Goal: Task Accomplishment & Management: Complete application form

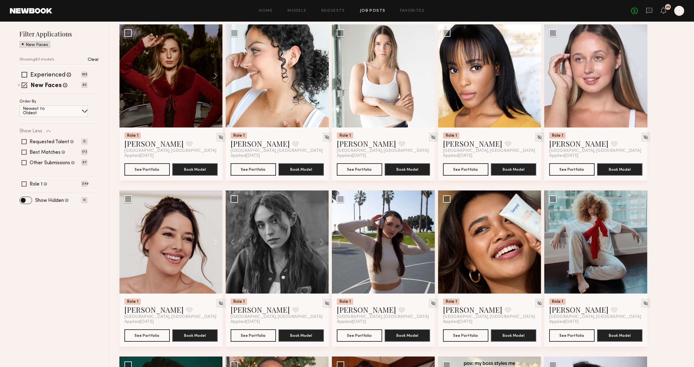
scroll to position [122, 0]
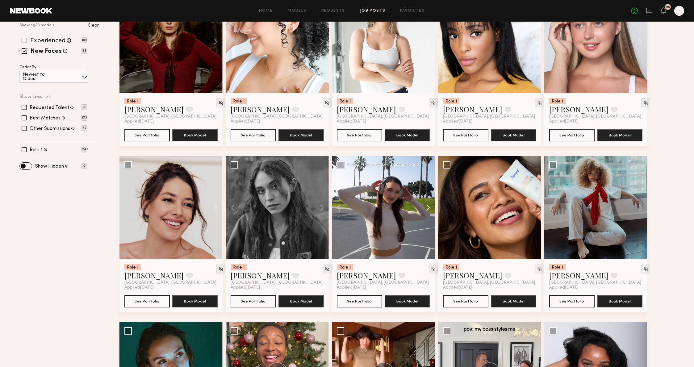
click at [426, 210] on button at bounding box center [425, 207] width 20 height 103
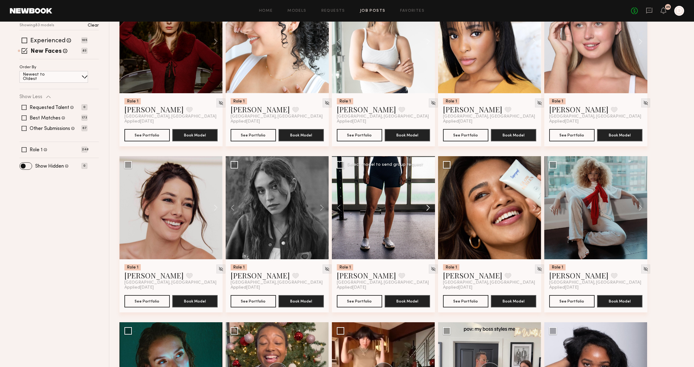
click at [426, 210] on button at bounding box center [425, 207] width 20 height 103
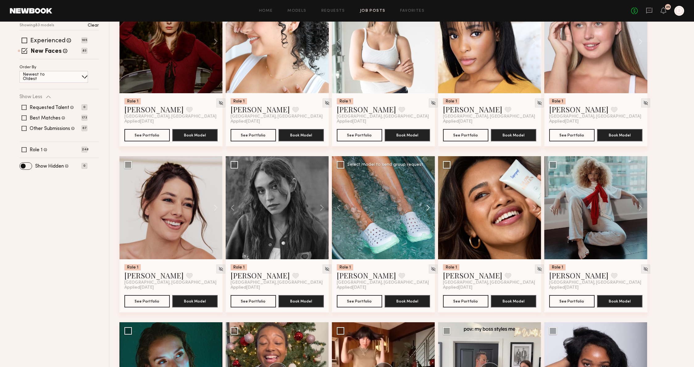
click at [426, 210] on button at bounding box center [425, 207] width 20 height 103
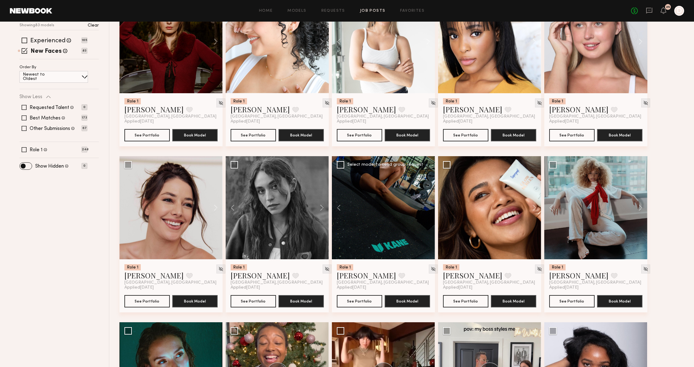
click at [426, 210] on div at bounding box center [383, 207] width 103 height 103
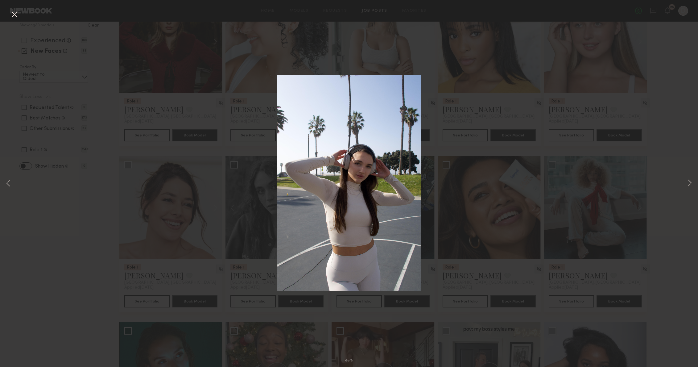
click at [543, 146] on div "8 of 8" at bounding box center [349, 183] width 698 height 367
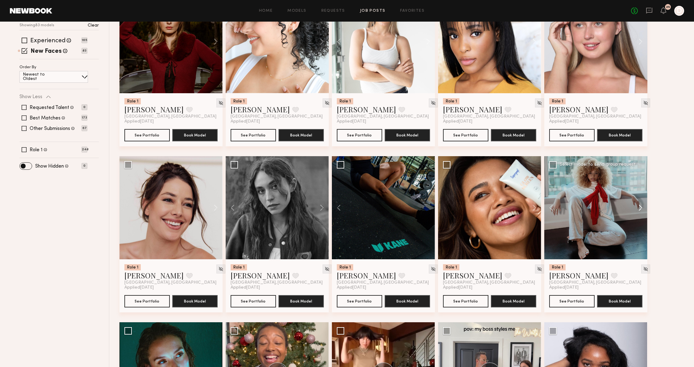
click at [643, 205] on button at bounding box center [637, 207] width 20 height 103
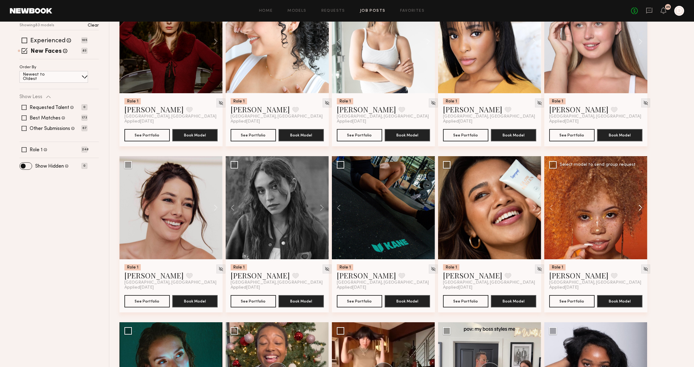
click at [643, 205] on button at bounding box center [637, 207] width 20 height 103
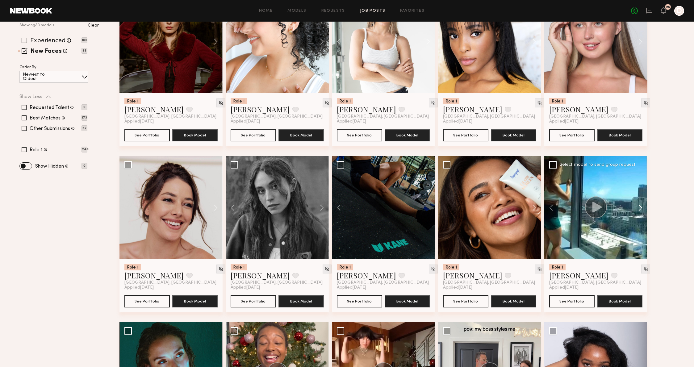
click at [643, 205] on button at bounding box center [637, 207] width 20 height 103
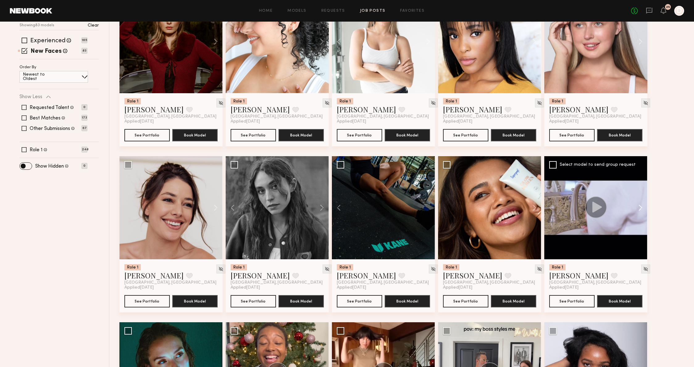
click at [643, 205] on button at bounding box center [637, 207] width 20 height 103
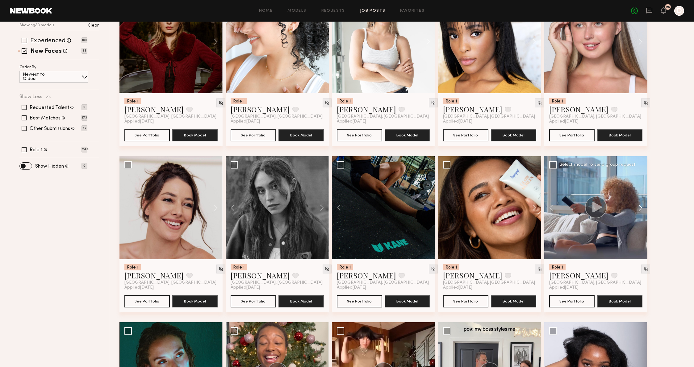
click at [643, 205] on button at bounding box center [637, 207] width 20 height 103
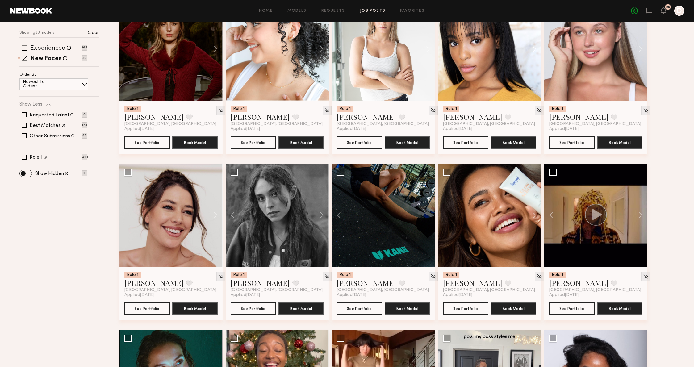
scroll to position [0, 0]
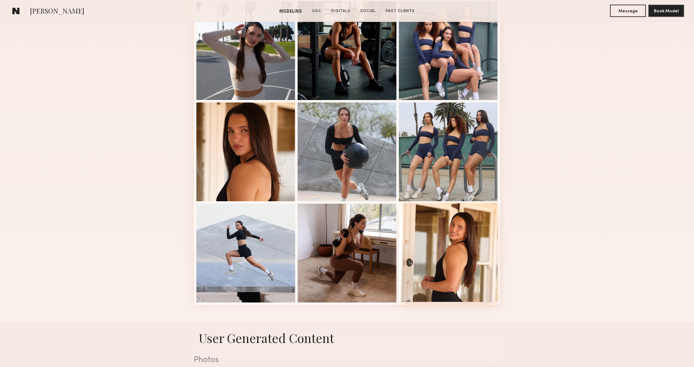
scroll to position [382, 0]
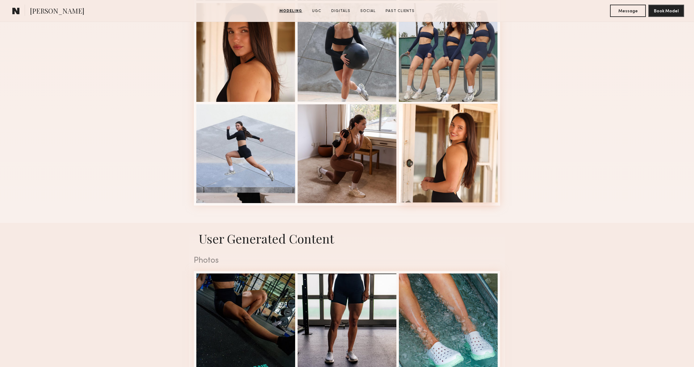
click at [480, 163] on div at bounding box center [448, 153] width 99 height 99
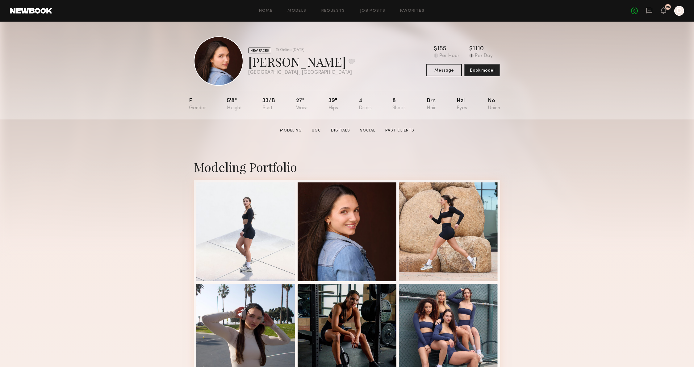
click at [541, 148] on div "Modeling Portfolio" at bounding box center [347, 372] width 694 height 463
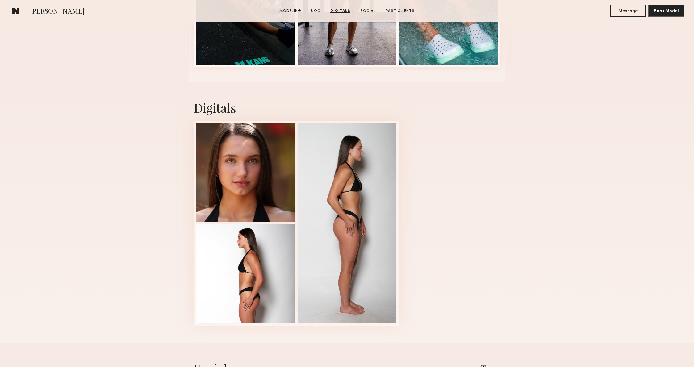
scroll to position [691, 0]
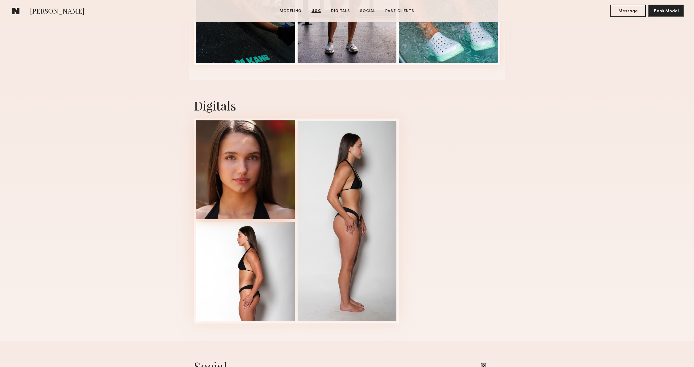
click at [222, 153] on div at bounding box center [245, 169] width 99 height 99
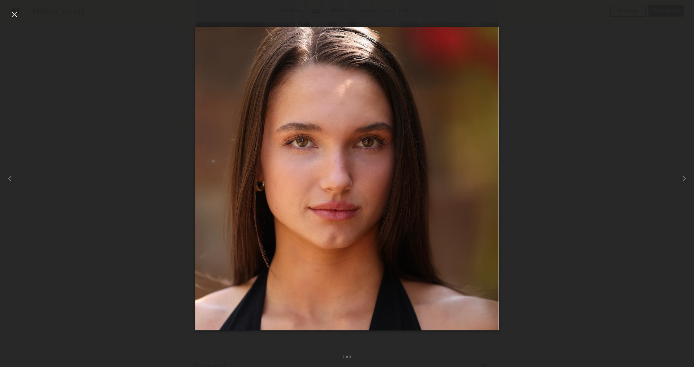
click at [657, 166] on div at bounding box center [347, 178] width 694 height 337
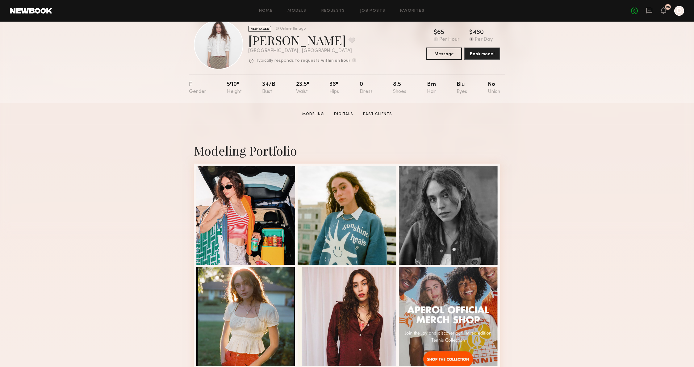
scroll to position [43, 0]
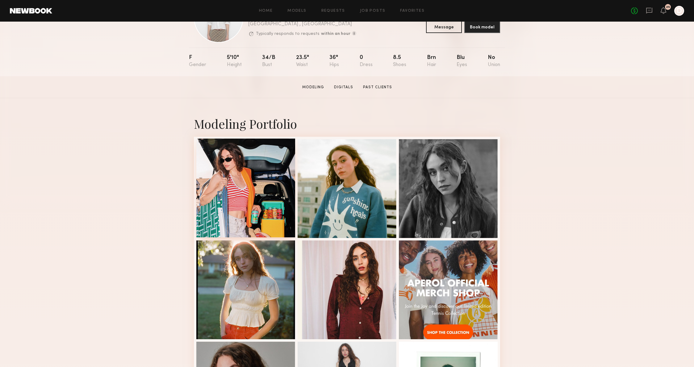
click at [235, 197] on div at bounding box center [245, 188] width 99 height 99
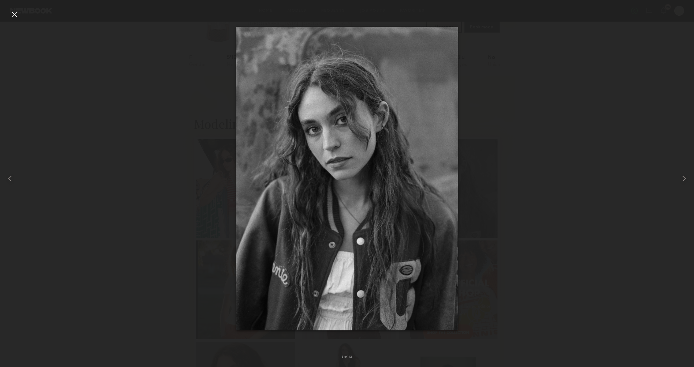
click at [562, 62] on div at bounding box center [347, 178] width 694 height 337
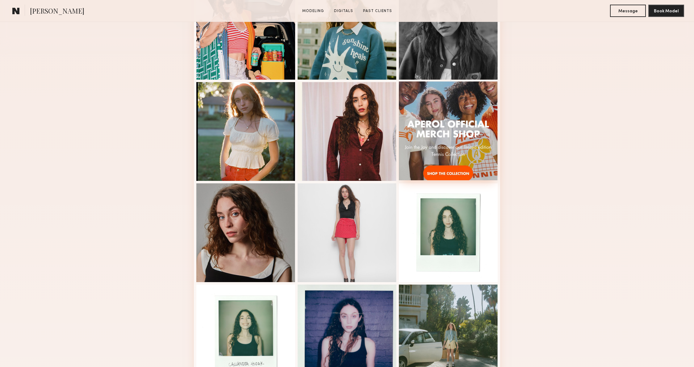
scroll to position [199, 0]
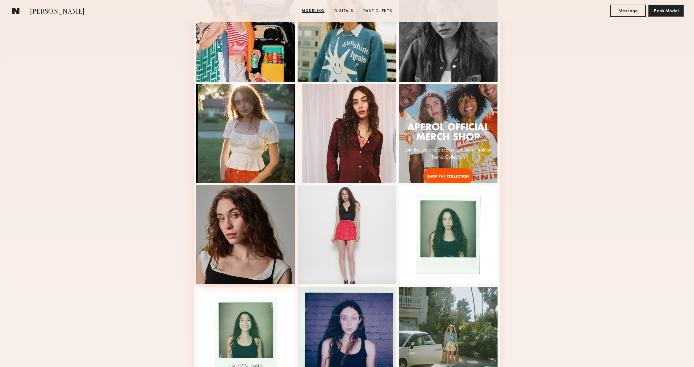
click at [288, 226] on div at bounding box center [245, 234] width 99 height 99
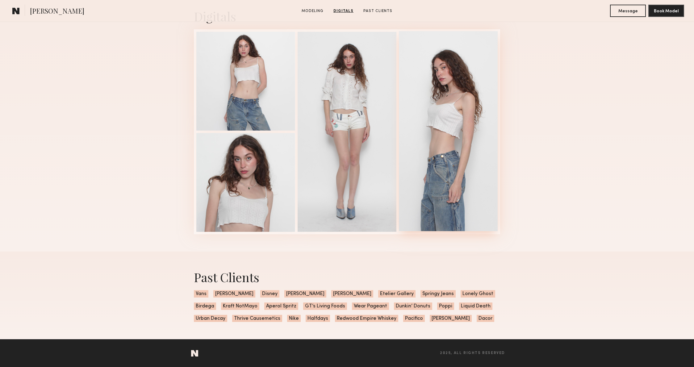
click at [453, 144] on div at bounding box center [448, 131] width 99 height 200
click at [541, 132] on div "Digitals 3 of 4" at bounding box center [347, 121] width 694 height 261
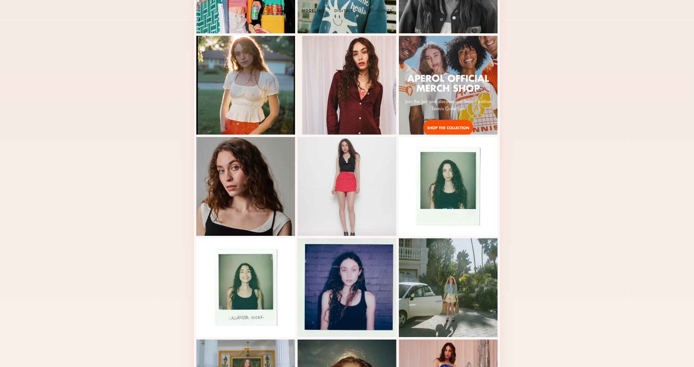
scroll to position [0, 0]
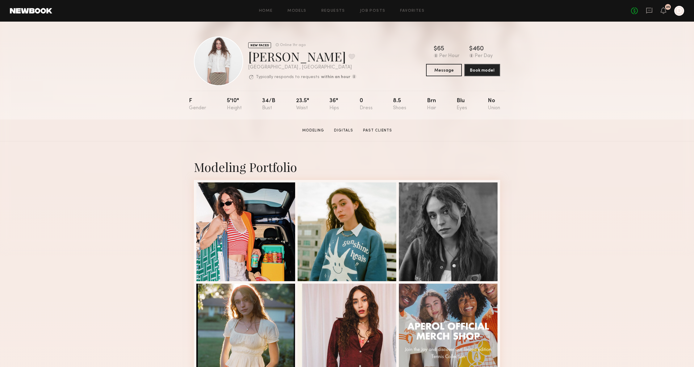
click at [276, 58] on div "Callandra H. Favorite" at bounding box center [302, 56] width 108 height 16
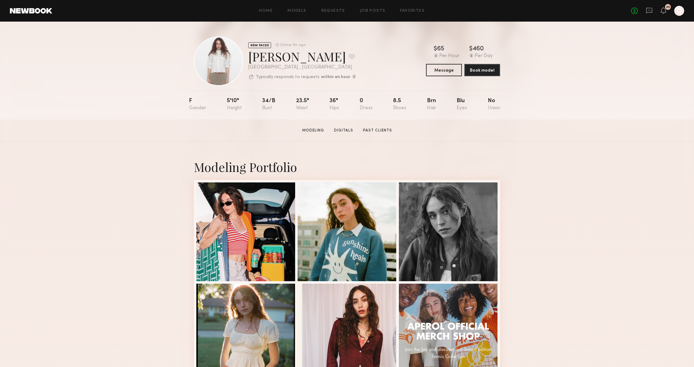
click at [308, 66] on div "[GEOGRAPHIC_DATA] , [GEOGRAPHIC_DATA]" at bounding box center [302, 67] width 108 height 5
drag, startPoint x: 313, startPoint y: 58, endPoint x: 247, endPoint y: 55, distance: 65.8
click at [247, 55] on div "NEW FACES Online 1hr ago Callandra H. Favorite Los Angeles , CA Typically respo…" at bounding box center [275, 60] width 162 height 49
copy div "Callandra H"
click at [451, 314] on div at bounding box center [448, 332] width 99 height 99
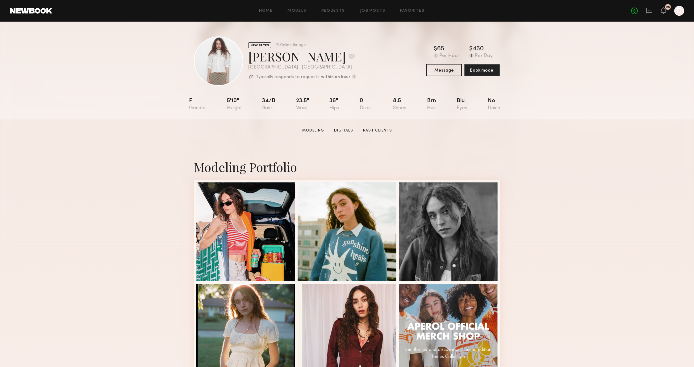
click at [501, 126] on section "Callandra H. Modeling Digitals Past Clients Message Book Model" at bounding box center [347, 130] width 694 height 22
click at [506, 105] on div "NEW FACES Online 1hr ago Callandra H. Favorite Los Angeles , CA Typically respo…" at bounding box center [347, 71] width 694 height 98
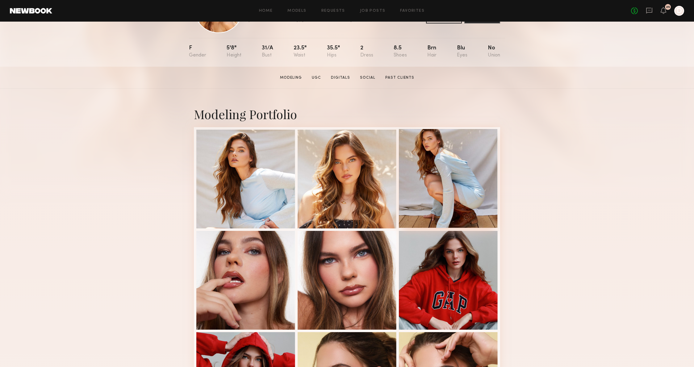
scroll to position [51, 0]
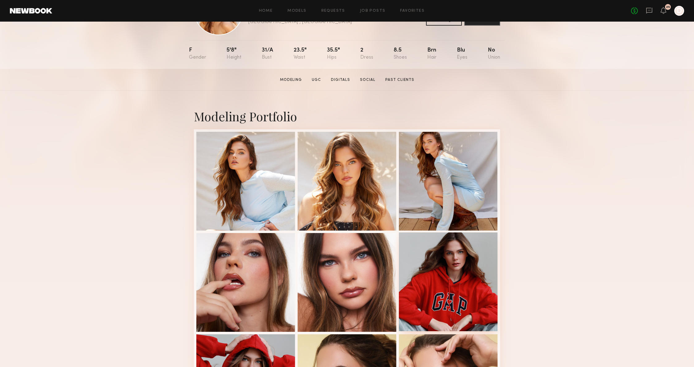
click at [422, 271] on div at bounding box center [448, 281] width 99 height 99
click at [257, 166] on div at bounding box center [245, 180] width 99 height 99
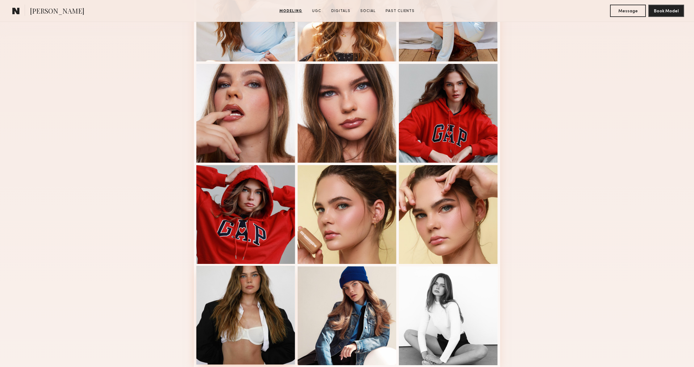
click at [270, 293] on div at bounding box center [245, 315] width 99 height 99
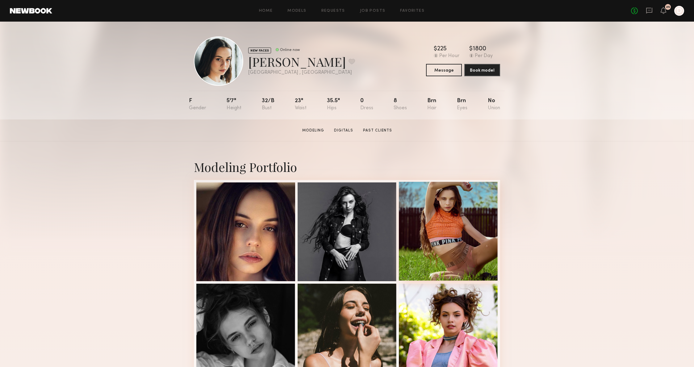
click at [468, 247] on div at bounding box center [448, 231] width 99 height 99
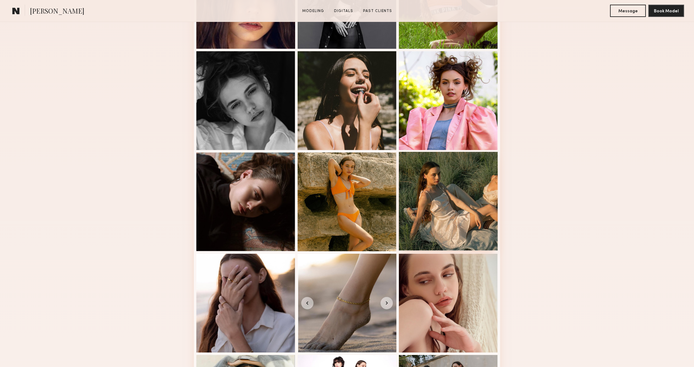
scroll to position [245, 0]
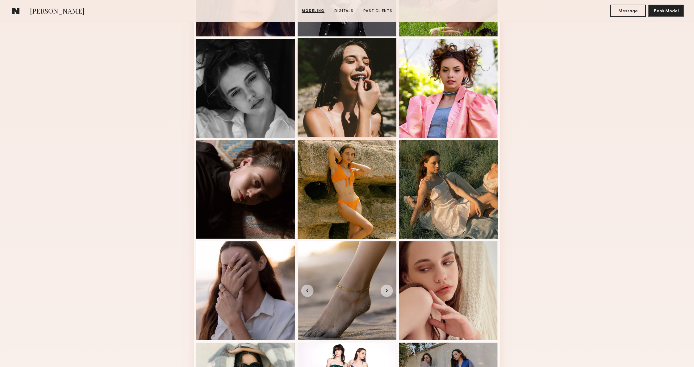
click at [355, 93] on div at bounding box center [346, 87] width 99 height 99
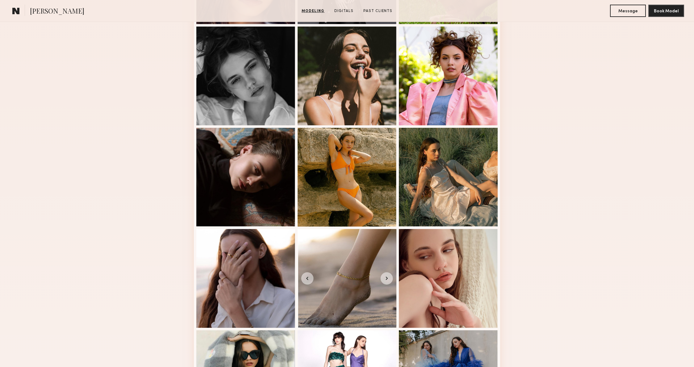
scroll to position [0, 0]
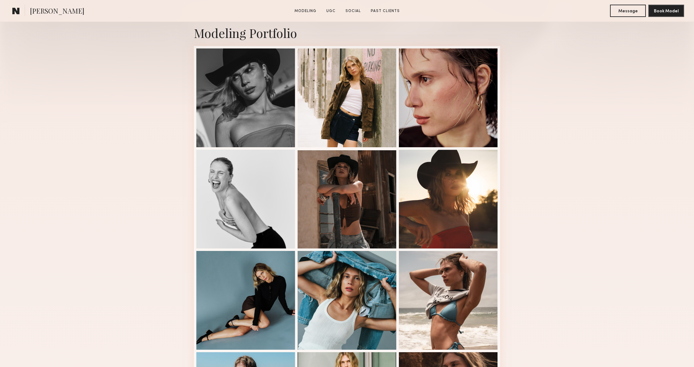
scroll to position [127, 0]
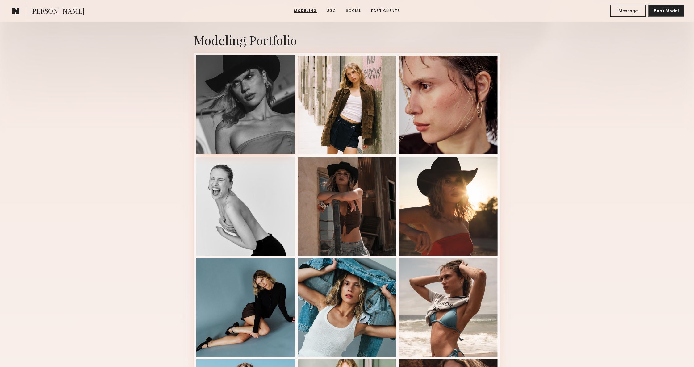
click at [262, 113] on div at bounding box center [245, 104] width 99 height 99
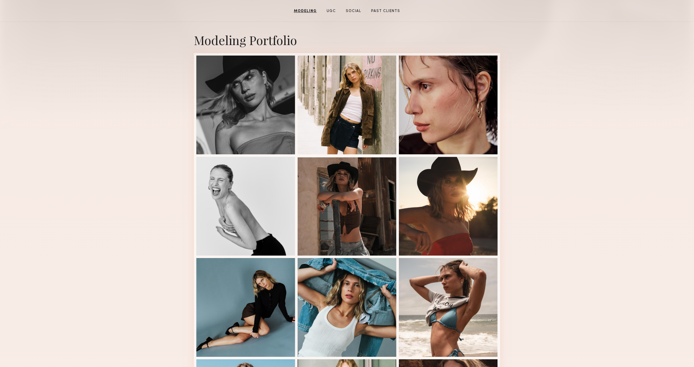
scroll to position [0, 0]
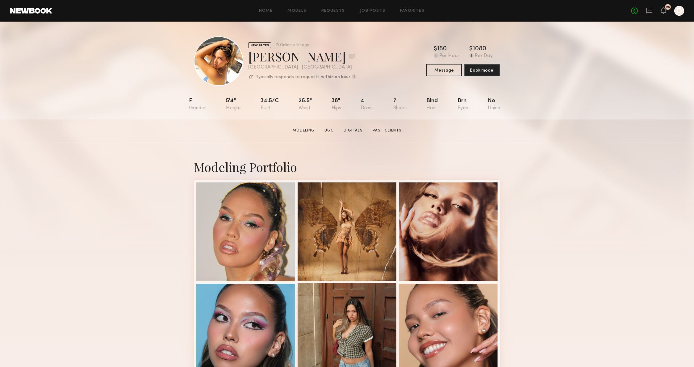
scroll to position [95, 0]
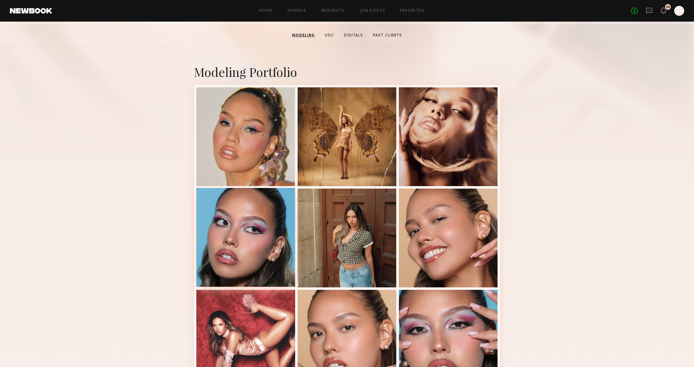
click at [256, 246] on div at bounding box center [245, 237] width 99 height 99
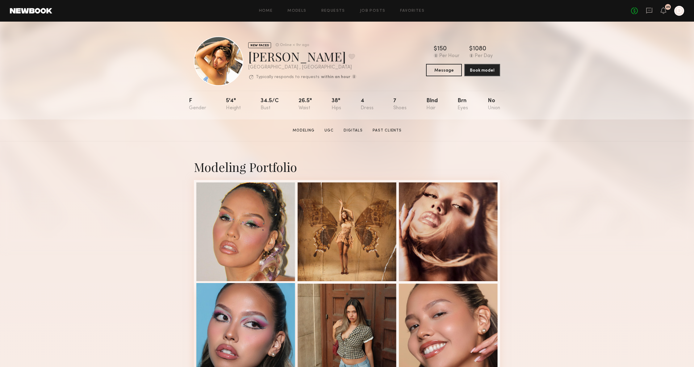
scroll to position [0, 0]
click at [570, 140] on section "Melanie B. Modeling UGC Digitals Past Clients Message Book Model" at bounding box center [347, 130] width 694 height 22
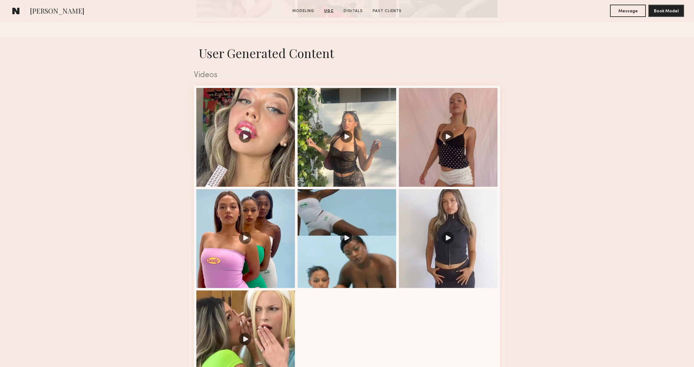
scroll to position [936, 0]
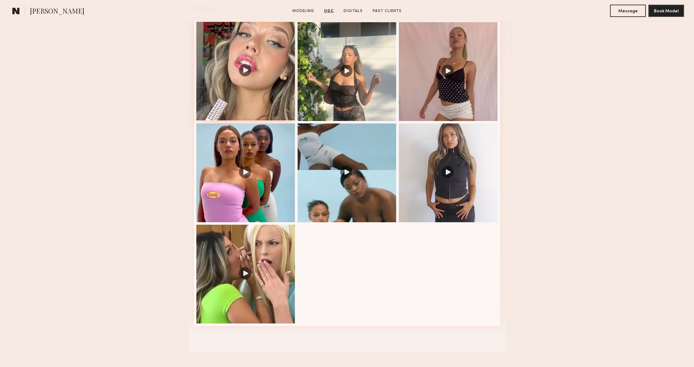
click at [252, 68] on div at bounding box center [245, 71] width 99 height 99
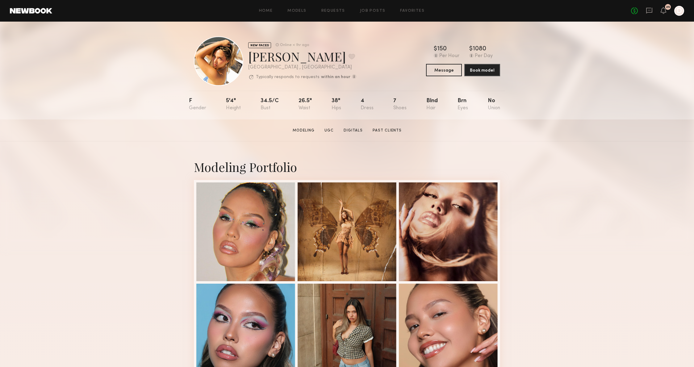
scroll to position [204, 0]
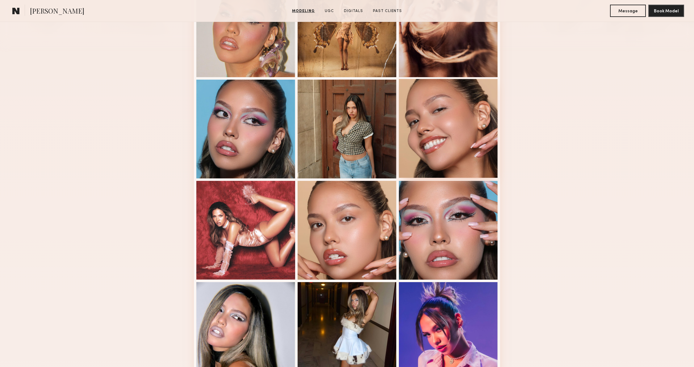
click at [471, 148] on div at bounding box center [448, 128] width 99 height 99
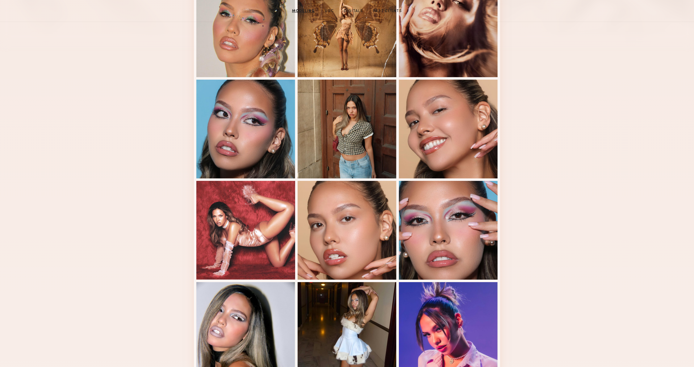
scroll to position [0, 0]
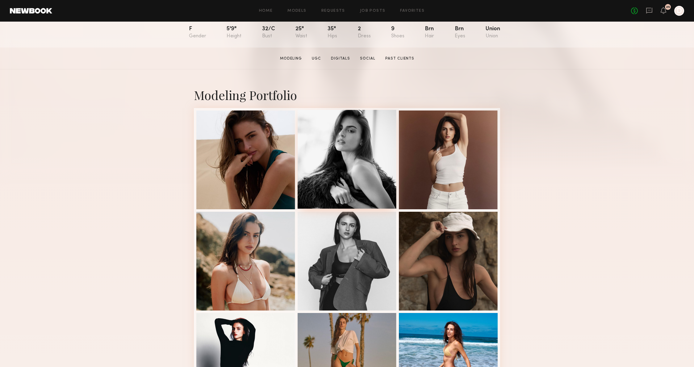
scroll to position [91, 0]
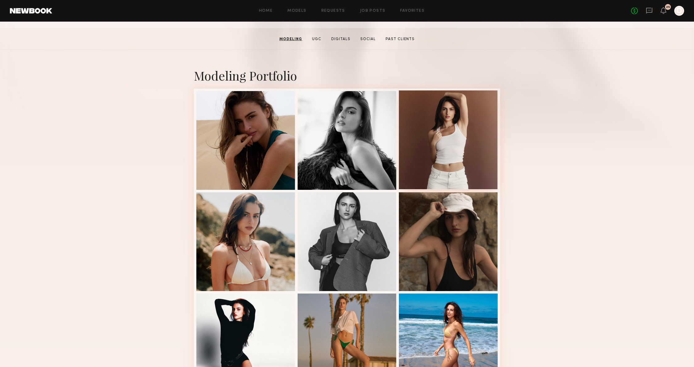
click at [420, 132] on div at bounding box center [448, 139] width 99 height 99
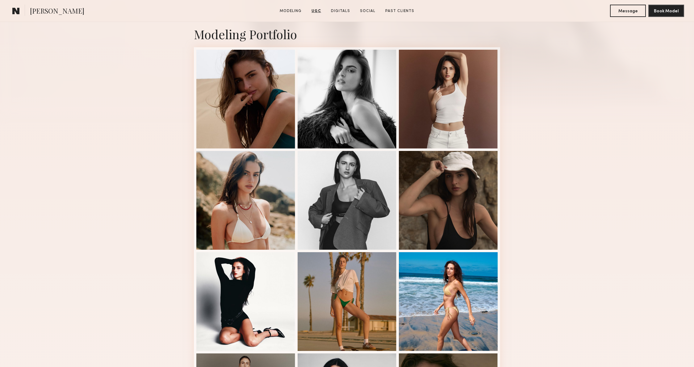
scroll to position [0, 0]
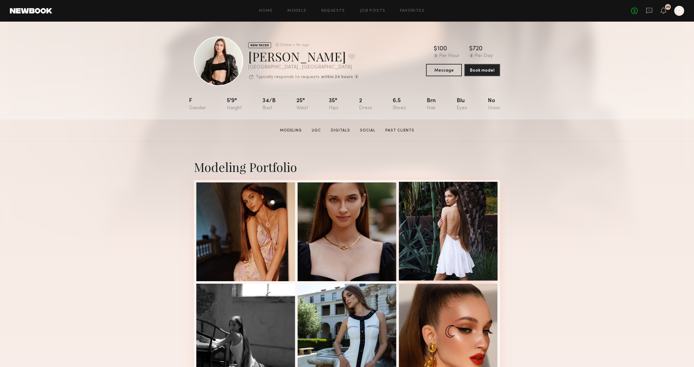
scroll to position [86, 0]
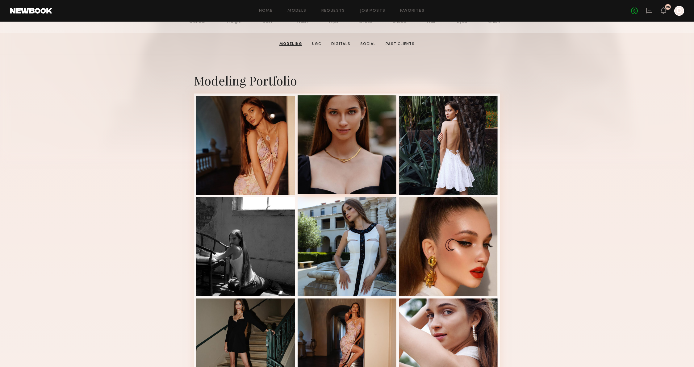
click at [387, 139] on div at bounding box center [346, 144] width 99 height 99
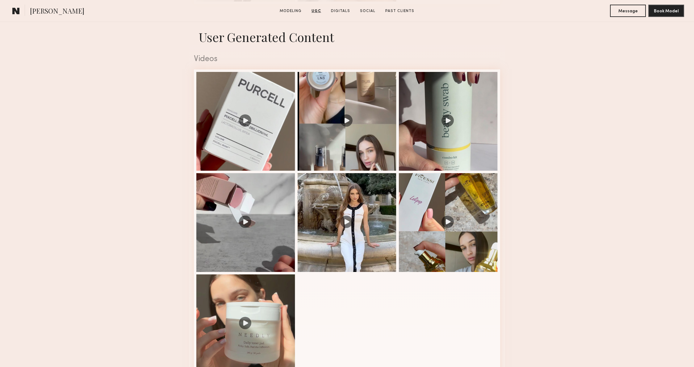
scroll to position [1322, 0]
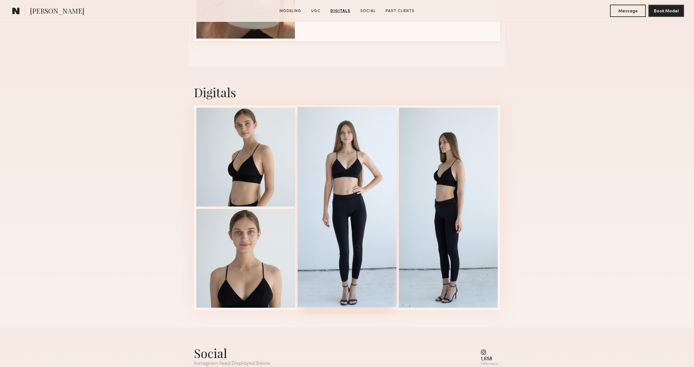
click at [349, 123] on div at bounding box center [346, 207] width 99 height 200
click at [559, 102] on div "Digitals 2 of 4" at bounding box center [347, 197] width 694 height 261
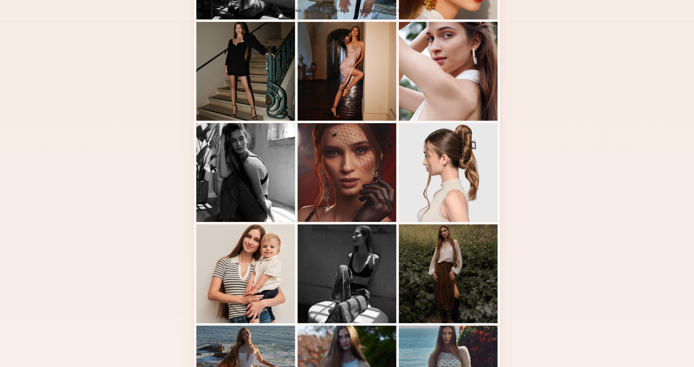
scroll to position [0, 0]
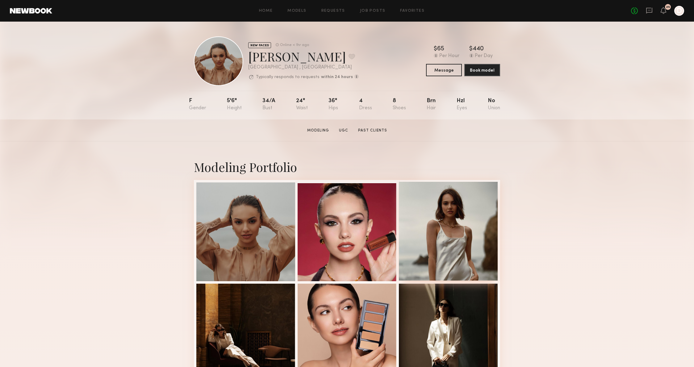
click at [446, 223] on div at bounding box center [448, 231] width 99 height 99
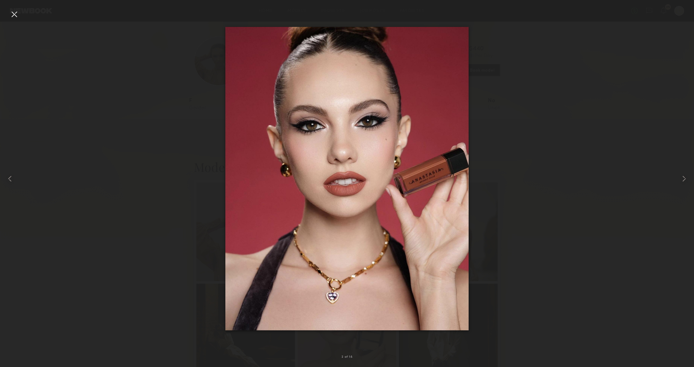
click at [562, 147] on div at bounding box center [347, 178] width 694 height 337
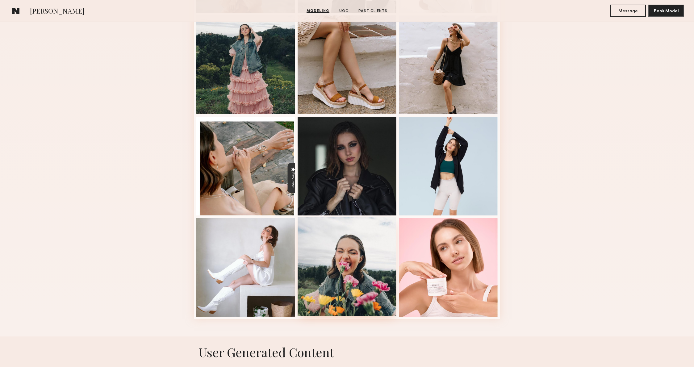
scroll to position [468, 0]
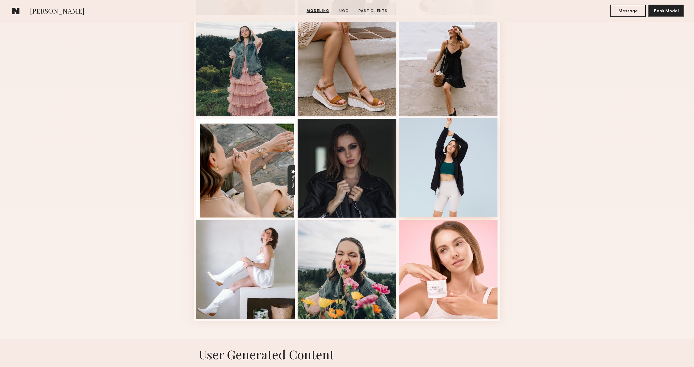
click at [475, 174] on div at bounding box center [448, 167] width 99 height 99
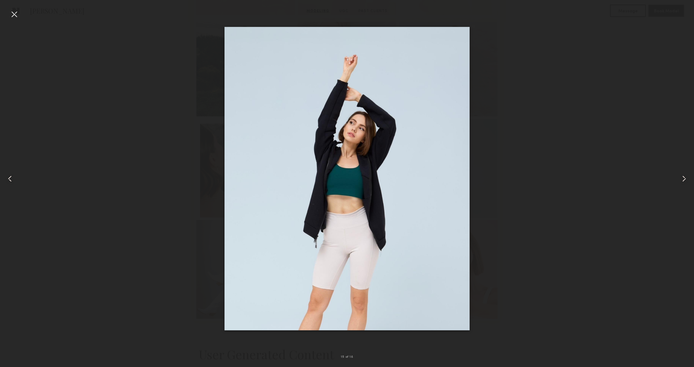
click at [548, 301] on div at bounding box center [347, 178] width 694 height 337
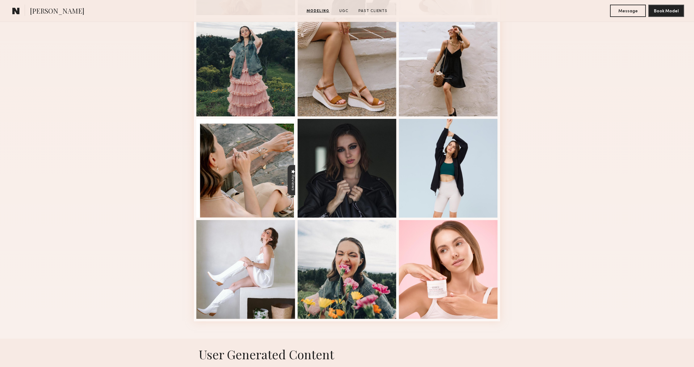
scroll to position [0, 0]
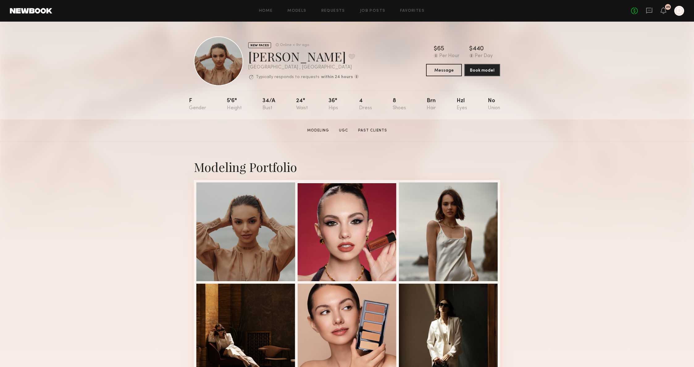
click at [299, 41] on div "NEW FACES Online < 1hr ago Sasha S. Favorite Los Angeles , CA Typically respond…" at bounding box center [276, 60] width 165 height 49
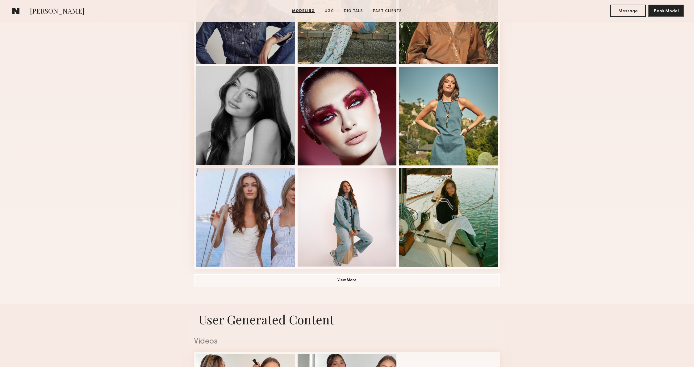
scroll to position [326, 0]
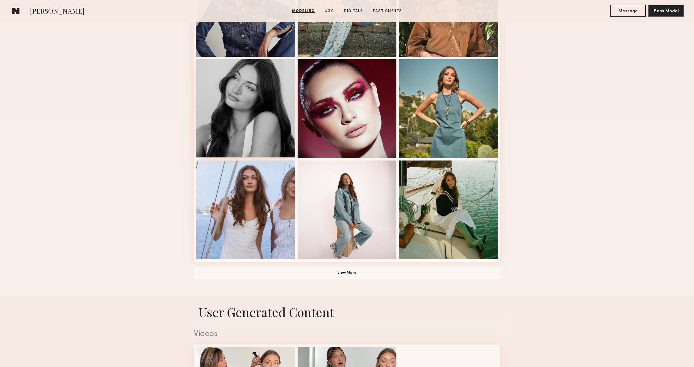
click at [250, 131] on div at bounding box center [245, 108] width 99 height 99
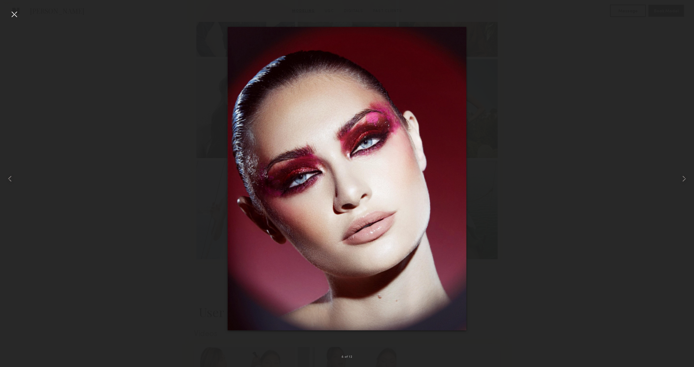
scroll to position [338, 0]
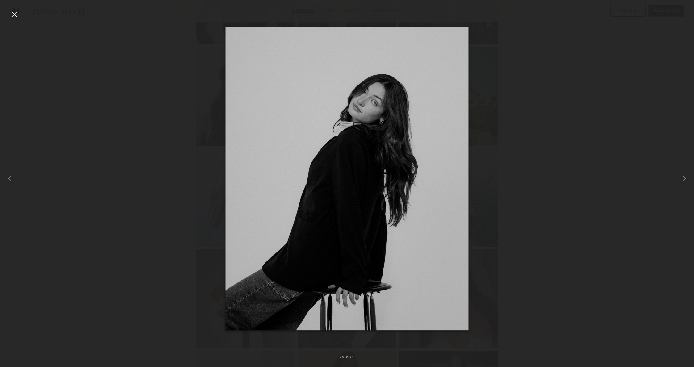
click at [620, 134] on div at bounding box center [347, 178] width 694 height 337
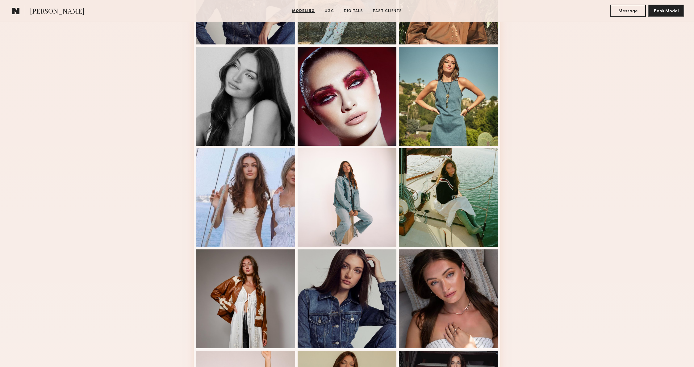
scroll to position [0, 0]
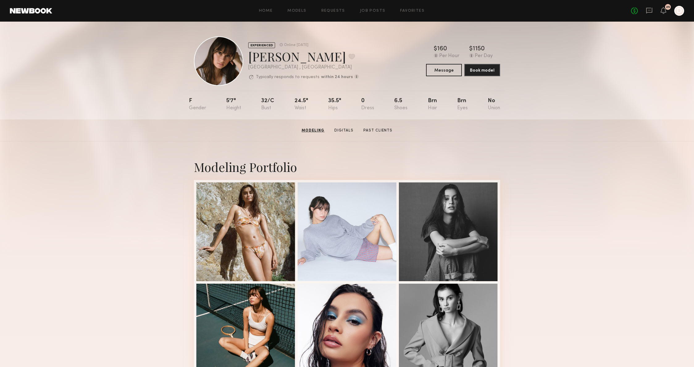
scroll to position [105, 0]
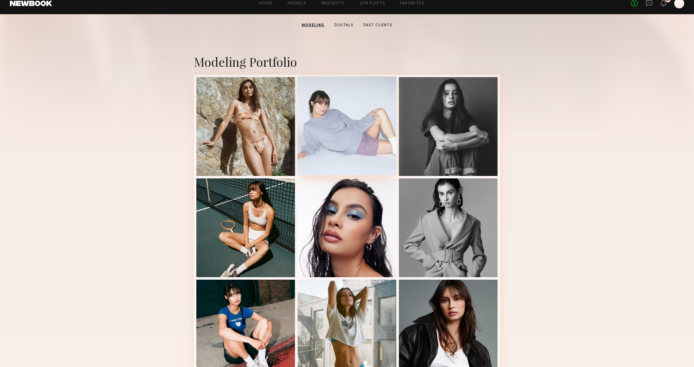
click at [368, 138] on div at bounding box center [346, 126] width 99 height 99
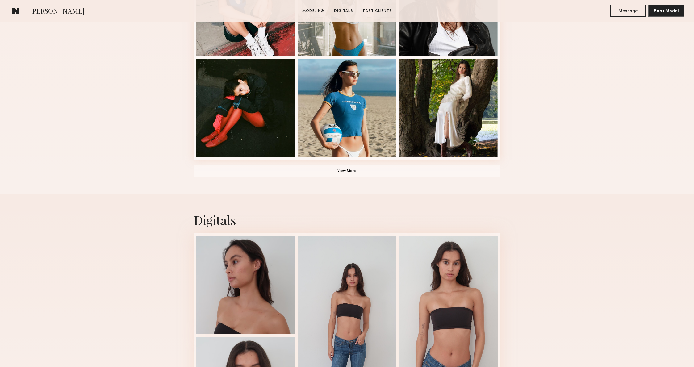
scroll to position [513, 0]
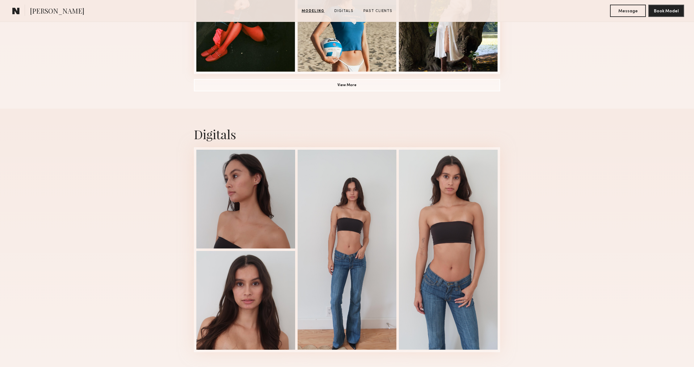
click at [546, 176] on div "Digitals 4 of 4" at bounding box center [347, 239] width 694 height 261
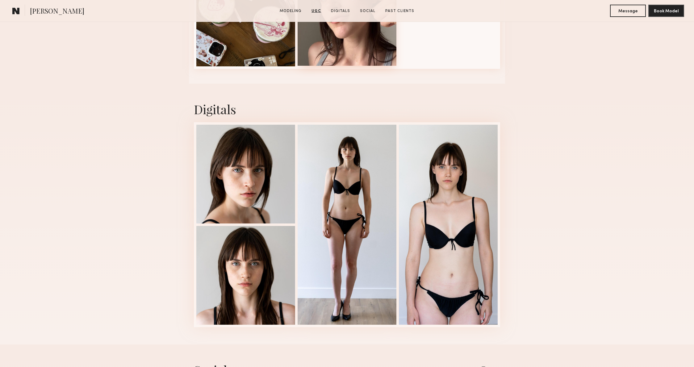
scroll to position [1530, 0]
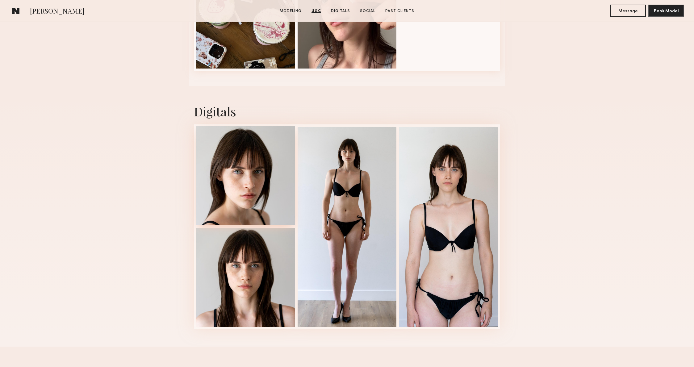
click at [272, 194] on div at bounding box center [245, 175] width 99 height 99
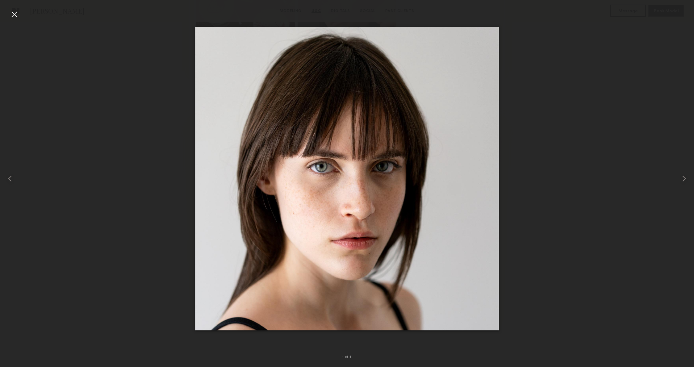
click at [581, 71] on div at bounding box center [347, 178] width 694 height 337
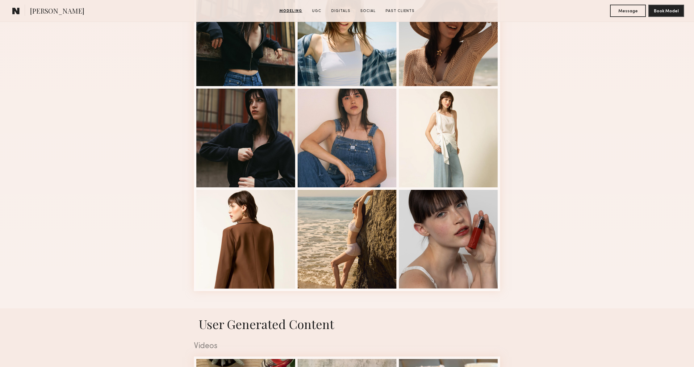
scroll to position [601, 0]
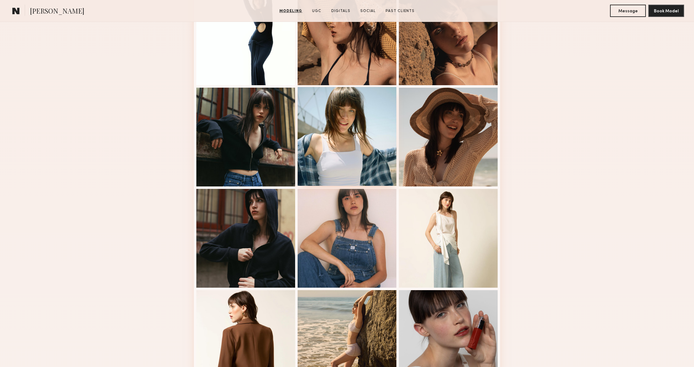
click at [341, 140] on div at bounding box center [346, 136] width 99 height 99
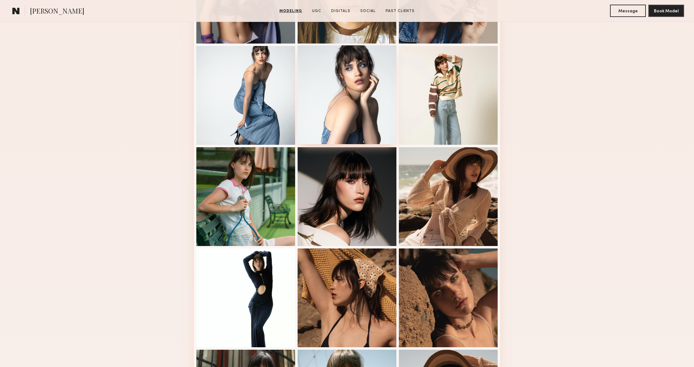
scroll to position [391, 0]
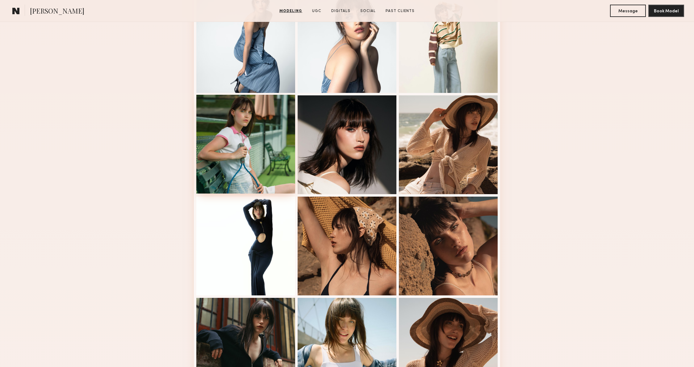
click at [251, 148] on div at bounding box center [245, 144] width 99 height 99
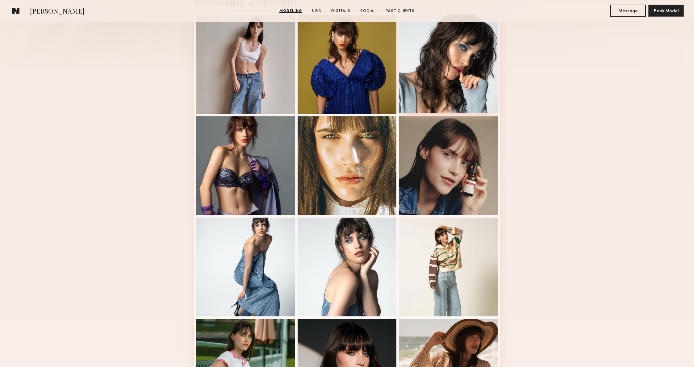
scroll to position [126, 0]
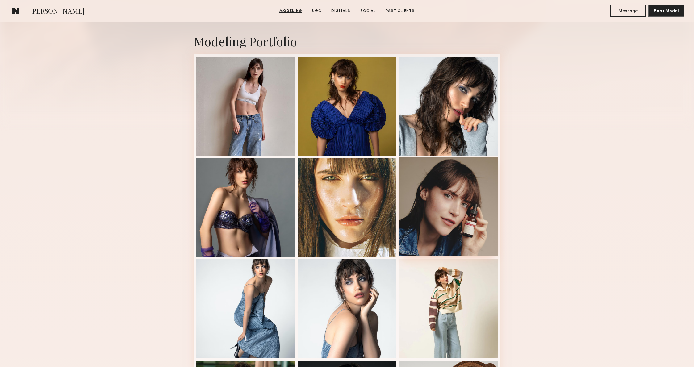
click at [486, 189] on div at bounding box center [448, 206] width 99 height 99
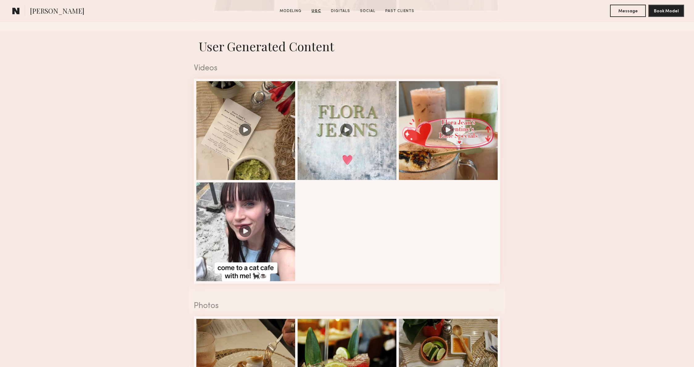
scroll to position [1101, 0]
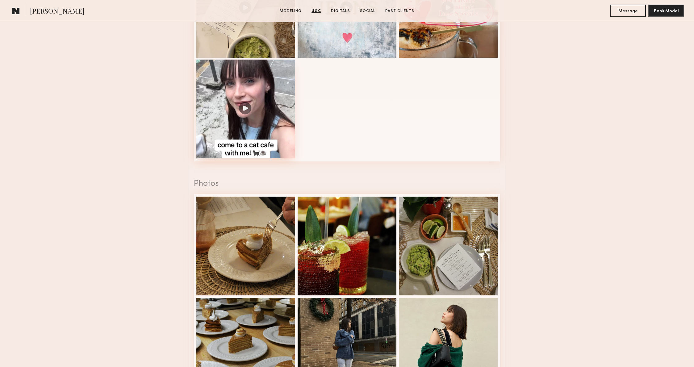
click at [256, 135] on div at bounding box center [245, 109] width 99 height 99
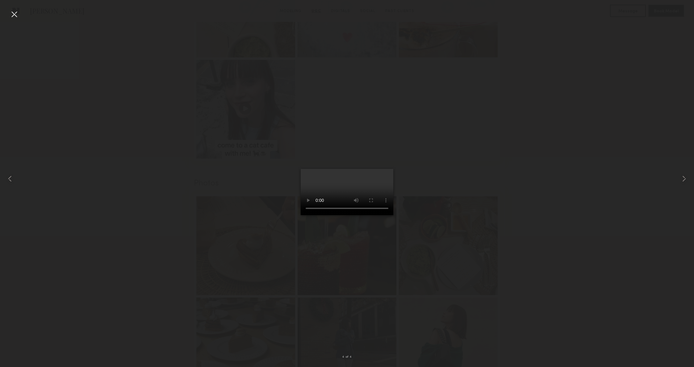
click at [504, 178] on div at bounding box center [347, 178] width 694 height 337
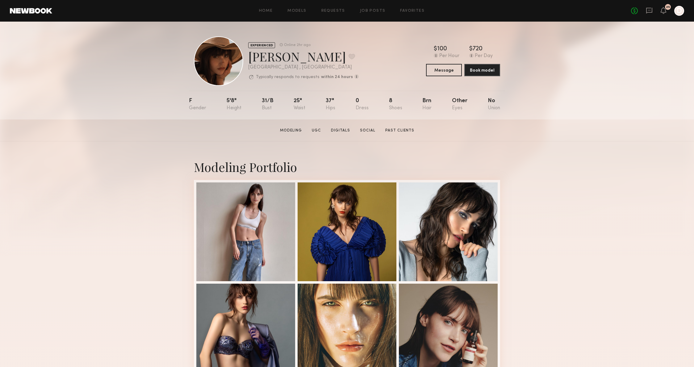
click at [529, 136] on section "Mae B. Modeling UGC Digitals Social Past Clients Message Book Model" at bounding box center [347, 130] width 694 height 22
click at [605, 127] on section "Mae B. Modeling UGC Digitals Social Past Clients Message Book Model" at bounding box center [347, 130] width 694 height 22
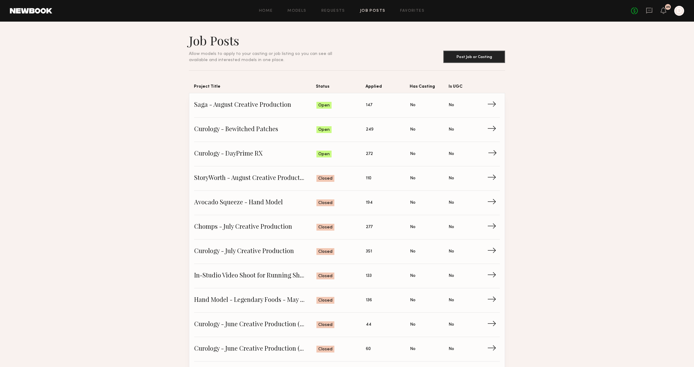
click at [252, 152] on span "Curology - DayPrime RX" at bounding box center [255, 153] width 122 height 9
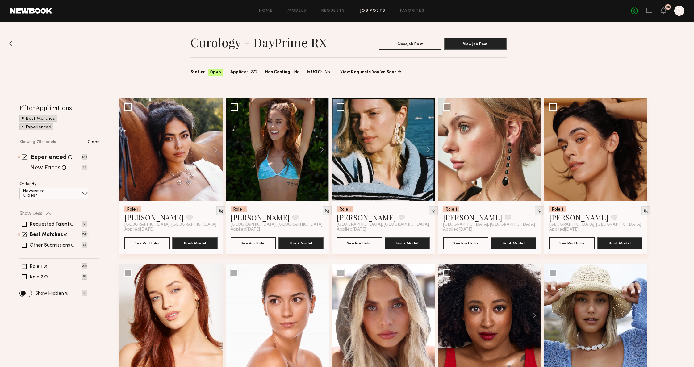
scroll to position [17, 0]
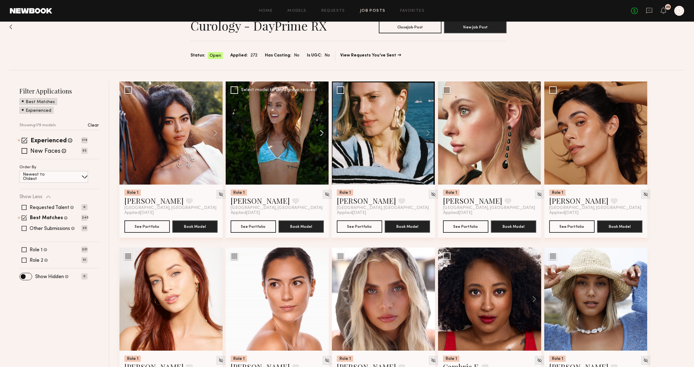
click at [322, 131] on button at bounding box center [319, 132] width 20 height 103
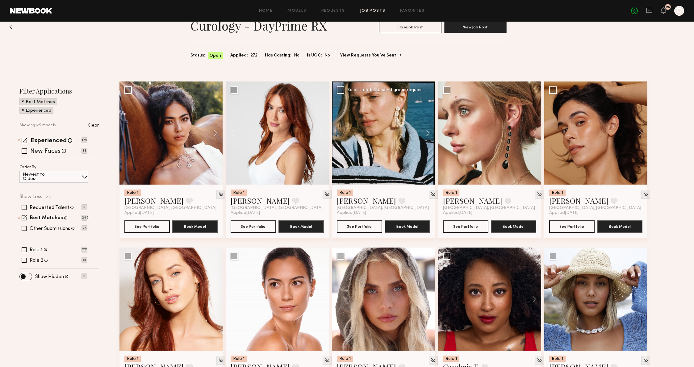
click at [421, 125] on button at bounding box center [425, 132] width 20 height 103
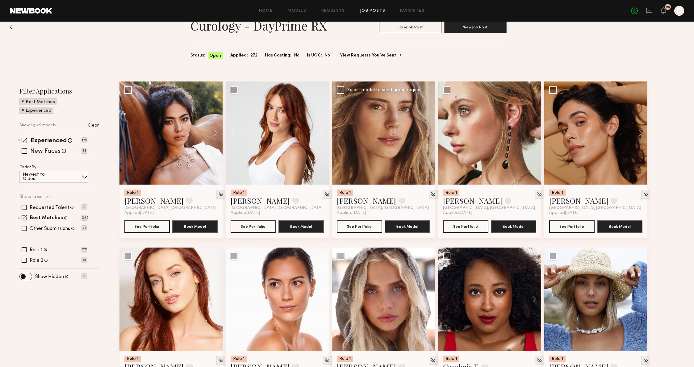
click at [421, 125] on button at bounding box center [425, 132] width 20 height 103
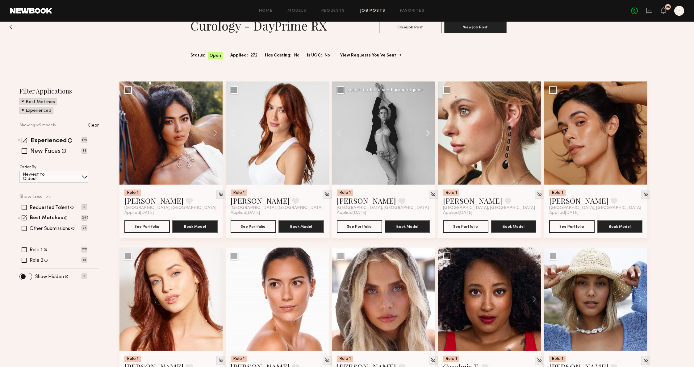
click at [421, 125] on button at bounding box center [425, 132] width 20 height 103
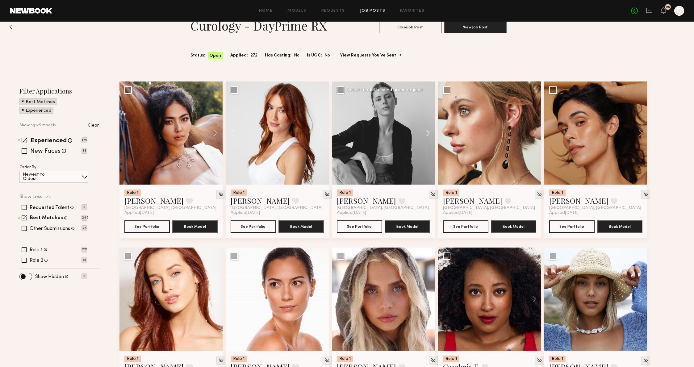
click at [421, 125] on button at bounding box center [425, 132] width 20 height 103
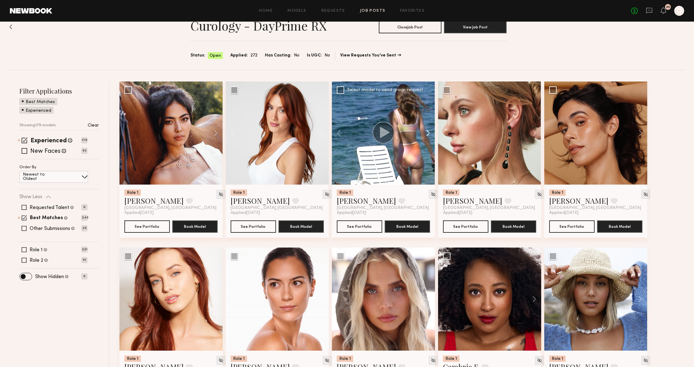
click at [421, 125] on button at bounding box center [425, 132] width 20 height 103
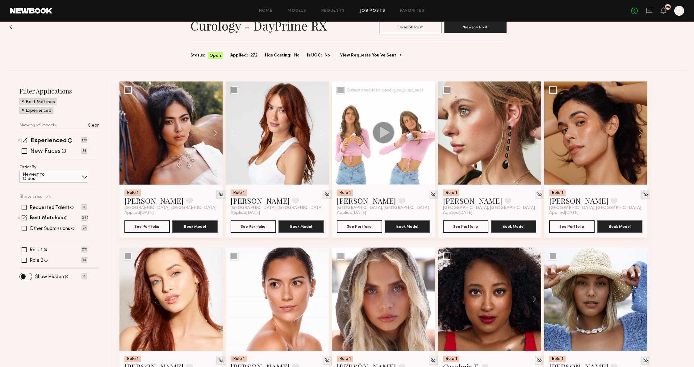
click at [421, 125] on button at bounding box center [425, 132] width 20 height 103
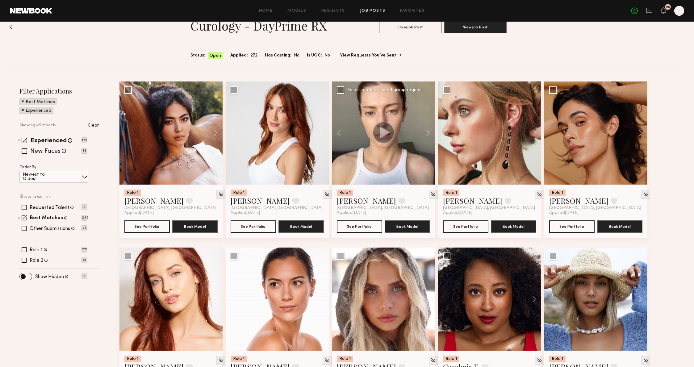
click at [422, 125] on button at bounding box center [425, 132] width 20 height 103
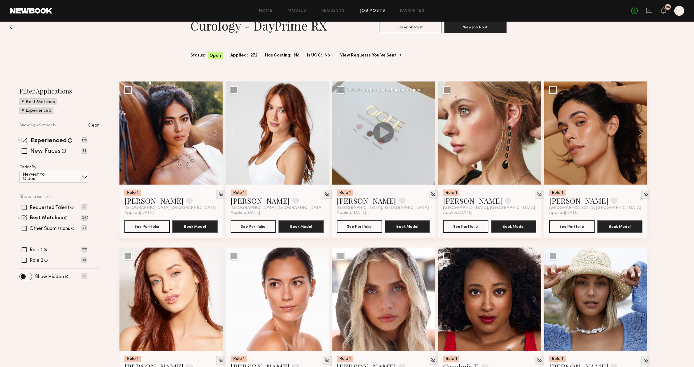
click at [422, 125] on div at bounding box center [383, 132] width 103 height 103
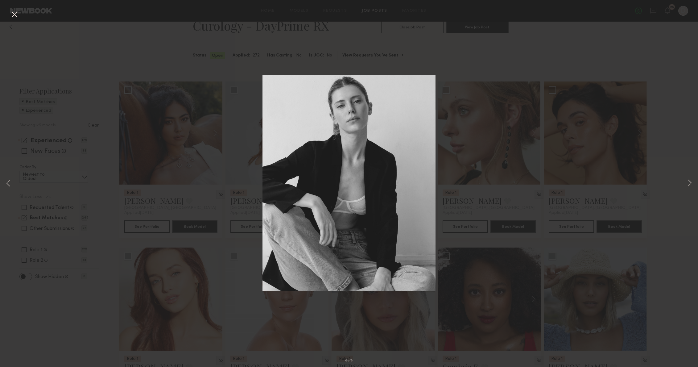
click at [565, 156] on div "8 of 8" at bounding box center [349, 183] width 698 height 367
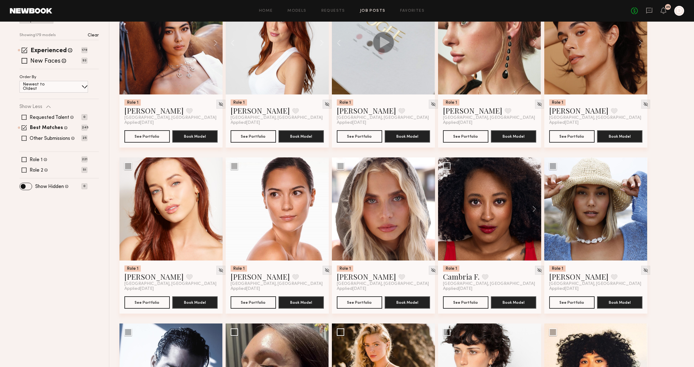
scroll to position [0, 0]
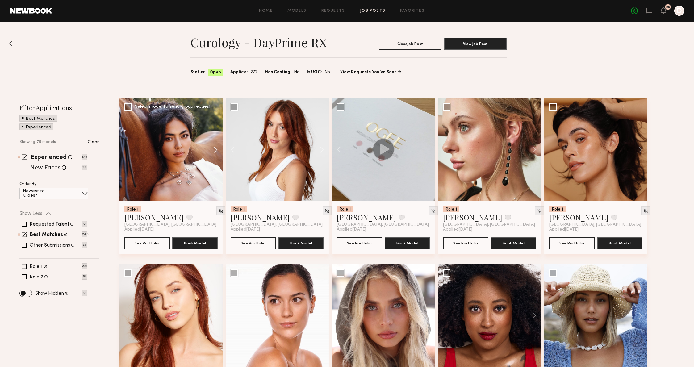
click at [214, 150] on button at bounding box center [213, 149] width 20 height 103
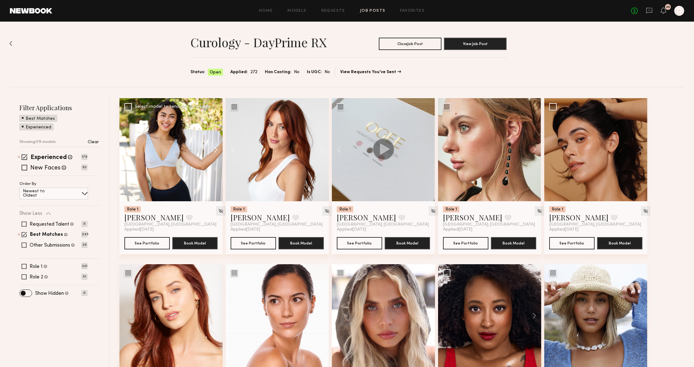
click at [214, 150] on button at bounding box center [213, 149] width 20 height 103
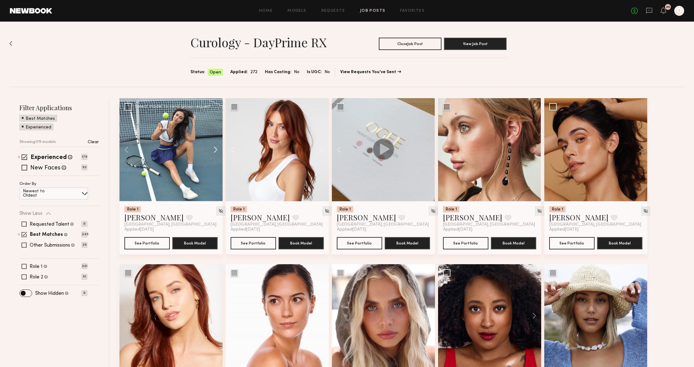
click at [214, 150] on button at bounding box center [213, 149] width 20 height 103
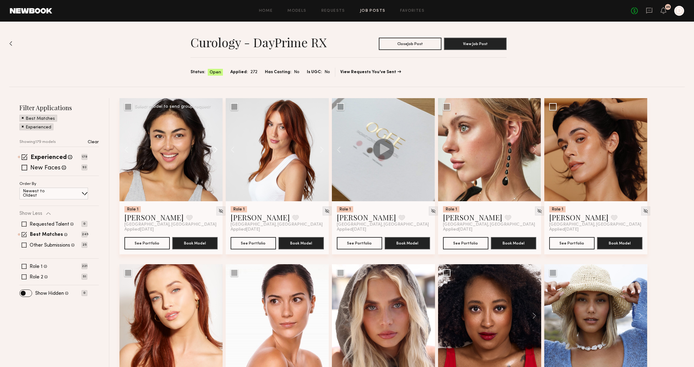
click at [214, 150] on button at bounding box center [213, 149] width 20 height 103
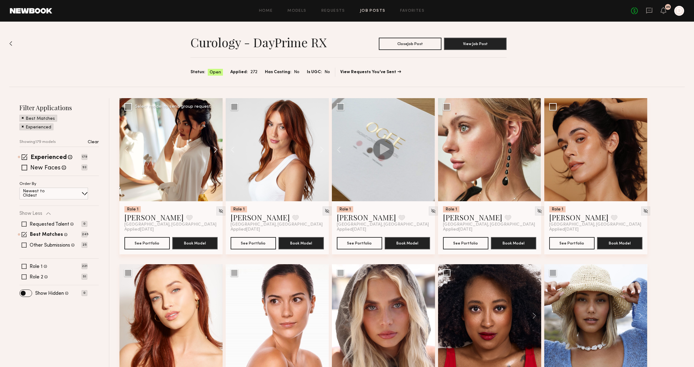
click at [214, 150] on button at bounding box center [213, 149] width 20 height 103
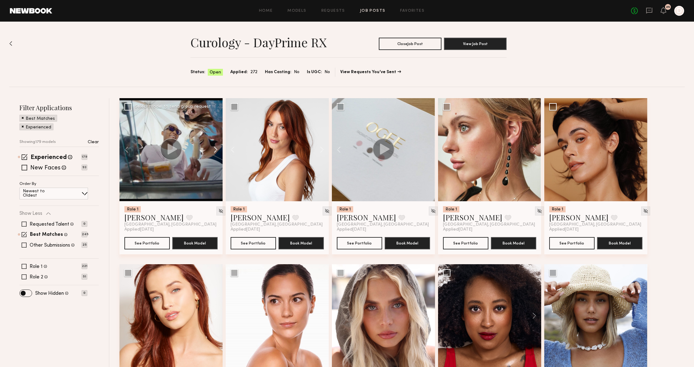
click at [214, 150] on button at bounding box center [213, 149] width 20 height 103
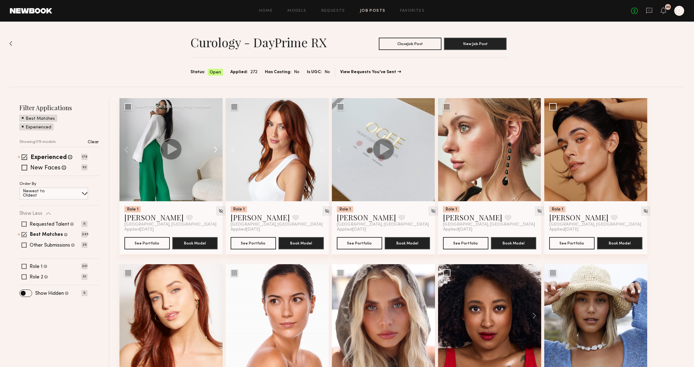
click at [214, 150] on button at bounding box center [213, 149] width 20 height 103
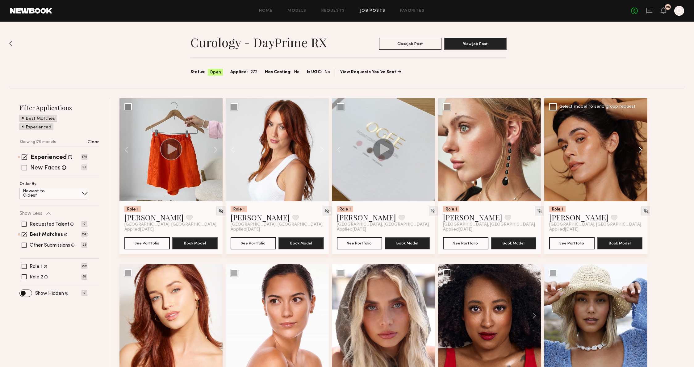
click at [634, 147] on button at bounding box center [637, 149] width 20 height 103
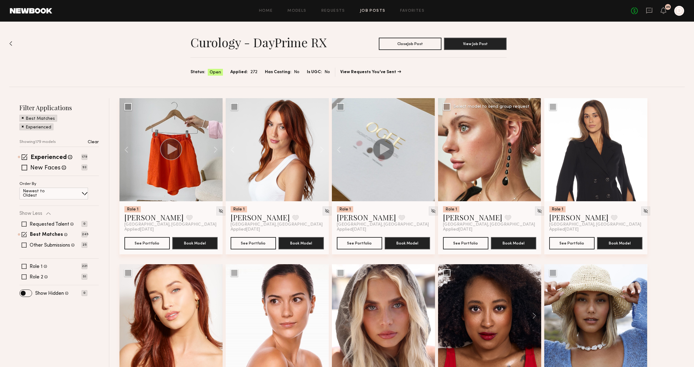
click at [530, 139] on button at bounding box center [531, 149] width 20 height 103
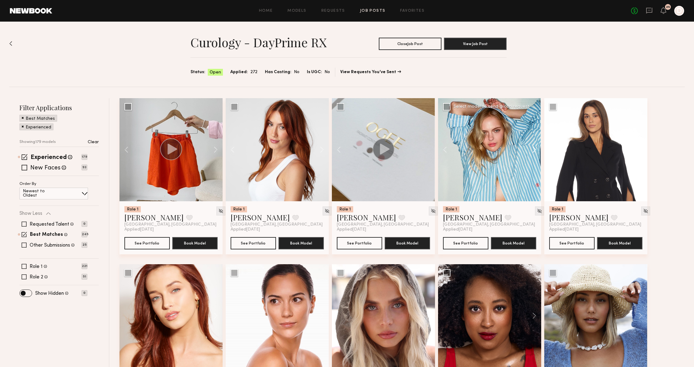
click at [529, 140] on button at bounding box center [531, 149] width 20 height 103
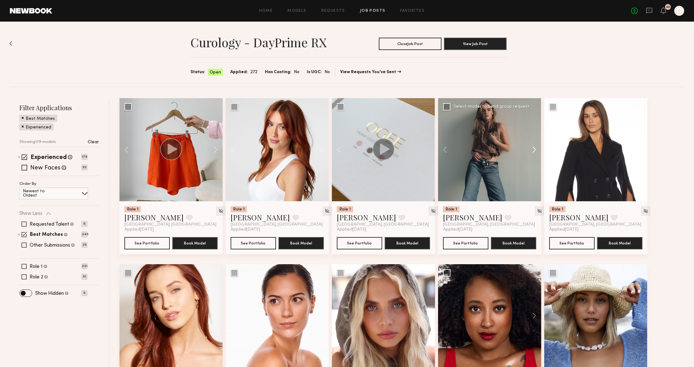
click at [536, 144] on button at bounding box center [531, 149] width 20 height 103
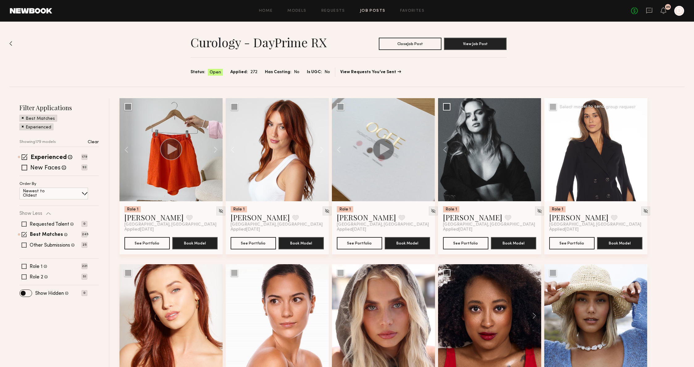
click at [646, 151] on button at bounding box center [637, 149] width 20 height 103
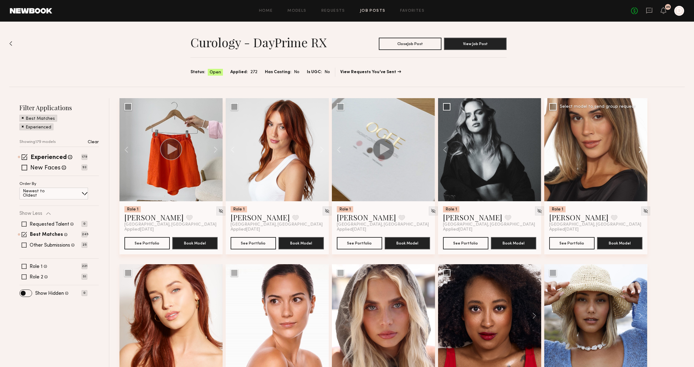
click at [646, 151] on button at bounding box center [637, 149] width 20 height 103
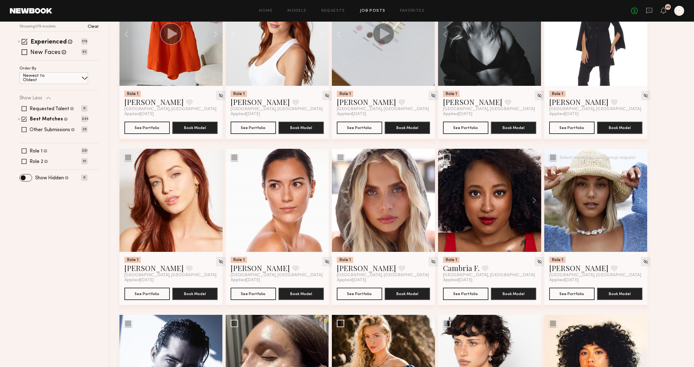
scroll to position [128, 0]
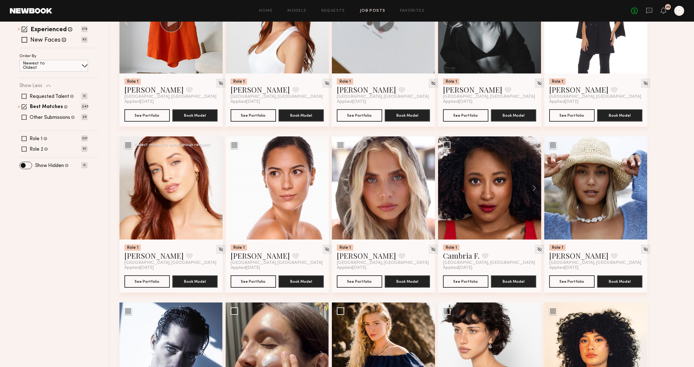
click at [216, 192] on button at bounding box center [213, 187] width 20 height 103
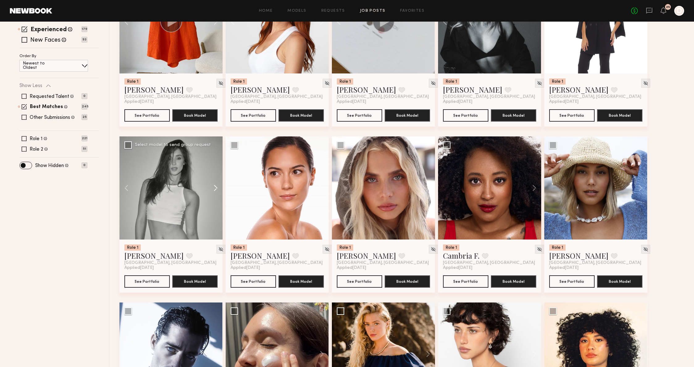
click at [216, 192] on button at bounding box center [213, 187] width 20 height 103
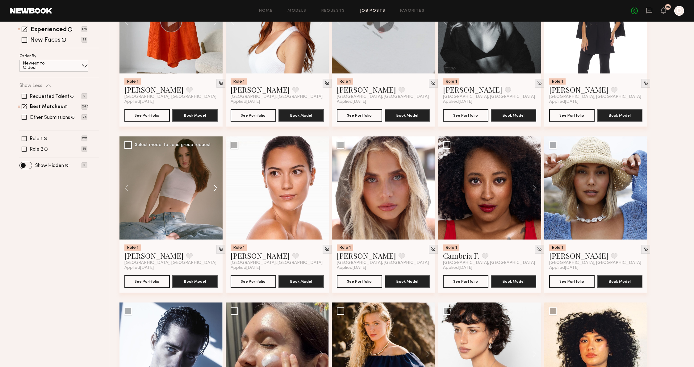
click at [216, 192] on button at bounding box center [213, 187] width 20 height 103
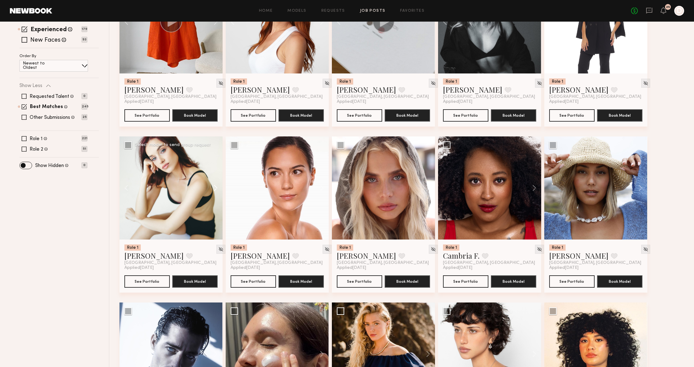
click at [216, 192] on button at bounding box center [213, 187] width 20 height 103
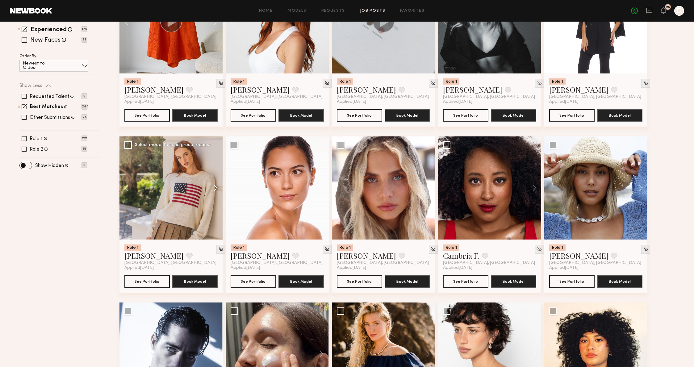
click at [216, 192] on button at bounding box center [213, 187] width 20 height 103
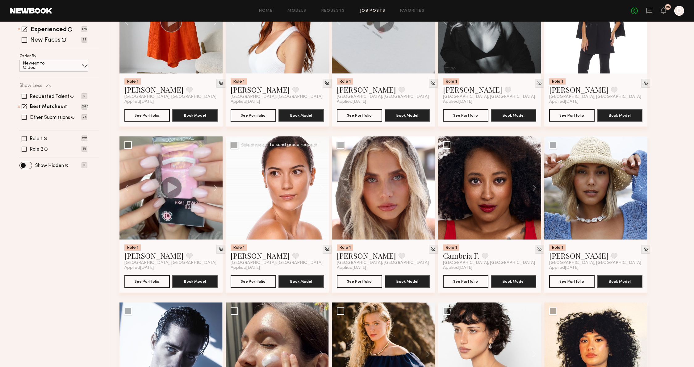
click at [313, 186] on button at bounding box center [319, 187] width 20 height 103
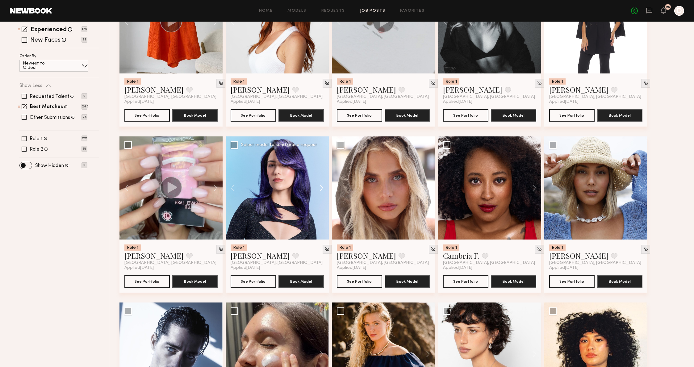
click at [313, 186] on button at bounding box center [319, 187] width 20 height 103
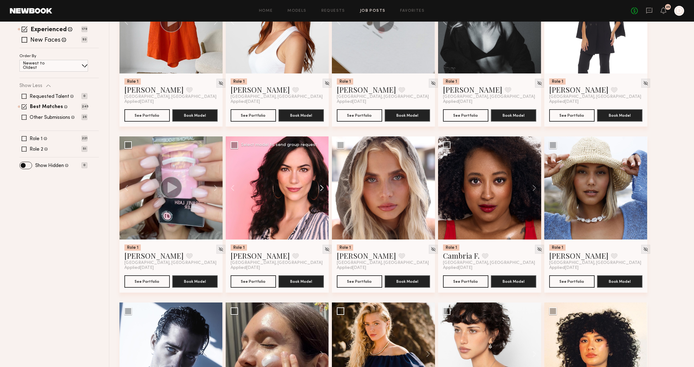
click at [313, 186] on button at bounding box center [319, 187] width 20 height 103
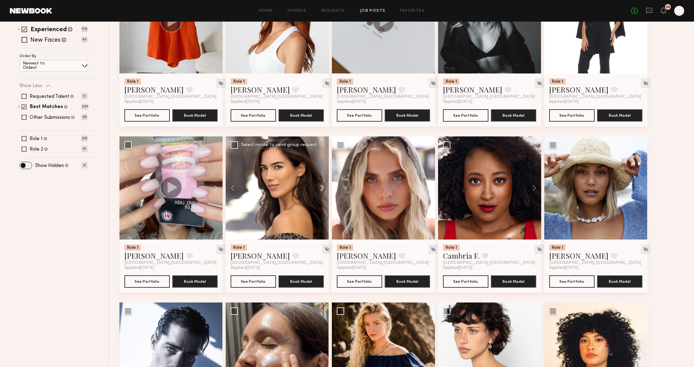
click at [313, 186] on button at bounding box center [319, 187] width 20 height 103
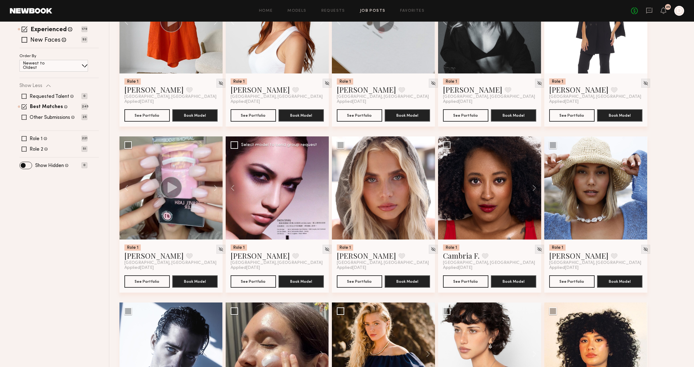
click at [313, 186] on div at bounding box center [277, 187] width 103 height 103
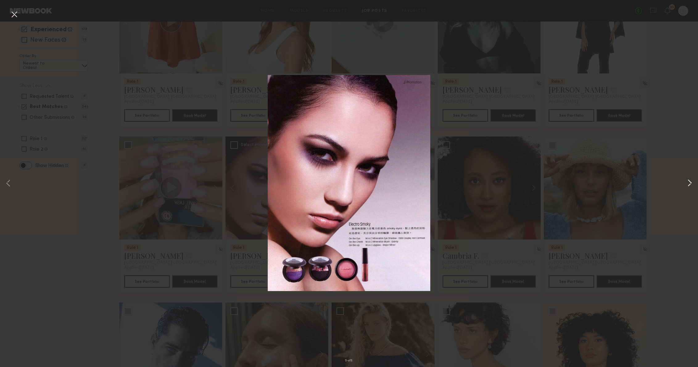
click at [688, 179] on button at bounding box center [689, 183] width 7 height 293
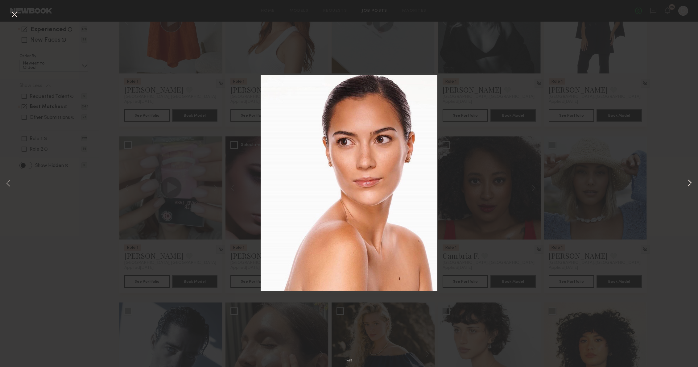
click at [689, 179] on button at bounding box center [689, 183] width 7 height 293
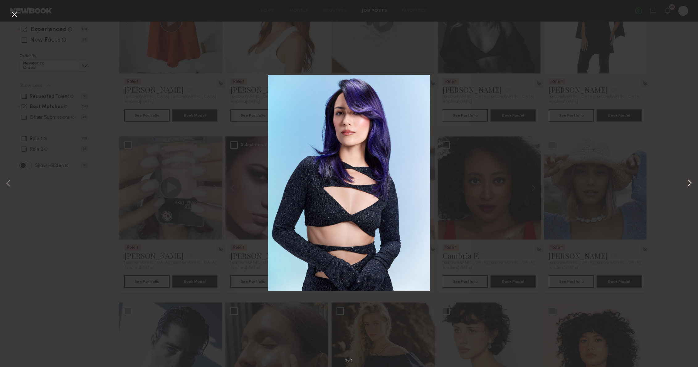
click at [691, 180] on button at bounding box center [689, 183] width 7 height 293
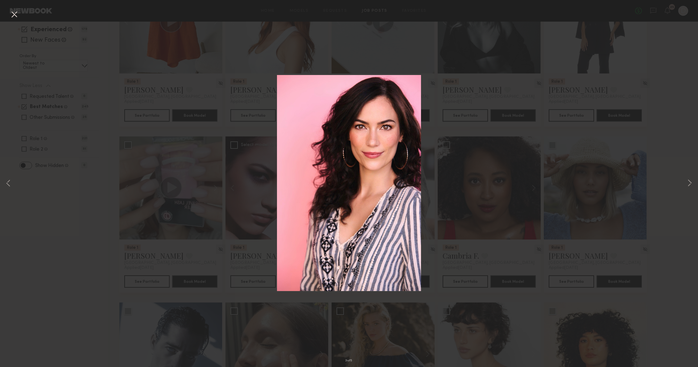
click at [665, 181] on div "3 of 5" at bounding box center [349, 183] width 698 height 367
click at [185, 297] on div "3 of 5" at bounding box center [349, 183] width 698 height 367
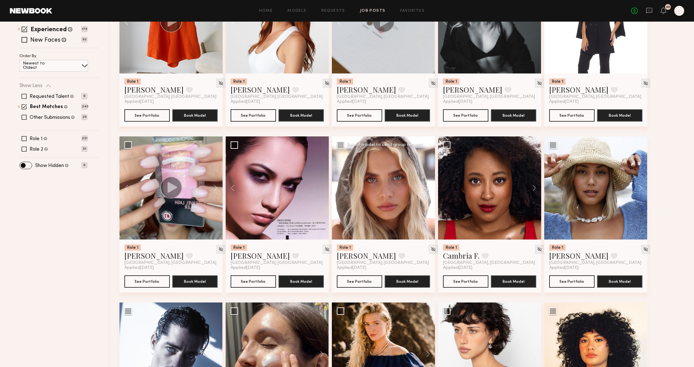
click at [426, 190] on button at bounding box center [425, 187] width 20 height 103
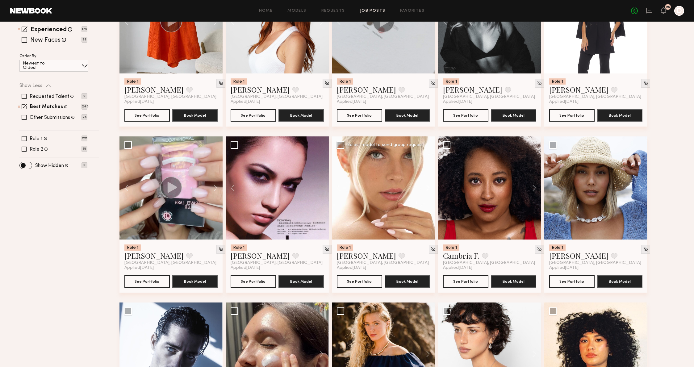
click at [426, 190] on button at bounding box center [425, 187] width 20 height 103
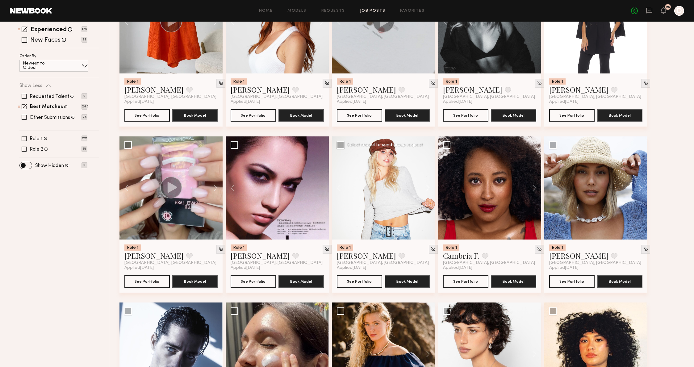
click at [426, 190] on button at bounding box center [425, 187] width 20 height 103
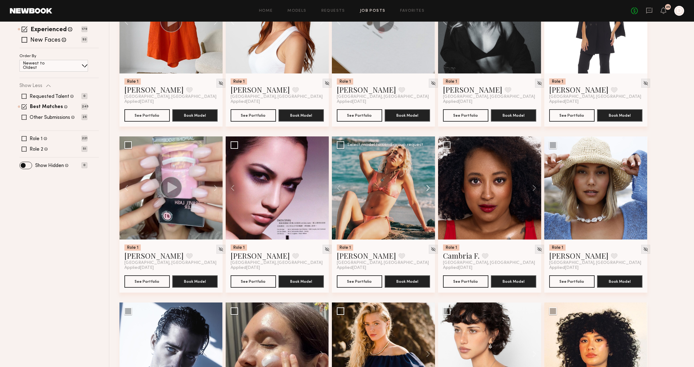
click at [426, 190] on button at bounding box center [425, 187] width 20 height 103
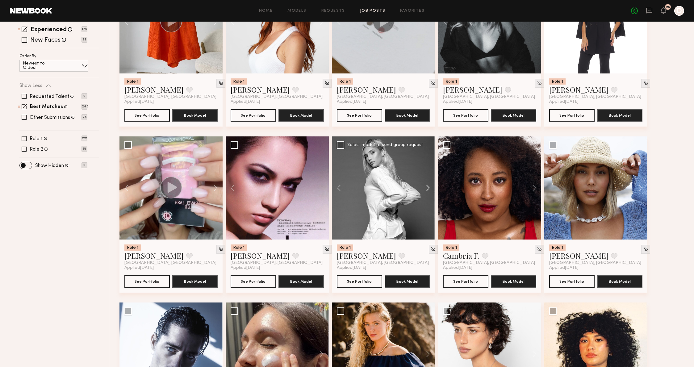
click at [426, 190] on button at bounding box center [425, 187] width 20 height 103
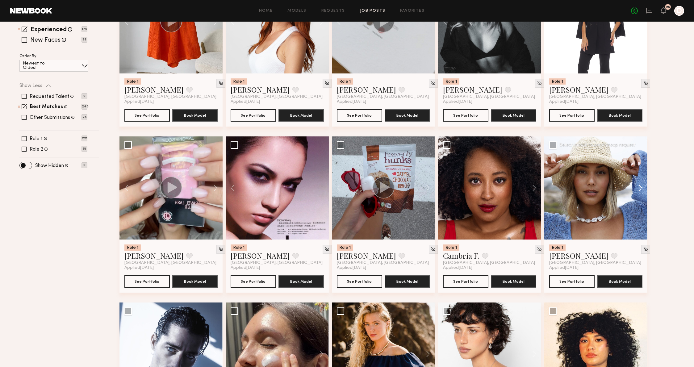
click at [641, 193] on button at bounding box center [637, 187] width 20 height 103
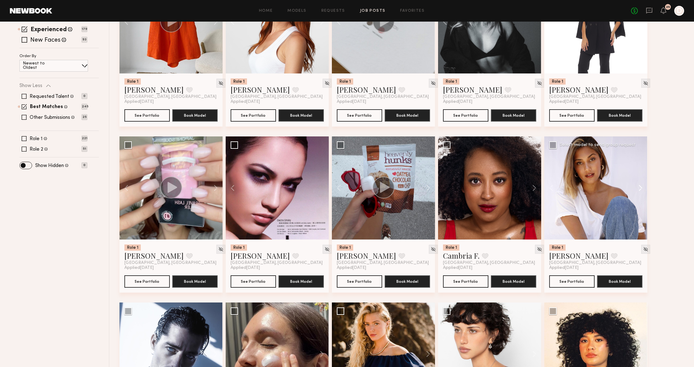
click at [641, 193] on button at bounding box center [637, 187] width 20 height 103
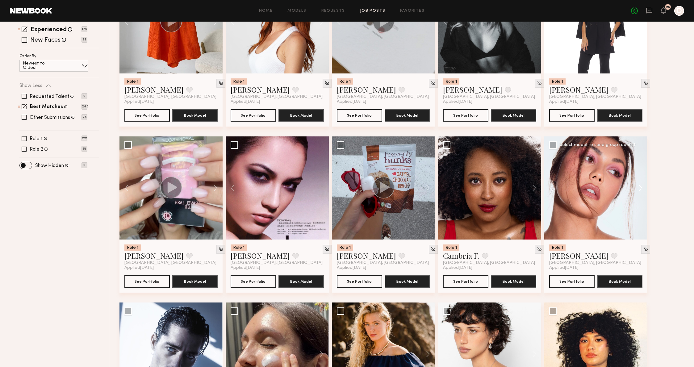
click at [641, 193] on button at bounding box center [637, 187] width 20 height 103
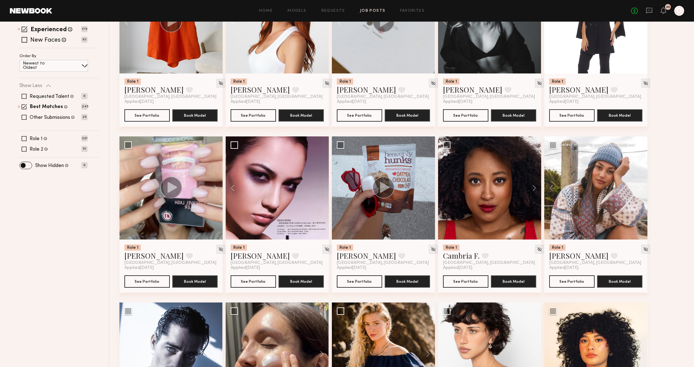
click at [641, 193] on button at bounding box center [637, 187] width 20 height 103
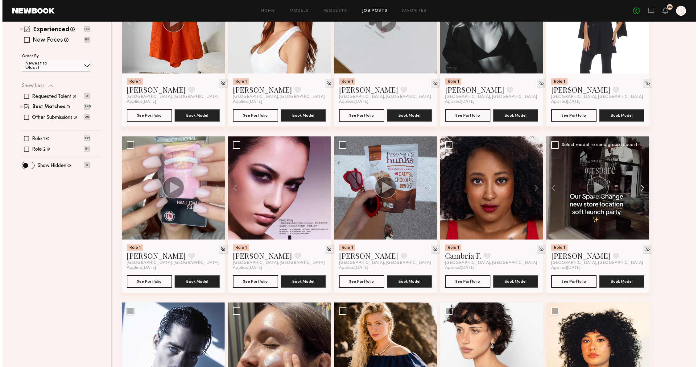
scroll to position [269, 0]
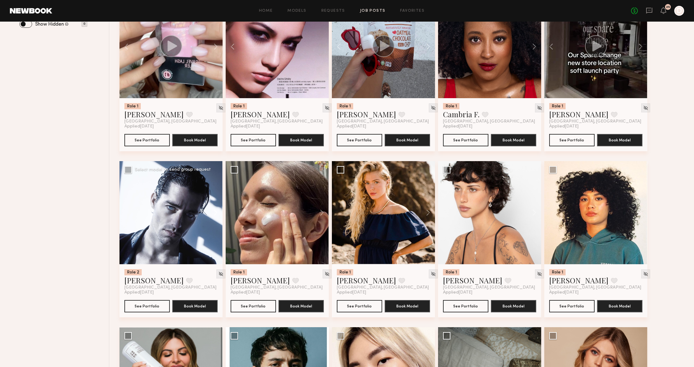
click at [214, 209] on button at bounding box center [213, 212] width 20 height 103
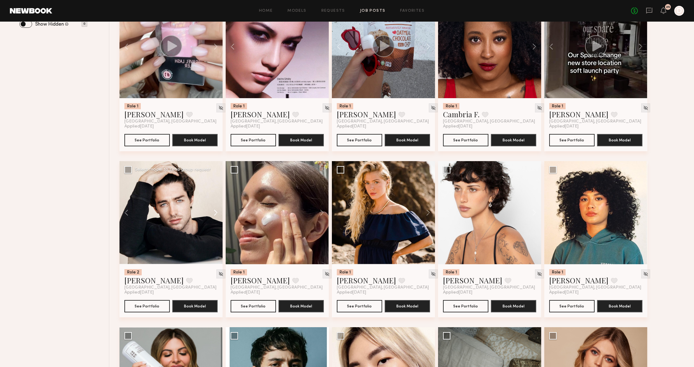
click at [214, 209] on button at bounding box center [213, 212] width 20 height 103
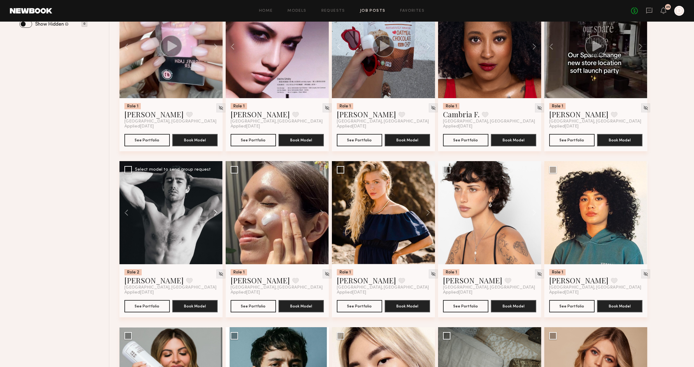
click at [214, 209] on button at bounding box center [213, 212] width 20 height 103
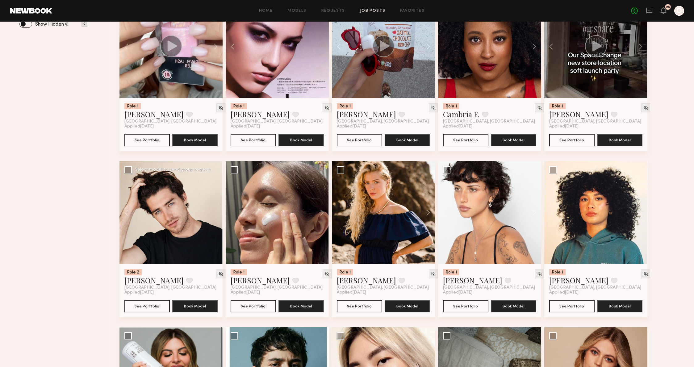
click at [214, 209] on div at bounding box center [170, 212] width 103 height 103
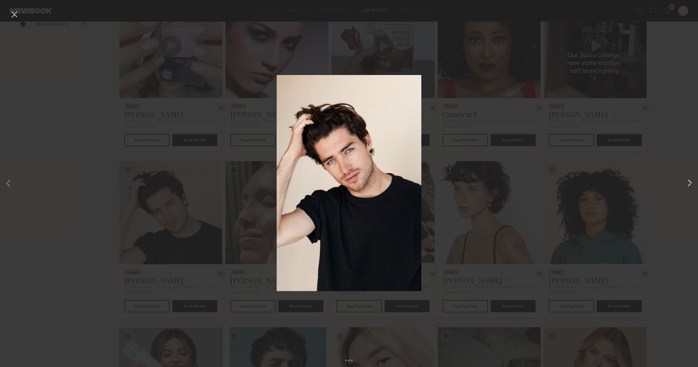
click at [689, 185] on button at bounding box center [689, 183] width 7 height 293
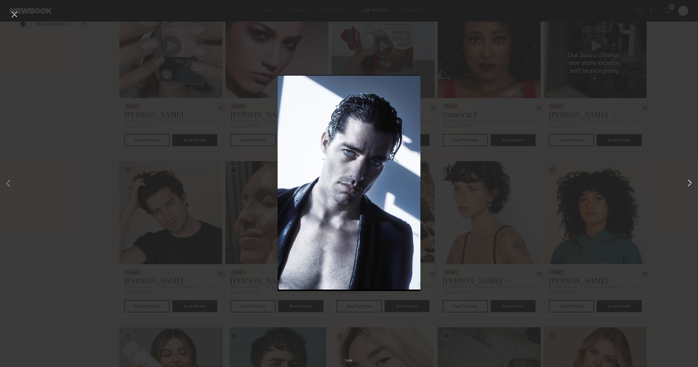
click at [689, 185] on button at bounding box center [689, 183] width 7 height 293
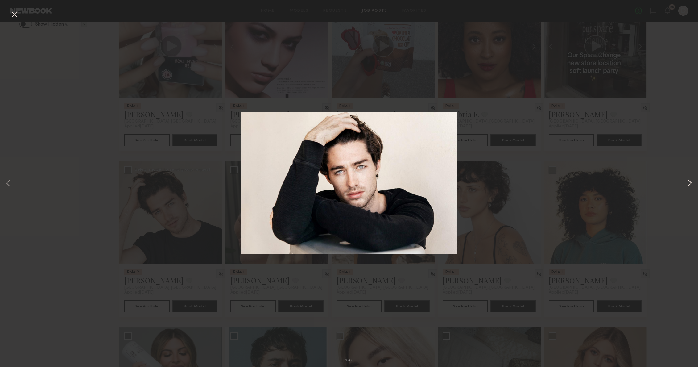
click at [689, 185] on button at bounding box center [689, 183] width 7 height 293
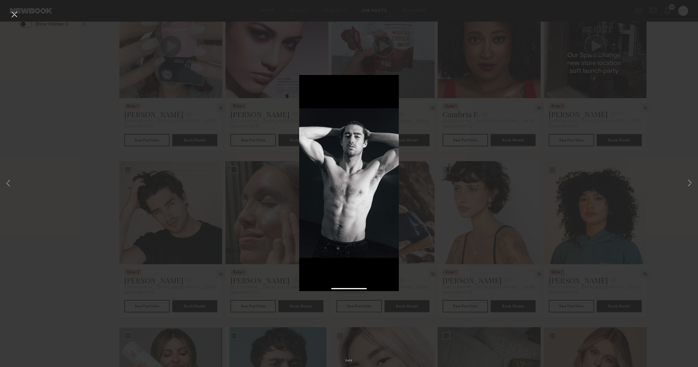
click at [609, 151] on div "3 of 4" at bounding box center [349, 183] width 698 height 367
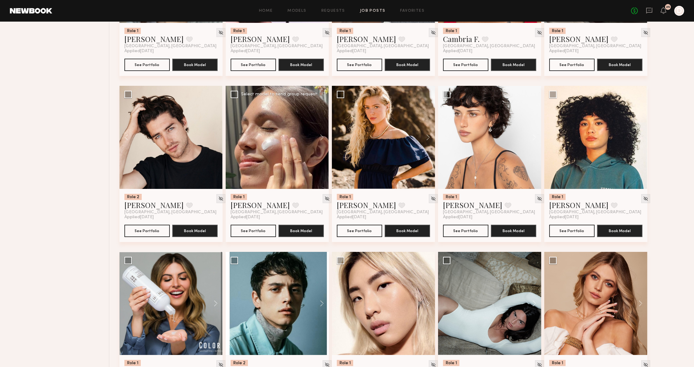
scroll to position [363, 0]
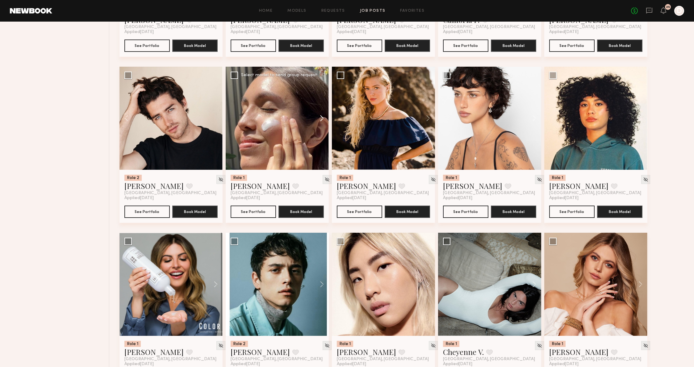
click at [326, 125] on button at bounding box center [319, 118] width 20 height 103
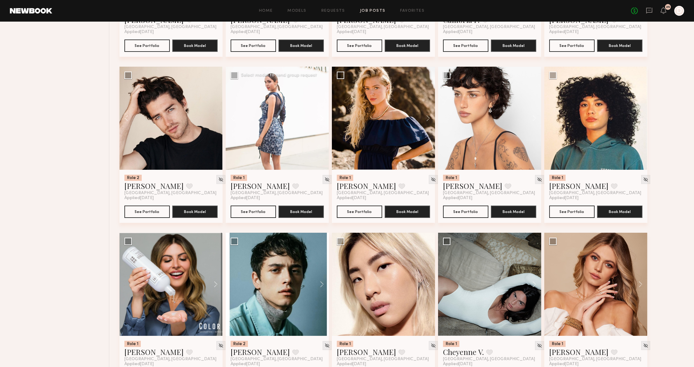
click at [326, 125] on button at bounding box center [319, 118] width 20 height 103
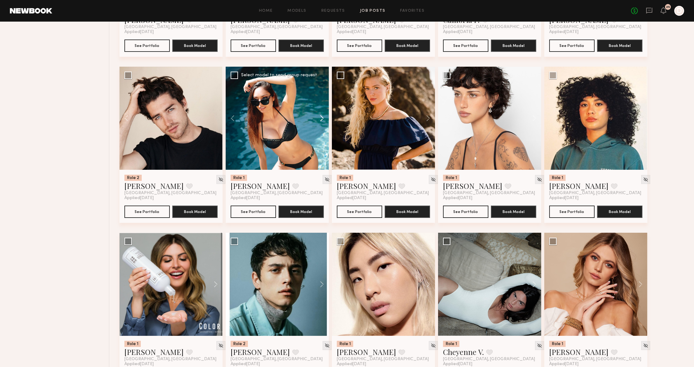
click at [326, 125] on button at bounding box center [319, 118] width 20 height 103
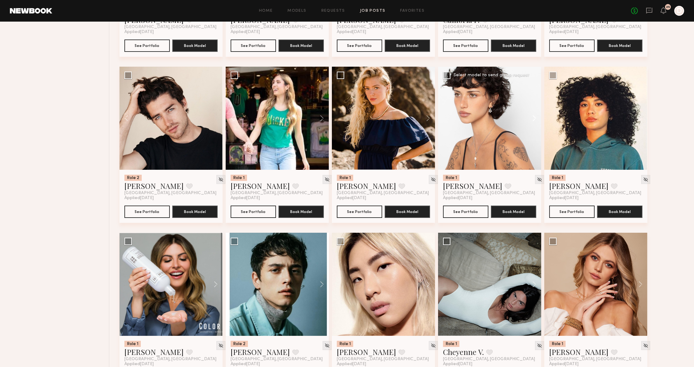
click at [525, 114] on button at bounding box center [531, 118] width 20 height 103
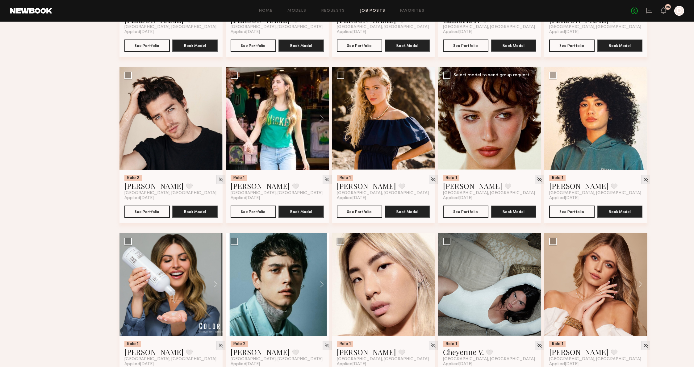
click at [525, 113] on button at bounding box center [531, 118] width 20 height 103
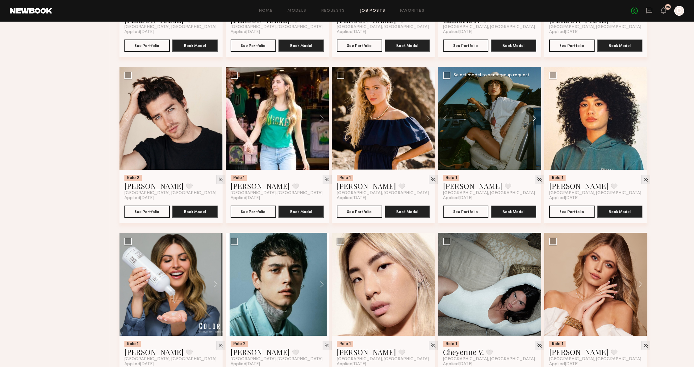
click at [525, 113] on button at bounding box center [531, 118] width 20 height 103
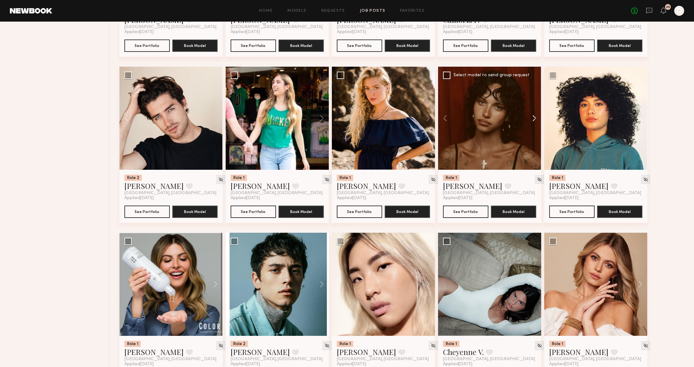
click at [525, 113] on button at bounding box center [531, 118] width 20 height 103
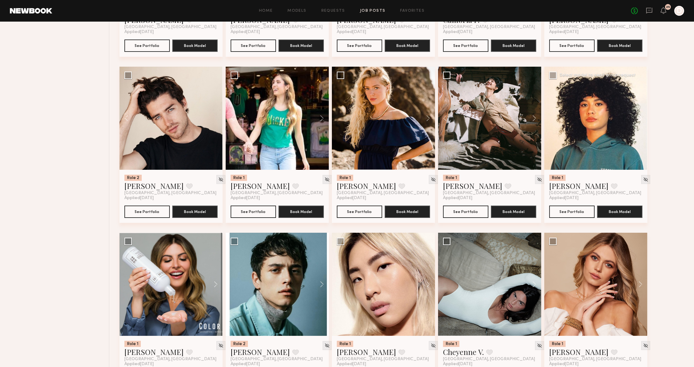
click at [638, 117] on button at bounding box center [637, 118] width 20 height 103
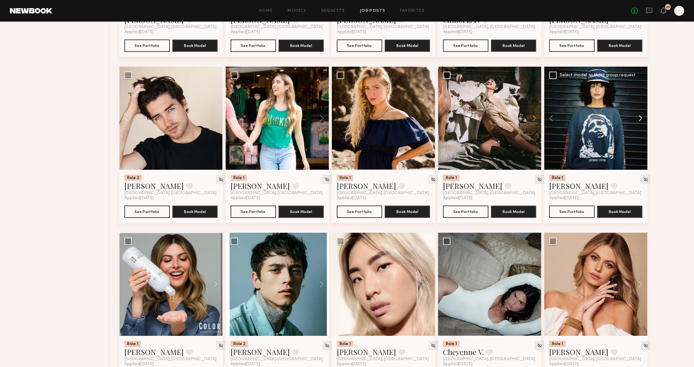
click at [638, 117] on button at bounding box center [637, 118] width 20 height 103
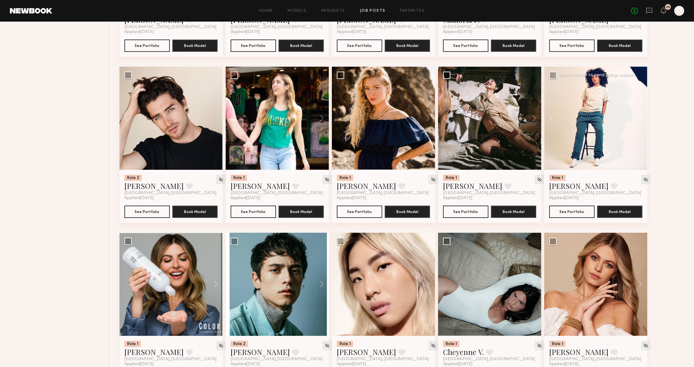
click at [638, 117] on button at bounding box center [637, 118] width 20 height 103
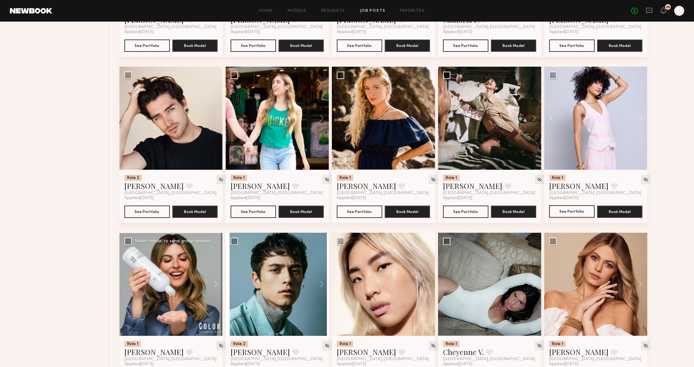
scroll to position [395, 0]
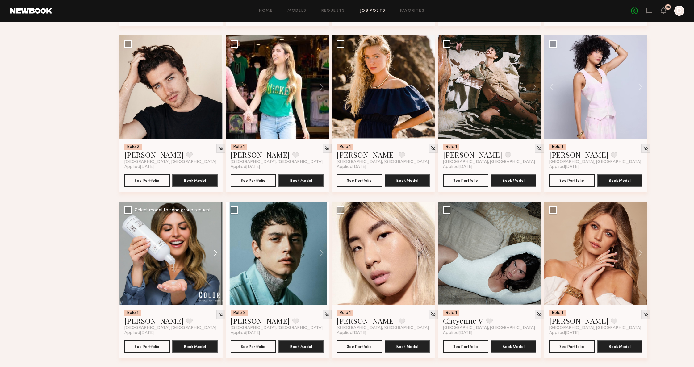
click at [213, 251] on button at bounding box center [213, 252] width 20 height 103
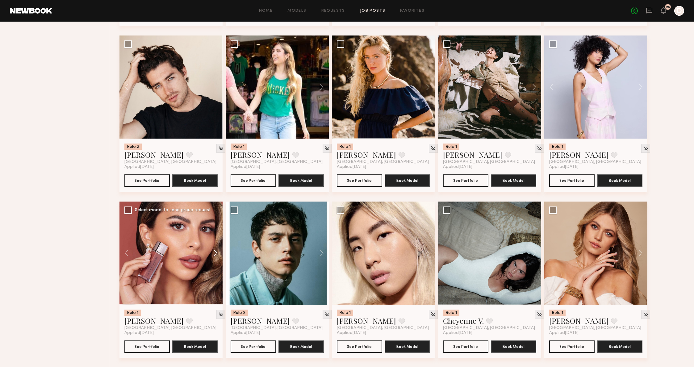
click at [213, 251] on button at bounding box center [213, 252] width 20 height 103
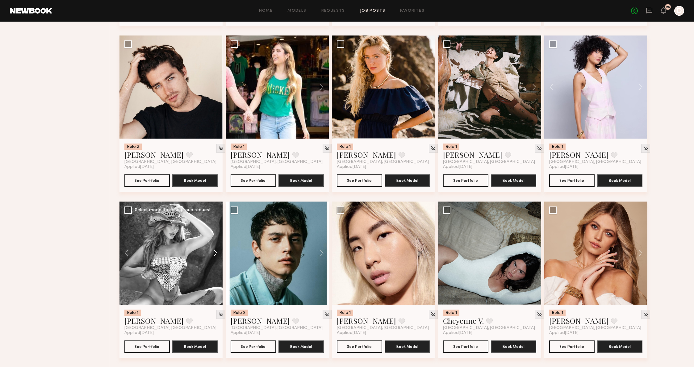
click at [213, 251] on button at bounding box center [213, 252] width 20 height 103
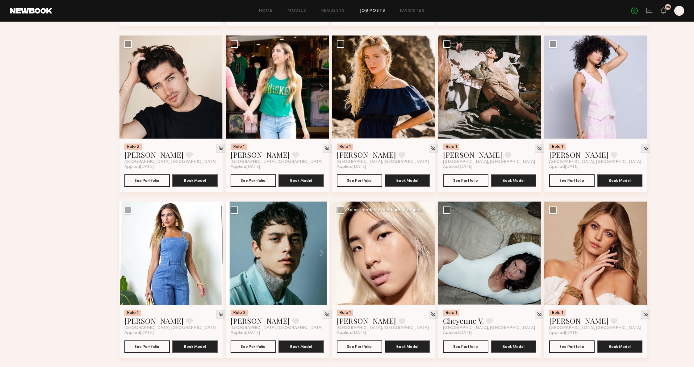
click at [423, 251] on button at bounding box center [425, 252] width 20 height 103
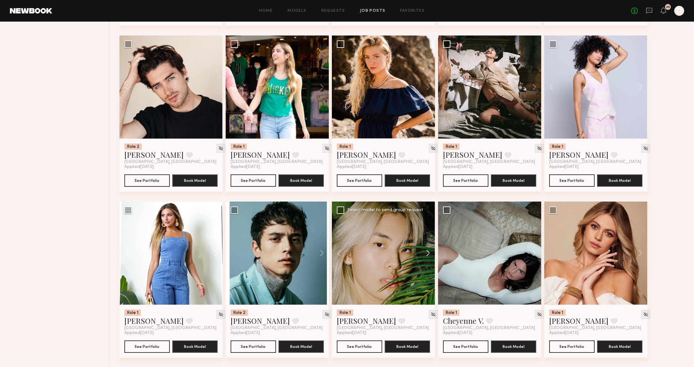
click at [423, 251] on button at bounding box center [425, 252] width 20 height 103
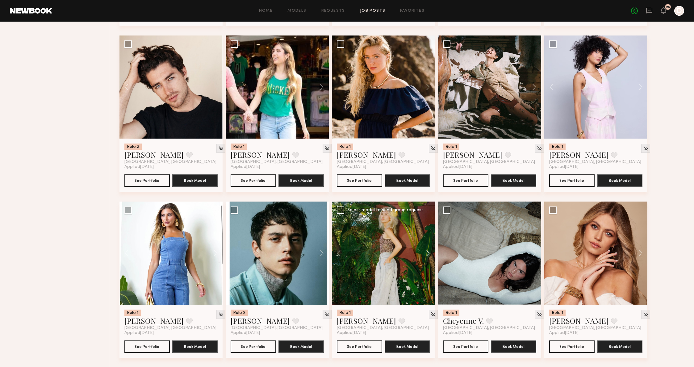
click at [422, 253] on button at bounding box center [425, 252] width 20 height 103
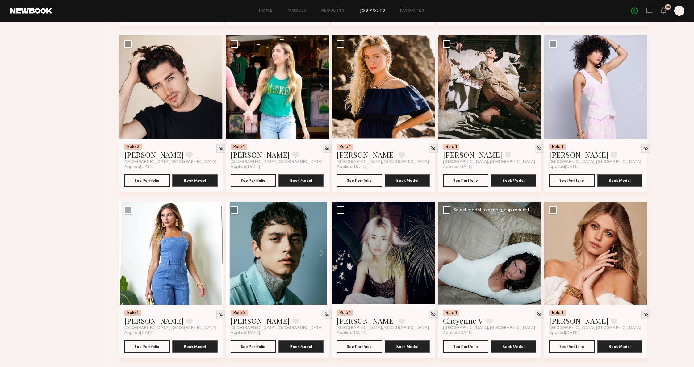
click at [534, 253] on button at bounding box center [531, 252] width 20 height 103
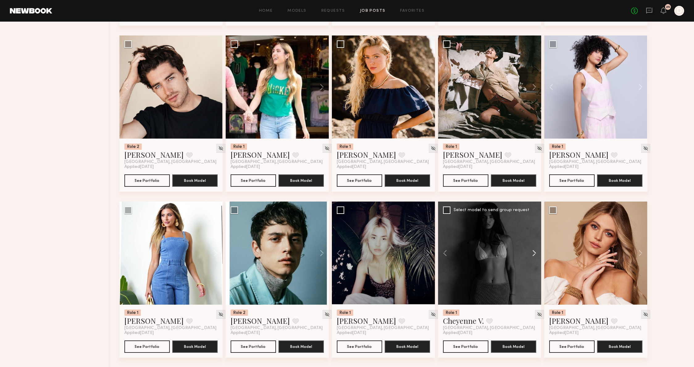
click at [534, 253] on button at bounding box center [531, 252] width 20 height 103
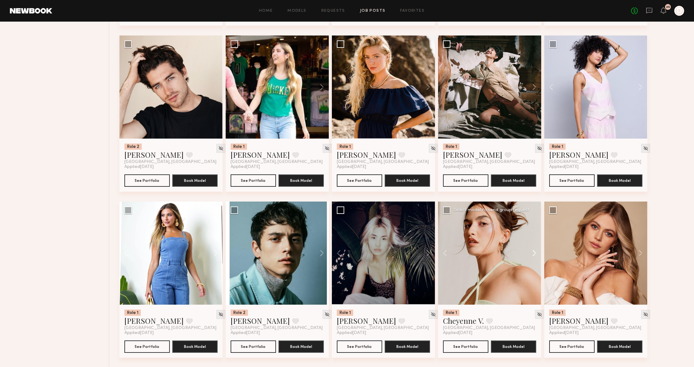
click at [534, 253] on button at bounding box center [531, 252] width 20 height 103
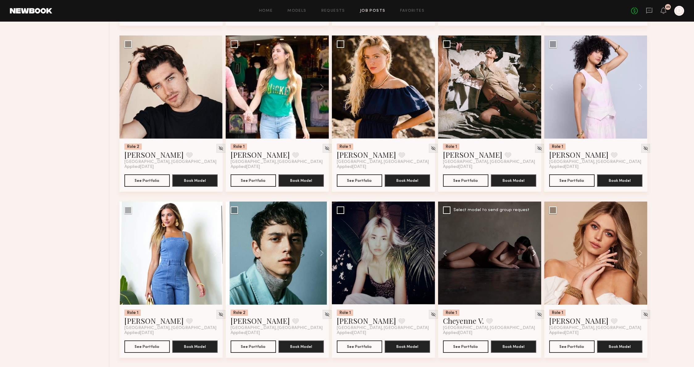
click at [534, 253] on button at bounding box center [531, 252] width 20 height 103
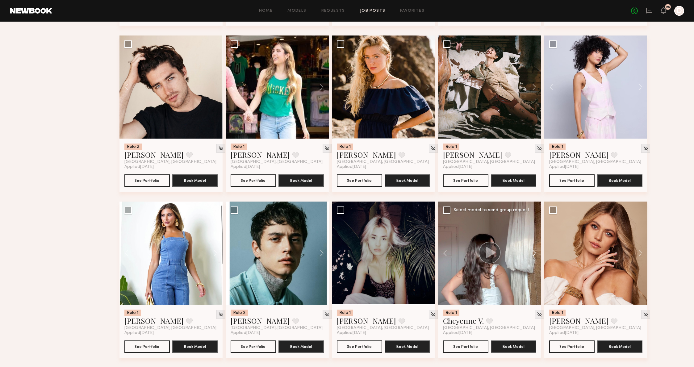
click at [534, 253] on button at bounding box center [531, 252] width 20 height 103
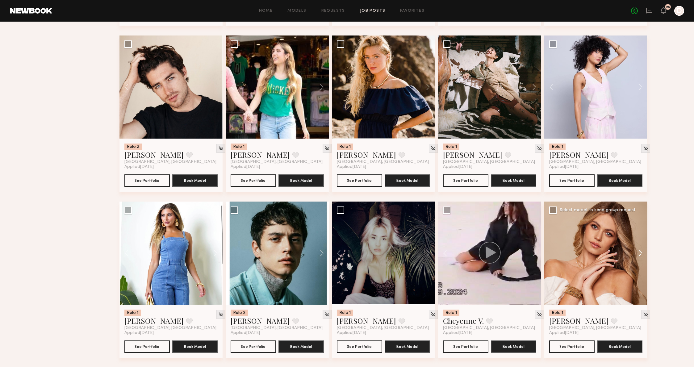
click at [632, 245] on button at bounding box center [637, 252] width 20 height 103
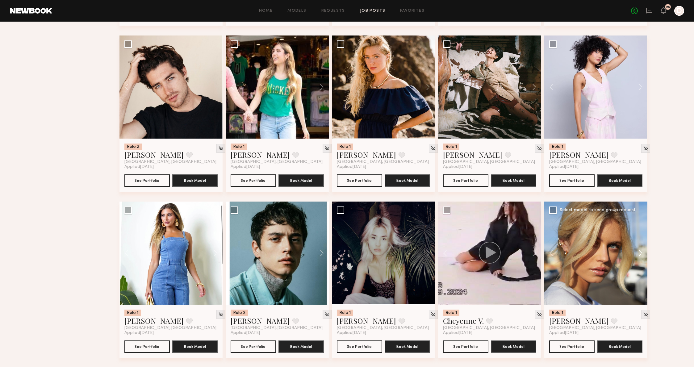
click at [632, 245] on button at bounding box center [637, 252] width 20 height 103
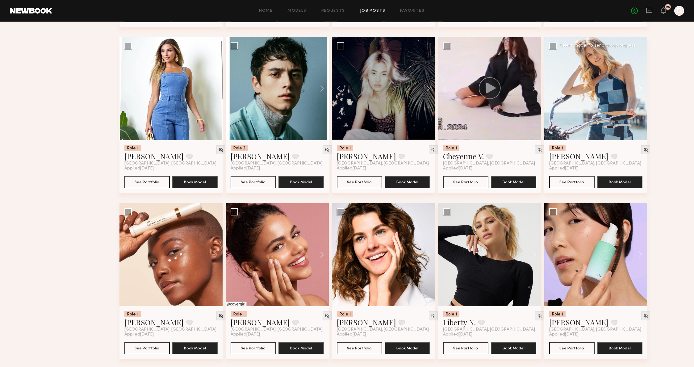
scroll to position [557, 0]
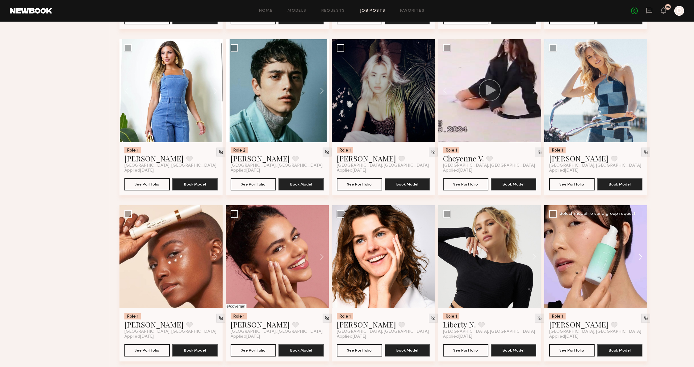
click at [635, 250] on button at bounding box center [637, 256] width 20 height 103
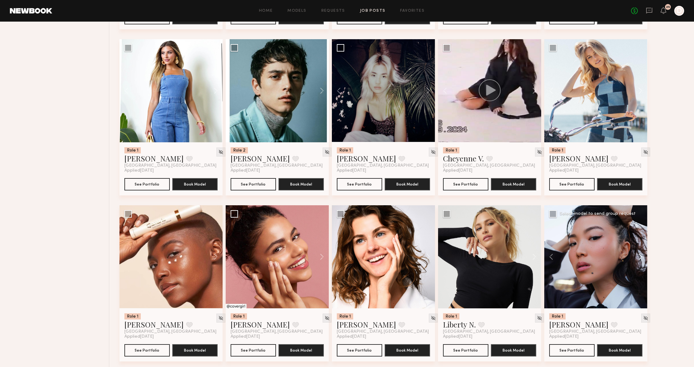
click at [635, 250] on button at bounding box center [637, 256] width 20 height 103
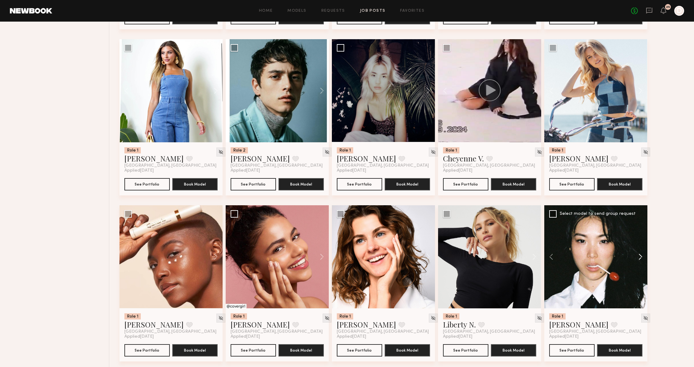
click at [635, 250] on button at bounding box center [637, 256] width 20 height 103
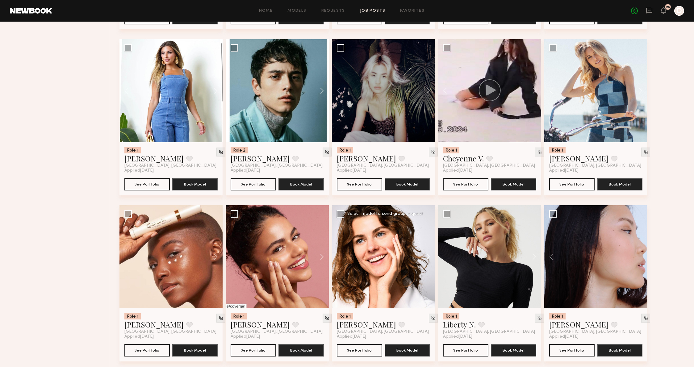
click at [428, 253] on button at bounding box center [425, 256] width 20 height 103
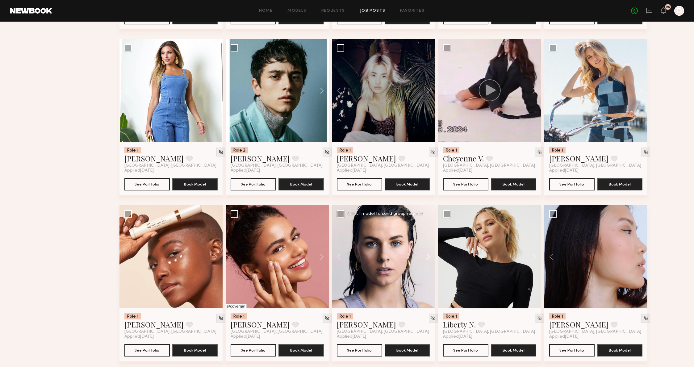
click at [428, 253] on button at bounding box center [425, 256] width 20 height 103
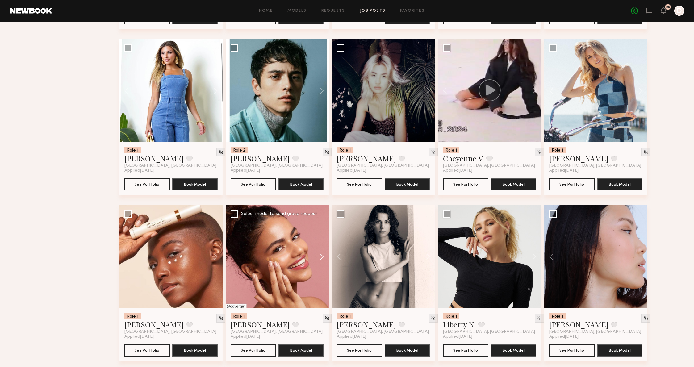
click at [310, 252] on button at bounding box center [319, 256] width 20 height 103
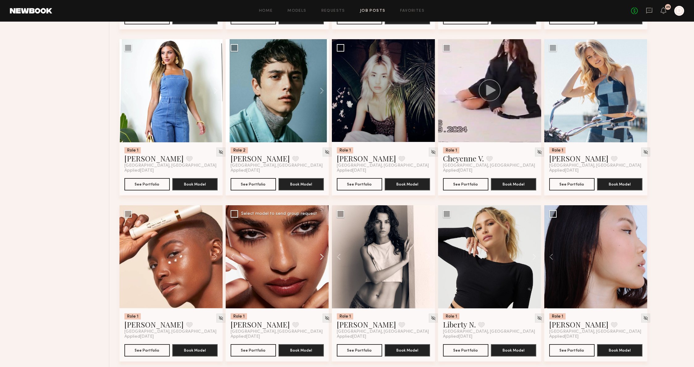
click at [321, 252] on button at bounding box center [319, 256] width 20 height 103
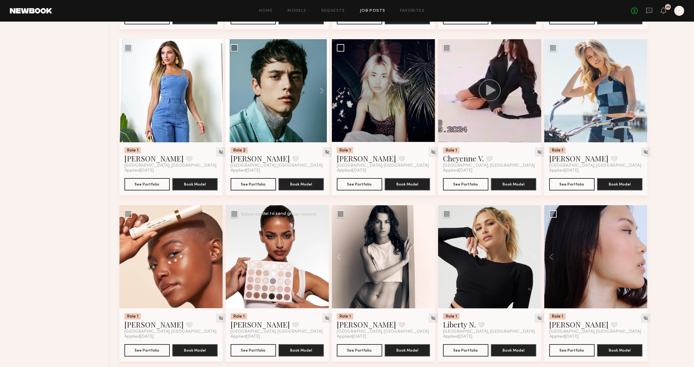
click at [321, 252] on button at bounding box center [319, 256] width 20 height 103
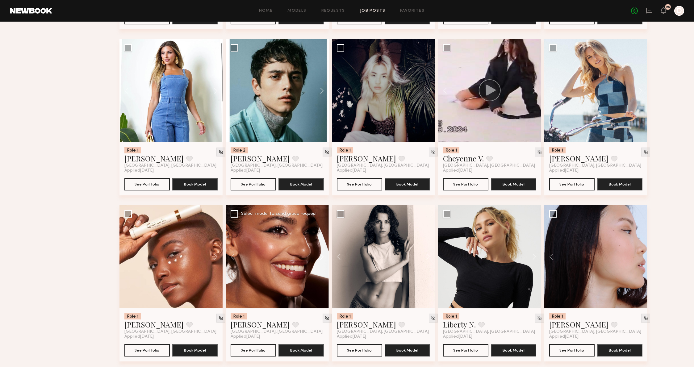
click at [321, 252] on button at bounding box center [319, 256] width 20 height 103
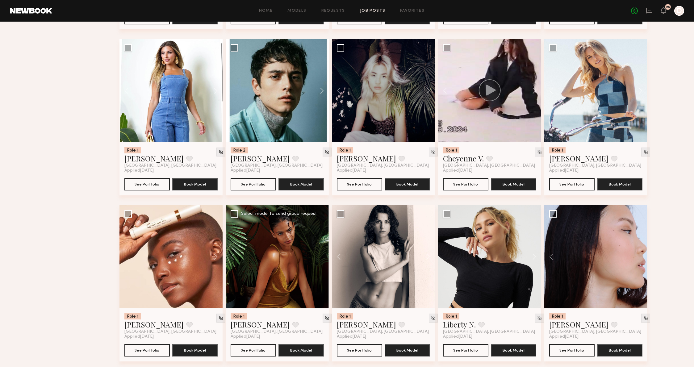
click at [320, 252] on div at bounding box center [277, 256] width 103 height 103
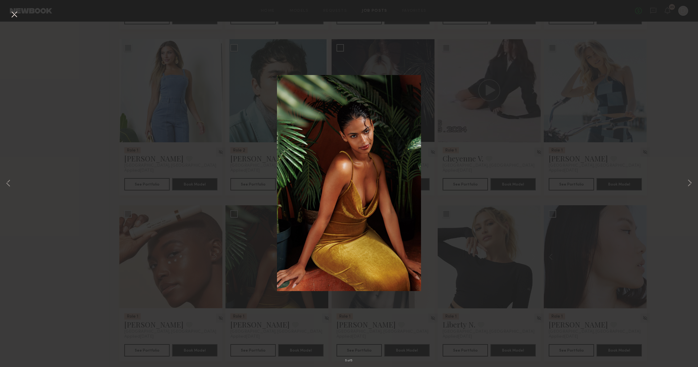
drag, startPoint x: 505, startPoint y: 178, endPoint x: 485, endPoint y: 195, distance: 26.1
click at [504, 181] on div "5 of 5" at bounding box center [349, 183] width 698 height 367
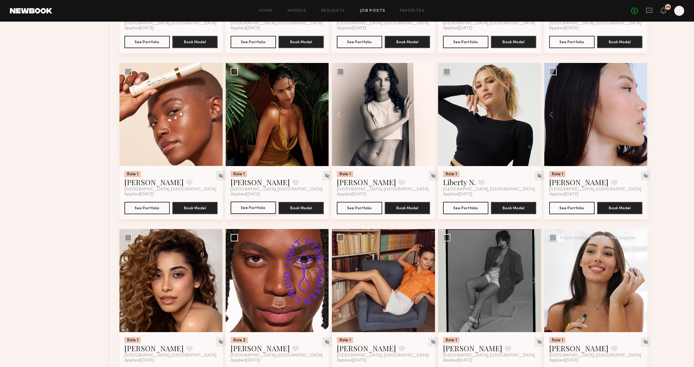
scroll to position [792, 0]
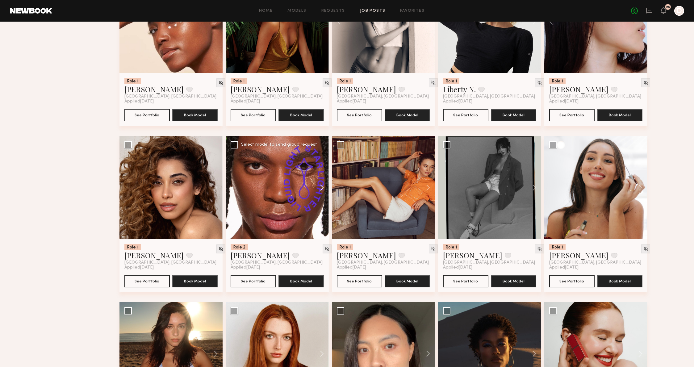
click at [322, 189] on button at bounding box center [319, 187] width 20 height 103
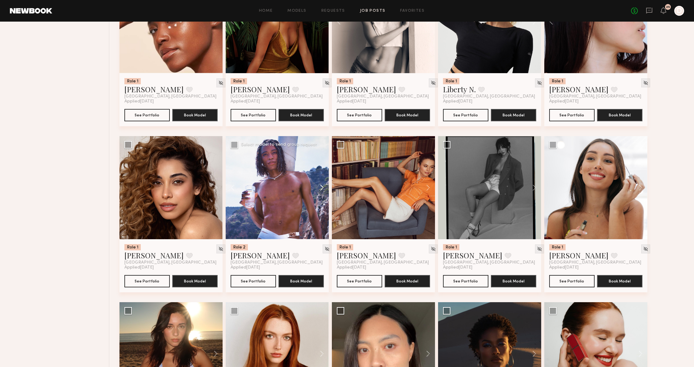
click at [322, 189] on button at bounding box center [319, 187] width 20 height 103
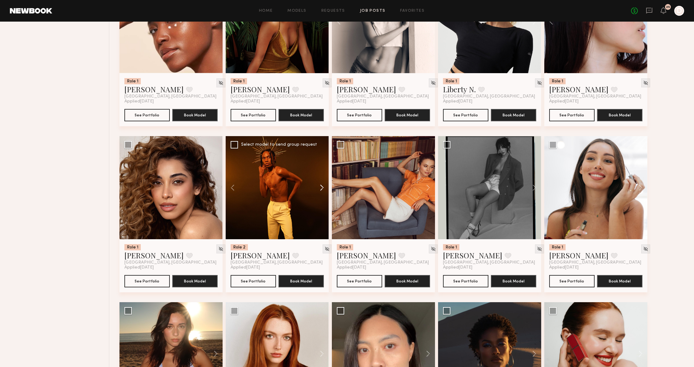
click at [322, 189] on button at bounding box center [319, 187] width 20 height 103
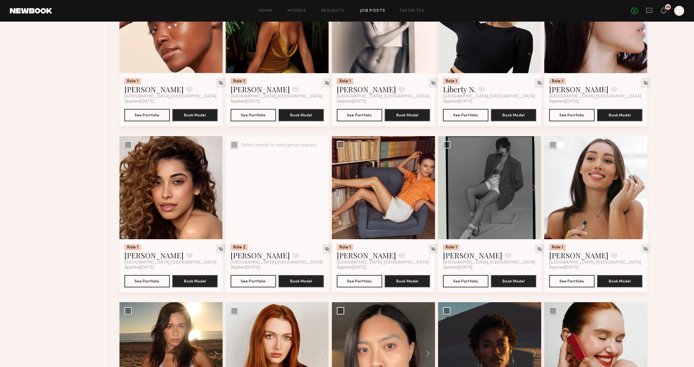
scroll to position [792, 0]
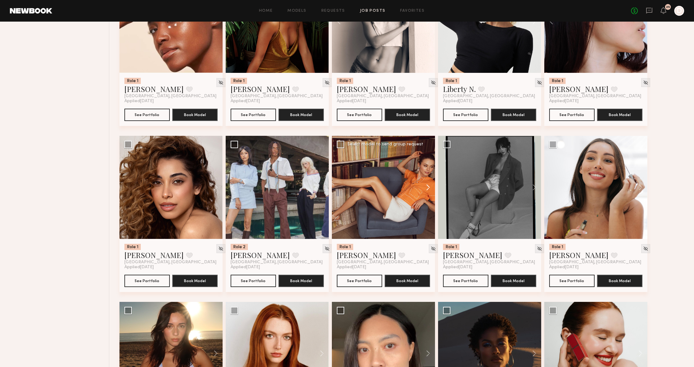
click at [430, 183] on button at bounding box center [425, 187] width 20 height 103
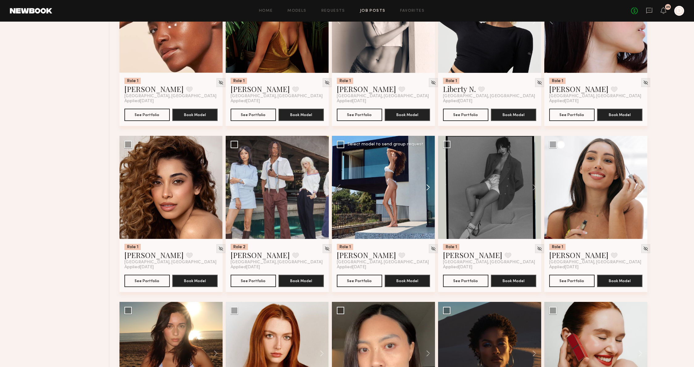
click at [430, 183] on button at bounding box center [425, 187] width 20 height 103
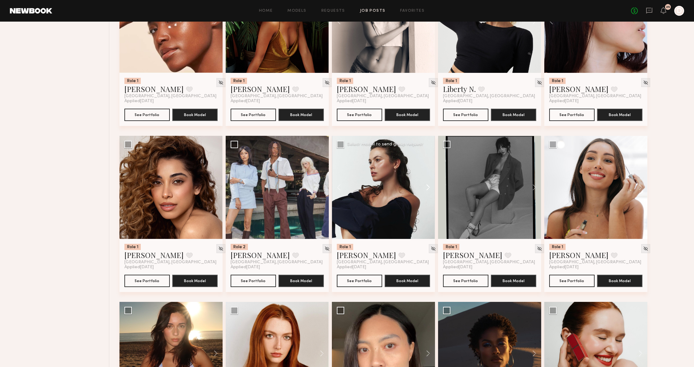
click at [430, 183] on button at bounding box center [425, 187] width 20 height 103
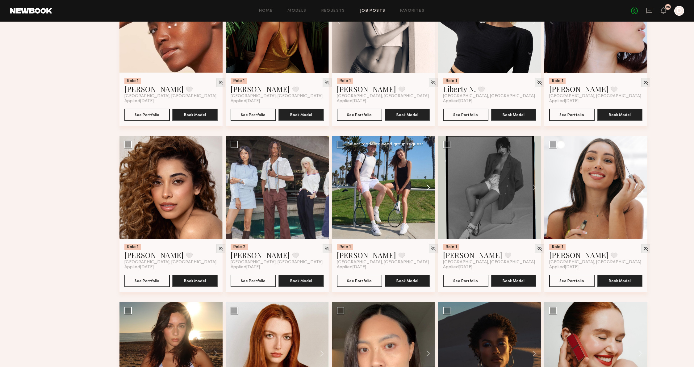
click at [430, 183] on button at bounding box center [425, 187] width 20 height 103
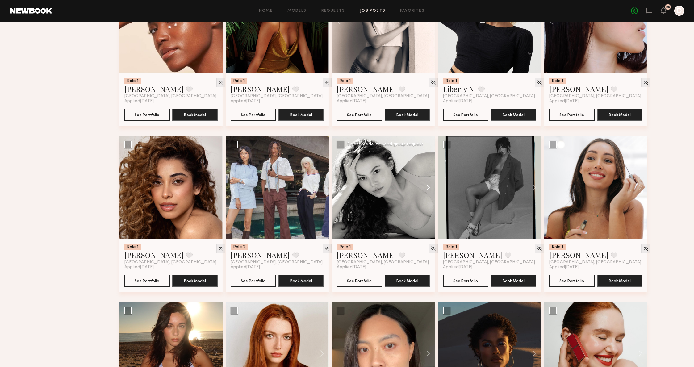
click at [430, 183] on button at bounding box center [425, 187] width 20 height 103
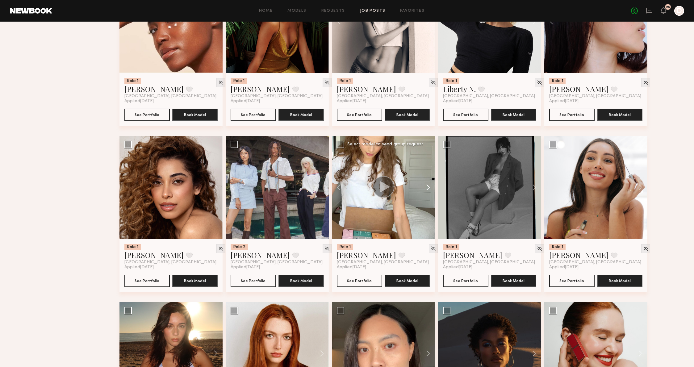
click at [430, 183] on button at bounding box center [425, 187] width 20 height 103
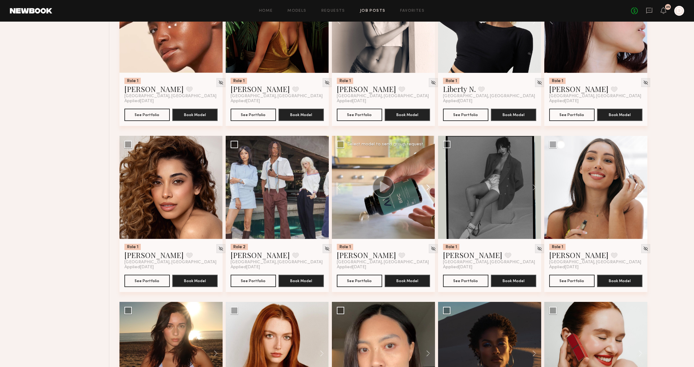
click at [430, 183] on button at bounding box center [425, 187] width 20 height 103
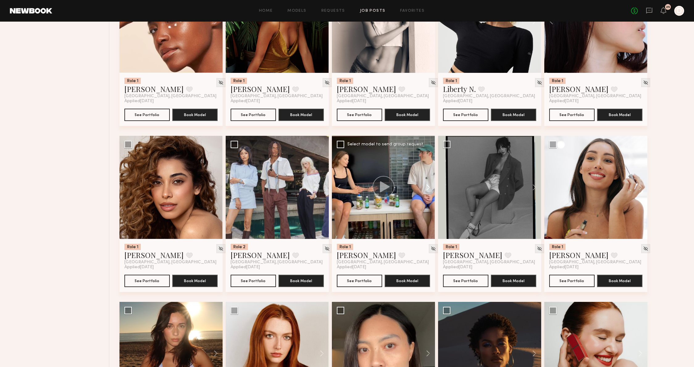
click at [430, 183] on button at bounding box center [425, 187] width 20 height 103
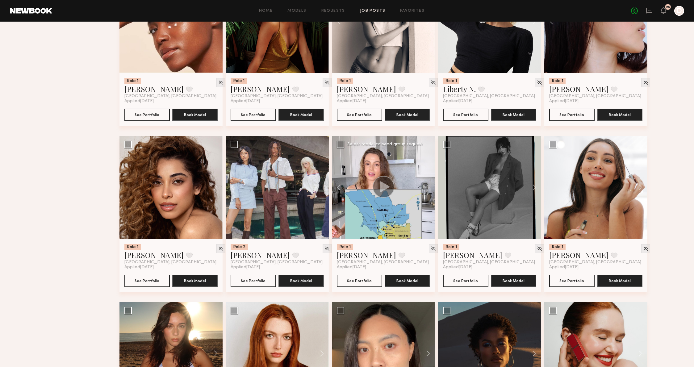
click at [430, 183] on div at bounding box center [383, 187] width 103 height 103
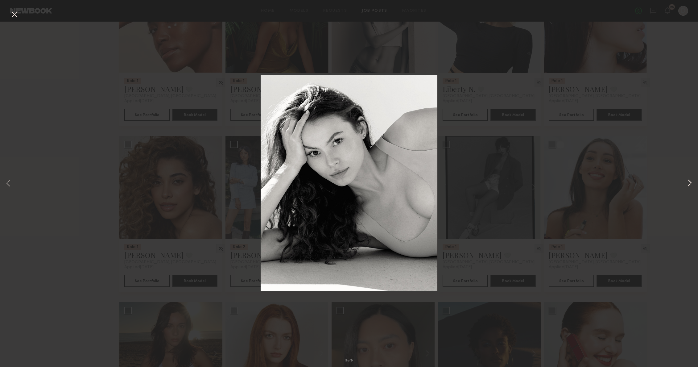
click at [691, 188] on button at bounding box center [689, 183] width 7 height 293
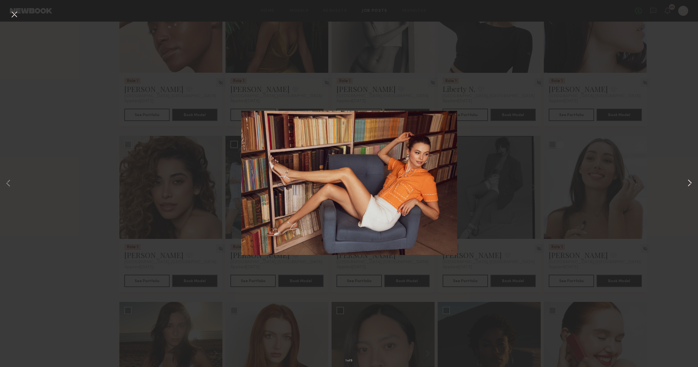
click at [691, 185] on button at bounding box center [689, 183] width 7 height 293
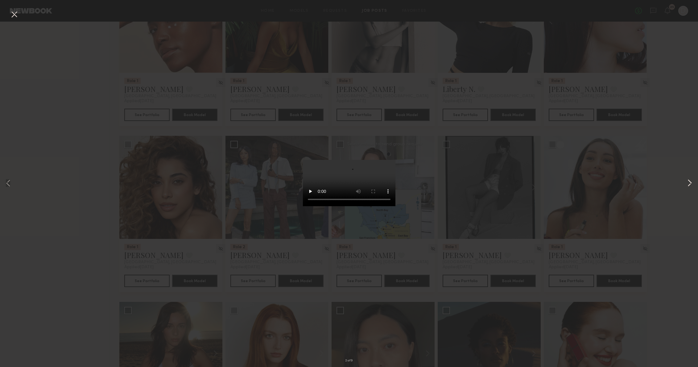
click at [691, 185] on button at bounding box center [689, 183] width 7 height 293
click at [644, 165] on div "3 of 9" at bounding box center [349, 183] width 698 height 367
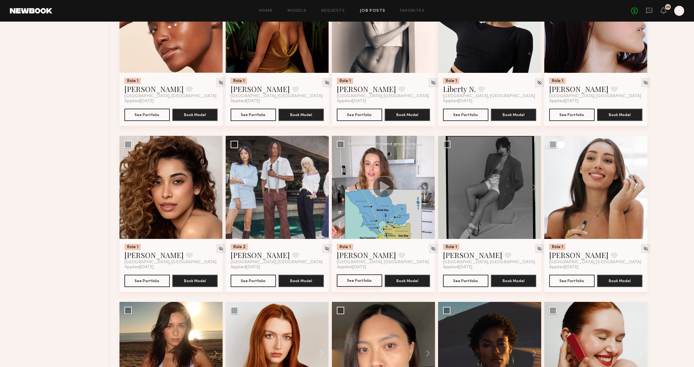
drag, startPoint x: 348, startPoint y: 281, endPoint x: 349, endPoint y: 275, distance: 5.9
click at [535, 187] on button at bounding box center [531, 187] width 20 height 103
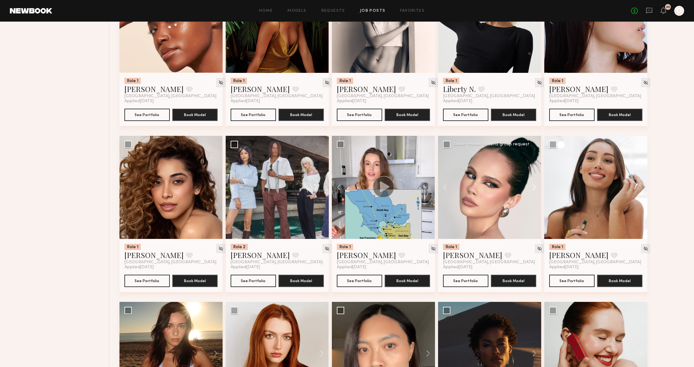
click at [535, 187] on button at bounding box center [531, 187] width 20 height 103
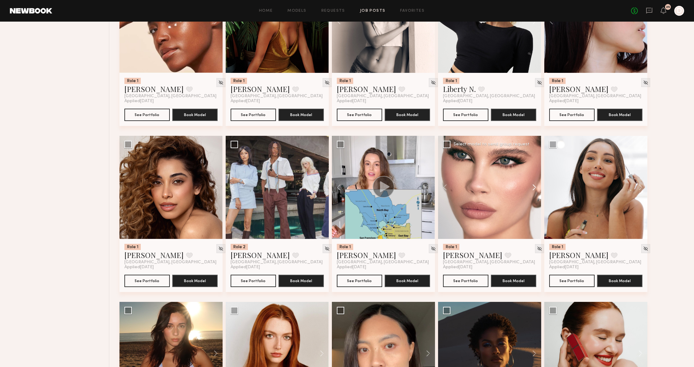
click at [535, 187] on button at bounding box center [531, 187] width 20 height 103
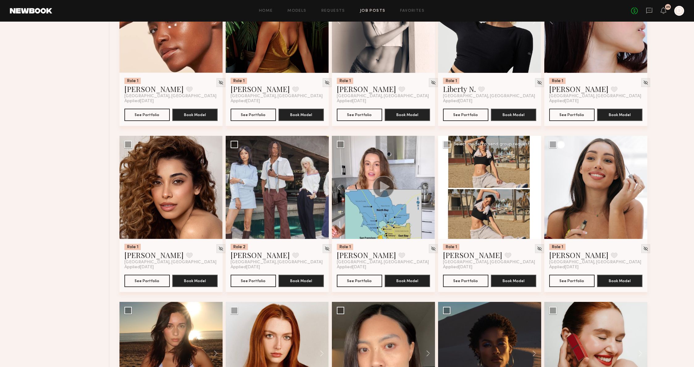
click at [535, 187] on button at bounding box center [531, 187] width 20 height 103
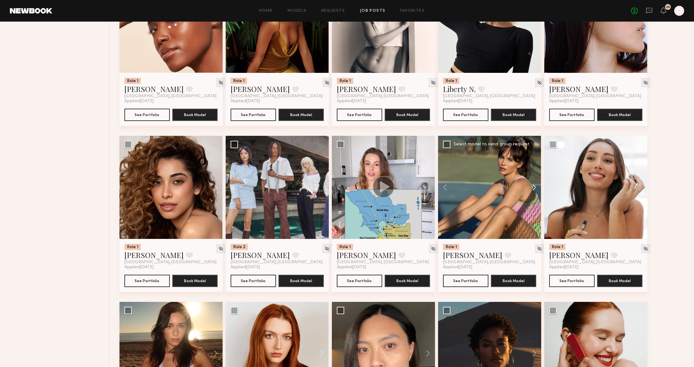
click at [535, 187] on button at bounding box center [531, 187] width 20 height 103
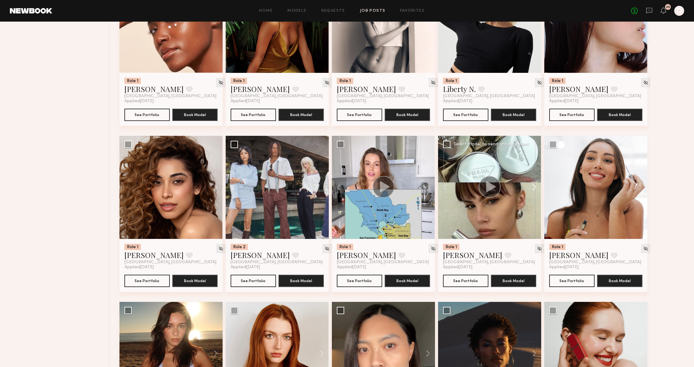
click at [535, 187] on button at bounding box center [531, 187] width 20 height 103
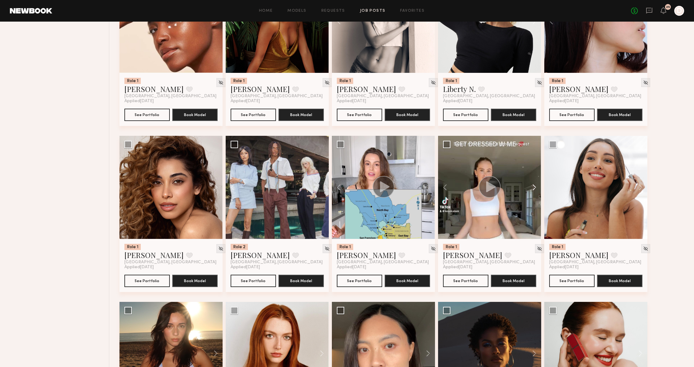
click at [535, 187] on button at bounding box center [531, 187] width 20 height 103
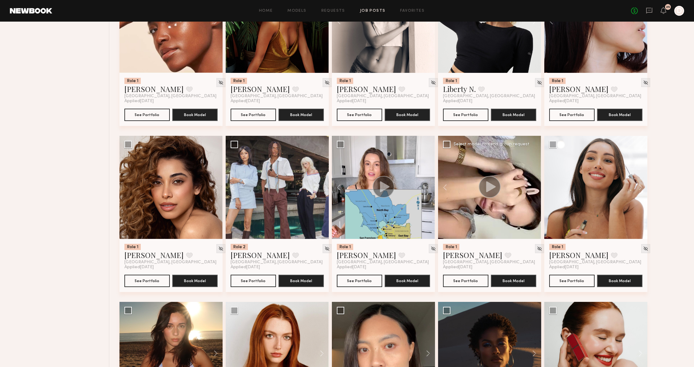
click at [535, 187] on div at bounding box center [489, 187] width 103 height 103
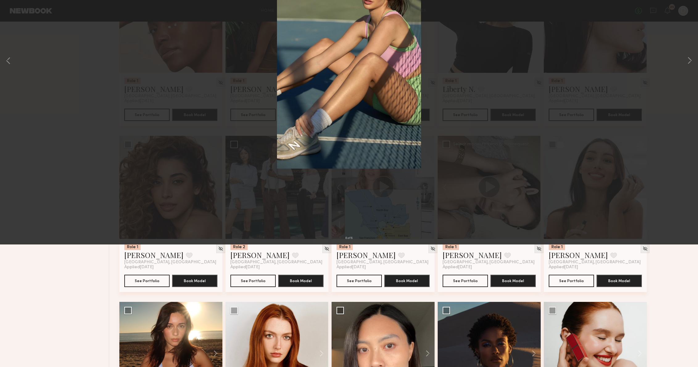
click at [535, 187] on div "8 of 8" at bounding box center [349, 183] width 698 height 367
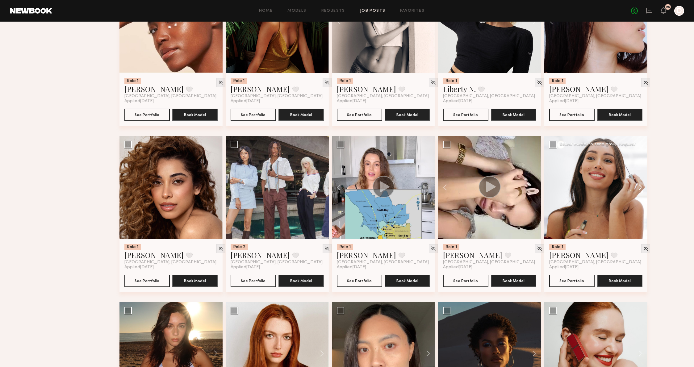
click at [639, 185] on button at bounding box center [637, 187] width 20 height 103
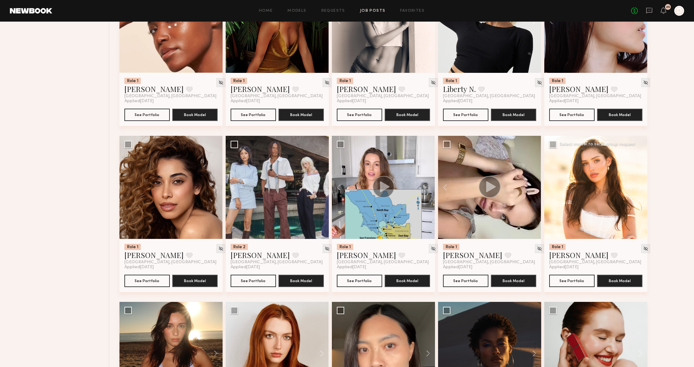
click at [637, 186] on button at bounding box center [637, 187] width 20 height 103
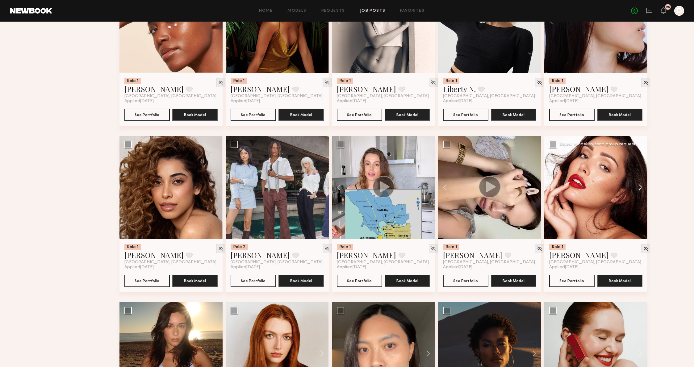
click at [637, 186] on button at bounding box center [637, 187] width 20 height 103
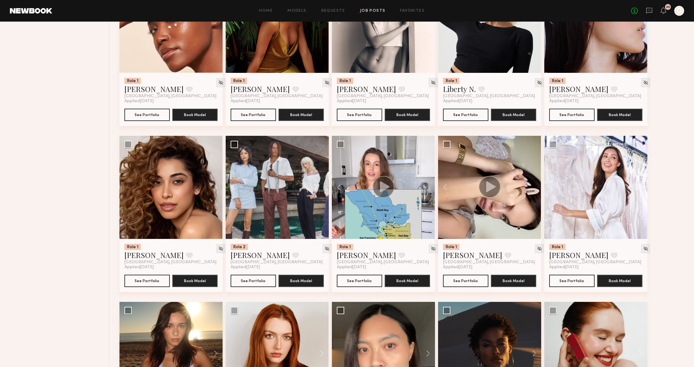
click at [637, 186] on button at bounding box center [637, 187] width 20 height 103
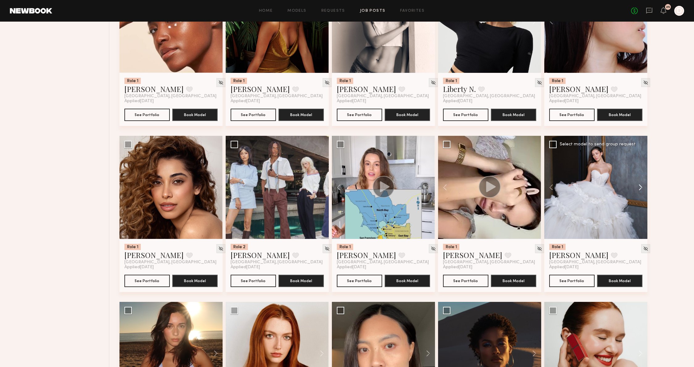
scroll to position [869, 0]
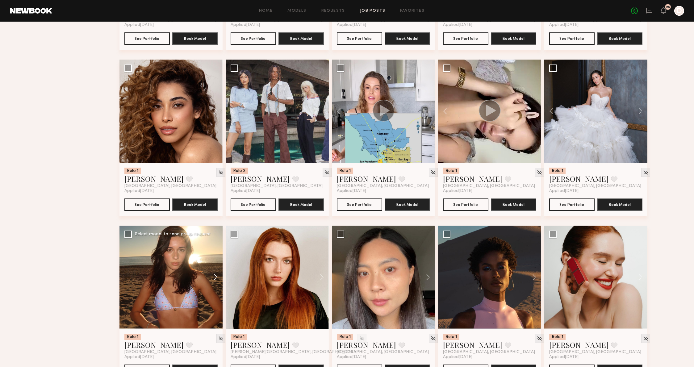
click at [218, 274] on button at bounding box center [213, 277] width 20 height 103
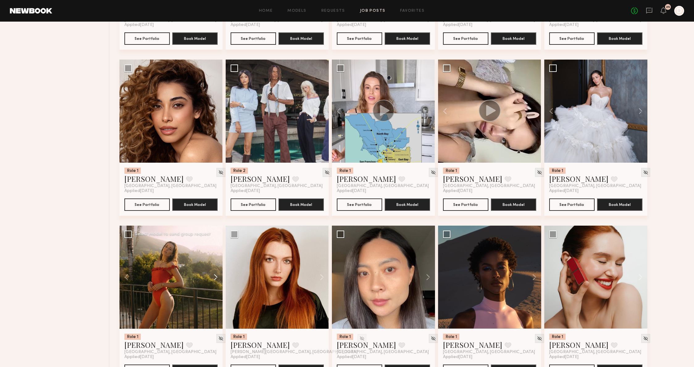
click at [215, 276] on button at bounding box center [213, 277] width 20 height 103
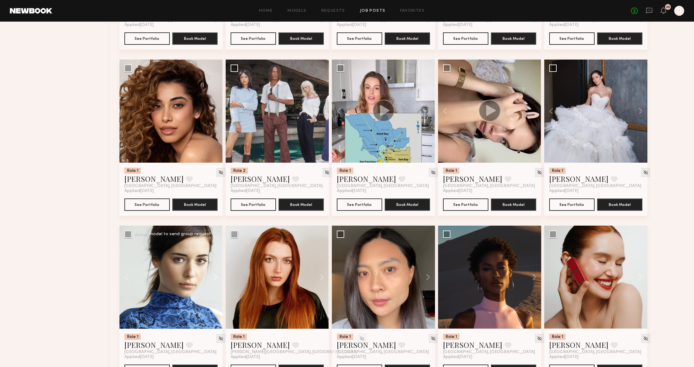
click at [215, 276] on button at bounding box center [213, 277] width 20 height 103
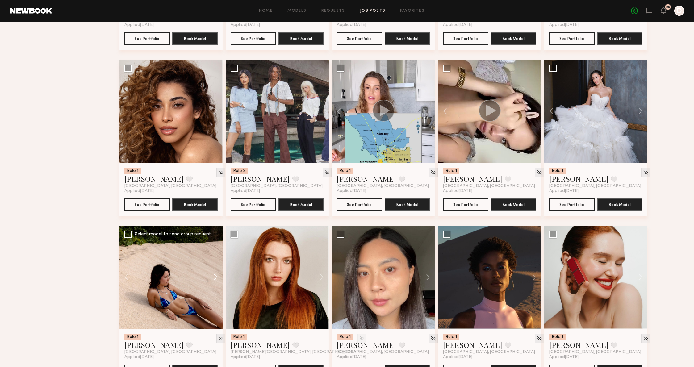
click at [215, 276] on button at bounding box center [213, 277] width 20 height 103
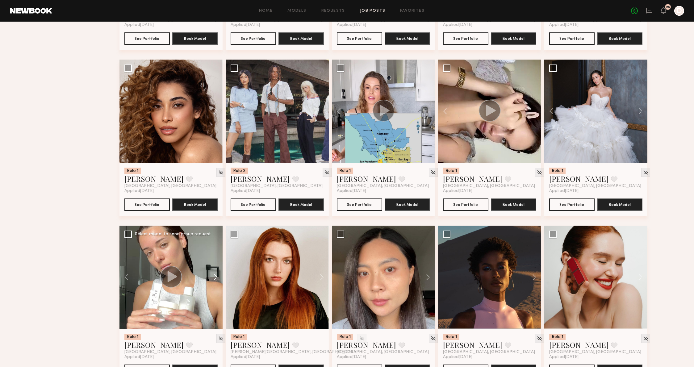
click at [215, 276] on button at bounding box center [213, 277] width 20 height 103
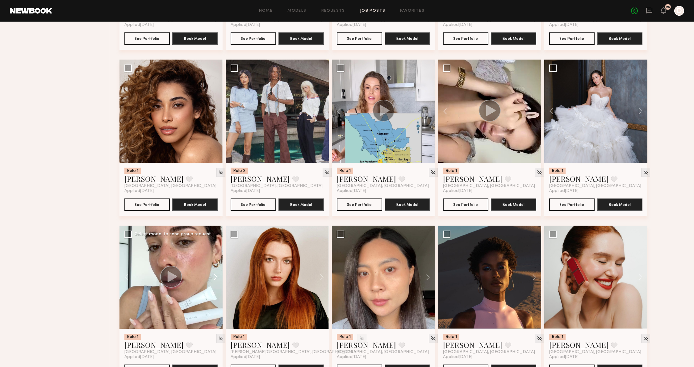
click at [215, 276] on button at bounding box center [213, 277] width 20 height 103
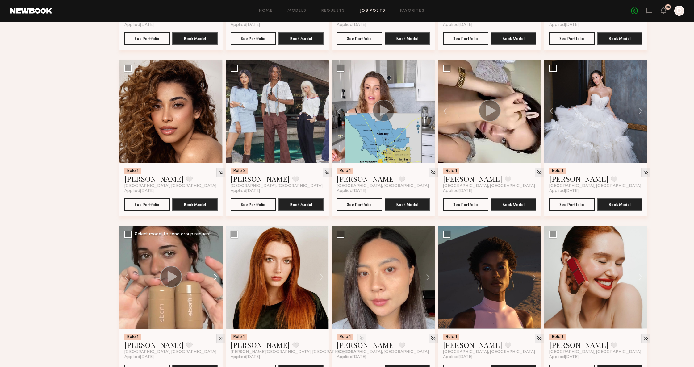
click at [215, 276] on button at bounding box center [213, 277] width 20 height 103
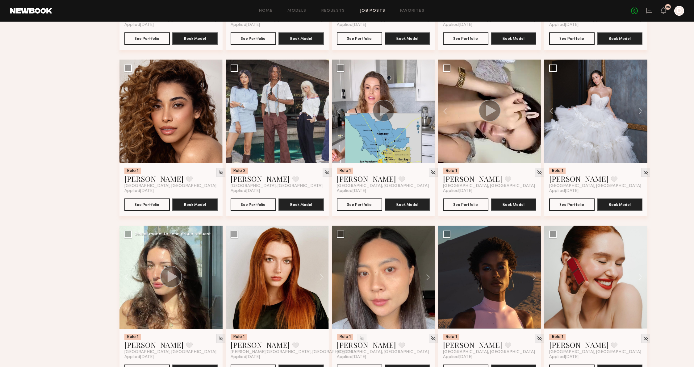
click at [215, 276] on div at bounding box center [170, 277] width 103 height 103
click at [318, 275] on button at bounding box center [319, 277] width 20 height 103
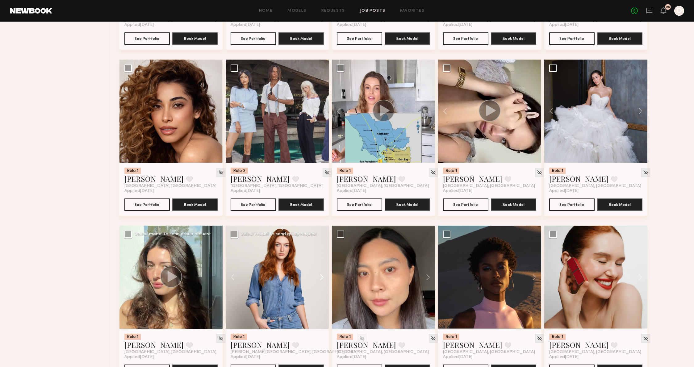
click at [318, 275] on button at bounding box center [319, 277] width 20 height 103
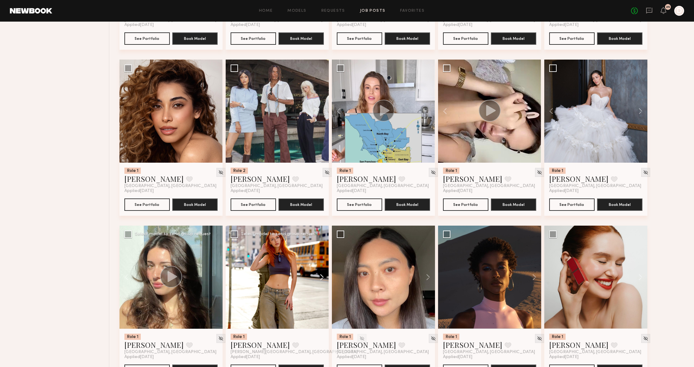
click at [318, 275] on button at bounding box center [319, 277] width 20 height 103
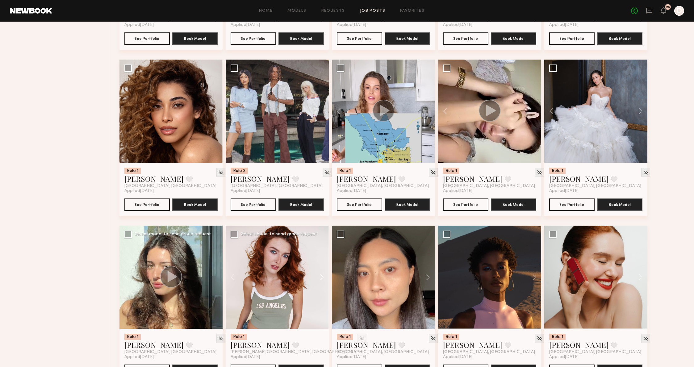
click at [318, 275] on button at bounding box center [319, 277] width 20 height 103
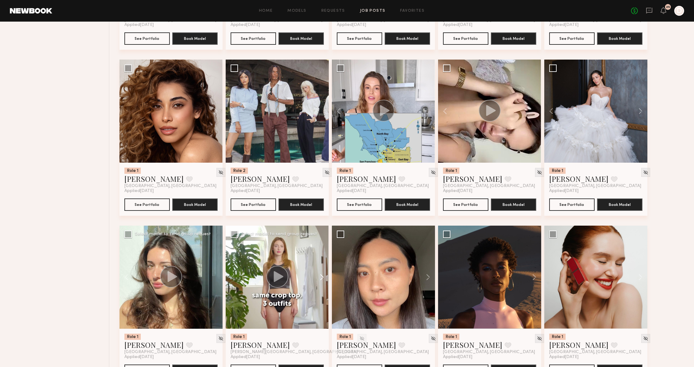
click at [318, 275] on button at bounding box center [319, 277] width 20 height 103
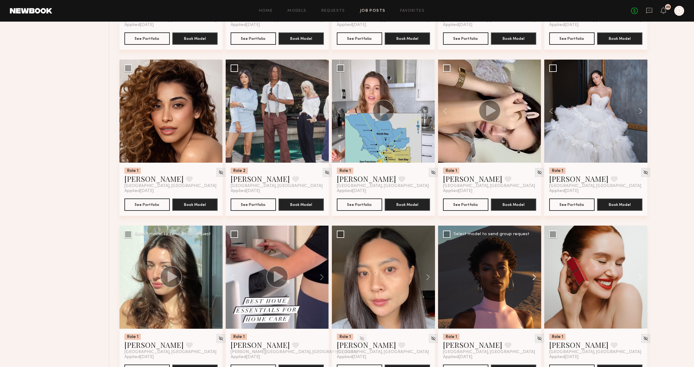
click at [531, 281] on button at bounding box center [531, 277] width 20 height 103
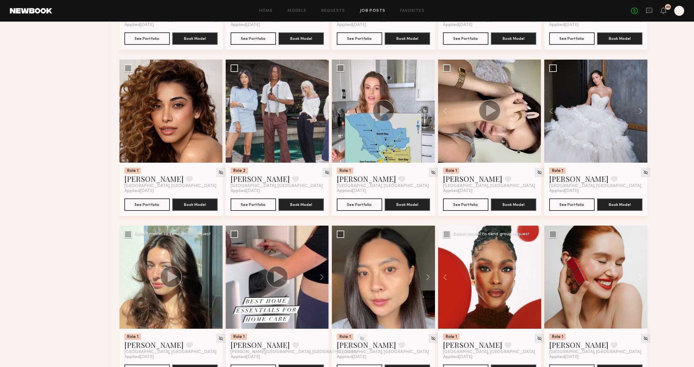
click at [531, 281] on button at bounding box center [531, 277] width 20 height 103
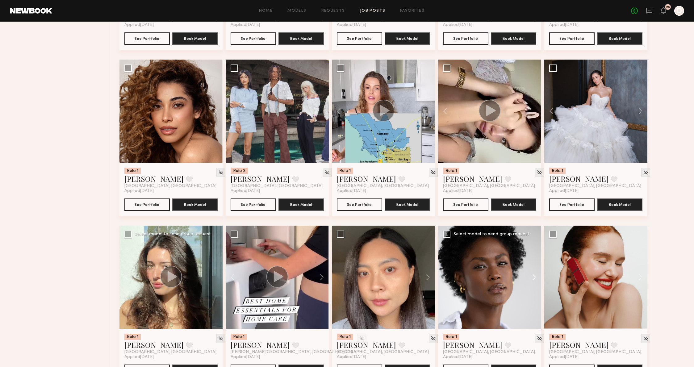
click at [531, 281] on button at bounding box center [531, 277] width 20 height 103
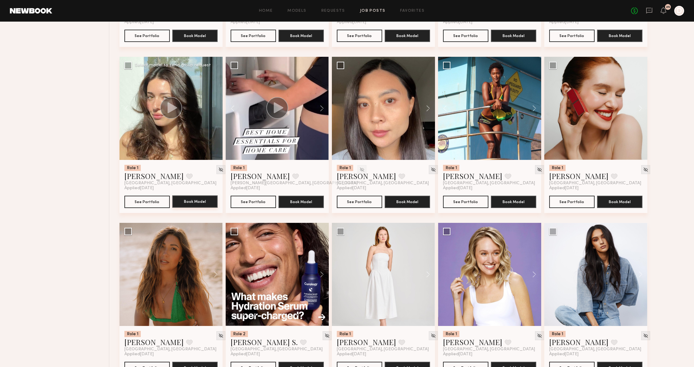
scroll to position [1038, 0]
click at [213, 274] on button at bounding box center [213, 273] width 20 height 103
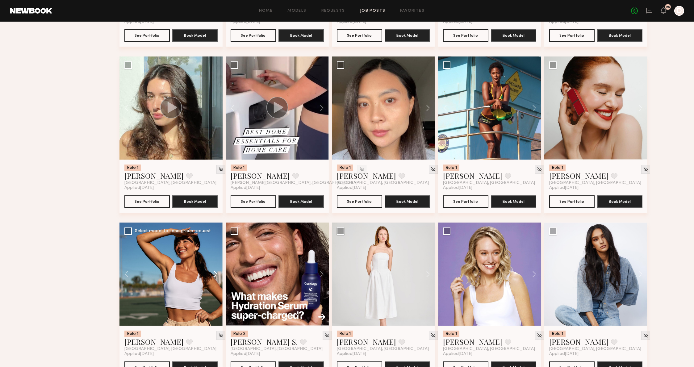
click at [213, 274] on button at bounding box center [213, 273] width 20 height 103
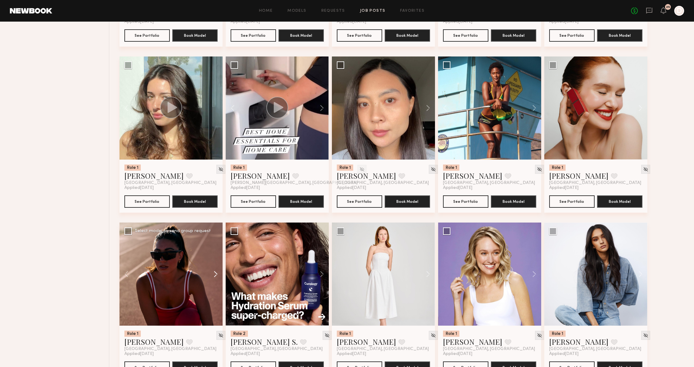
click at [213, 274] on button at bounding box center [213, 273] width 20 height 103
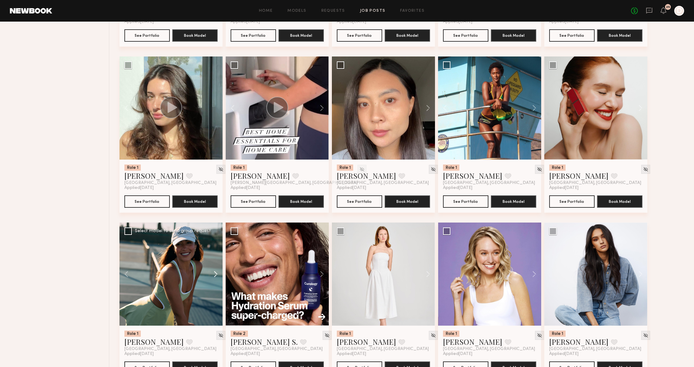
click at [213, 274] on button at bounding box center [213, 273] width 20 height 103
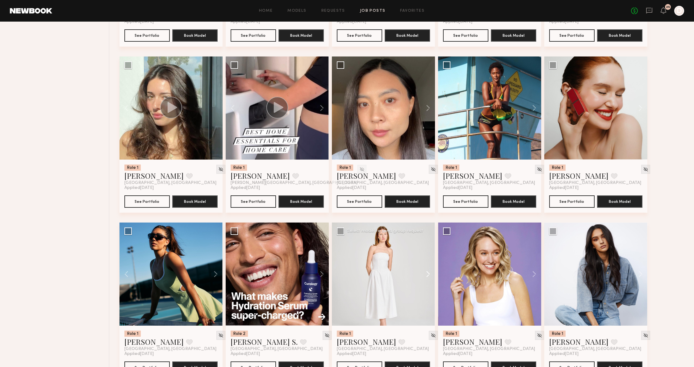
click at [427, 277] on button at bounding box center [425, 273] width 20 height 103
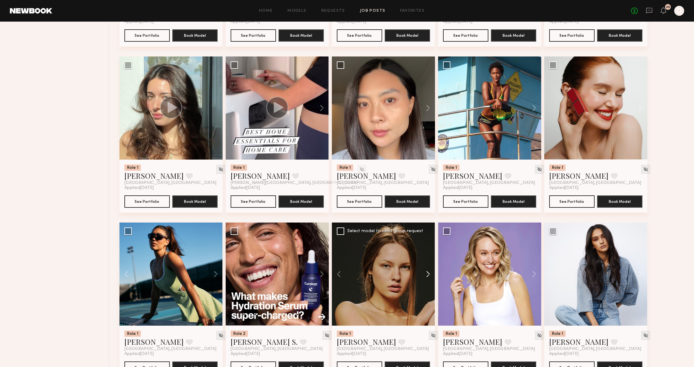
click at [427, 277] on button at bounding box center [425, 273] width 20 height 103
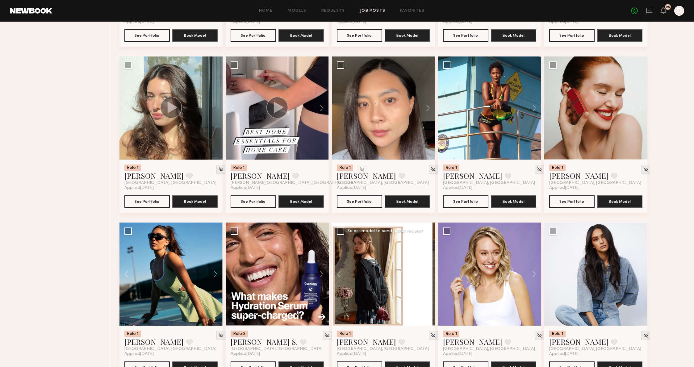
click at [427, 277] on button at bounding box center [425, 273] width 20 height 103
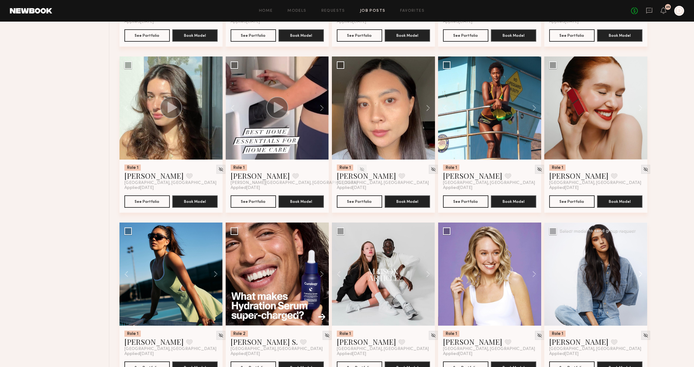
click at [633, 273] on button at bounding box center [637, 273] width 20 height 103
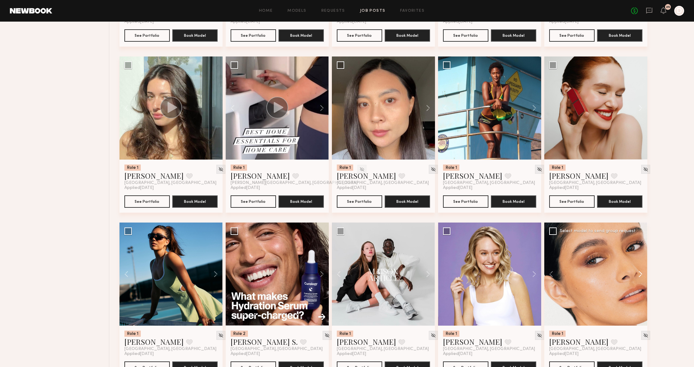
click at [633, 273] on button at bounding box center [637, 273] width 20 height 103
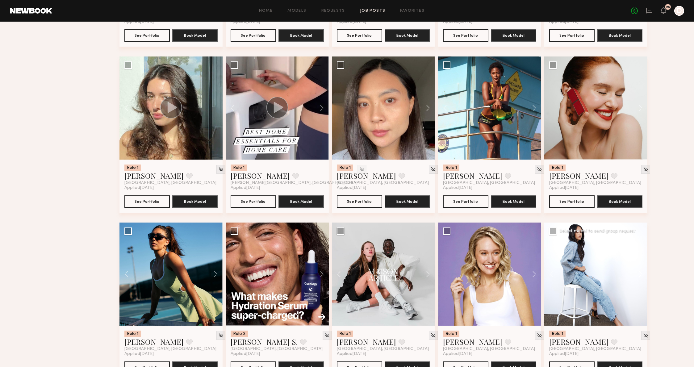
scroll to position [1200, 0]
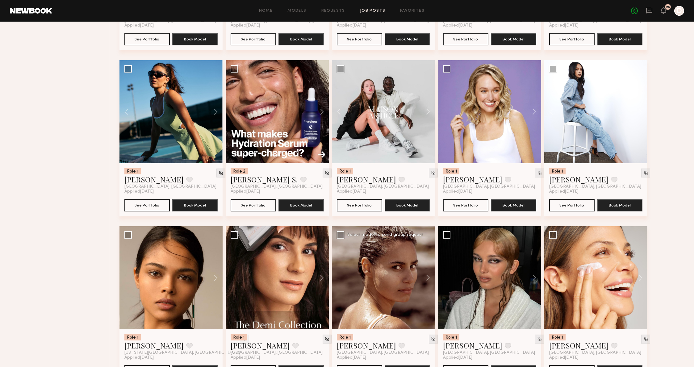
click at [335, 278] on div at bounding box center [383, 277] width 103 height 103
click at [320, 279] on button at bounding box center [319, 277] width 20 height 103
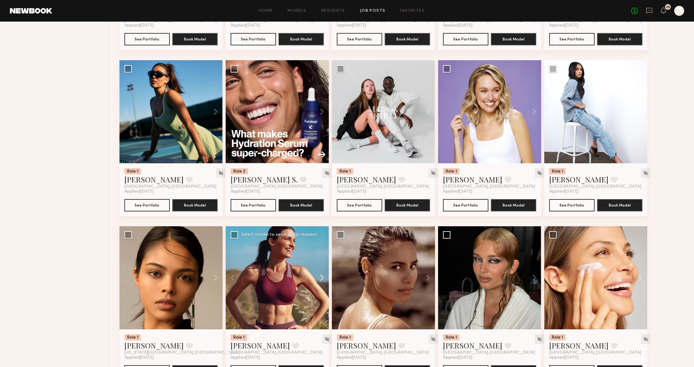
click at [320, 279] on button at bounding box center [319, 277] width 20 height 103
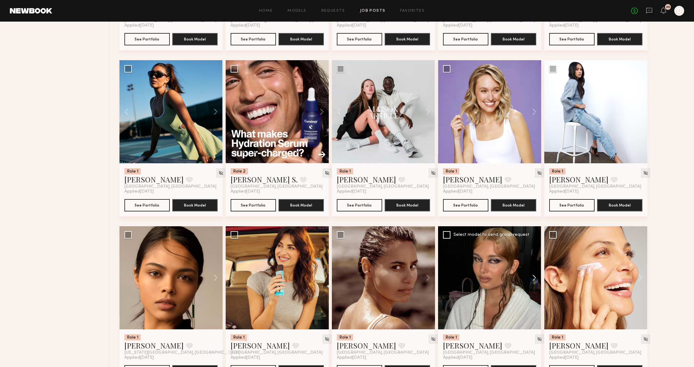
click at [524, 276] on button at bounding box center [531, 277] width 20 height 103
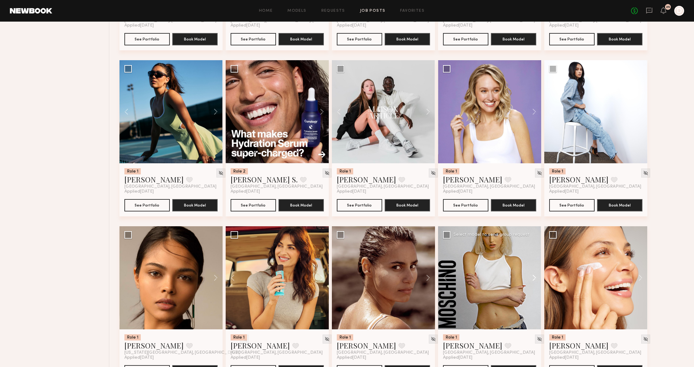
click at [524, 276] on button at bounding box center [531, 277] width 20 height 103
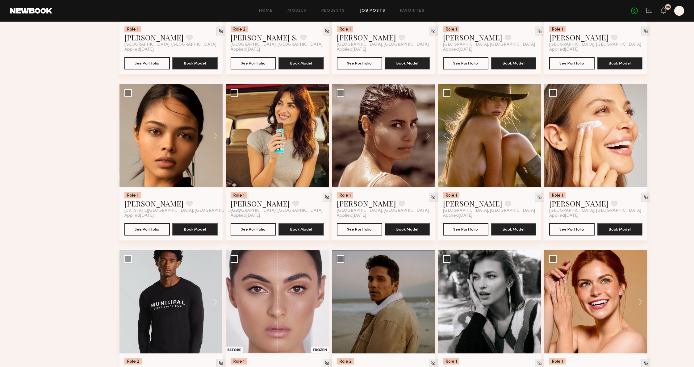
scroll to position [1365, 0]
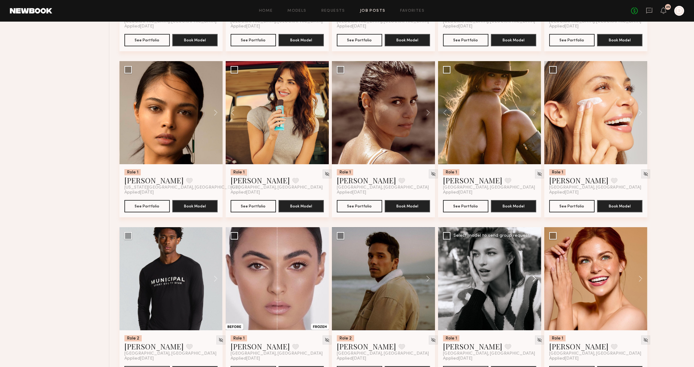
click at [534, 280] on button at bounding box center [531, 278] width 20 height 103
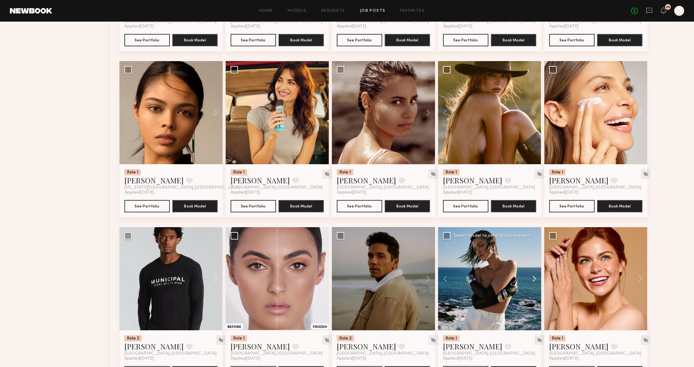
click at [534, 280] on button at bounding box center [531, 278] width 20 height 103
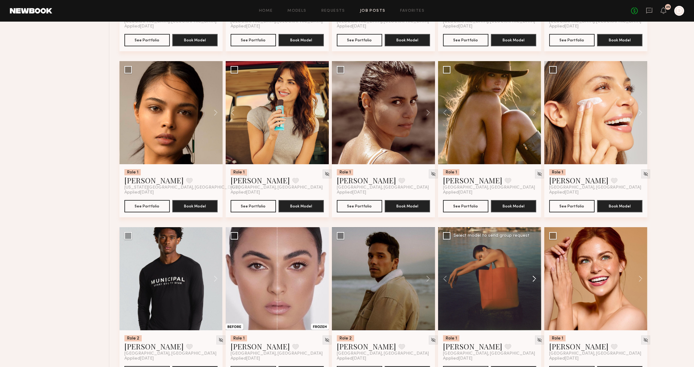
click at [534, 280] on button at bounding box center [531, 278] width 20 height 103
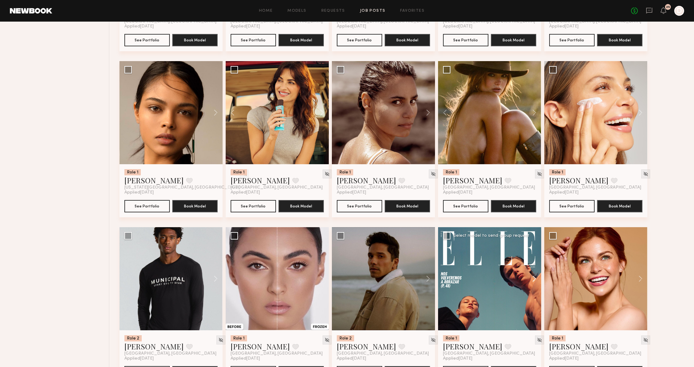
click at [534, 280] on button at bounding box center [531, 278] width 20 height 103
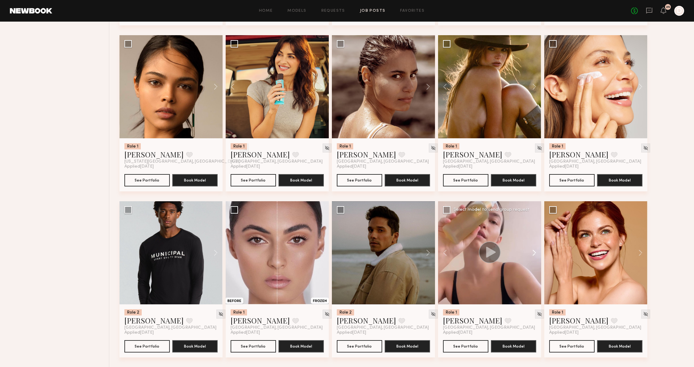
scroll to position [1416, 0]
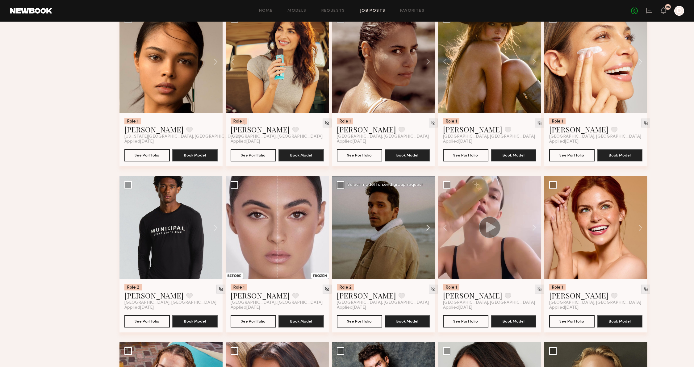
click at [429, 229] on button at bounding box center [425, 227] width 20 height 103
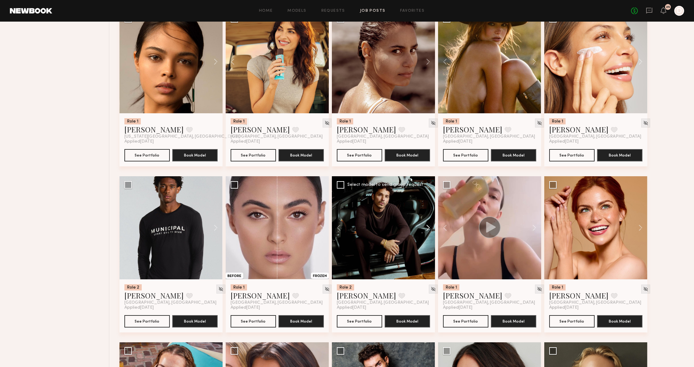
click at [429, 229] on button at bounding box center [425, 227] width 20 height 103
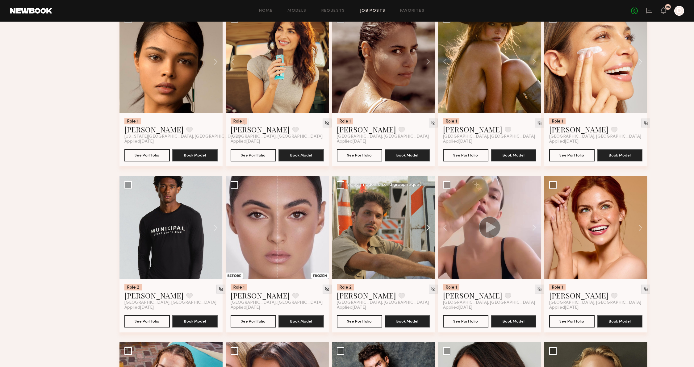
click at [429, 229] on button at bounding box center [425, 227] width 20 height 103
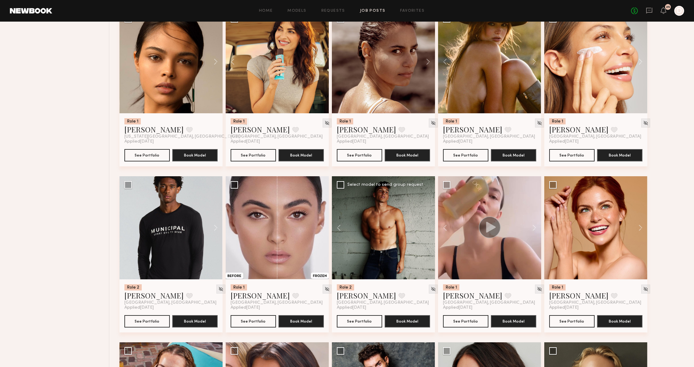
click at [429, 229] on div at bounding box center [383, 227] width 103 height 103
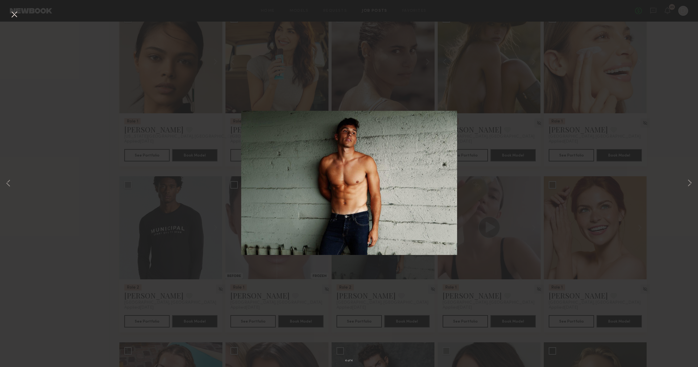
click at [588, 190] on div "4 of 4" at bounding box center [349, 183] width 698 height 367
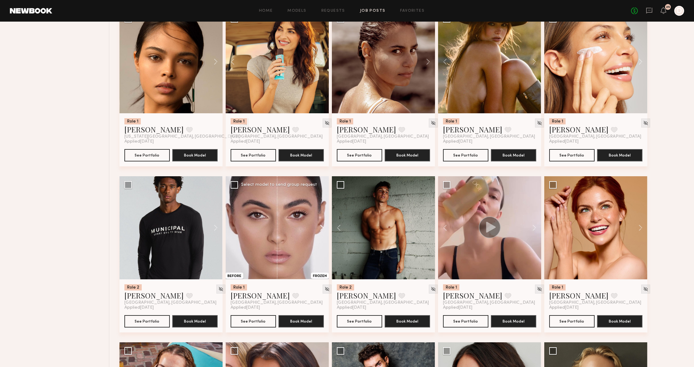
click at [321, 232] on button at bounding box center [319, 227] width 20 height 103
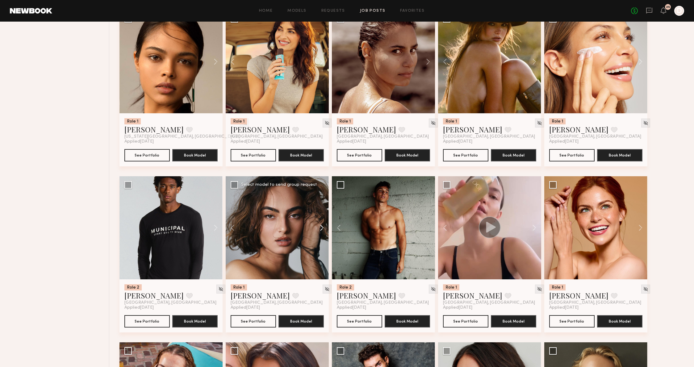
click at [321, 232] on button at bounding box center [319, 227] width 20 height 103
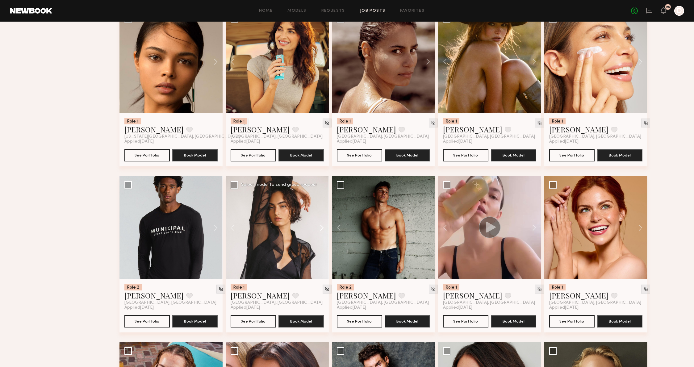
click at [321, 232] on button at bounding box center [319, 227] width 20 height 103
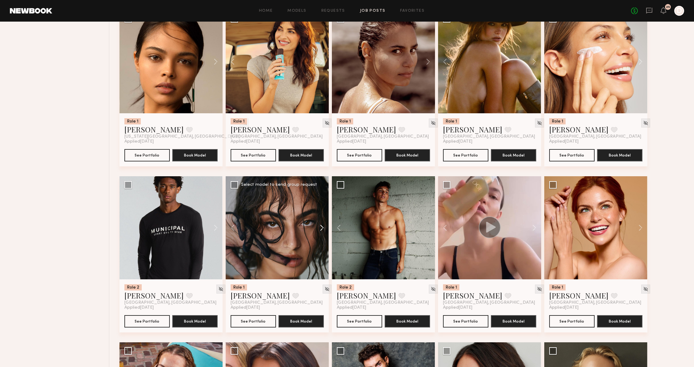
click at [321, 232] on button at bounding box center [319, 227] width 20 height 103
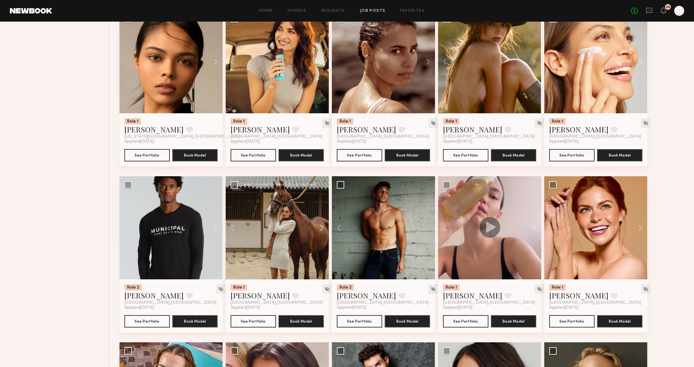
click at [321, 232] on button at bounding box center [319, 227] width 20 height 103
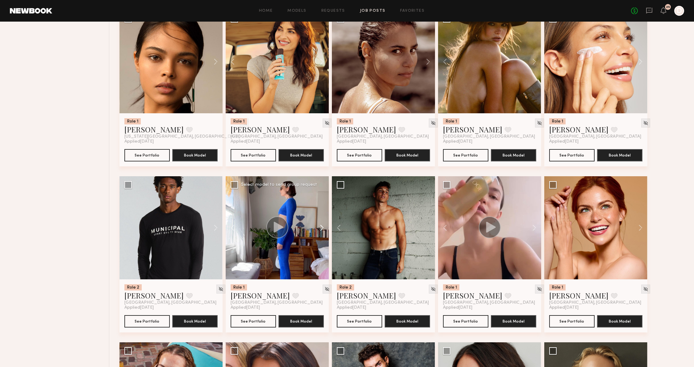
click at [321, 232] on button at bounding box center [319, 227] width 20 height 103
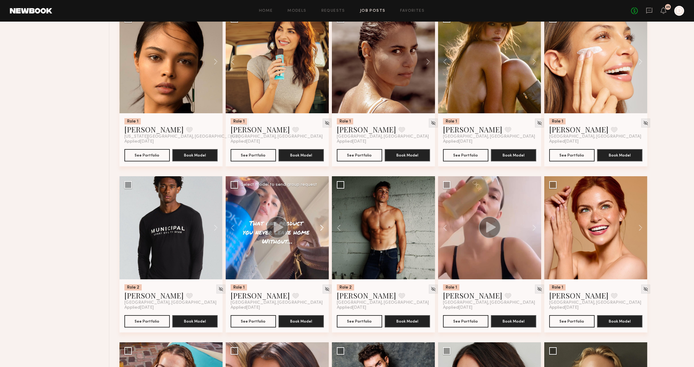
click at [321, 232] on button at bounding box center [319, 227] width 20 height 103
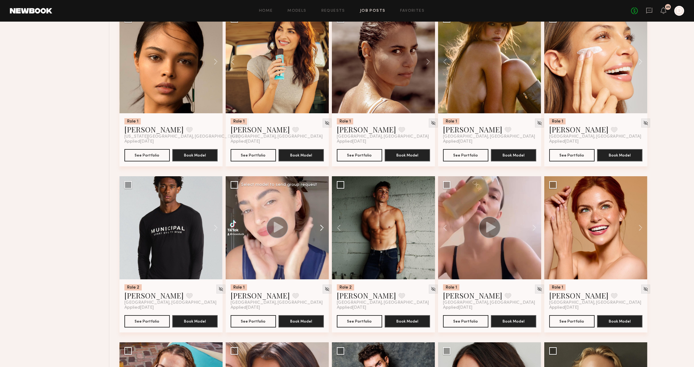
click at [321, 232] on button at bounding box center [319, 227] width 20 height 103
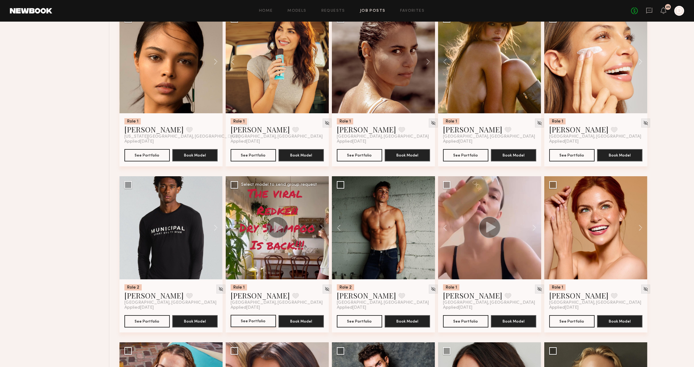
scroll to position [1561, 0]
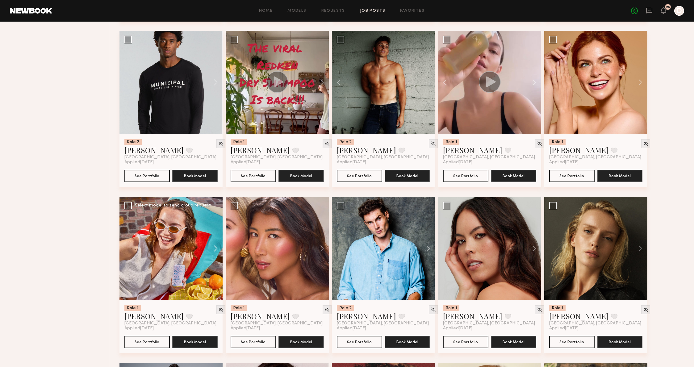
click at [214, 253] on button at bounding box center [213, 248] width 20 height 103
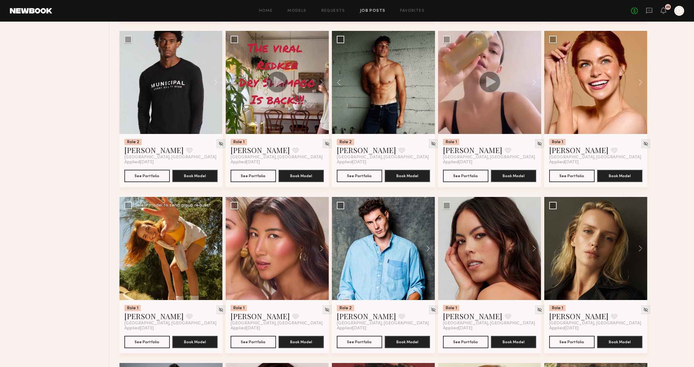
click at [214, 253] on button at bounding box center [213, 248] width 20 height 103
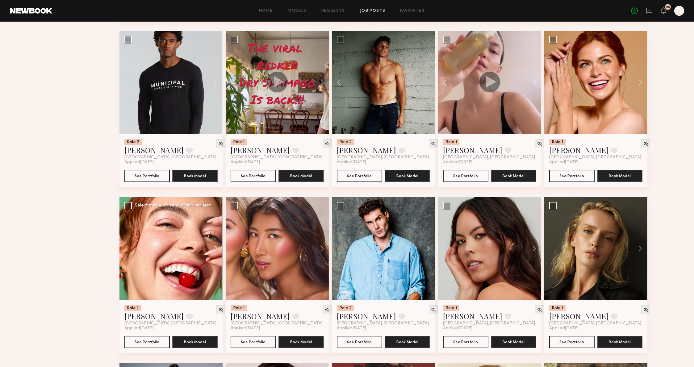
click at [214, 253] on button at bounding box center [213, 248] width 20 height 103
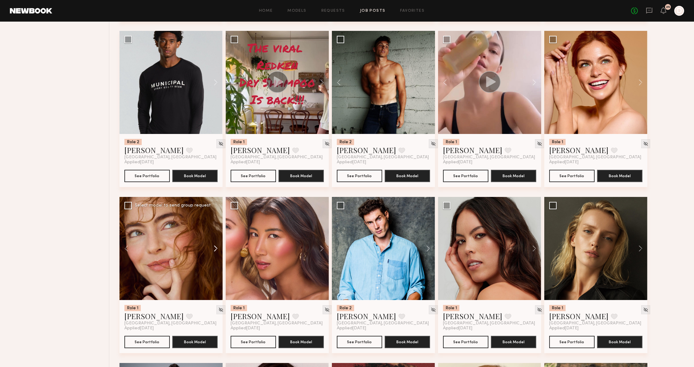
click at [214, 253] on button at bounding box center [213, 248] width 20 height 103
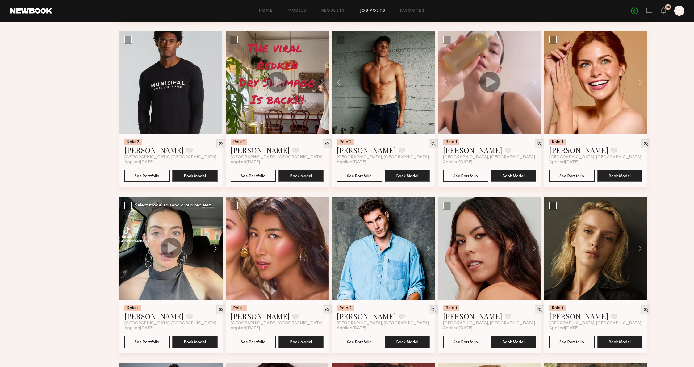
click at [214, 253] on button at bounding box center [213, 248] width 20 height 103
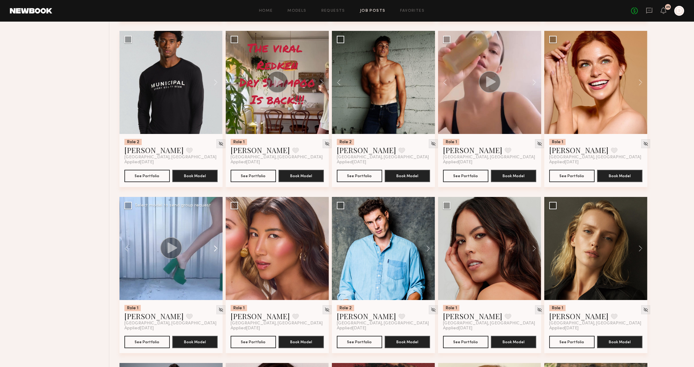
click at [214, 253] on button at bounding box center [213, 248] width 20 height 103
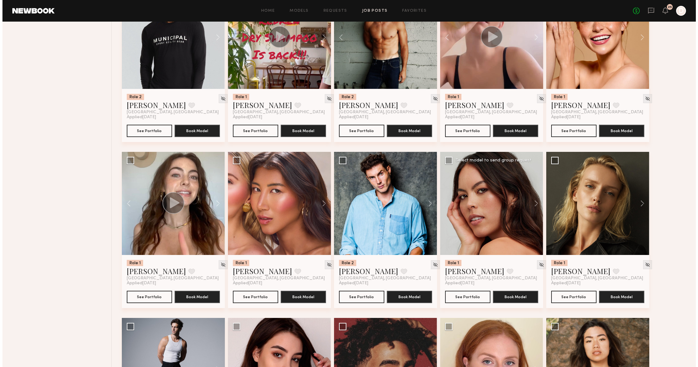
scroll to position [1621, 0]
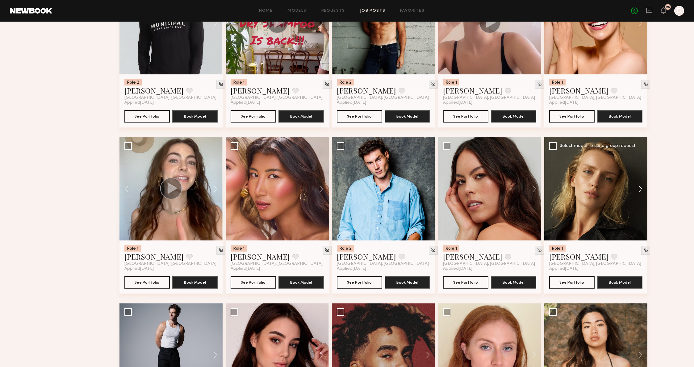
click at [644, 191] on button at bounding box center [637, 188] width 20 height 103
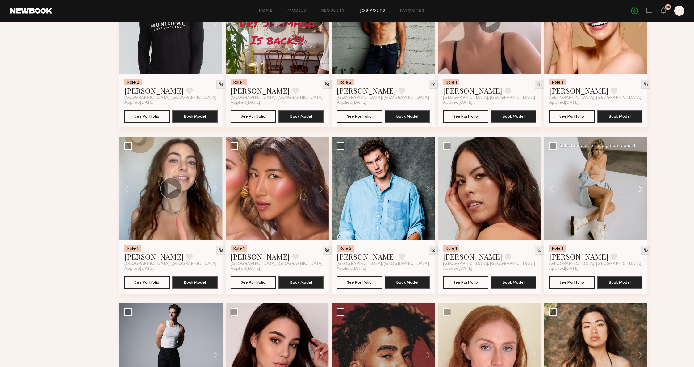
click at [644, 191] on button at bounding box center [637, 188] width 20 height 103
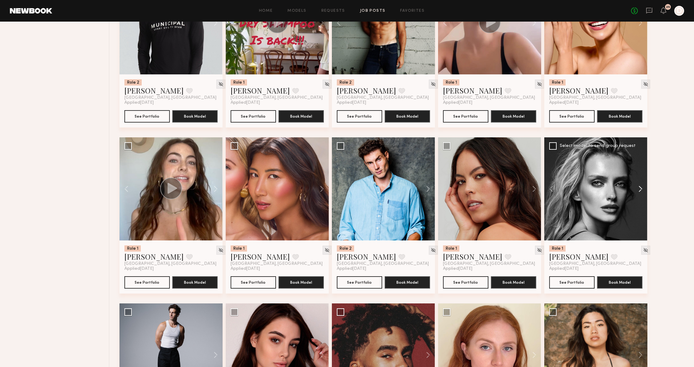
click at [644, 191] on button at bounding box center [637, 188] width 20 height 103
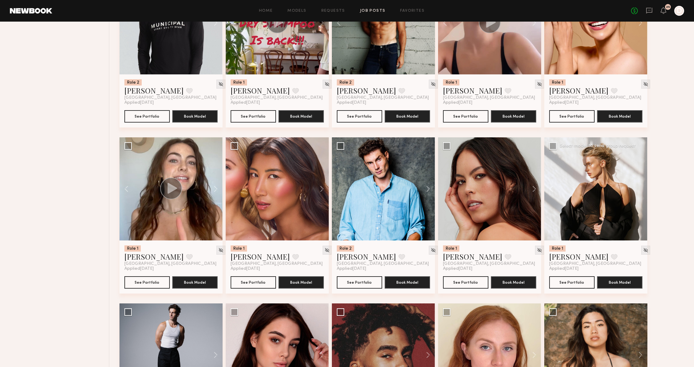
click at [644, 191] on div at bounding box center [595, 188] width 103 height 103
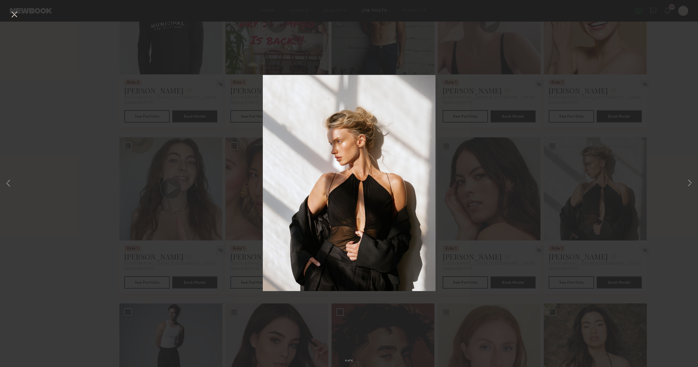
click at [679, 189] on div "4 of 4" at bounding box center [349, 183] width 698 height 367
click at [686, 183] on button at bounding box center [689, 183] width 7 height 293
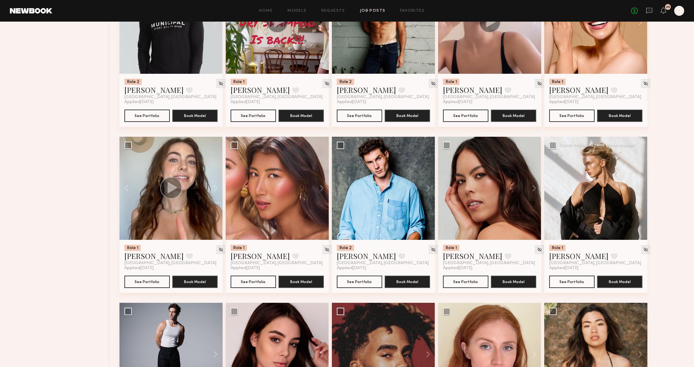
scroll to position [1714, 0]
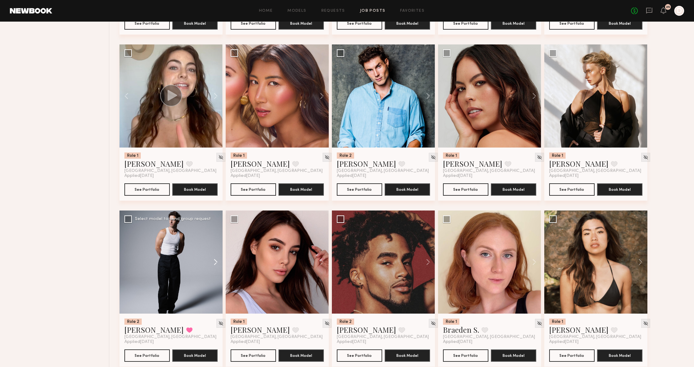
click at [212, 261] on button at bounding box center [213, 261] width 20 height 103
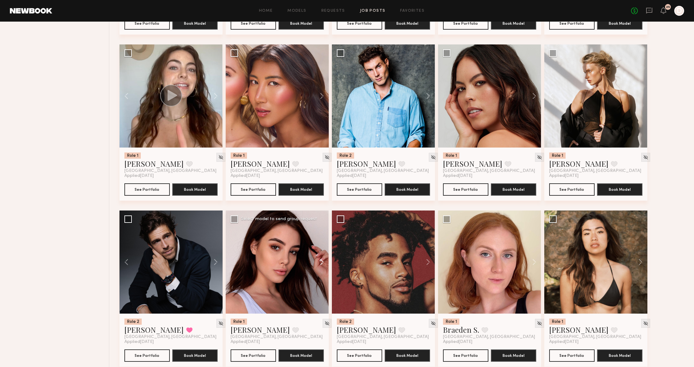
click at [322, 268] on button at bounding box center [319, 261] width 20 height 103
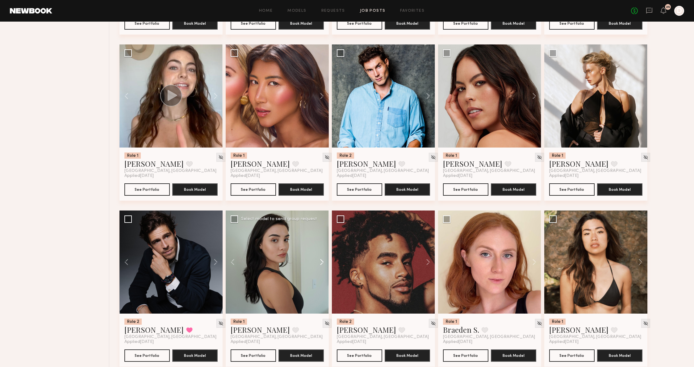
click at [322, 268] on button at bounding box center [319, 261] width 20 height 103
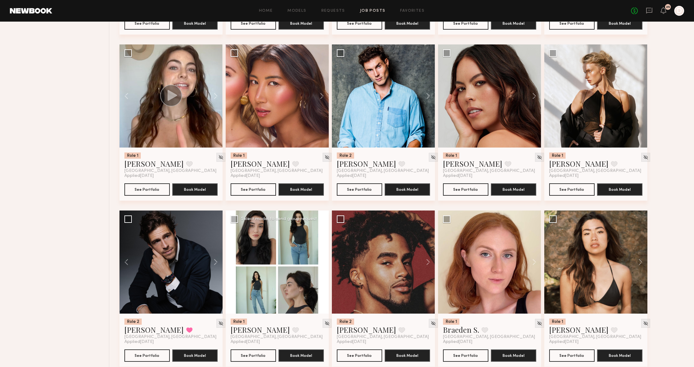
click at [322, 268] on button at bounding box center [319, 261] width 20 height 103
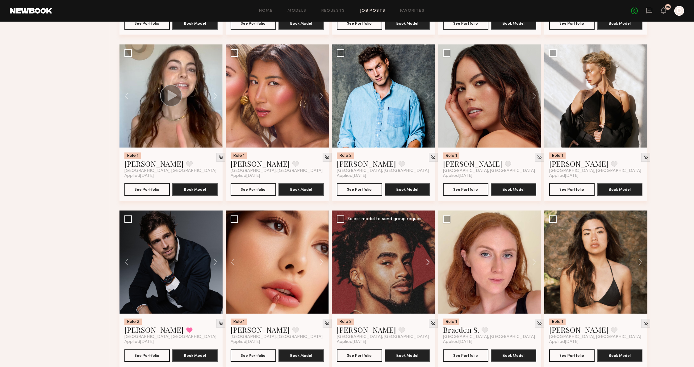
click at [422, 269] on button at bounding box center [425, 261] width 20 height 103
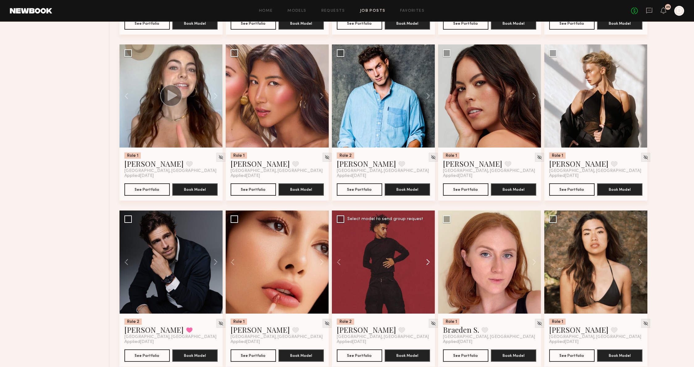
click at [423, 269] on button at bounding box center [425, 261] width 20 height 103
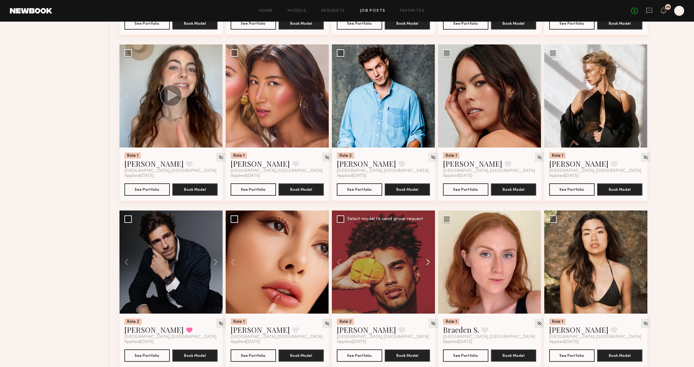
click at [423, 269] on button at bounding box center [425, 261] width 20 height 103
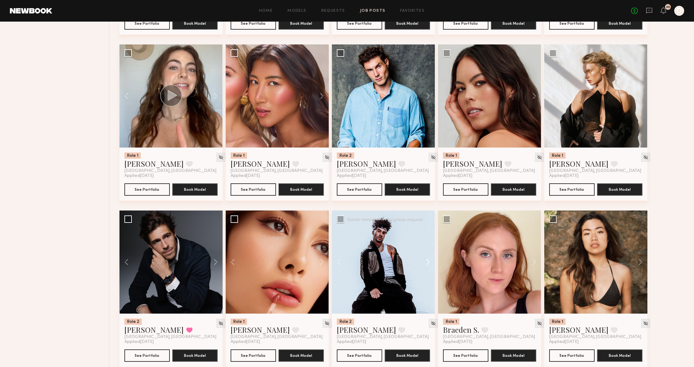
click at [423, 269] on button at bounding box center [425, 261] width 20 height 103
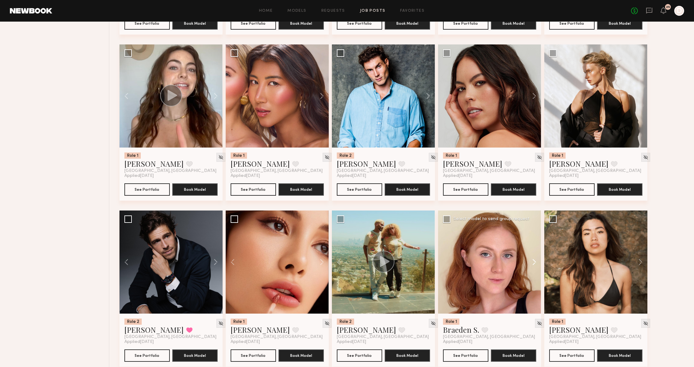
click at [527, 260] on button at bounding box center [531, 261] width 20 height 103
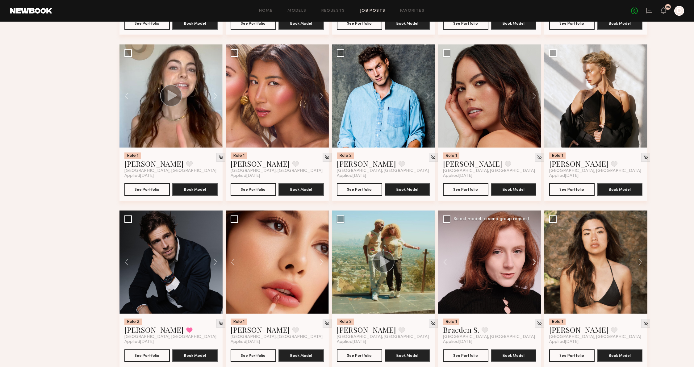
click at [527, 260] on button at bounding box center [531, 261] width 20 height 103
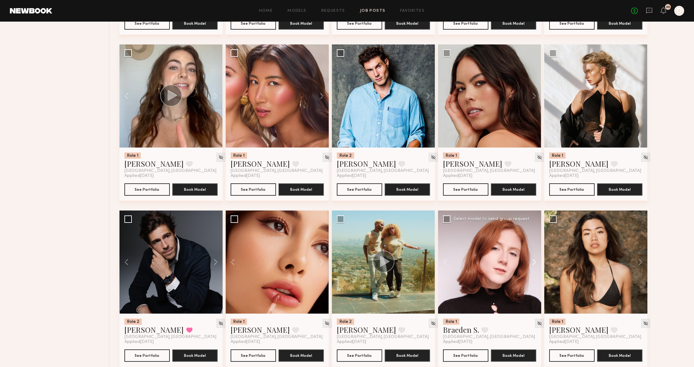
click at [527, 260] on button at bounding box center [531, 261] width 20 height 103
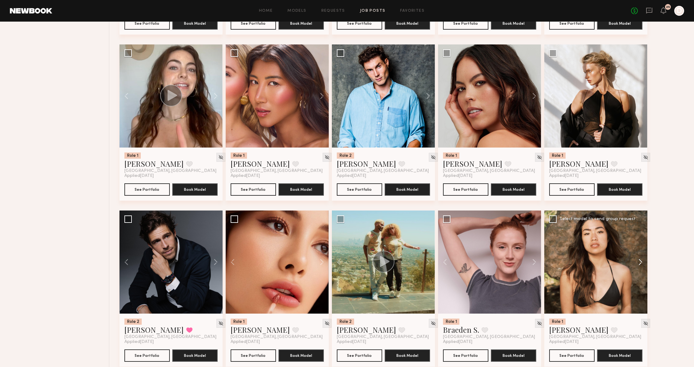
click at [631, 264] on button at bounding box center [637, 261] width 20 height 103
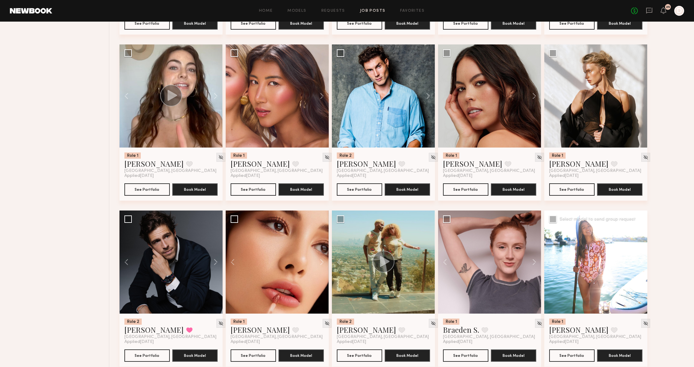
click at [631, 264] on button at bounding box center [637, 261] width 20 height 103
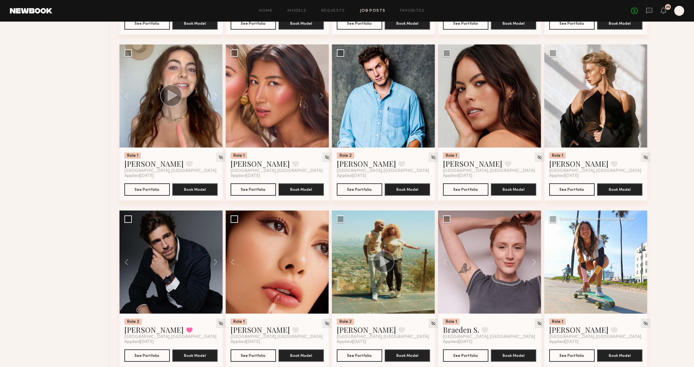
click at [631, 264] on button at bounding box center [637, 261] width 20 height 103
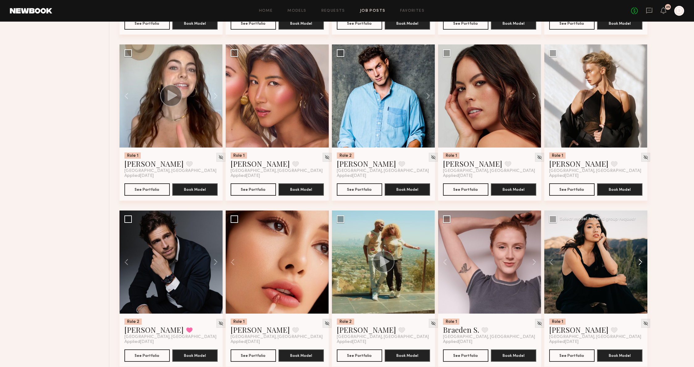
click at [631, 264] on button at bounding box center [637, 261] width 20 height 103
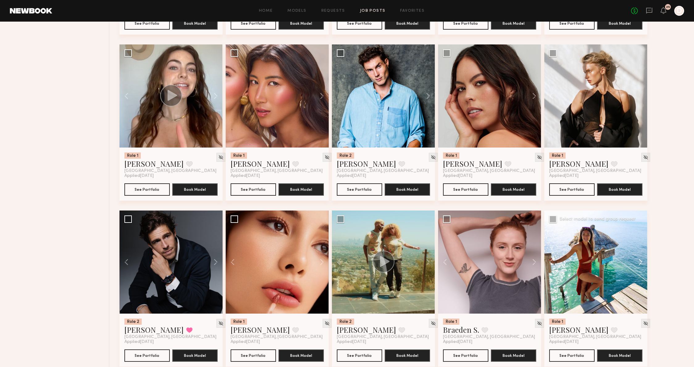
click at [631, 264] on button at bounding box center [637, 261] width 20 height 103
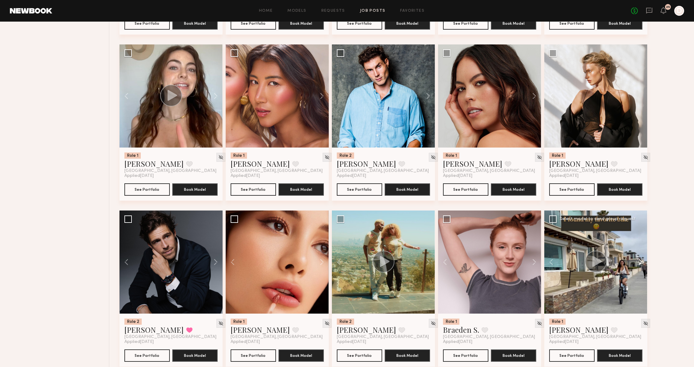
click at [631, 264] on button at bounding box center [637, 261] width 20 height 103
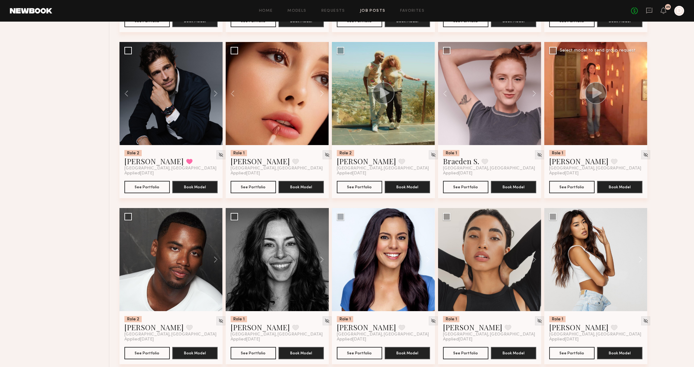
scroll to position [1880, 0]
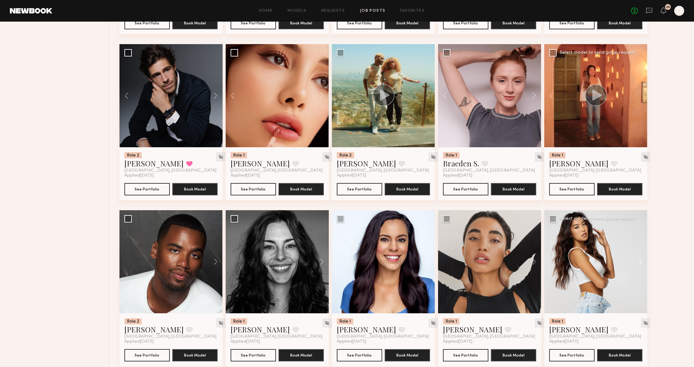
click at [632, 262] on button at bounding box center [637, 261] width 20 height 103
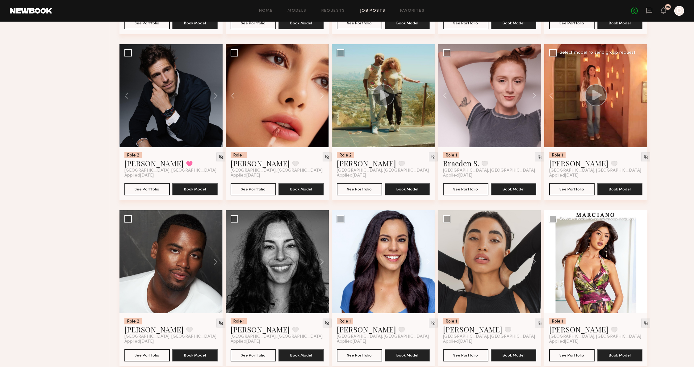
click at [632, 262] on button at bounding box center [637, 261] width 20 height 103
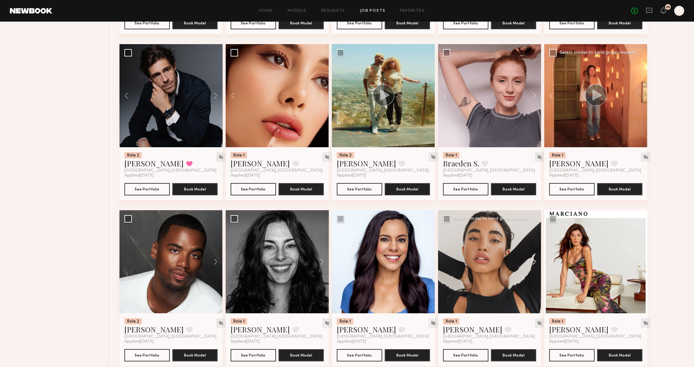
click at [534, 264] on button at bounding box center [531, 261] width 20 height 103
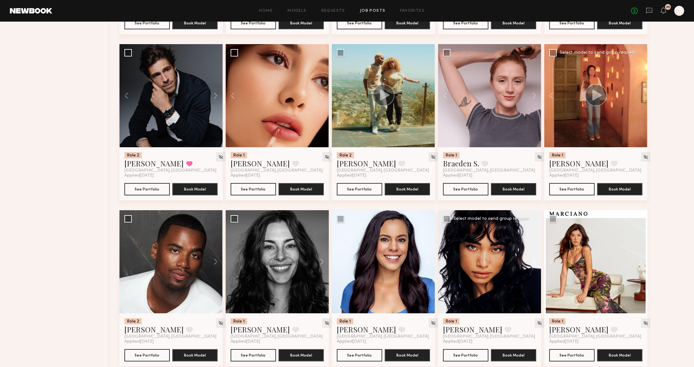
click at [534, 263] on button at bounding box center [531, 261] width 20 height 103
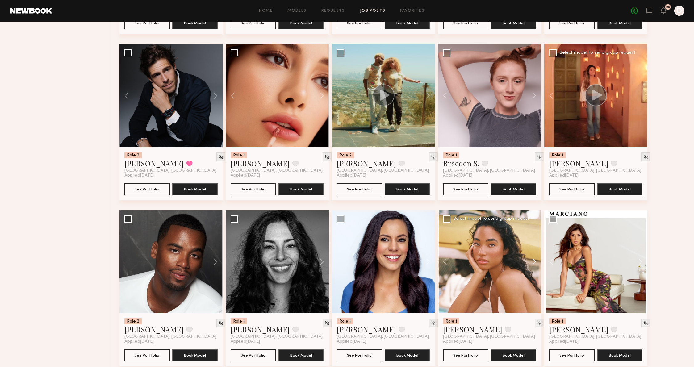
click at [534, 263] on button at bounding box center [531, 261] width 20 height 103
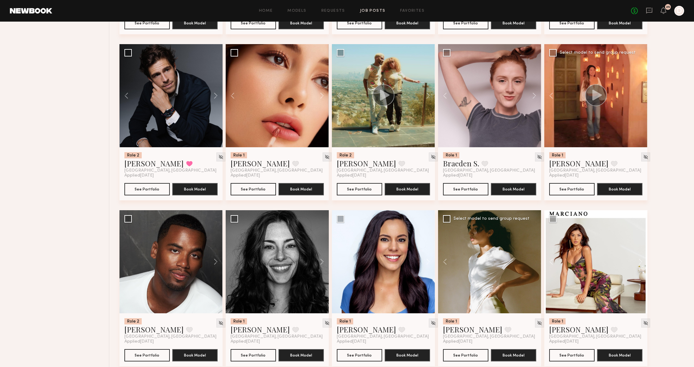
click at [534, 263] on div at bounding box center [489, 261] width 103 height 103
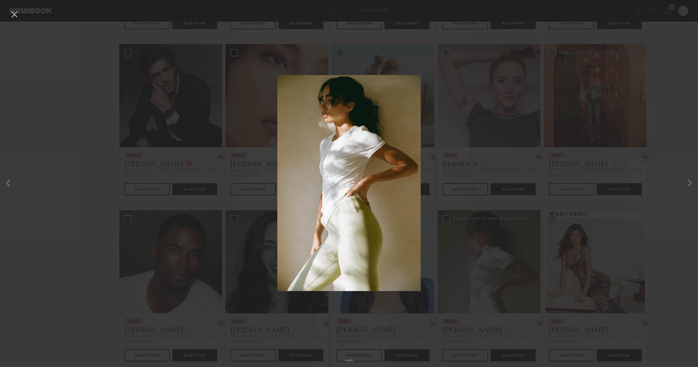
click at [551, 174] on div "4 of 4" at bounding box center [349, 183] width 698 height 367
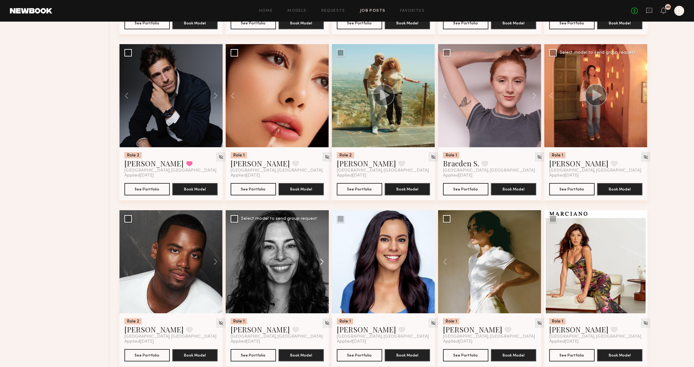
click at [314, 258] on button at bounding box center [319, 261] width 20 height 103
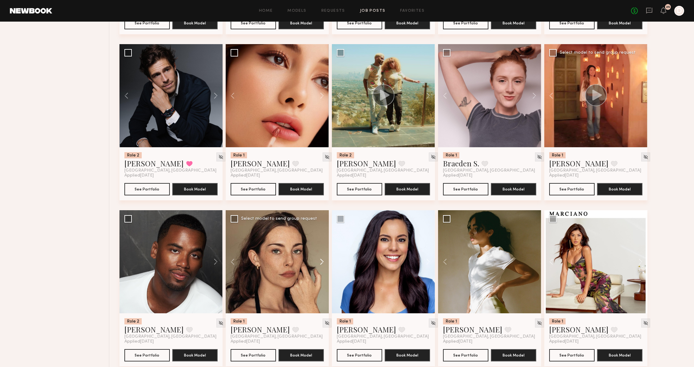
click at [318, 259] on button at bounding box center [319, 261] width 20 height 103
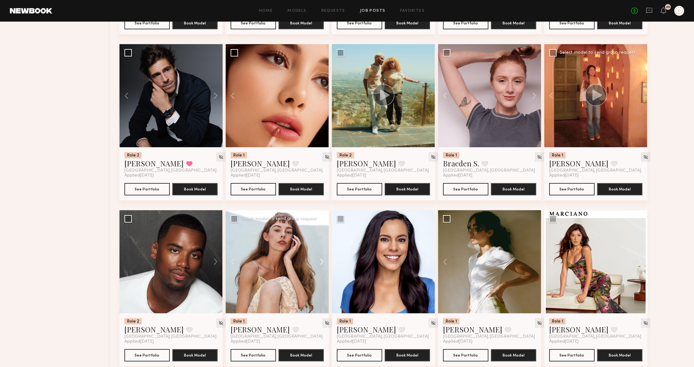
click at [318, 259] on button at bounding box center [319, 261] width 20 height 103
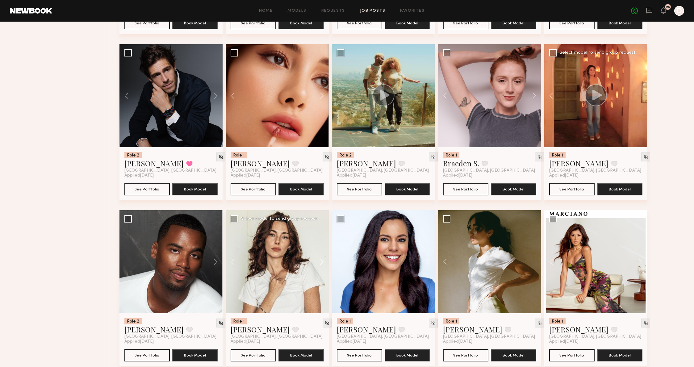
click at [318, 259] on button at bounding box center [319, 261] width 20 height 103
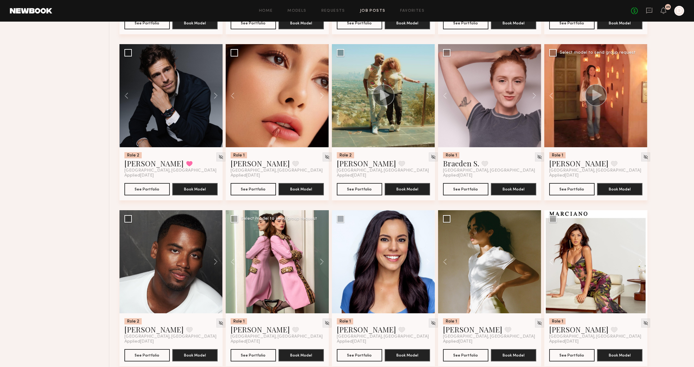
click at [318, 259] on button at bounding box center [319, 261] width 20 height 103
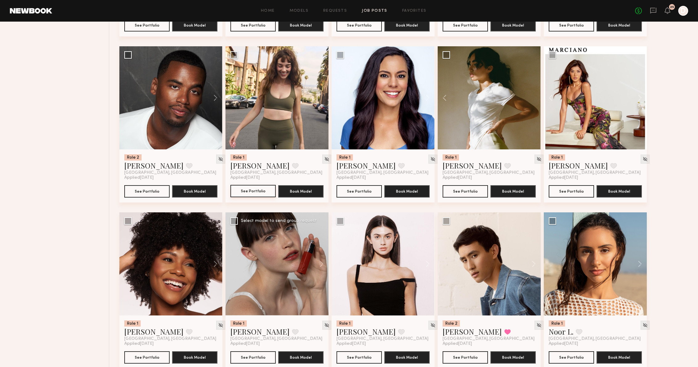
scroll to position [2110, 0]
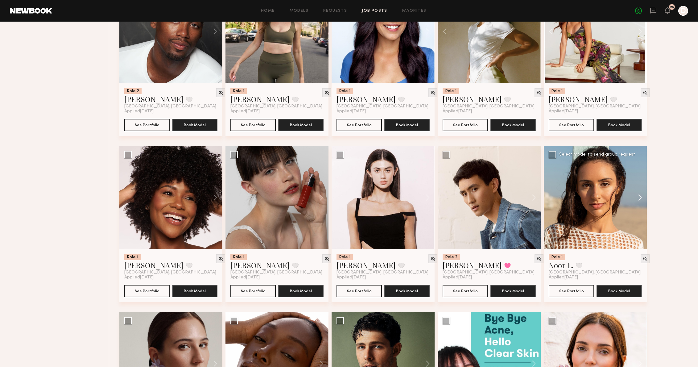
click at [634, 198] on button at bounding box center [637, 197] width 20 height 103
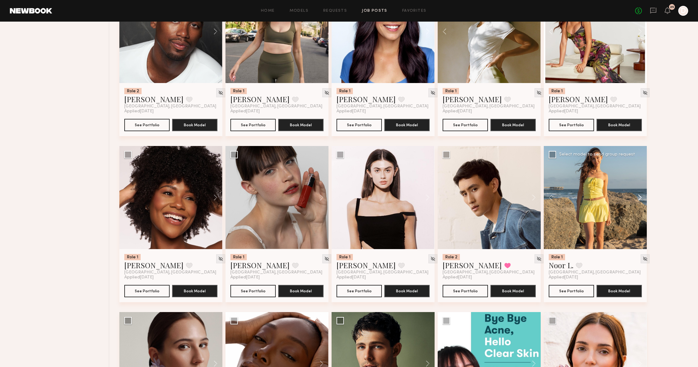
click at [634, 198] on button at bounding box center [637, 197] width 20 height 103
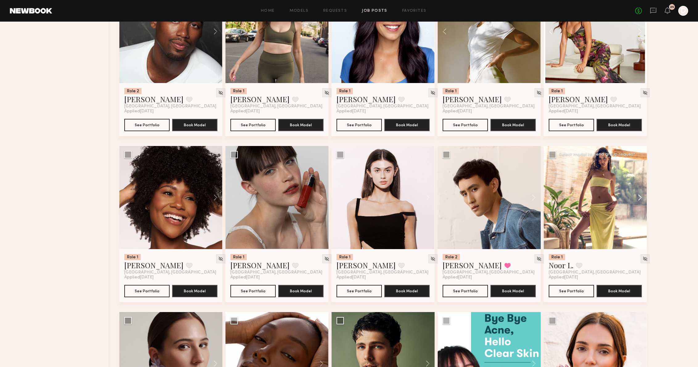
click at [634, 198] on button at bounding box center [637, 197] width 20 height 103
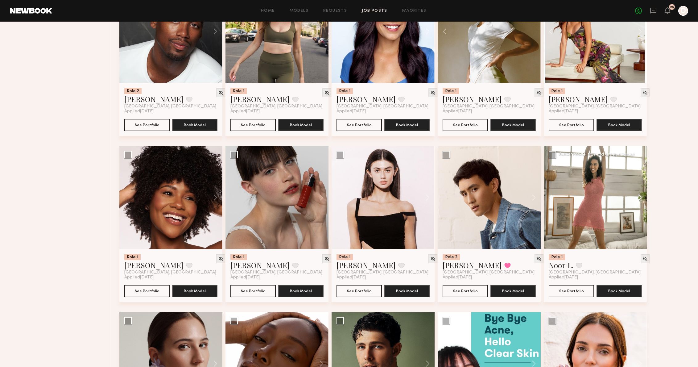
click at [634, 197] on button at bounding box center [637, 197] width 20 height 103
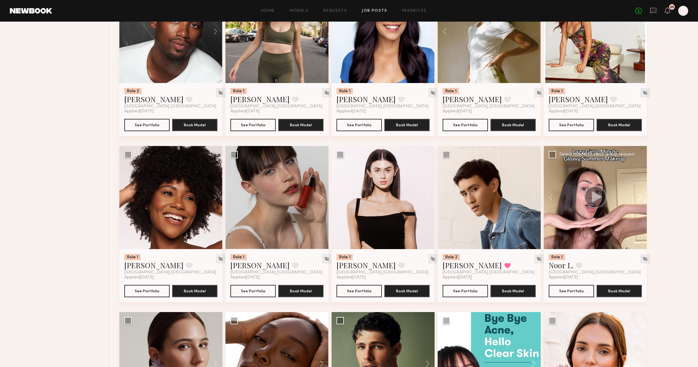
click at [634, 197] on button at bounding box center [637, 197] width 20 height 103
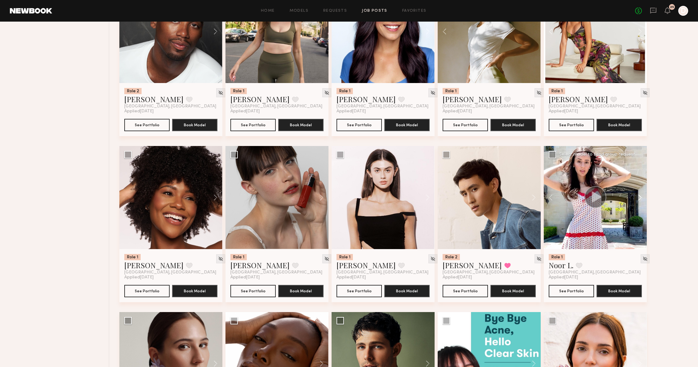
click at [634, 197] on button at bounding box center [637, 197] width 20 height 103
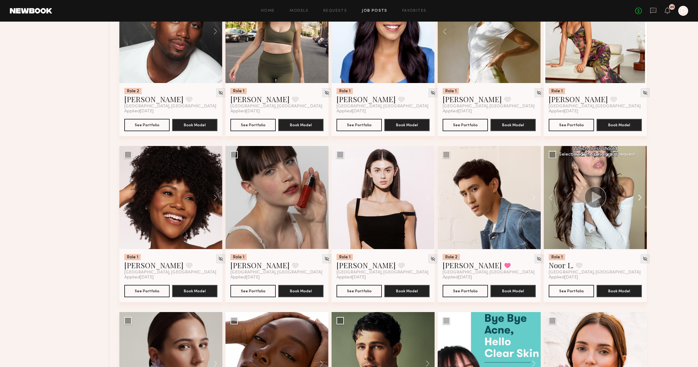
click at [634, 197] on button at bounding box center [637, 197] width 20 height 103
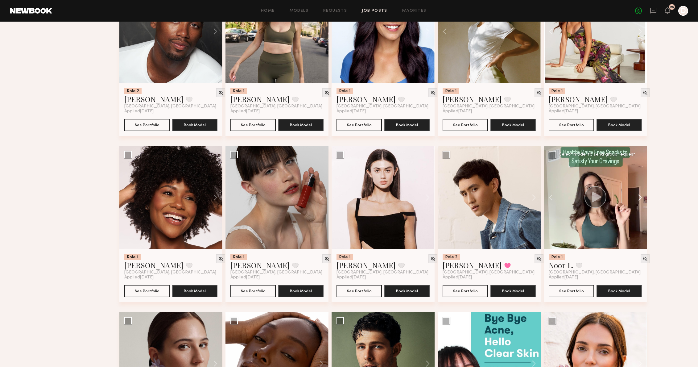
click at [634, 197] on button at bounding box center [637, 197] width 20 height 103
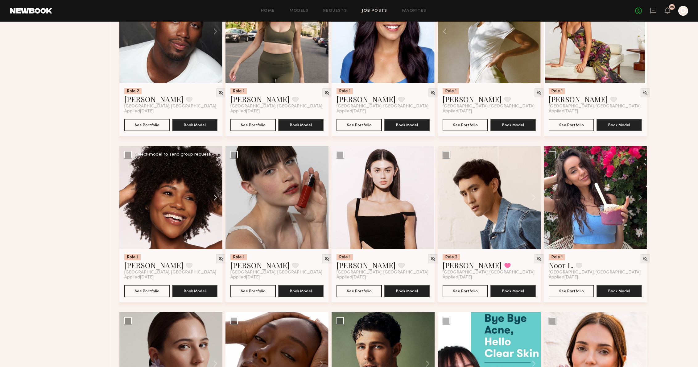
click at [211, 200] on button at bounding box center [213, 197] width 20 height 103
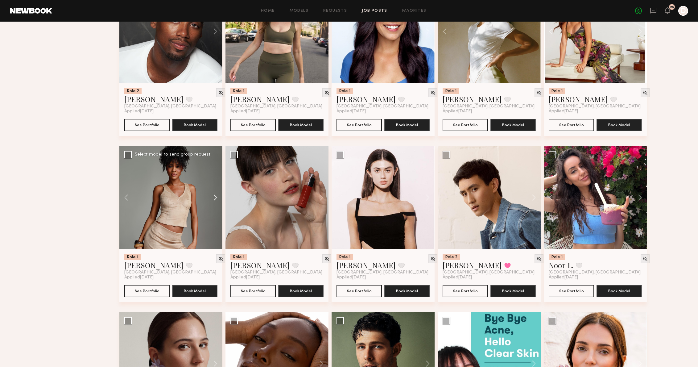
click at [211, 200] on button at bounding box center [213, 197] width 20 height 103
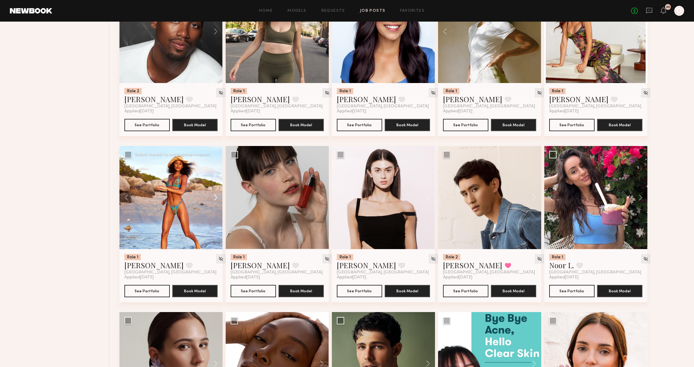
click at [211, 200] on button at bounding box center [213, 197] width 20 height 103
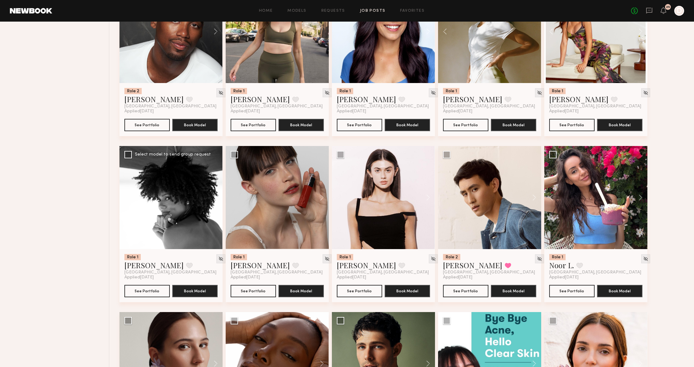
click at [211, 200] on button at bounding box center [213, 197] width 20 height 103
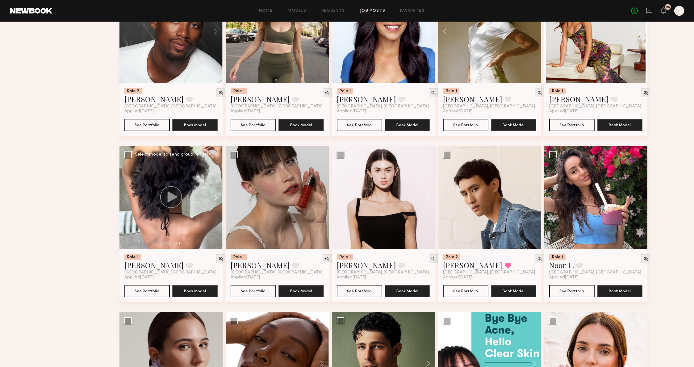
click at [209, 202] on button at bounding box center [213, 197] width 20 height 103
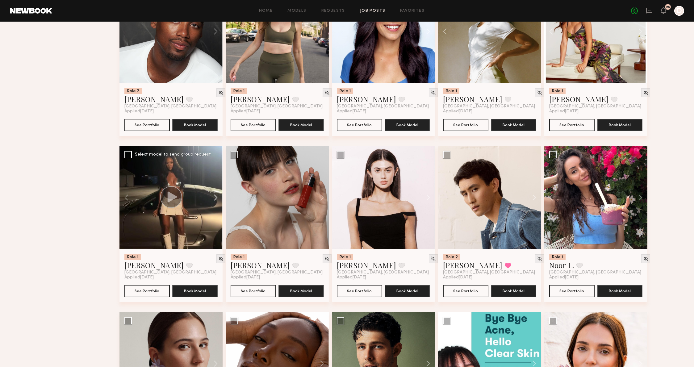
click at [209, 202] on button at bounding box center [213, 197] width 20 height 103
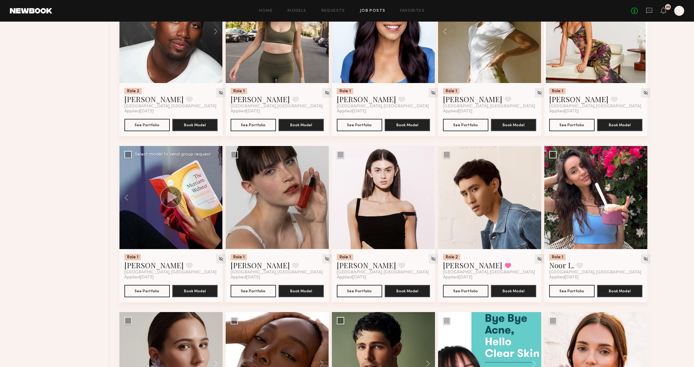
click at [209, 202] on button at bounding box center [213, 197] width 20 height 103
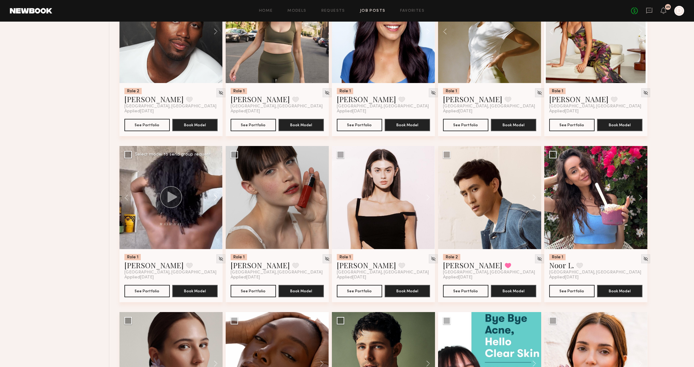
click at [209, 202] on button at bounding box center [213, 197] width 20 height 103
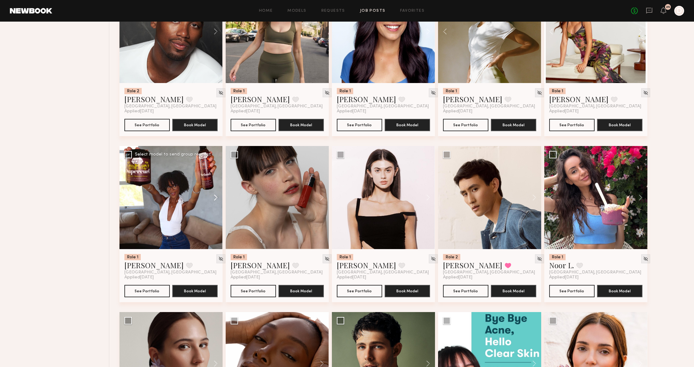
click at [209, 202] on button at bounding box center [213, 197] width 20 height 103
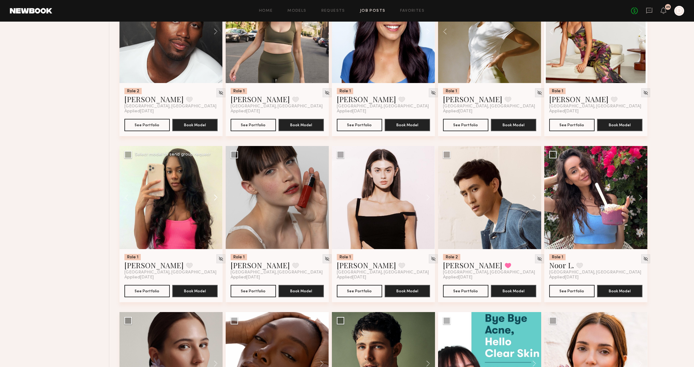
click at [209, 202] on button at bounding box center [213, 197] width 20 height 103
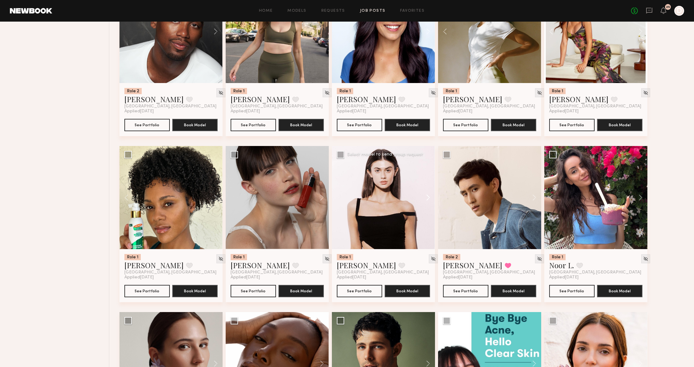
click at [419, 196] on button at bounding box center [425, 197] width 20 height 103
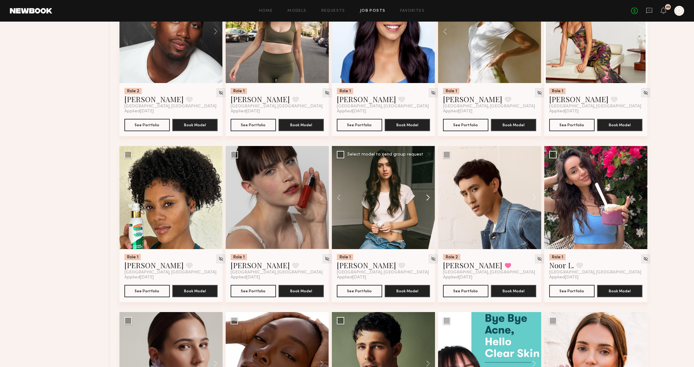
click at [425, 197] on button at bounding box center [425, 197] width 20 height 103
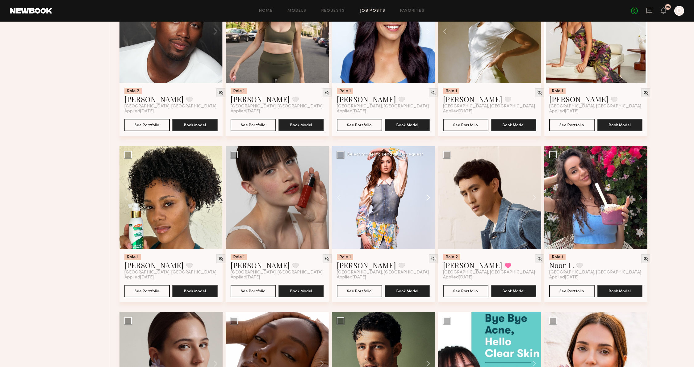
click at [425, 197] on button at bounding box center [425, 197] width 20 height 103
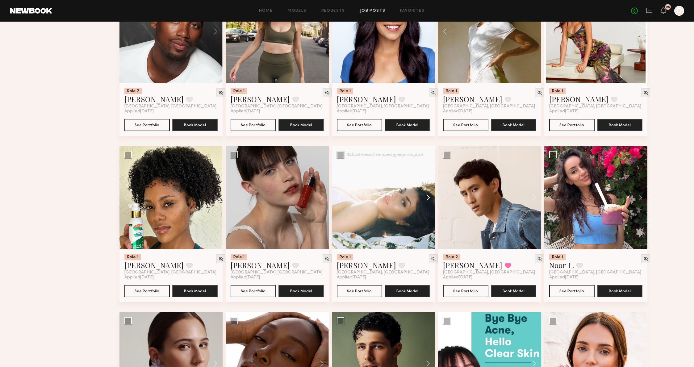
click at [425, 197] on button at bounding box center [425, 197] width 20 height 103
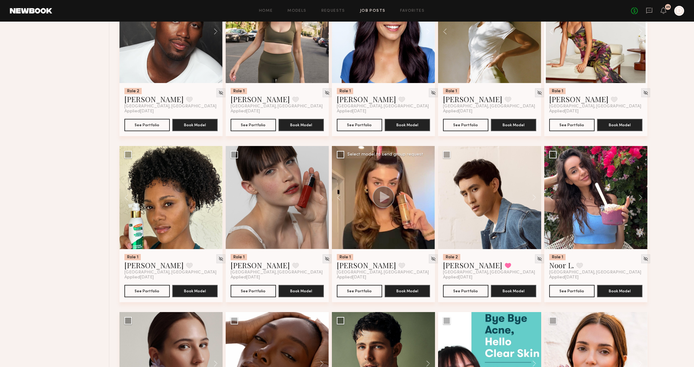
click at [425, 197] on div at bounding box center [383, 197] width 103 height 103
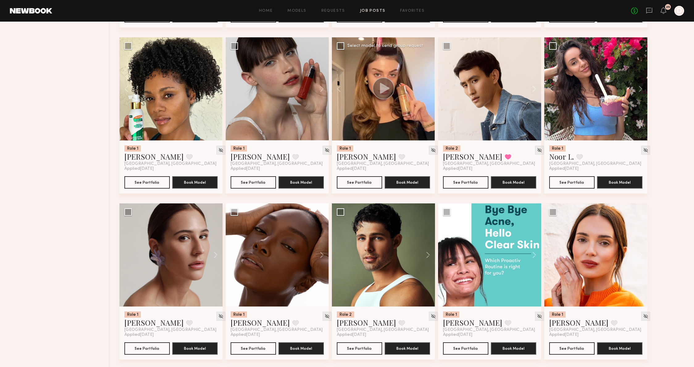
scroll to position [2229, 0]
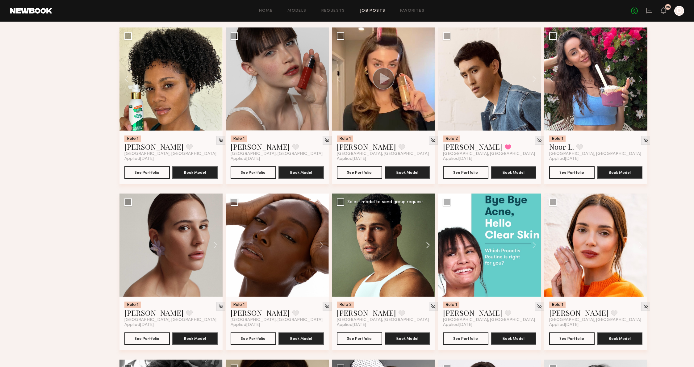
click at [423, 244] on button at bounding box center [425, 244] width 20 height 103
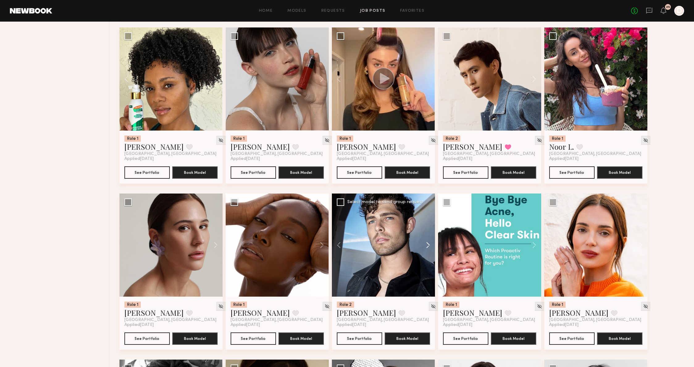
click at [423, 244] on button at bounding box center [425, 244] width 20 height 103
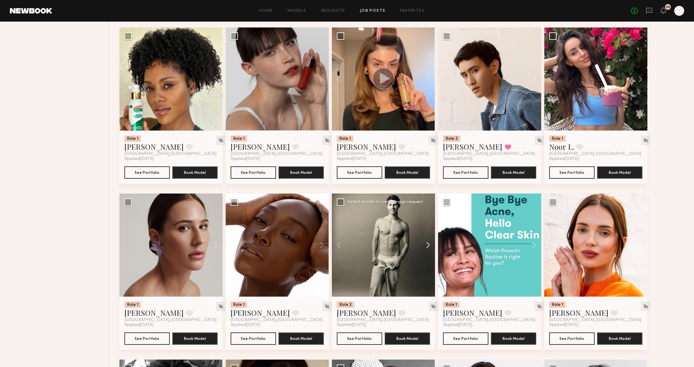
click at [423, 244] on button at bounding box center [425, 244] width 20 height 103
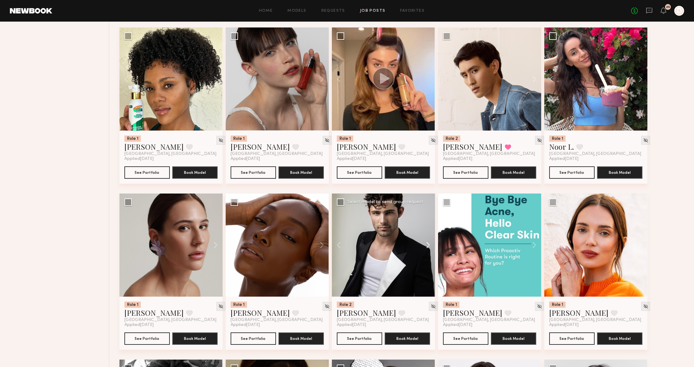
click at [422, 245] on button at bounding box center [425, 244] width 20 height 103
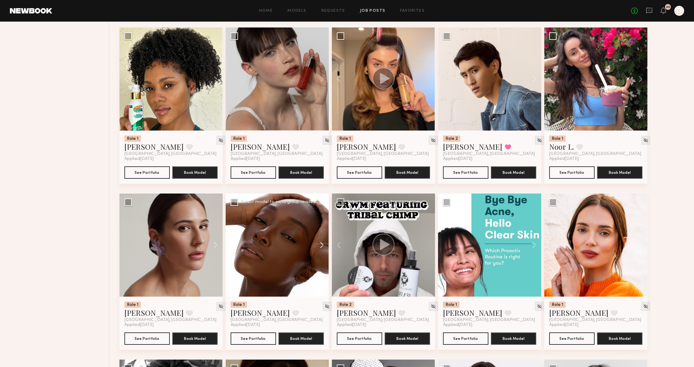
click at [326, 247] on button at bounding box center [319, 244] width 20 height 103
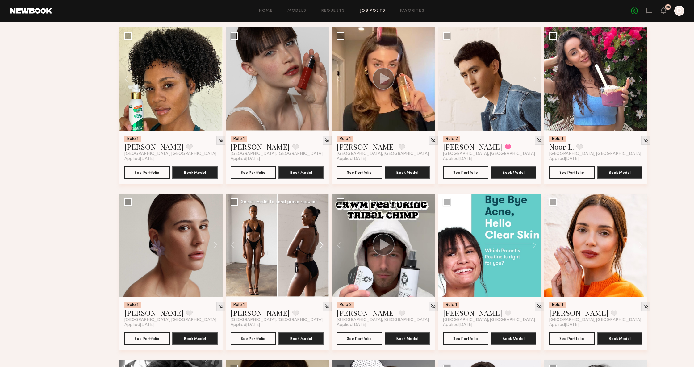
click at [326, 247] on button at bounding box center [319, 244] width 20 height 103
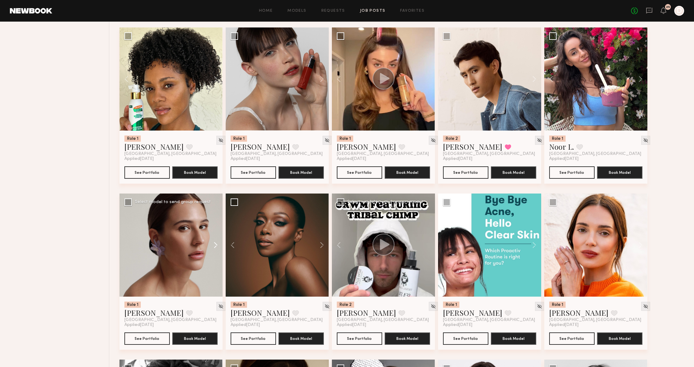
click at [218, 244] on button at bounding box center [213, 244] width 20 height 103
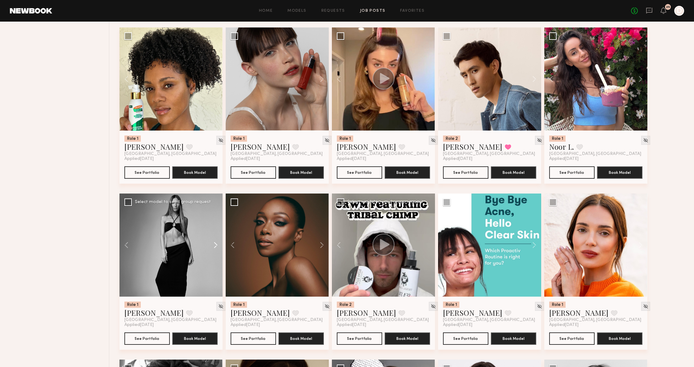
click at [218, 244] on button at bounding box center [213, 244] width 20 height 103
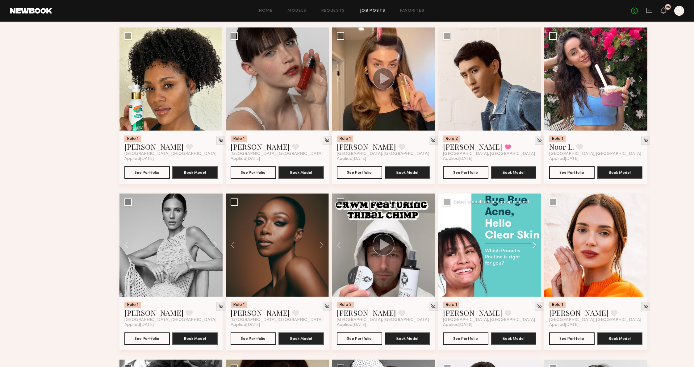
click at [537, 240] on button at bounding box center [531, 244] width 20 height 103
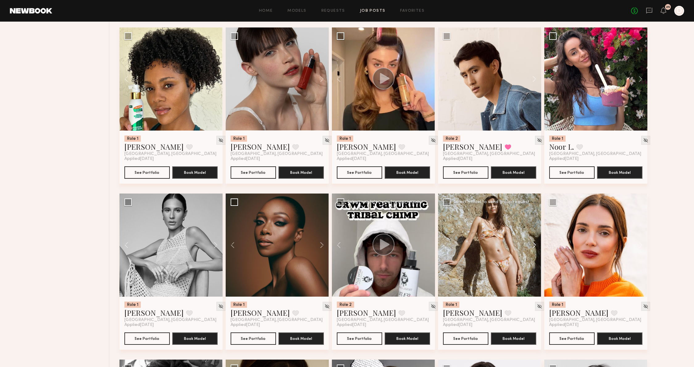
click at [537, 240] on button at bounding box center [531, 244] width 20 height 103
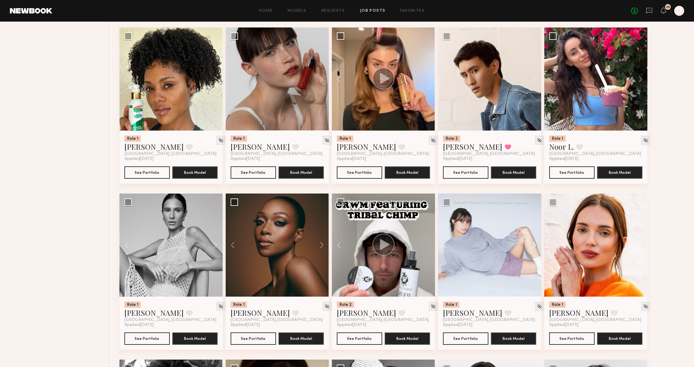
click at [537, 240] on button at bounding box center [531, 244] width 20 height 103
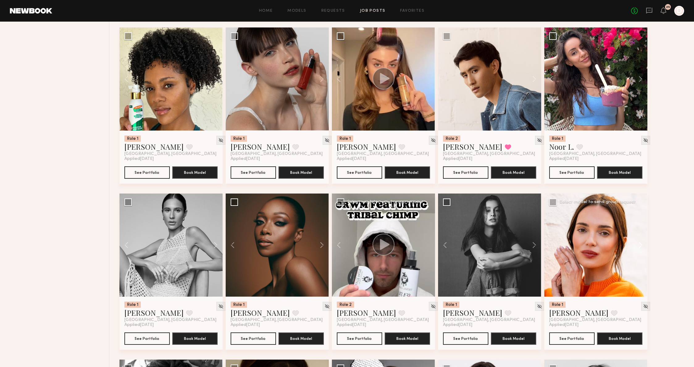
click at [641, 247] on button at bounding box center [637, 244] width 20 height 103
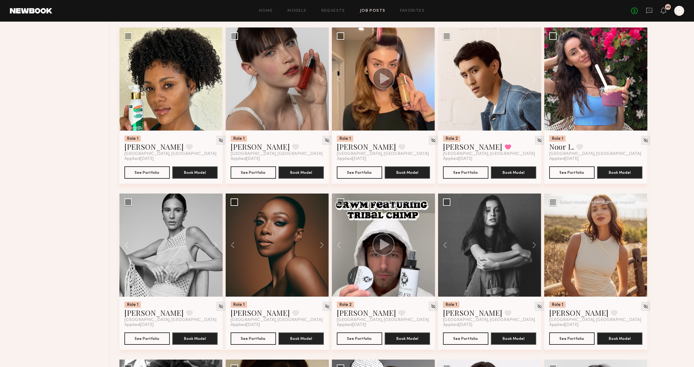
click at [641, 247] on button at bounding box center [637, 244] width 20 height 103
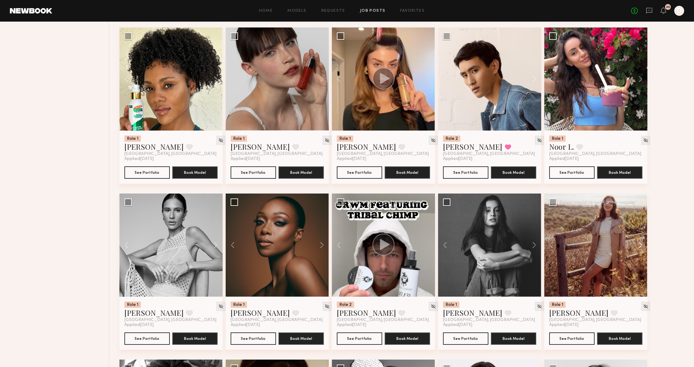
click at [641, 247] on button at bounding box center [637, 244] width 20 height 103
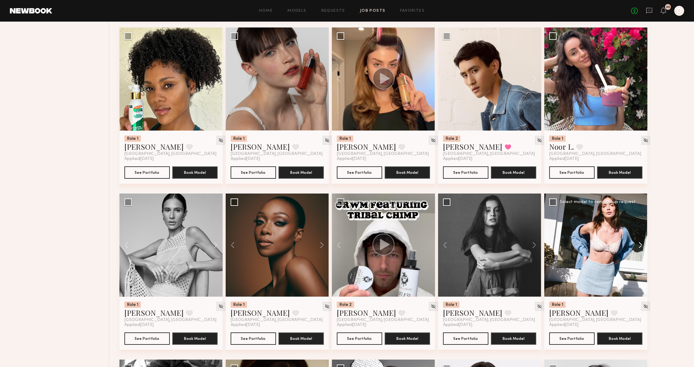
click at [641, 247] on button at bounding box center [637, 244] width 20 height 103
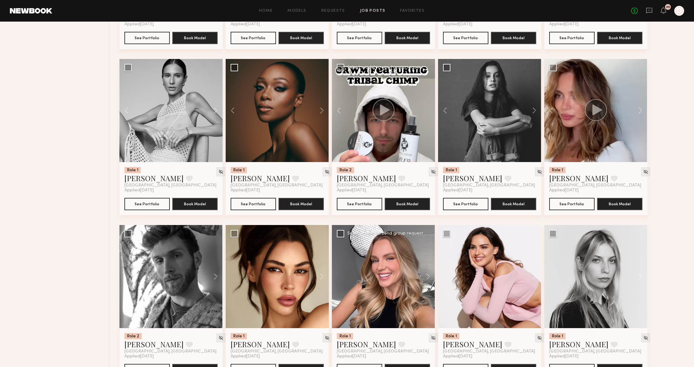
scroll to position [2432, 0]
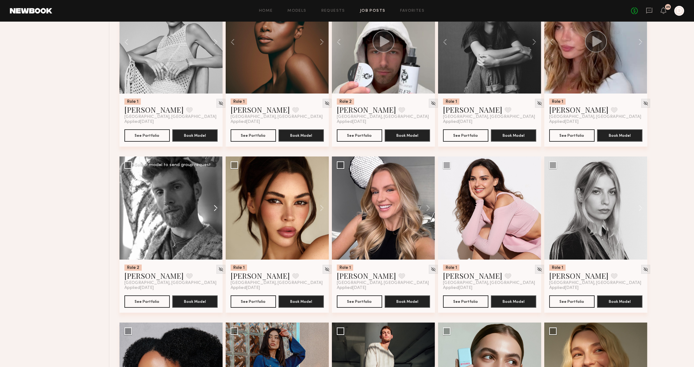
click at [215, 217] on button at bounding box center [213, 207] width 20 height 103
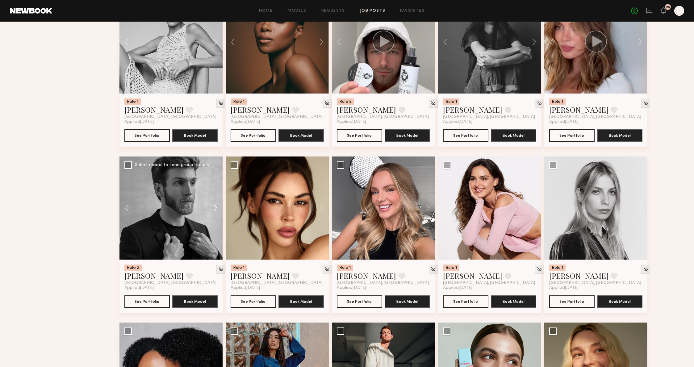
click at [215, 217] on button at bounding box center [213, 207] width 20 height 103
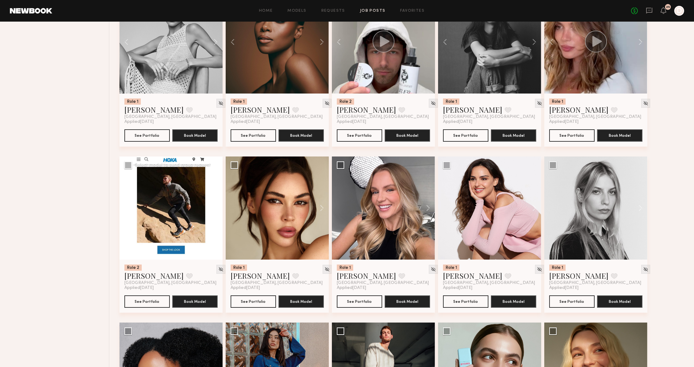
click at [215, 217] on button at bounding box center [213, 207] width 20 height 103
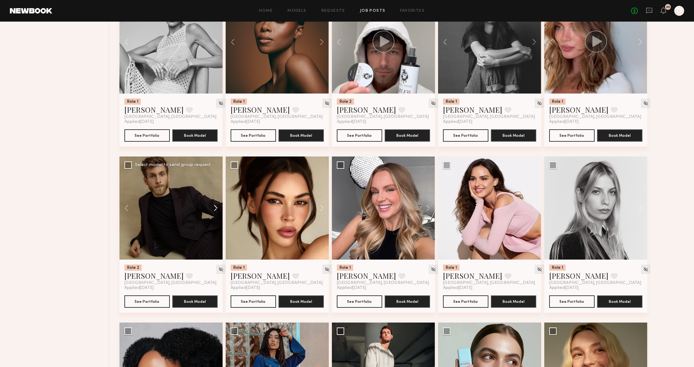
click at [215, 217] on button at bounding box center [213, 207] width 20 height 103
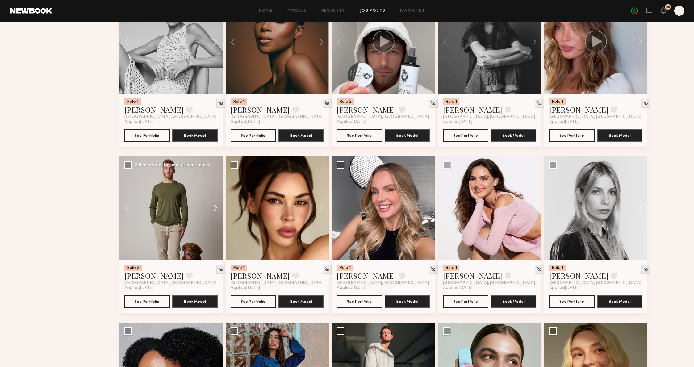
click at [215, 217] on button at bounding box center [213, 207] width 20 height 103
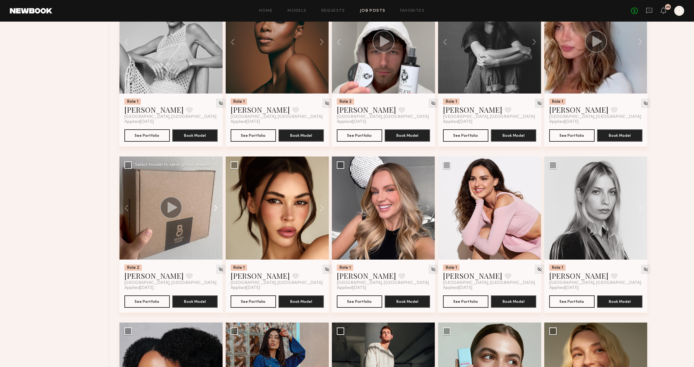
click at [215, 217] on button at bounding box center [213, 207] width 20 height 103
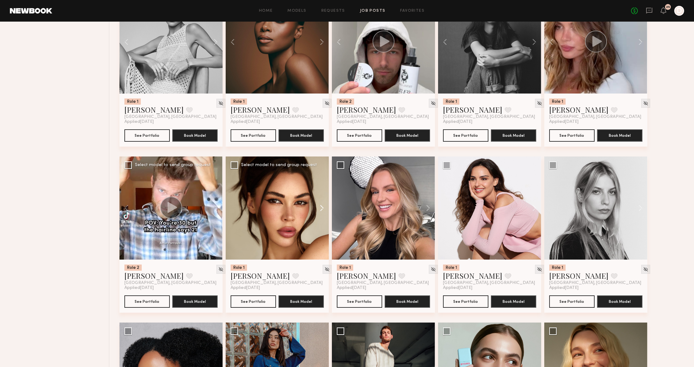
click at [321, 210] on button at bounding box center [319, 207] width 20 height 103
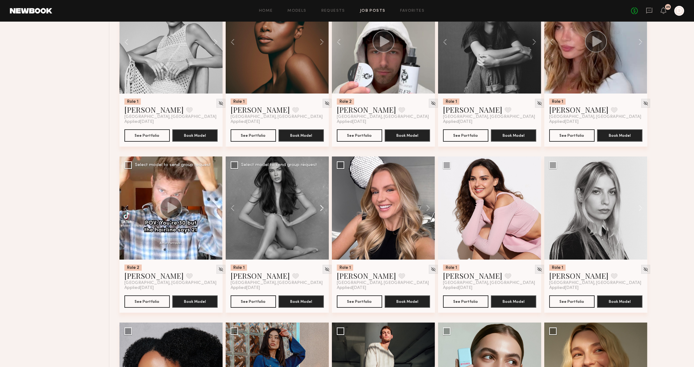
click at [321, 210] on button at bounding box center [319, 207] width 20 height 103
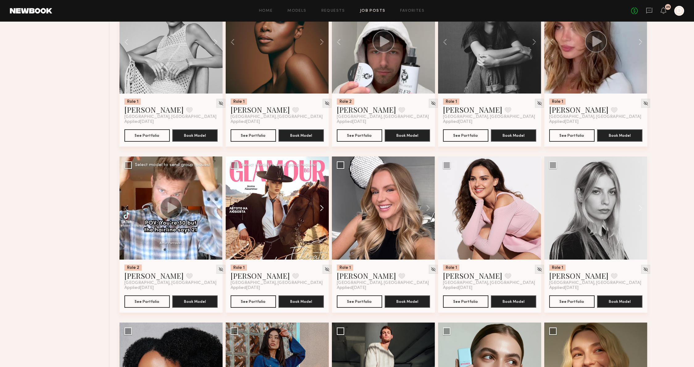
click at [321, 210] on button at bounding box center [319, 207] width 20 height 103
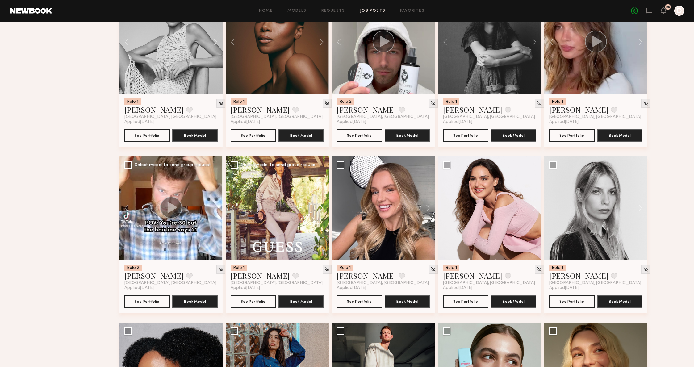
click at [321, 210] on button at bounding box center [319, 207] width 20 height 103
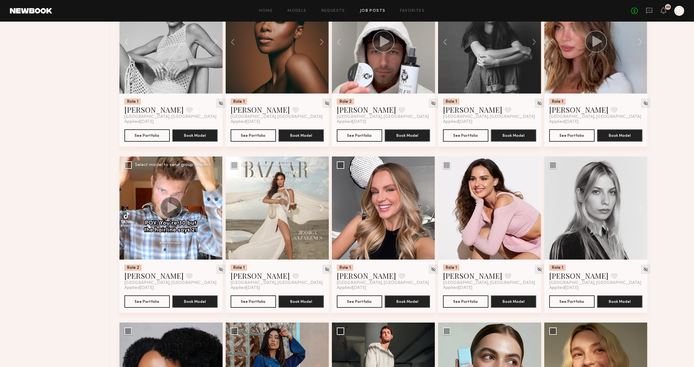
click at [321, 210] on button at bounding box center [319, 207] width 20 height 103
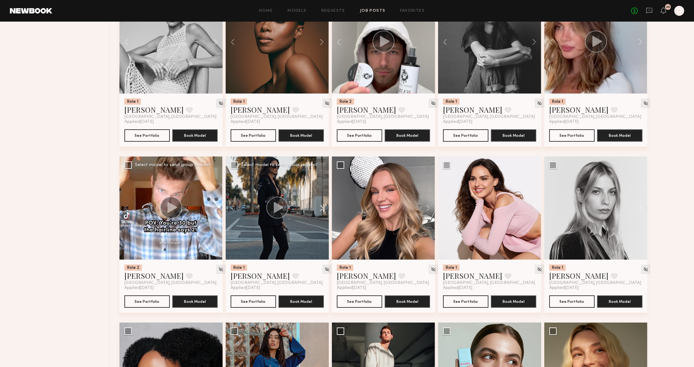
click at [321, 210] on button at bounding box center [319, 207] width 20 height 103
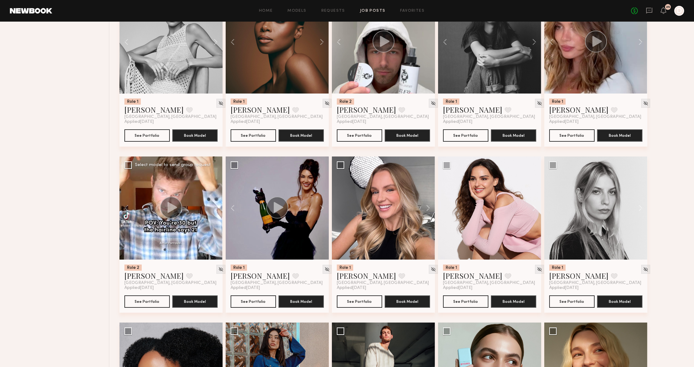
click at [428, 213] on button at bounding box center [425, 207] width 20 height 103
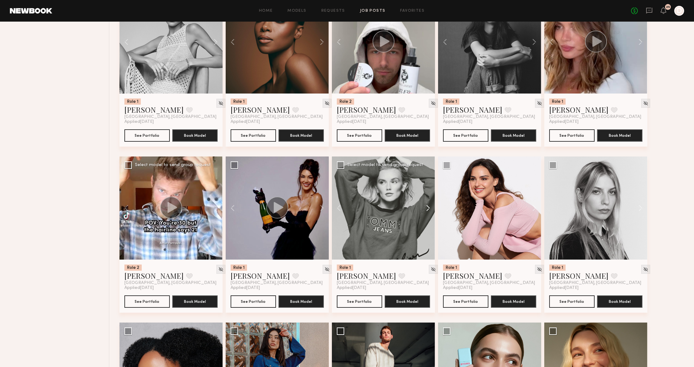
click at [428, 213] on button at bounding box center [425, 207] width 20 height 103
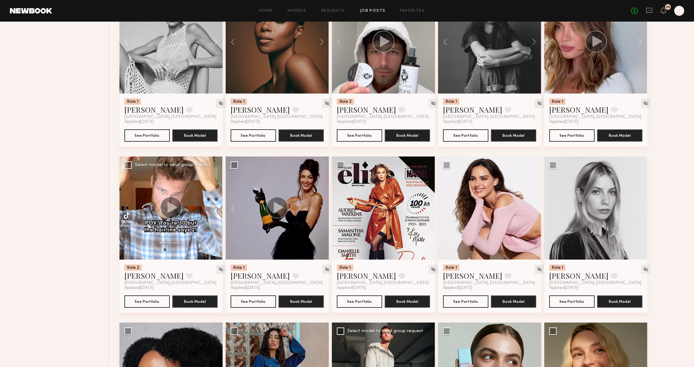
scroll to position [2628, 0]
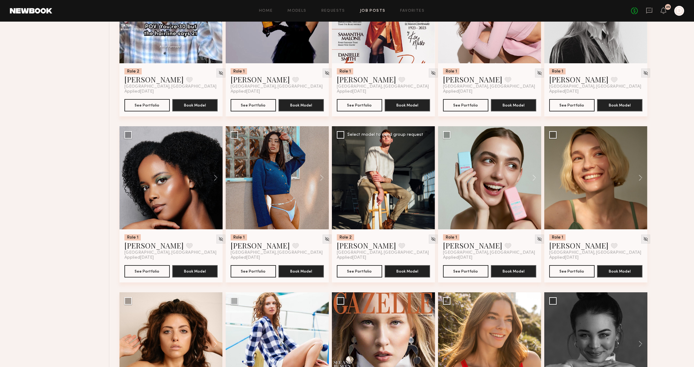
click at [412, 179] on div at bounding box center [383, 177] width 103 height 103
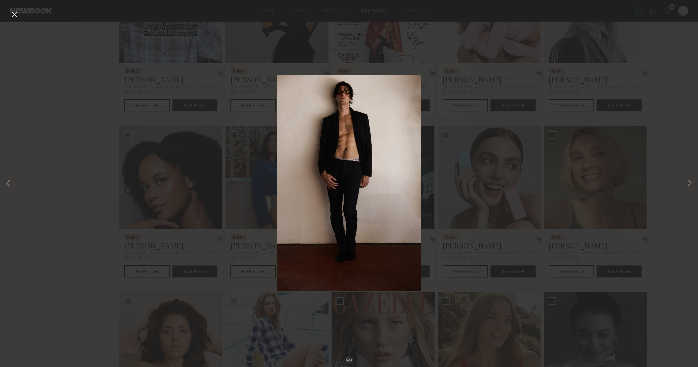
click at [696, 178] on div "3 of 4" at bounding box center [349, 183] width 698 height 367
click at [692, 181] on button at bounding box center [689, 183] width 7 height 293
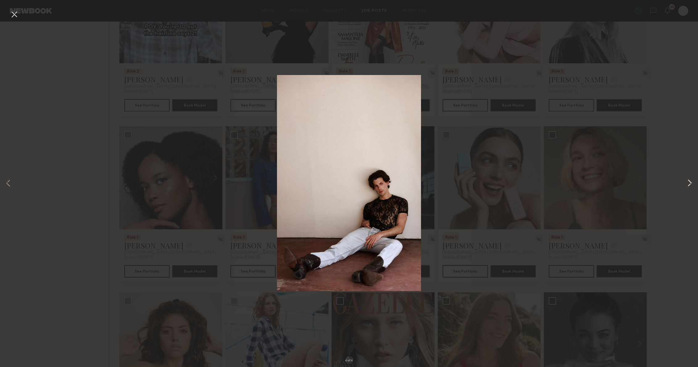
click at [690, 182] on button at bounding box center [689, 183] width 7 height 293
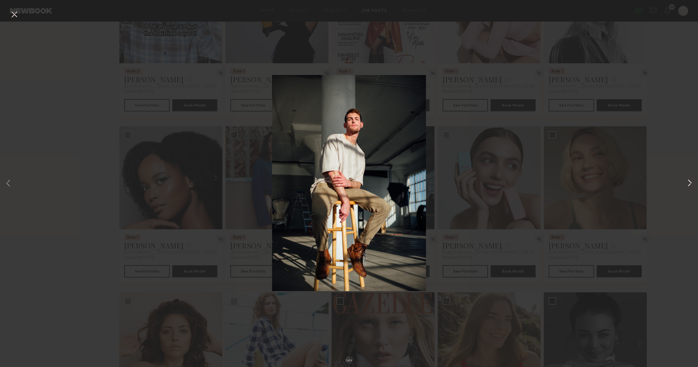
click at [690, 182] on button at bounding box center [689, 183] width 7 height 293
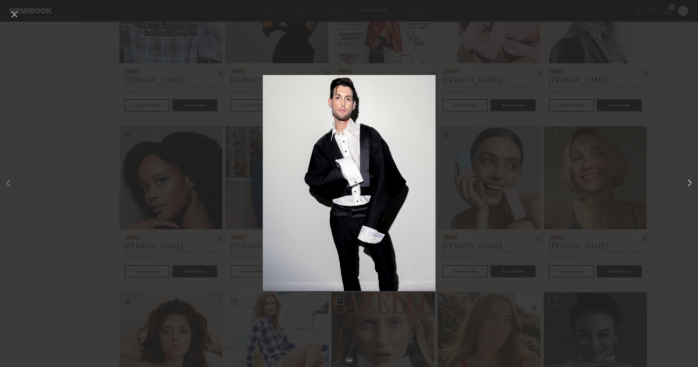
click at [690, 182] on button at bounding box center [689, 183] width 7 height 293
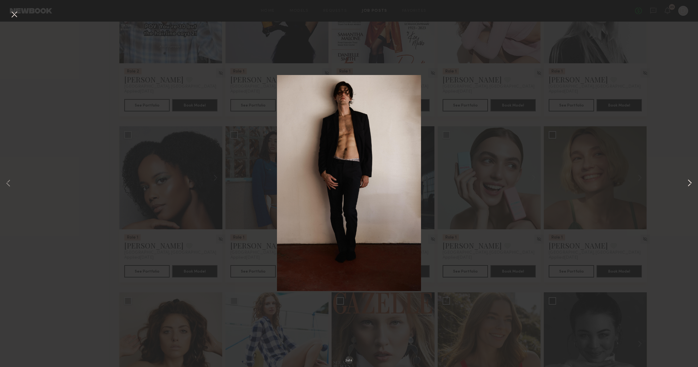
click at [690, 182] on button at bounding box center [689, 183] width 7 height 293
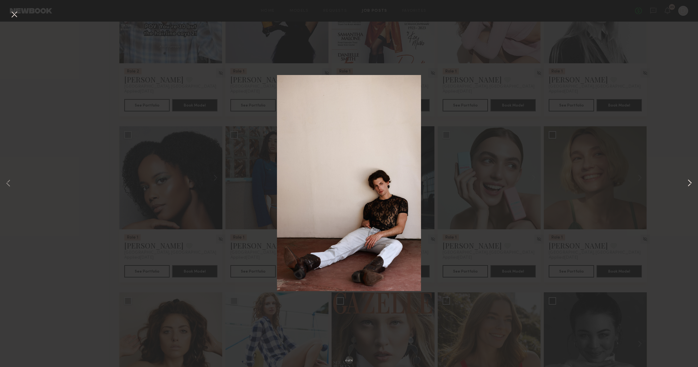
click at [690, 182] on button at bounding box center [689, 183] width 7 height 293
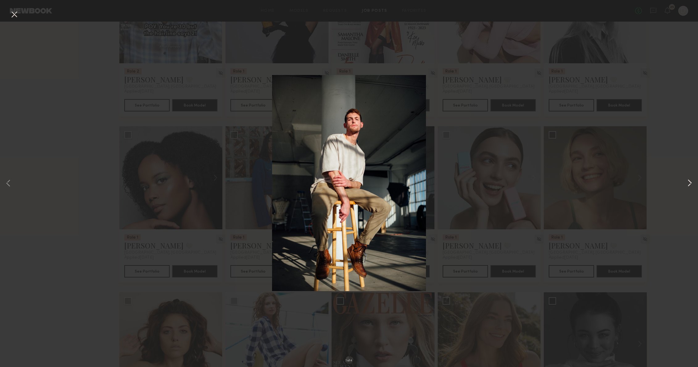
click at [690, 182] on button at bounding box center [689, 183] width 7 height 293
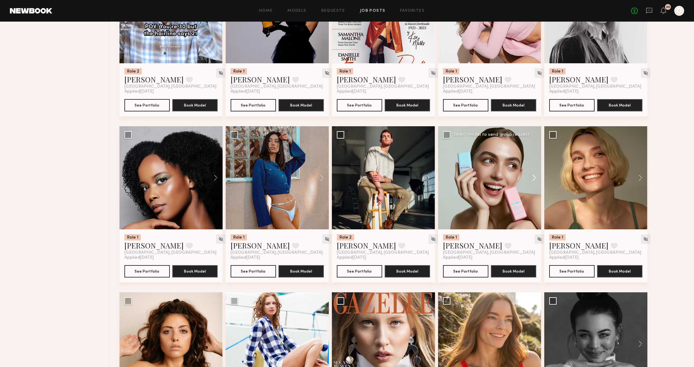
click at [532, 182] on button at bounding box center [531, 177] width 20 height 103
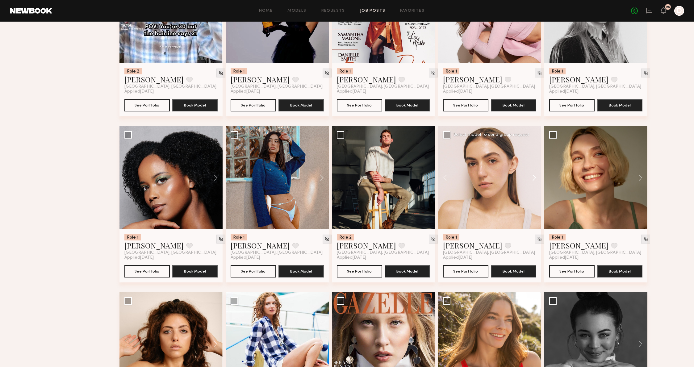
click at [532, 182] on button at bounding box center [531, 177] width 20 height 103
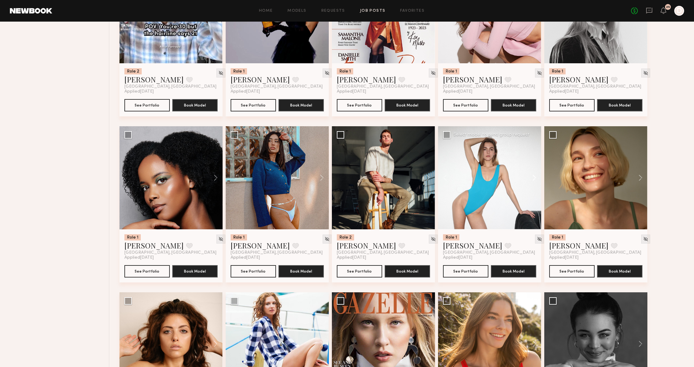
click at [534, 178] on button at bounding box center [531, 177] width 20 height 103
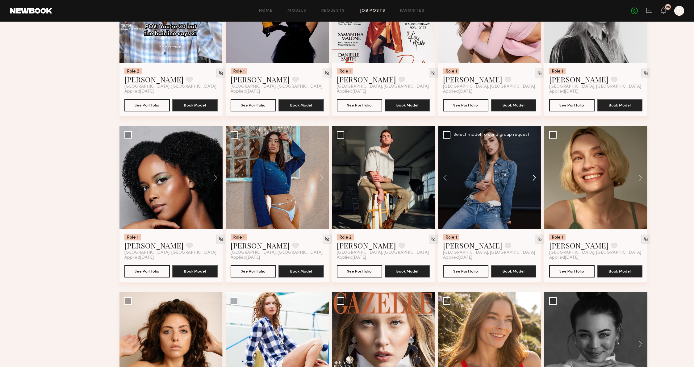
click at [534, 179] on button at bounding box center [531, 177] width 20 height 103
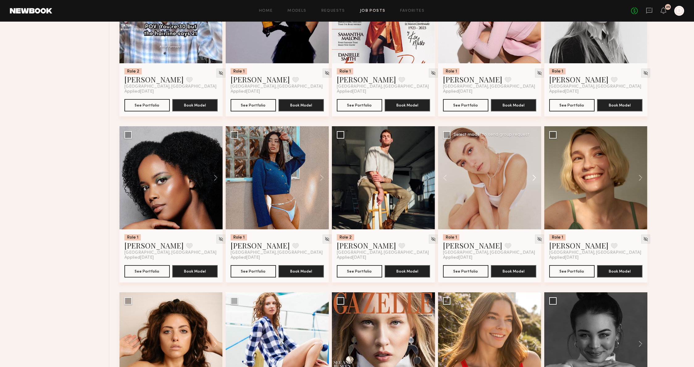
click at [532, 182] on button at bounding box center [531, 177] width 20 height 103
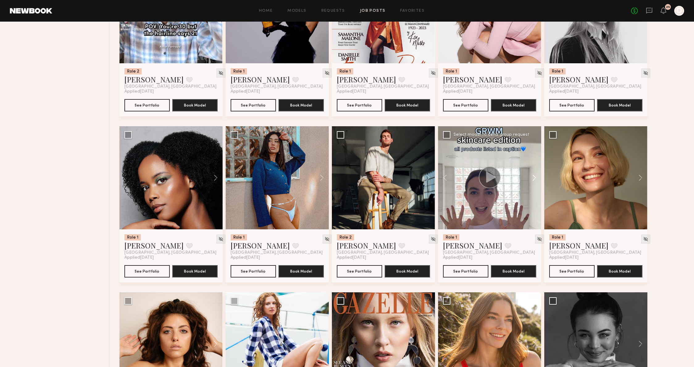
click at [532, 182] on button at bounding box center [531, 177] width 20 height 103
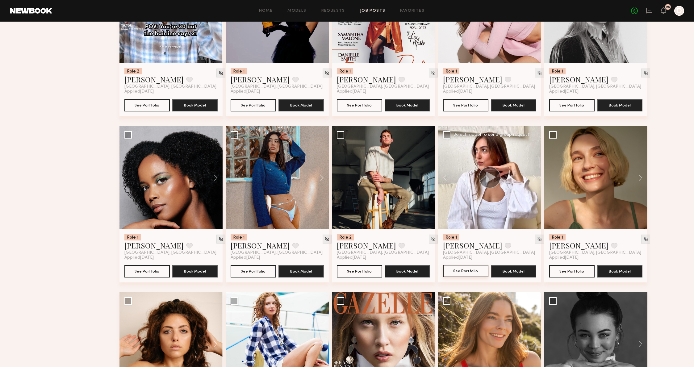
scroll to position [2628, 0]
click at [319, 181] on button at bounding box center [319, 178] width 20 height 103
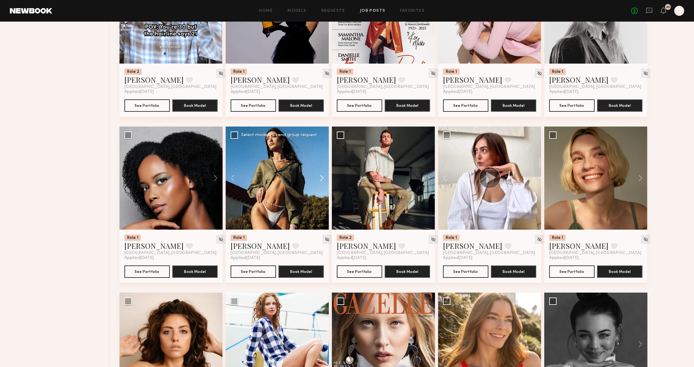
click at [318, 181] on button at bounding box center [319, 178] width 20 height 103
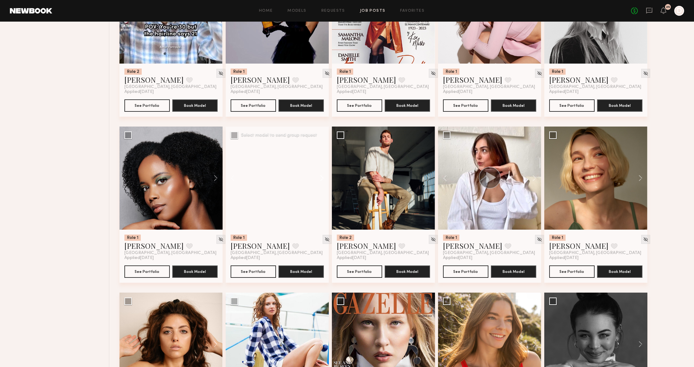
click at [318, 181] on button at bounding box center [319, 178] width 20 height 103
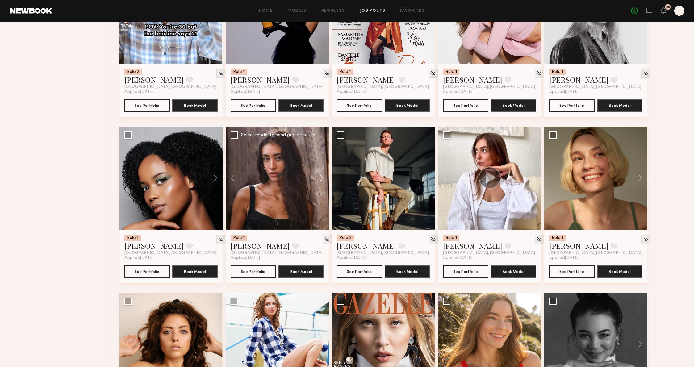
click at [318, 181] on button at bounding box center [319, 178] width 20 height 103
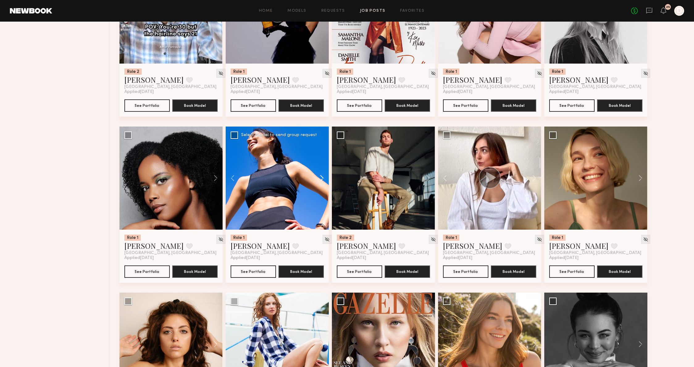
click at [318, 181] on button at bounding box center [319, 178] width 20 height 103
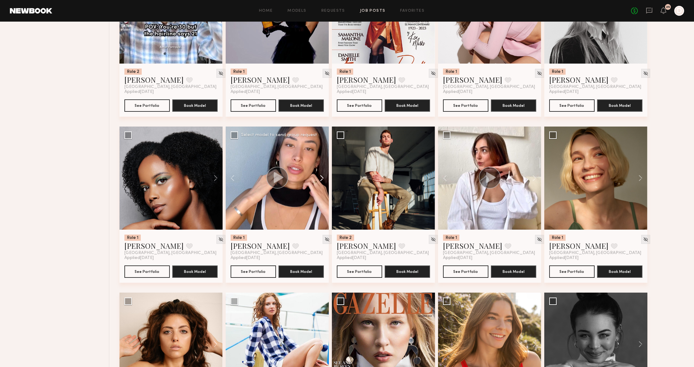
click at [318, 181] on button at bounding box center [319, 178] width 20 height 103
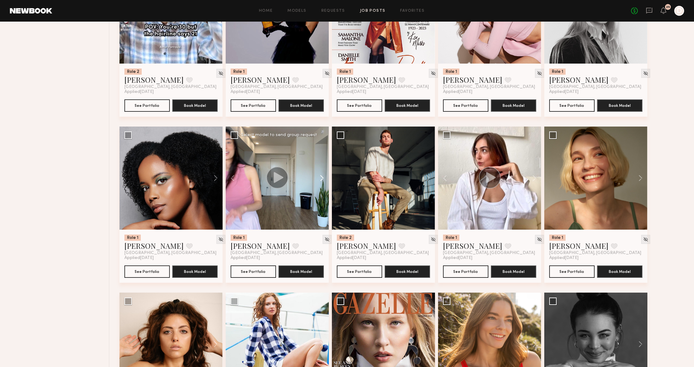
click at [318, 181] on button at bounding box center [319, 178] width 20 height 103
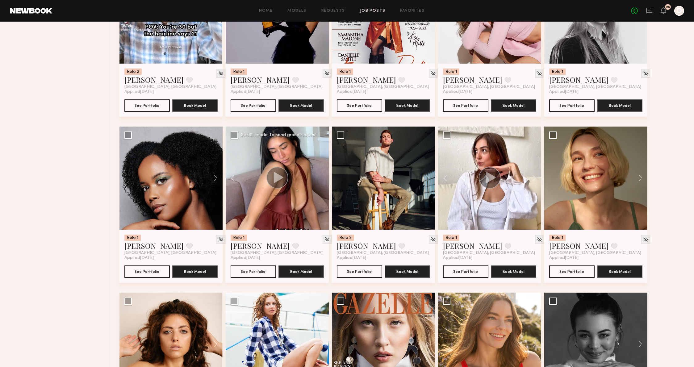
click at [318, 181] on div at bounding box center [277, 178] width 103 height 103
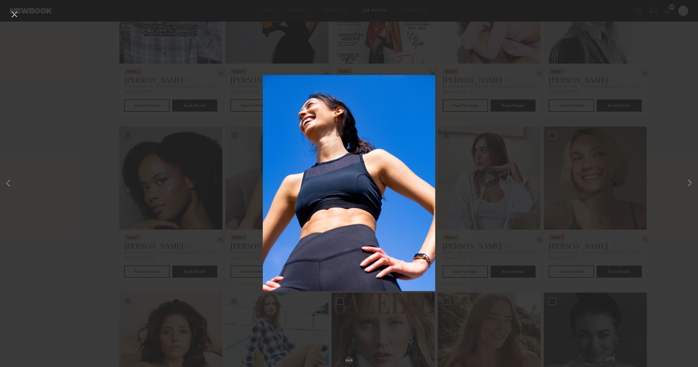
click at [589, 78] on div "8 of 8" at bounding box center [349, 183] width 698 height 367
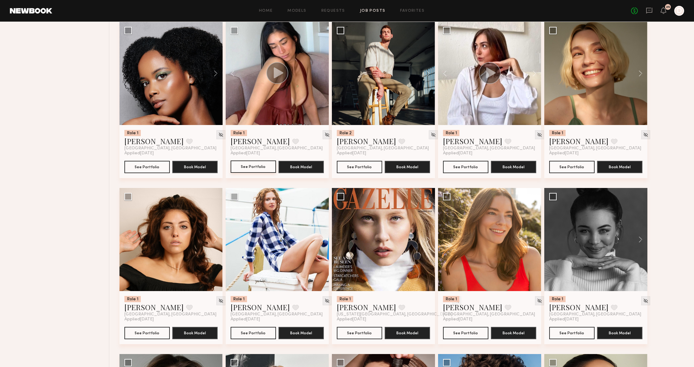
scroll to position [2747, 0]
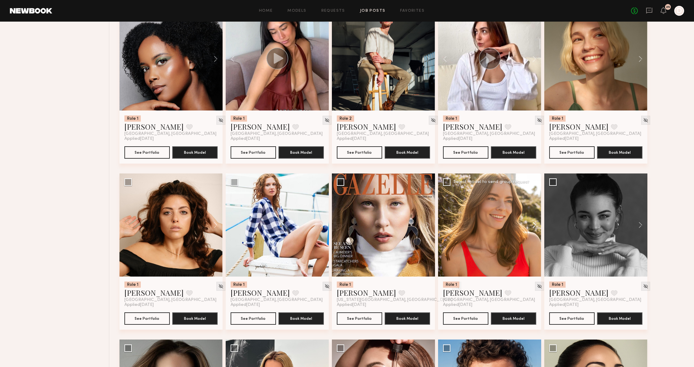
click at [534, 229] on button at bounding box center [531, 224] width 20 height 103
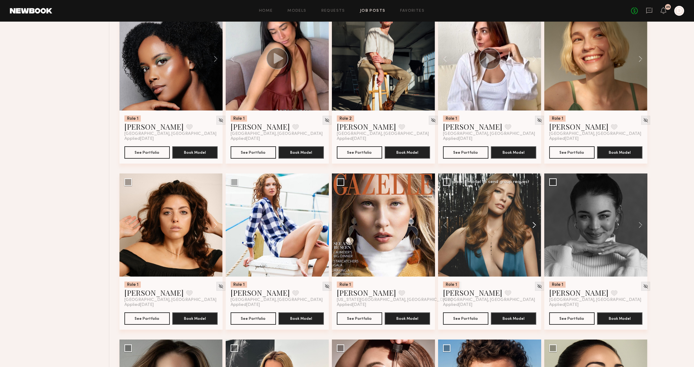
click at [534, 229] on button at bounding box center [531, 224] width 20 height 103
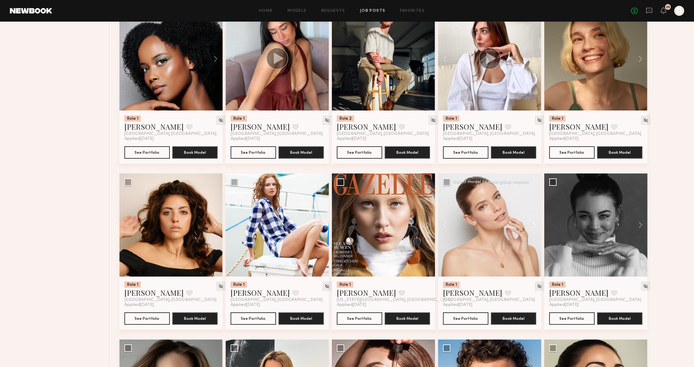
click at [534, 229] on button at bounding box center [531, 224] width 20 height 103
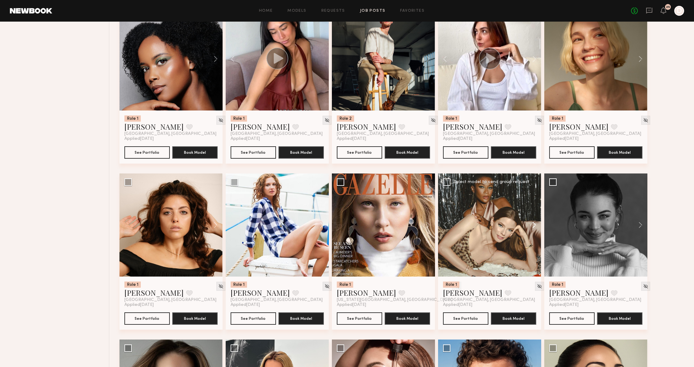
click at [534, 229] on button at bounding box center [531, 224] width 20 height 103
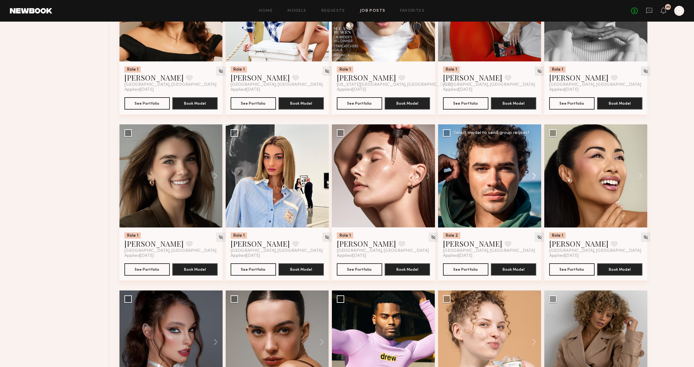
scroll to position [2967, 0]
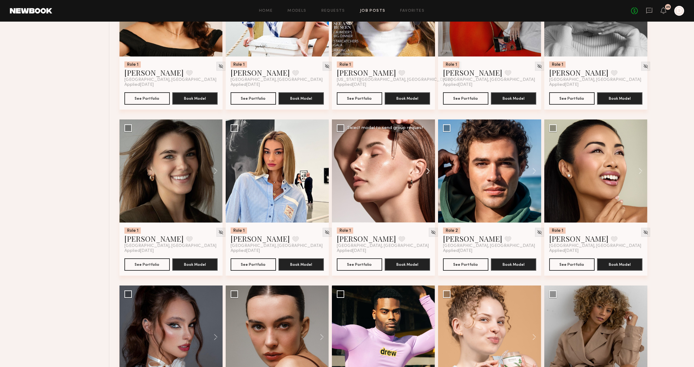
click at [428, 171] on button at bounding box center [425, 170] width 20 height 103
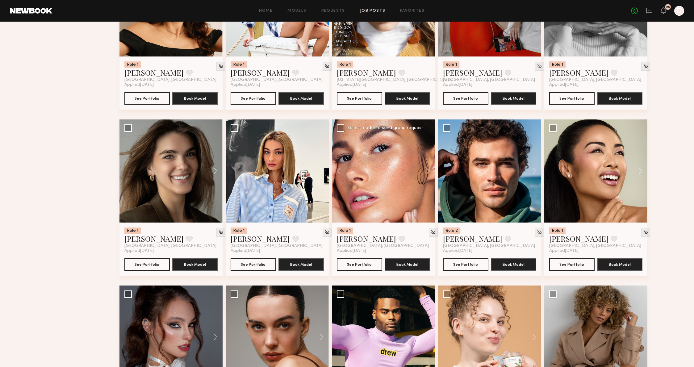
click at [428, 171] on button at bounding box center [425, 170] width 20 height 103
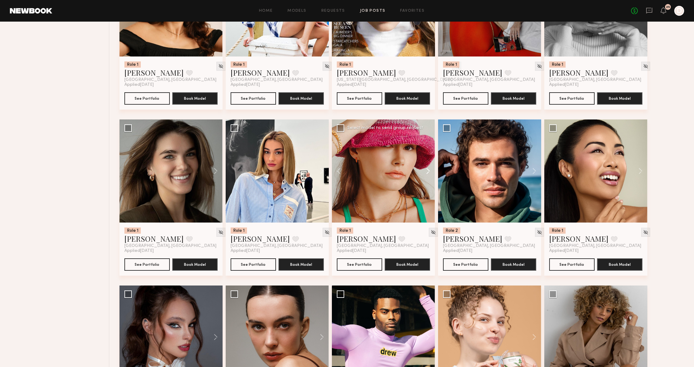
click at [428, 171] on button at bounding box center [425, 170] width 20 height 103
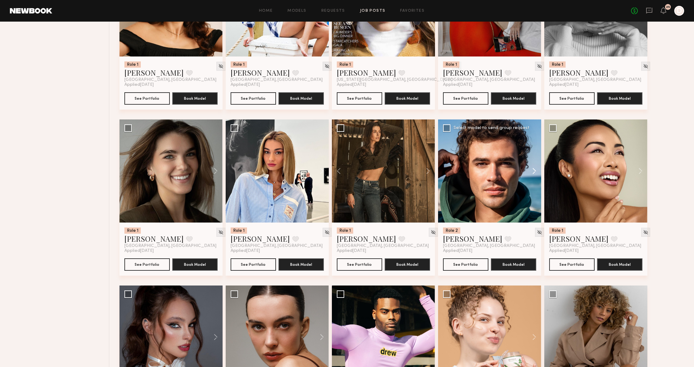
click at [537, 177] on button at bounding box center [531, 170] width 20 height 103
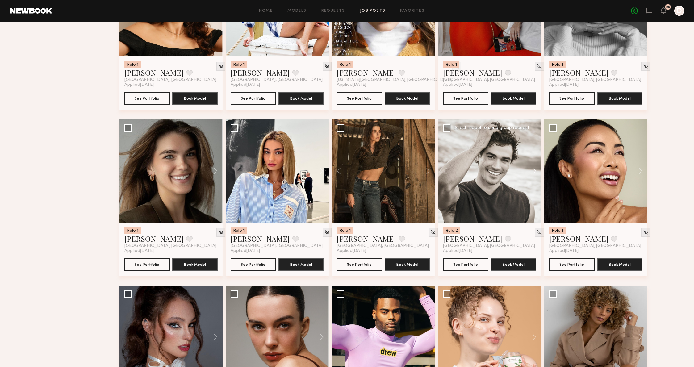
click at [537, 177] on button at bounding box center [531, 170] width 20 height 103
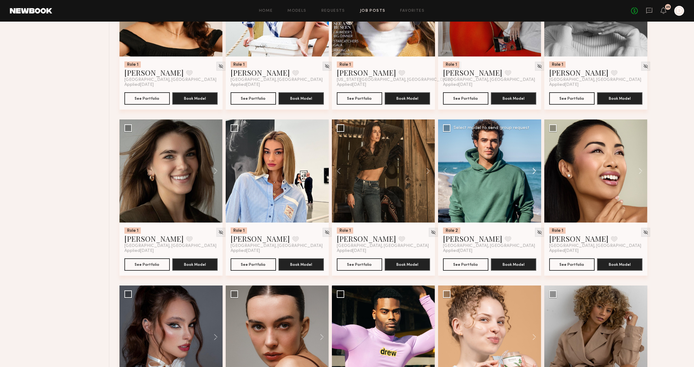
click at [537, 177] on button at bounding box center [531, 170] width 20 height 103
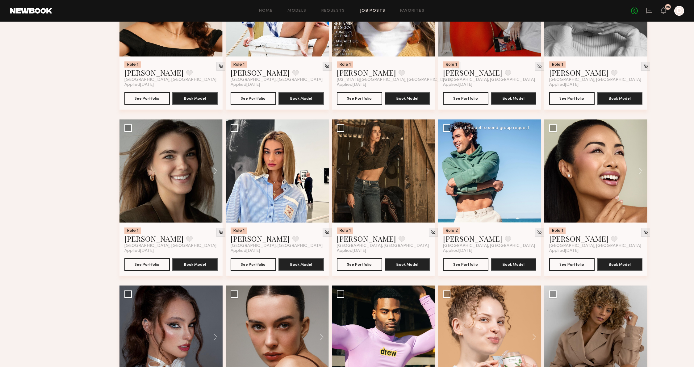
click at [537, 177] on div at bounding box center [489, 170] width 103 height 103
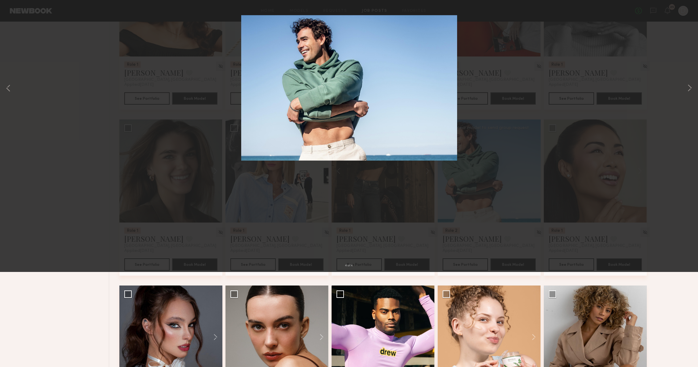
click at [598, 163] on div "4 of 4" at bounding box center [349, 183] width 698 height 367
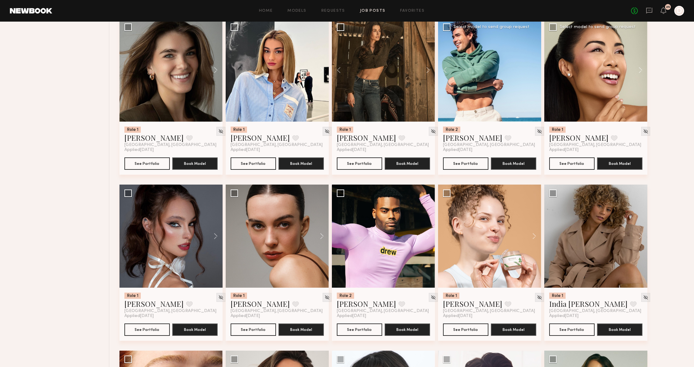
scroll to position [3087, 0]
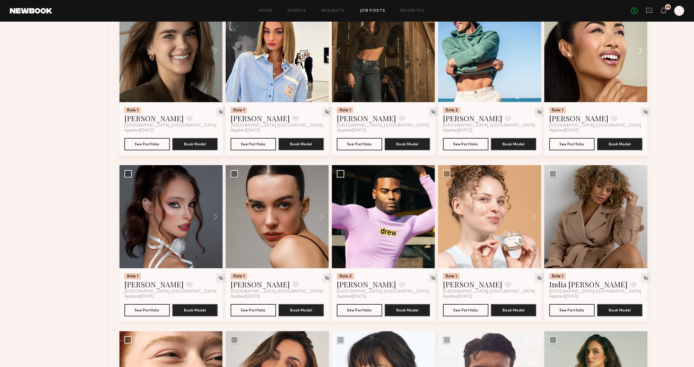
click at [633, 51] on button at bounding box center [637, 50] width 20 height 103
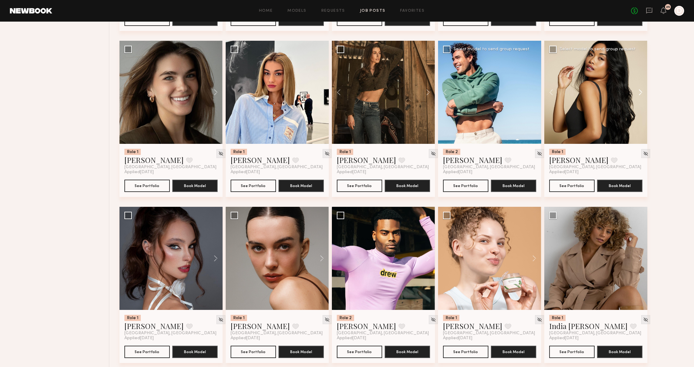
scroll to position [3047, 0]
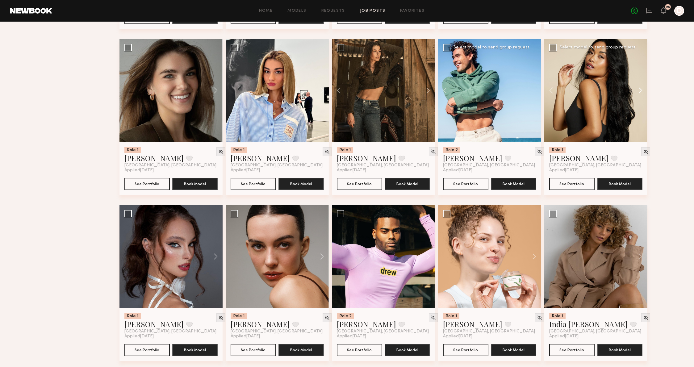
click at [636, 89] on button at bounding box center [637, 90] width 20 height 103
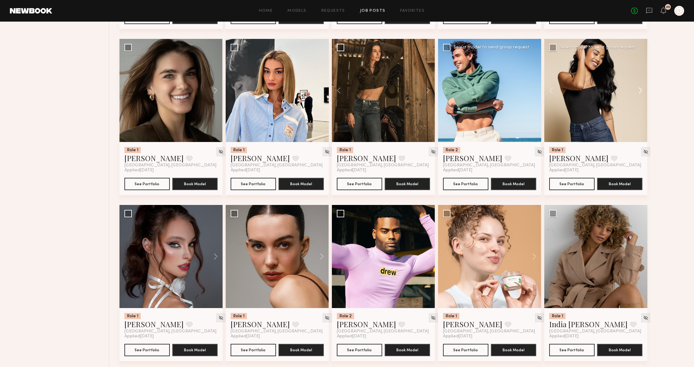
click at [636, 89] on button at bounding box center [637, 90] width 20 height 103
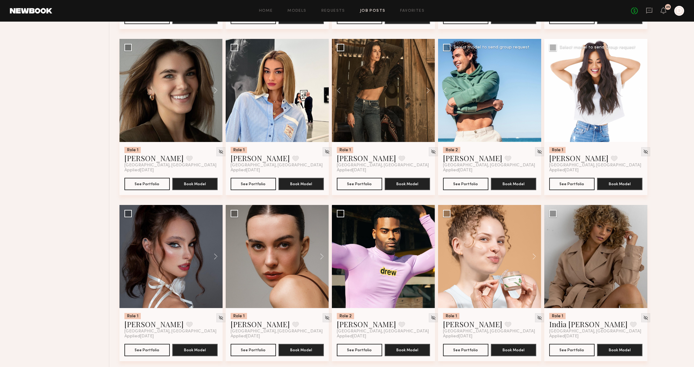
click at [636, 89] on button at bounding box center [637, 90] width 20 height 103
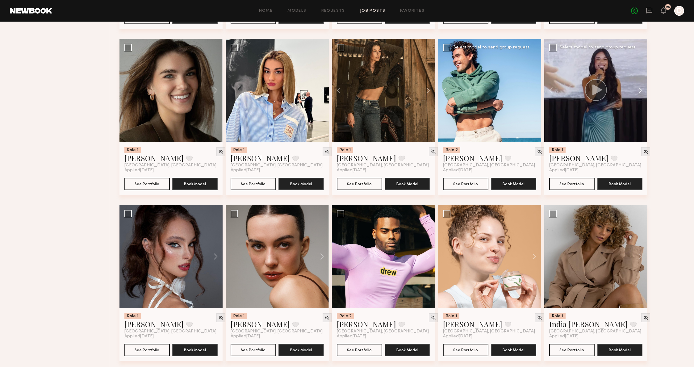
click at [636, 89] on button at bounding box center [637, 90] width 20 height 103
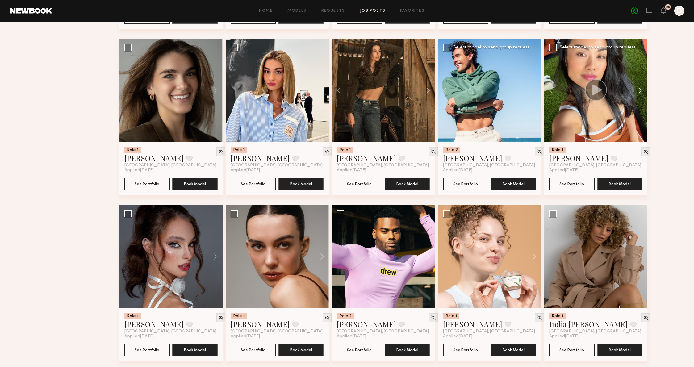
click at [636, 89] on button at bounding box center [637, 90] width 20 height 103
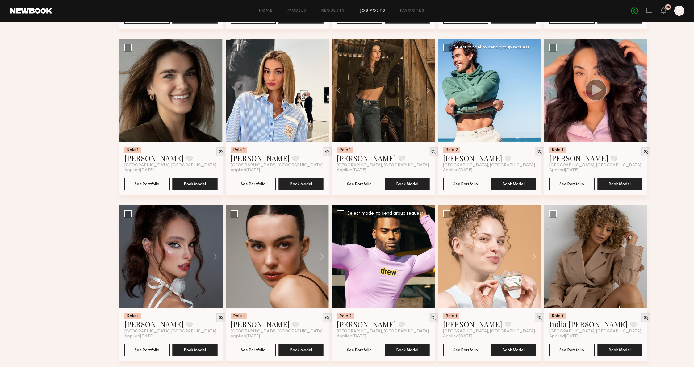
scroll to position [3065, 0]
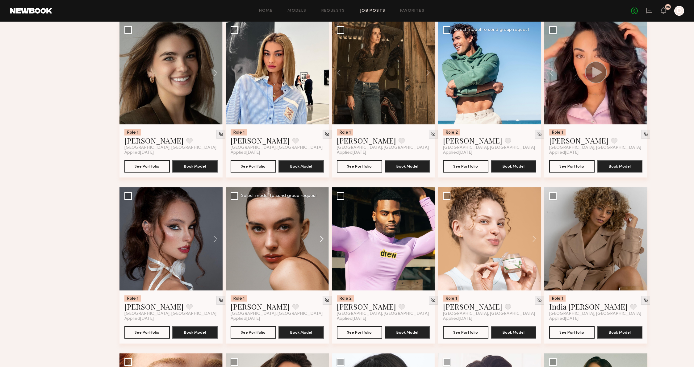
click at [318, 244] on button at bounding box center [319, 238] width 20 height 103
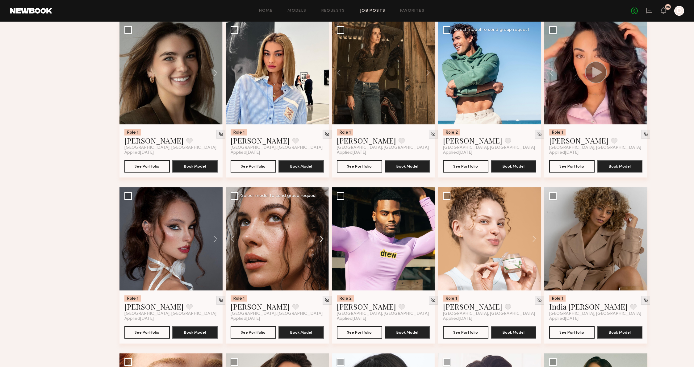
click at [318, 244] on button at bounding box center [319, 238] width 20 height 103
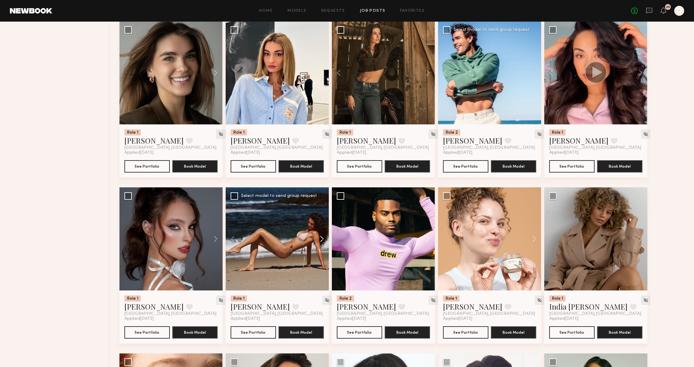
click at [318, 244] on button at bounding box center [319, 238] width 20 height 103
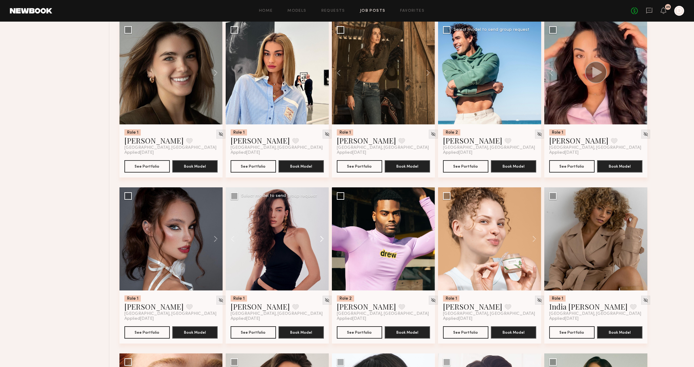
click at [318, 244] on button at bounding box center [319, 238] width 20 height 103
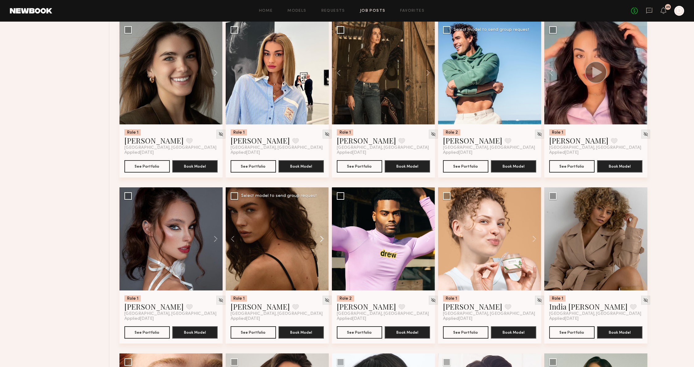
click at [318, 244] on button at bounding box center [319, 238] width 20 height 103
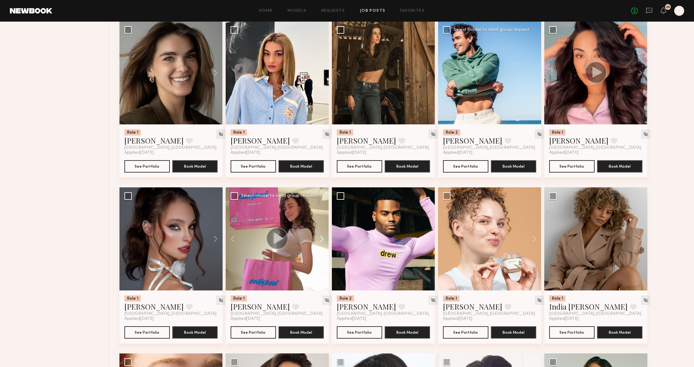
click at [318, 244] on button at bounding box center [319, 238] width 20 height 103
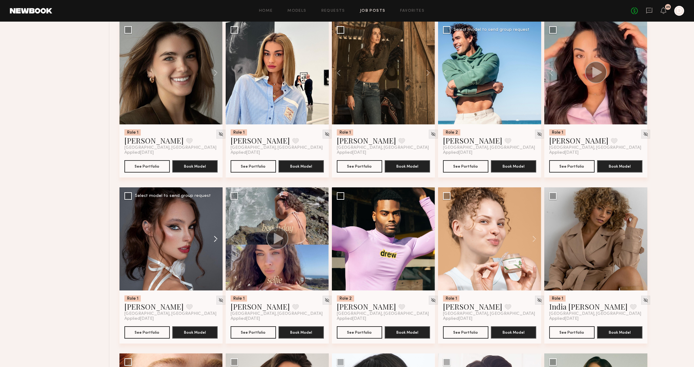
click at [213, 246] on button at bounding box center [213, 238] width 20 height 103
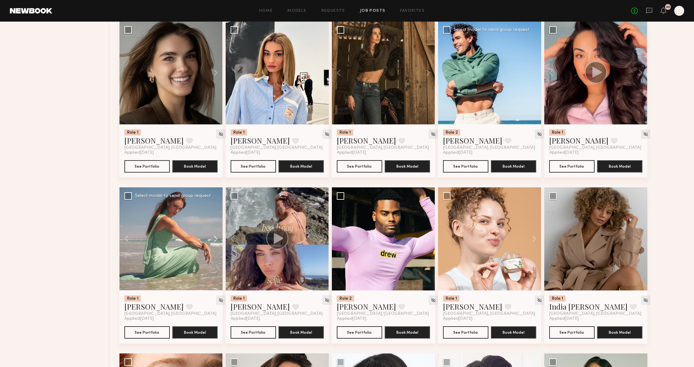
click at [213, 246] on button at bounding box center [213, 238] width 20 height 103
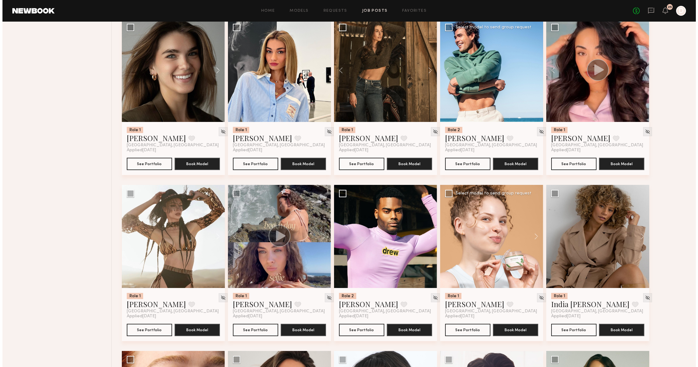
scroll to position [3134, 0]
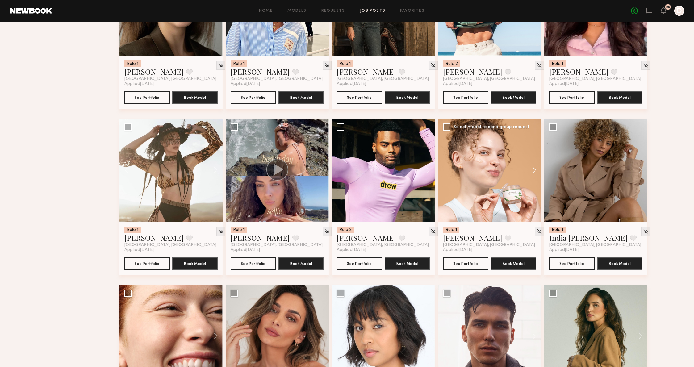
click at [534, 173] on button at bounding box center [531, 169] width 20 height 103
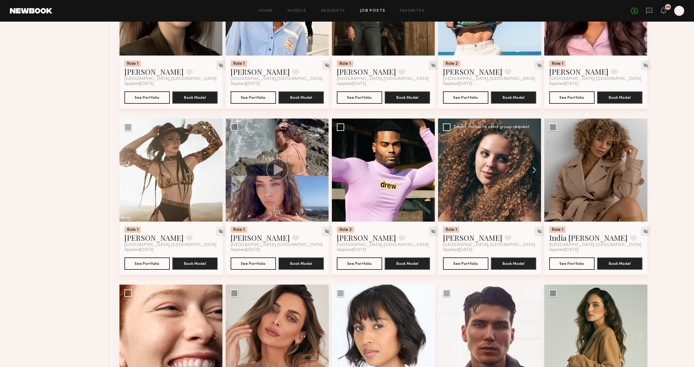
click at [534, 173] on button at bounding box center [531, 169] width 20 height 103
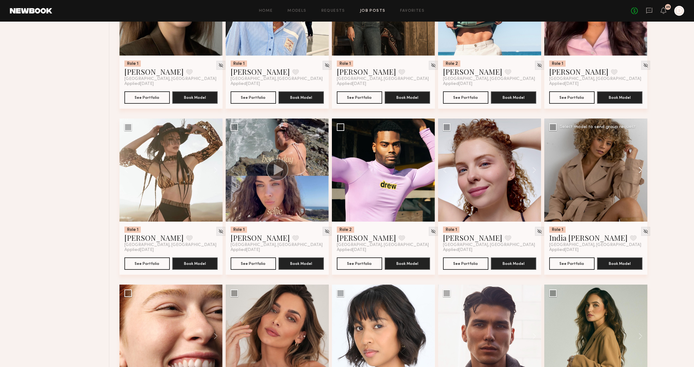
click at [639, 165] on button at bounding box center [637, 169] width 20 height 103
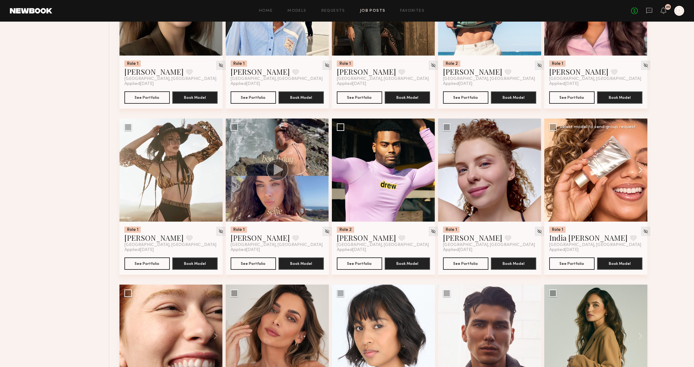
click at [639, 165] on button at bounding box center [637, 169] width 20 height 103
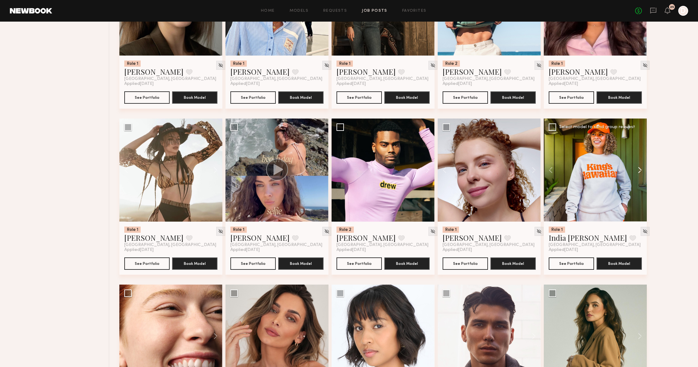
click at [639, 165] on button at bounding box center [637, 169] width 20 height 103
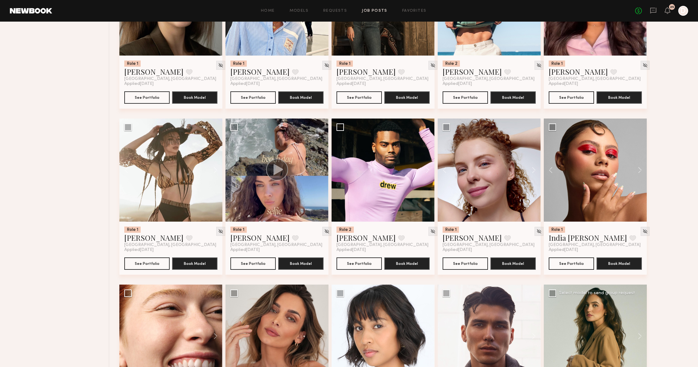
scroll to position [3334, 0]
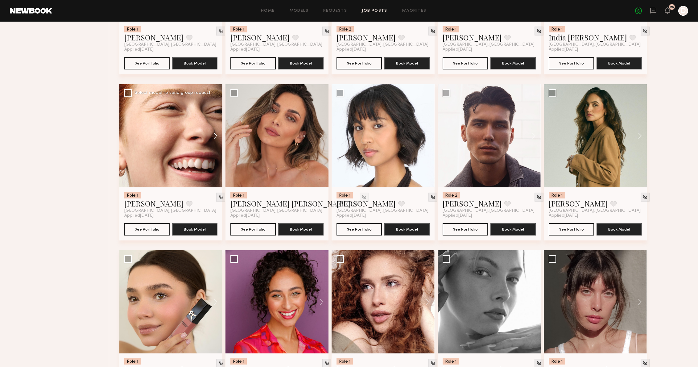
click at [215, 134] on button at bounding box center [213, 135] width 20 height 103
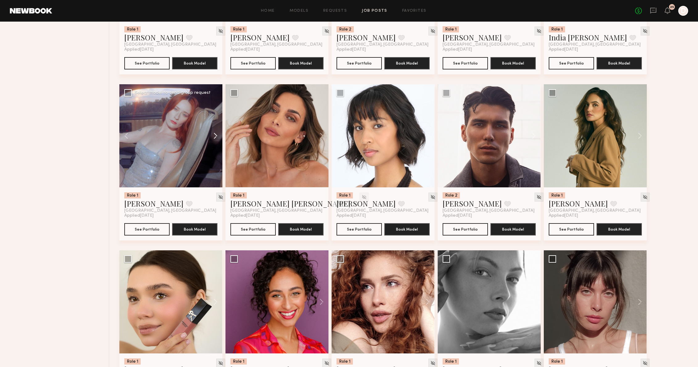
click at [215, 135] on button at bounding box center [213, 135] width 20 height 103
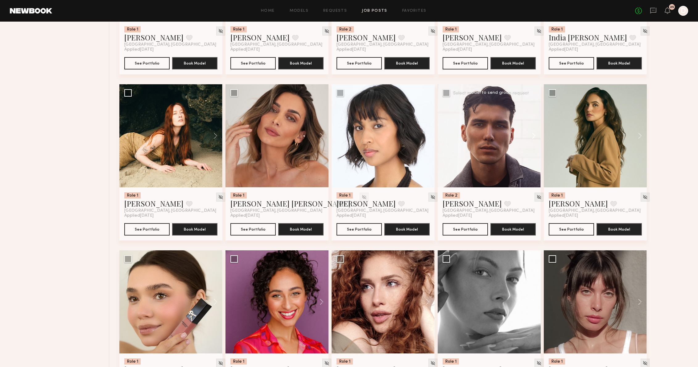
click at [526, 140] on button at bounding box center [531, 135] width 20 height 103
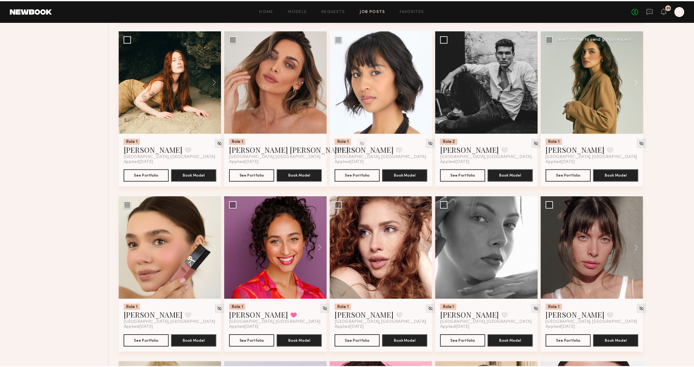
scroll to position [3425, 0]
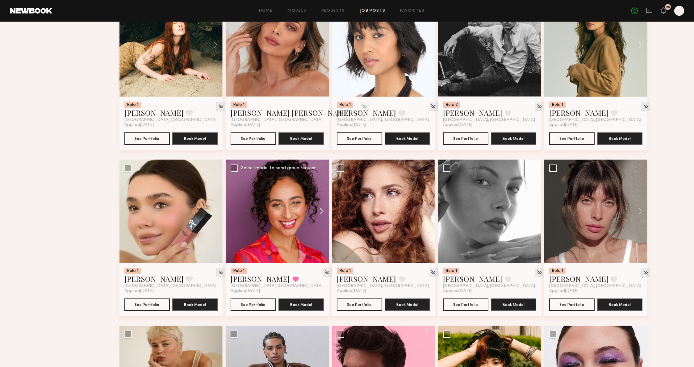
click at [315, 211] on button at bounding box center [319, 211] width 20 height 103
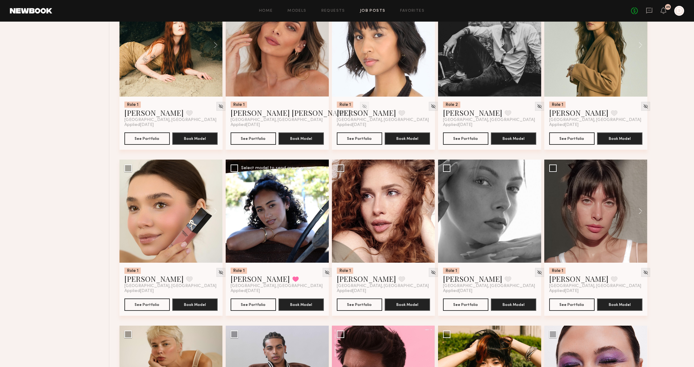
click at [315, 211] on button at bounding box center [319, 211] width 20 height 103
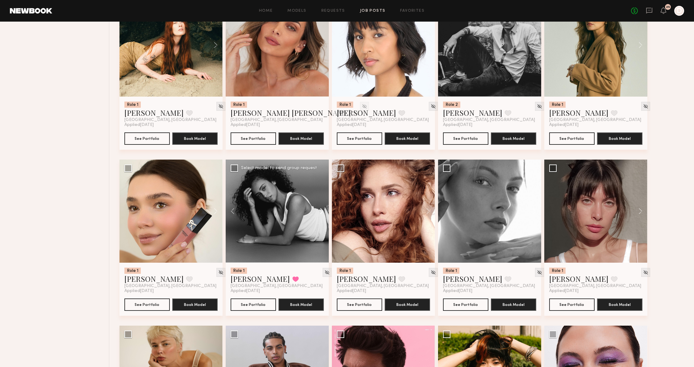
click at [315, 211] on button at bounding box center [319, 211] width 20 height 103
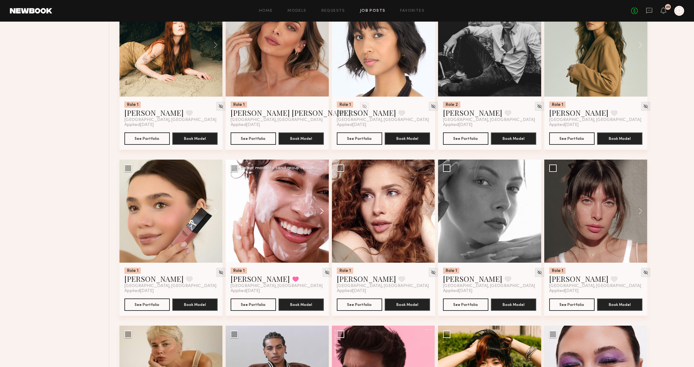
click at [315, 211] on button at bounding box center [319, 211] width 20 height 103
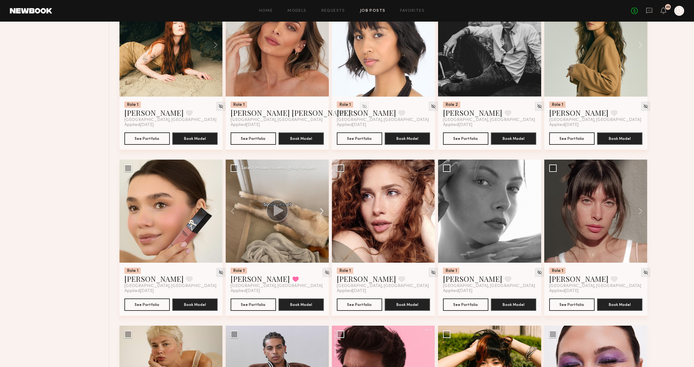
click at [315, 211] on button at bounding box center [319, 211] width 20 height 103
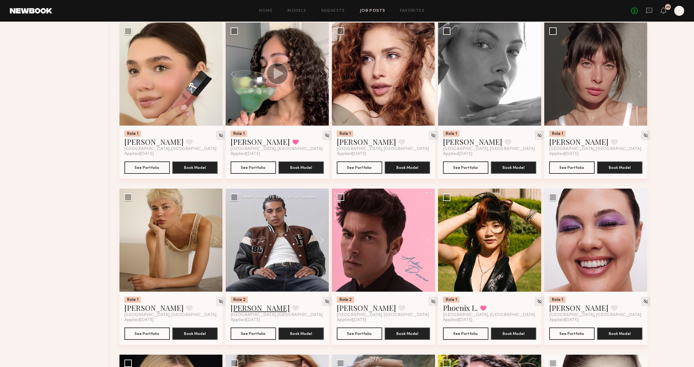
scroll to position [3591, 0]
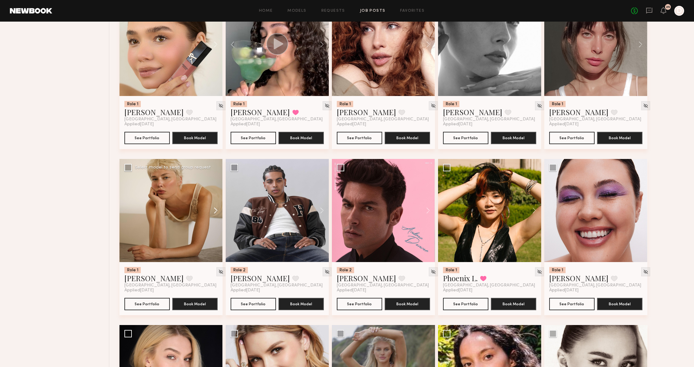
click at [213, 210] on button at bounding box center [213, 210] width 20 height 103
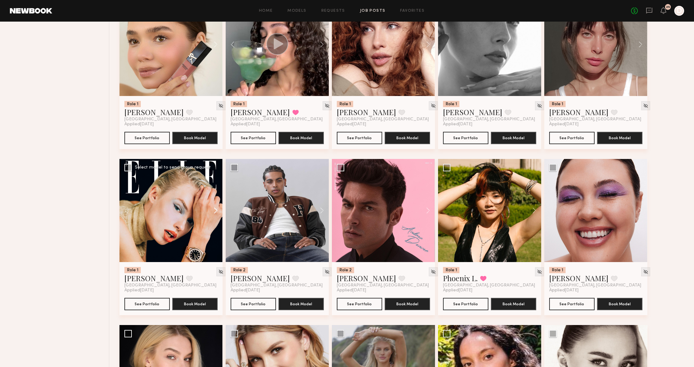
click at [213, 210] on button at bounding box center [213, 210] width 20 height 103
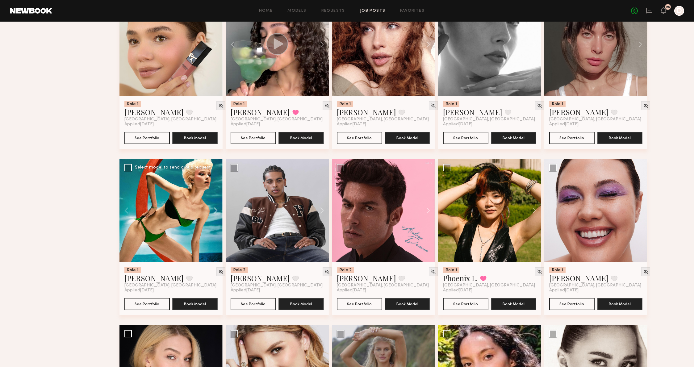
click at [213, 210] on button at bounding box center [213, 210] width 20 height 103
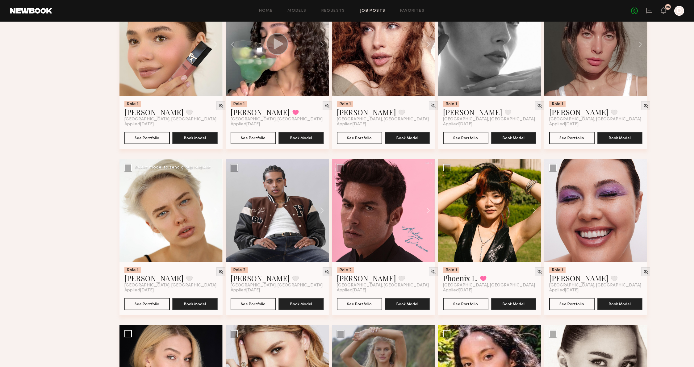
click at [213, 210] on button at bounding box center [213, 210] width 20 height 103
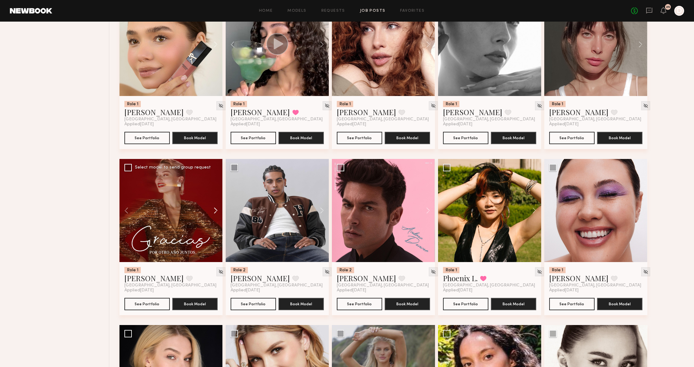
click at [213, 210] on button at bounding box center [213, 210] width 20 height 103
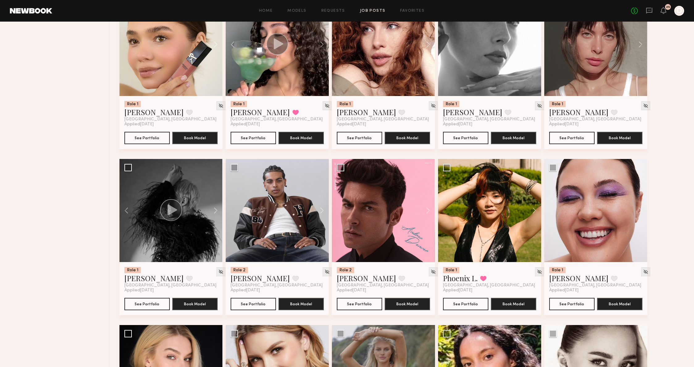
click at [326, 212] on button at bounding box center [319, 210] width 20 height 103
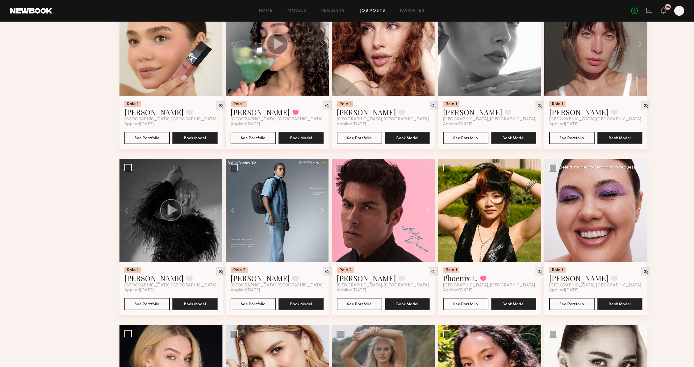
click at [636, 211] on button at bounding box center [637, 210] width 20 height 103
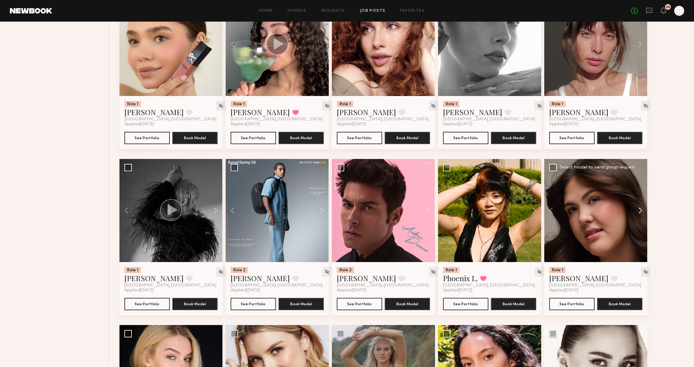
drag, startPoint x: 636, startPoint y: 211, endPoint x: 639, endPoint y: 209, distance: 3.2
click at [639, 209] on button at bounding box center [637, 210] width 20 height 103
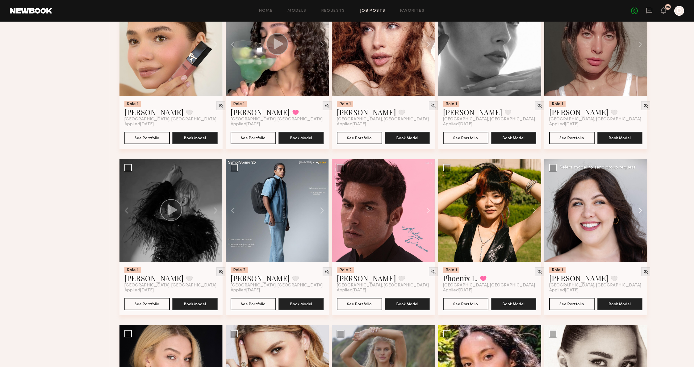
click at [639, 209] on button at bounding box center [637, 210] width 20 height 103
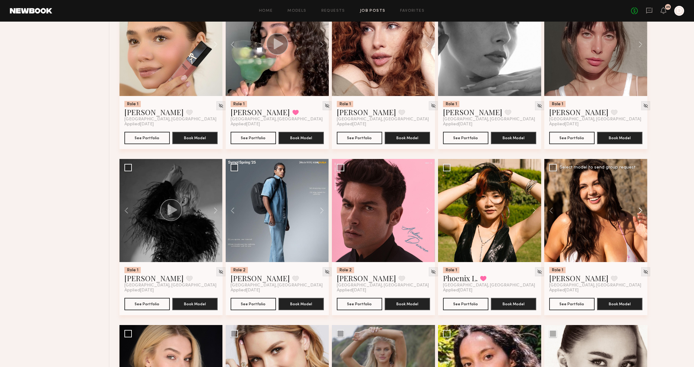
click at [639, 209] on button at bounding box center [637, 210] width 20 height 103
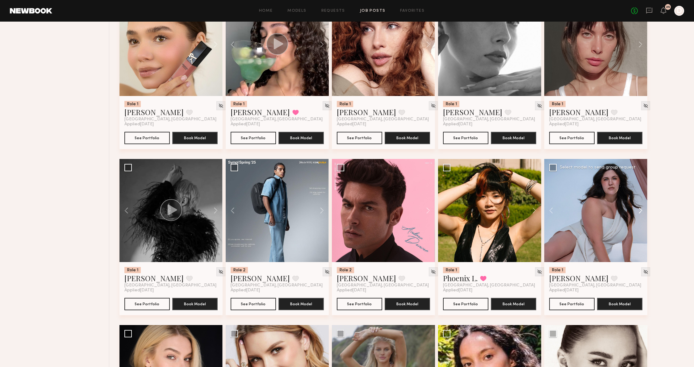
click at [639, 209] on button at bounding box center [637, 210] width 20 height 103
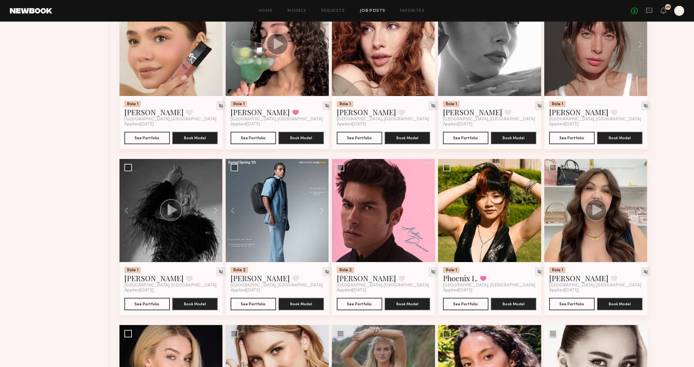
click at [639, 209] on button at bounding box center [637, 210] width 20 height 103
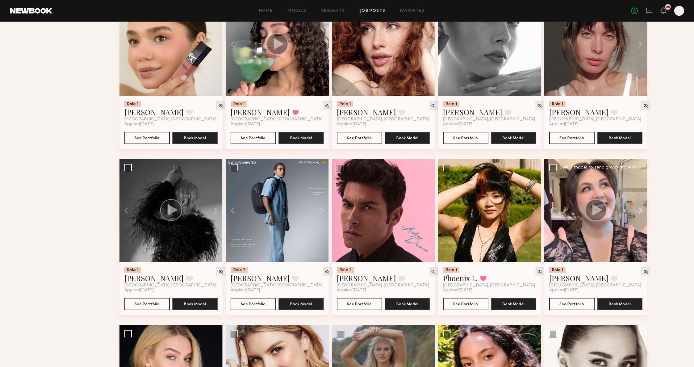
click at [639, 209] on button at bounding box center [637, 210] width 20 height 103
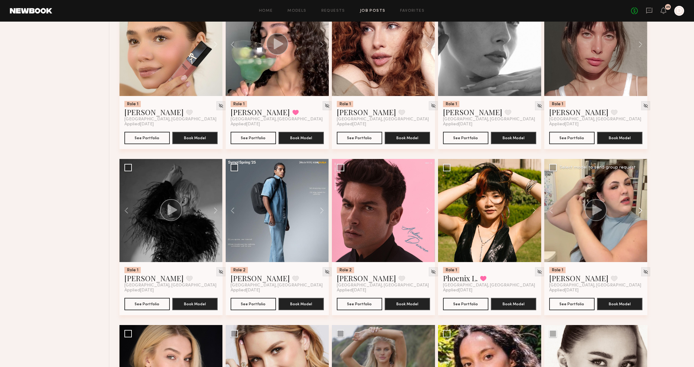
click at [639, 209] on button at bounding box center [637, 210] width 20 height 103
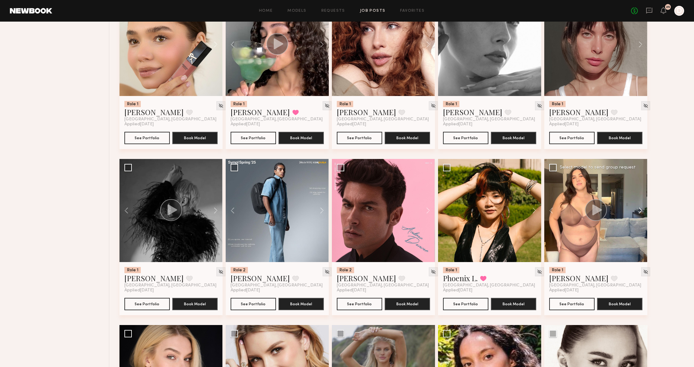
click at [639, 209] on button at bounding box center [637, 210] width 20 height 103
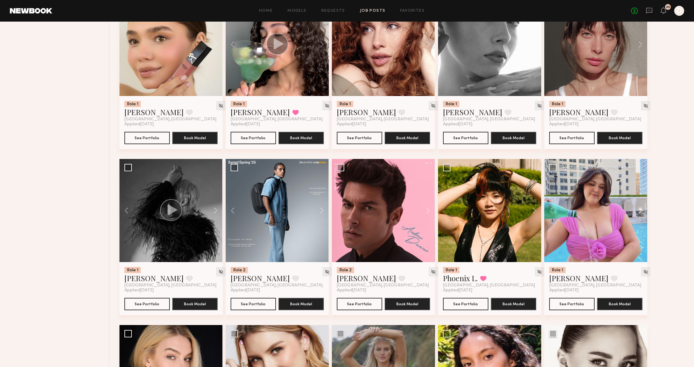
click at [639, 209] on button at bounding box center [637, 210] width 20 height 103
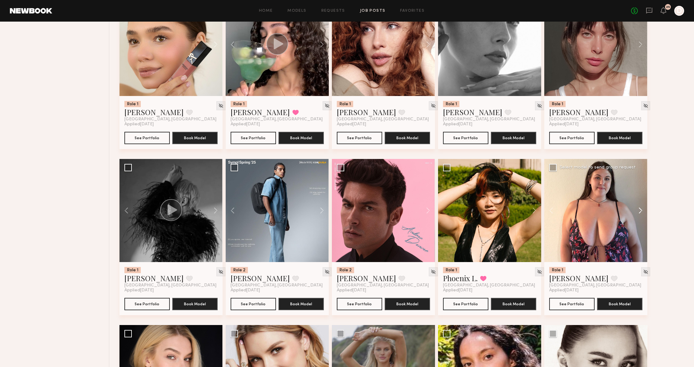
click at [639, 209] on button at bounding box center [637, 210] width 20 height 103
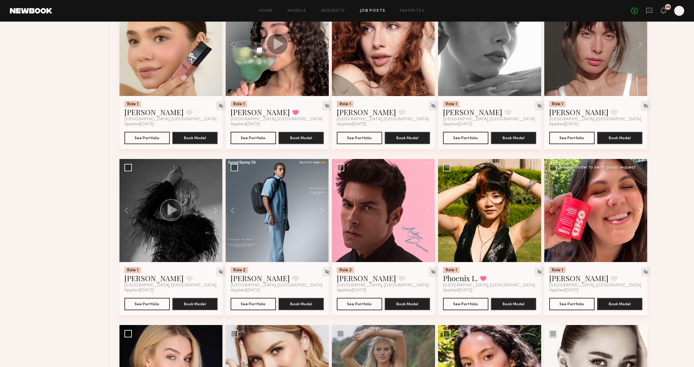
click at [639, 209] on button at bounding box center [637, 210] width 20 height 103
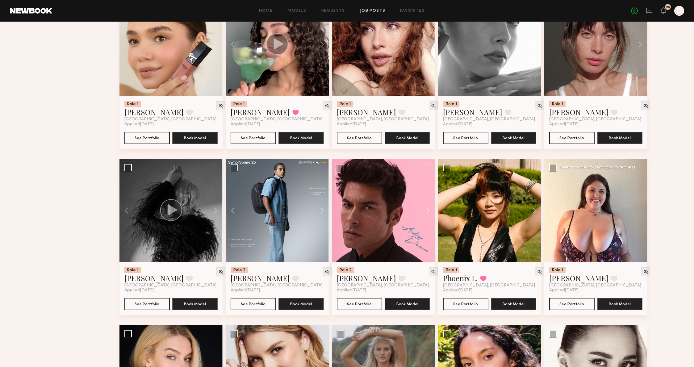
click at [639, 209] on div at bounding box center [595, 210] width 103 height 103
click at [320, 213] on button at bounding box center [319, 210] width 20 height 103
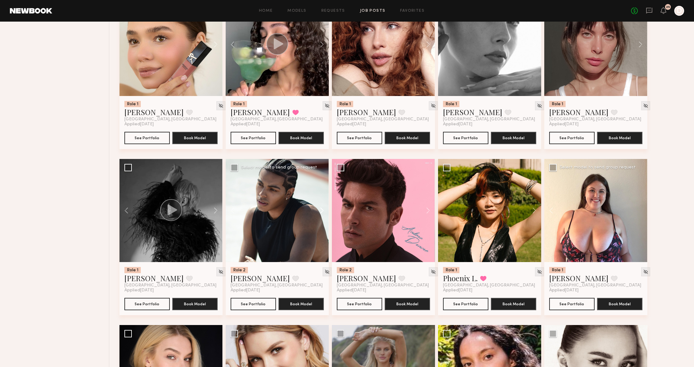
click at [320, 213] on button at bounding box center [319, 210] width 20 height 103
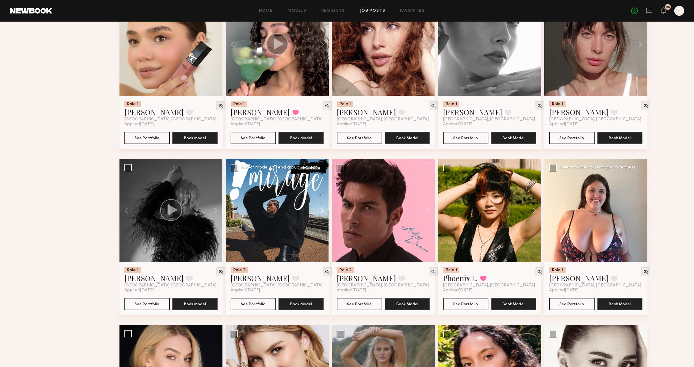
click at [320, 213] on button at bounding box center [319, 210] width 20 height 103
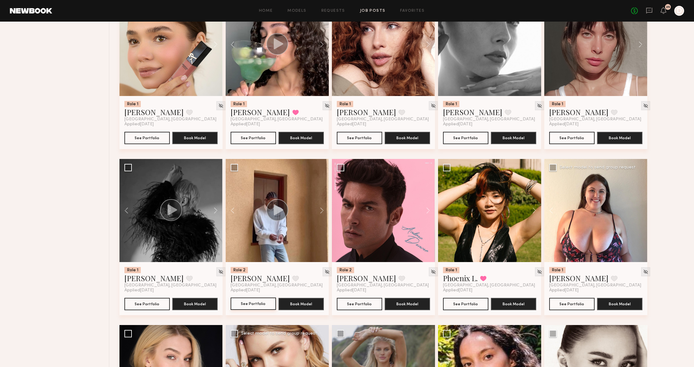
scroll to position [3719, 0]
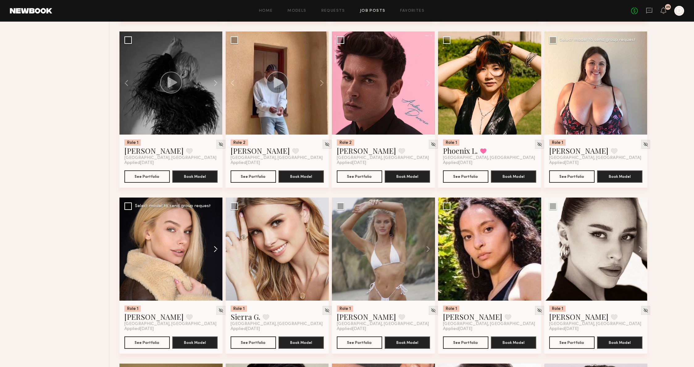
click at [214, 255] on button at bounding box center [213, 248] width 20 height 103
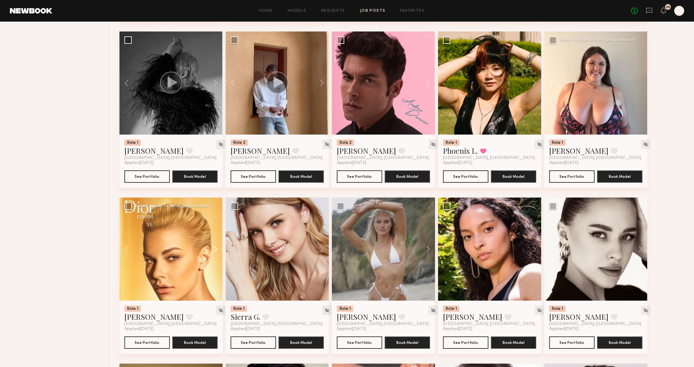
click at [214, 255] on button at bounding box center [213, 248] width 20 height 103
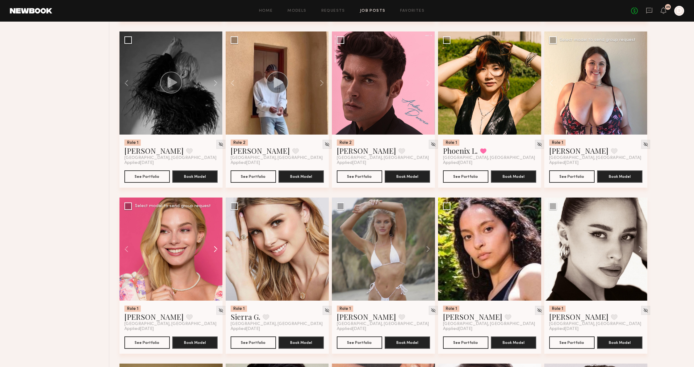
click at [214, 255] on button at bounding box center [213, 248] width 20 height 103
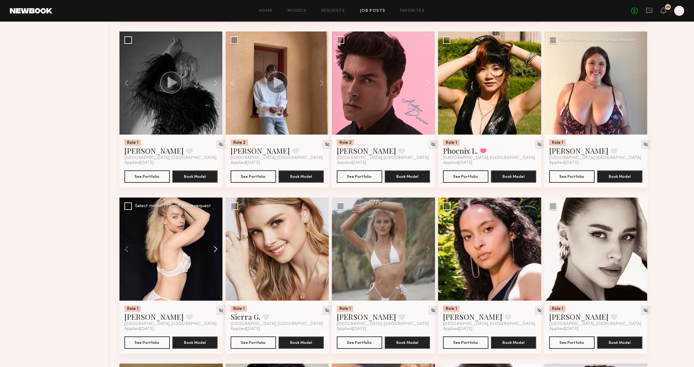
click at [214, 255] on button at bounding box center [213, 248] width 20 height 103
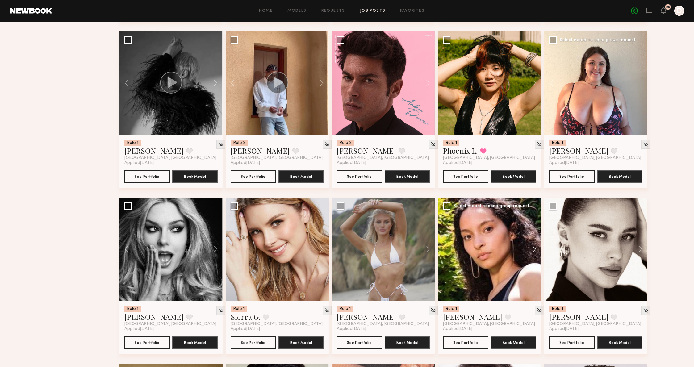
click at [533, 250] on button at bounding box center [531, 248] width 20 height 103
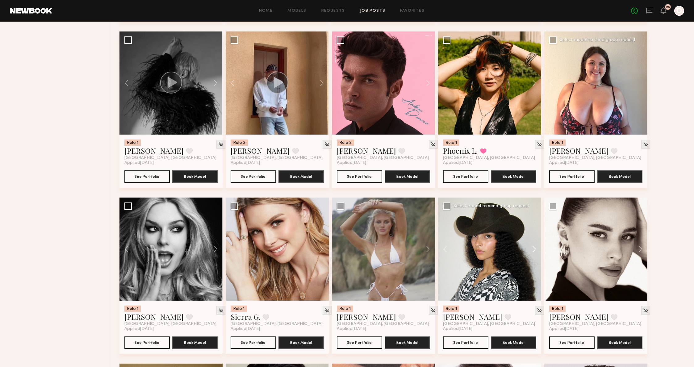
click at [533, 250] on button at bounding box center [531, 248] width 20 height 103
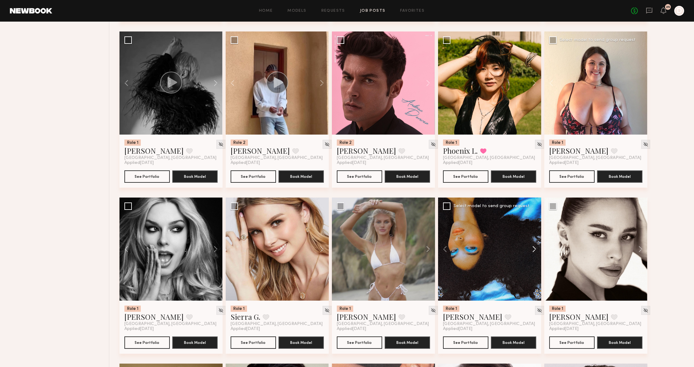
click at [533, 250] on button at bounding box center [531, 248] width 20 height 103
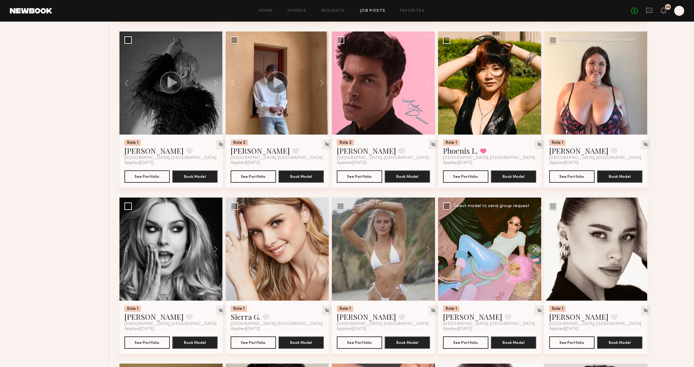
click at [533, 250] on button at bounding box center [531, 248] width 20 height 103
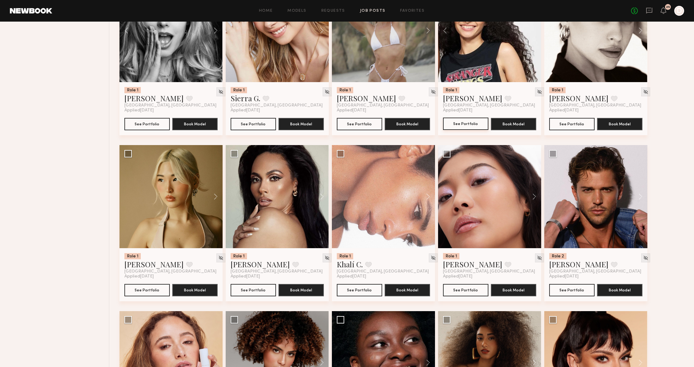
scroll to position [3935, 0]
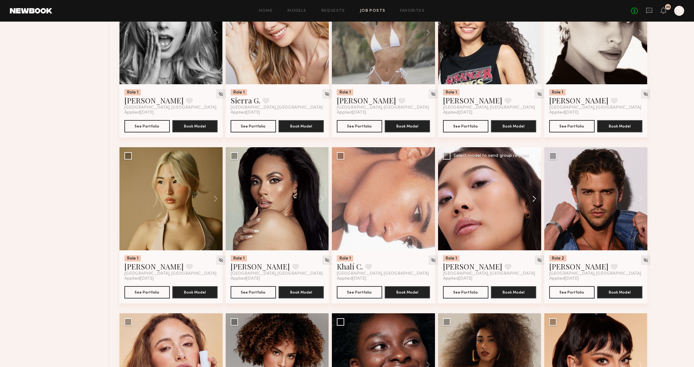
click at [535, 203] on button at bounding box center [531, 198] width 20 height 103
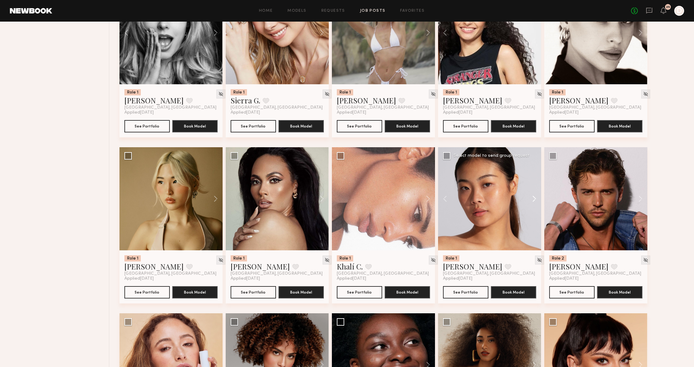
click at [535, 203] on button at bounding box center [531, 198] width 20 height 103
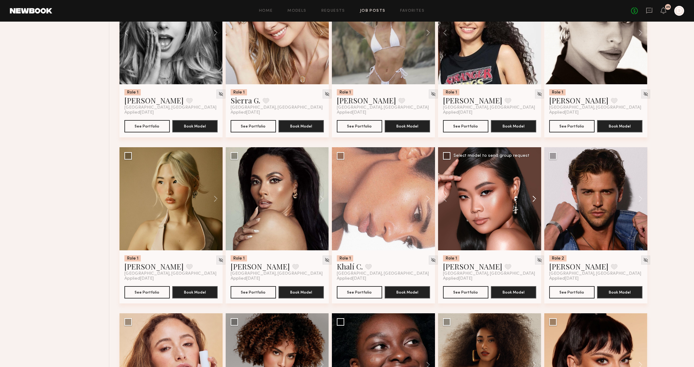
click at [535, 203] on button at bounding box center [531, 198] width 20 height 103
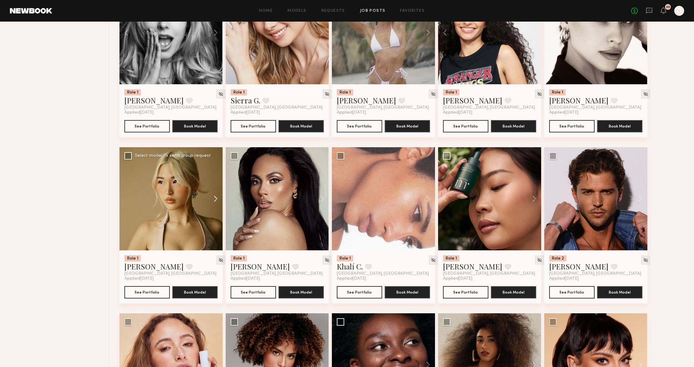
click at [213, 203] on button at bounding box center [213, 198] width 20 height 103
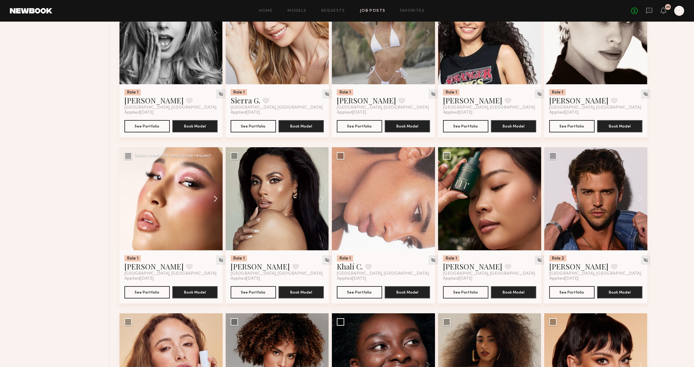
click at [213, 203] on button at bounding box center [213, 198] width 20 height 103
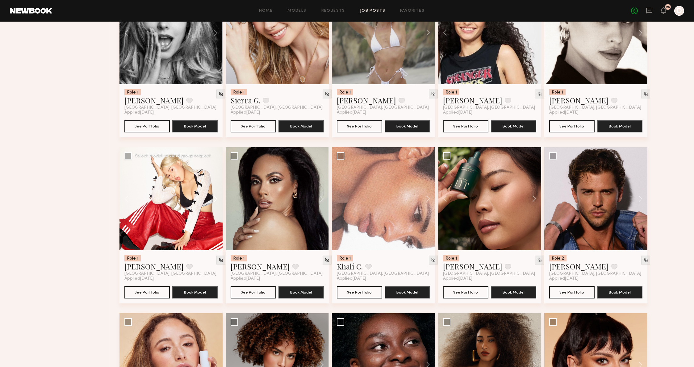
click at [213, 203] on button at bounding box center [213, 198] width 20 height 103
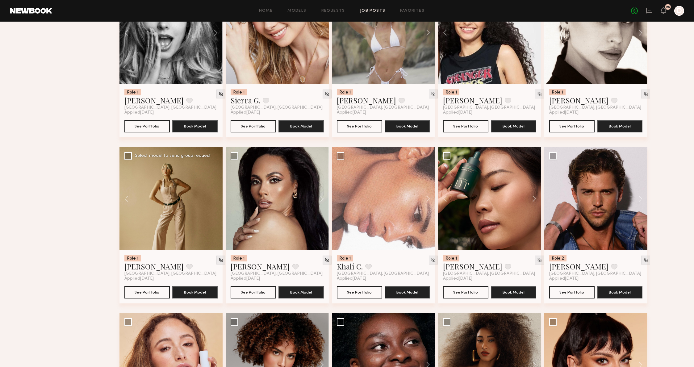
click at [213, 203] on div at bounding box center [170, 198] width 103 height 103
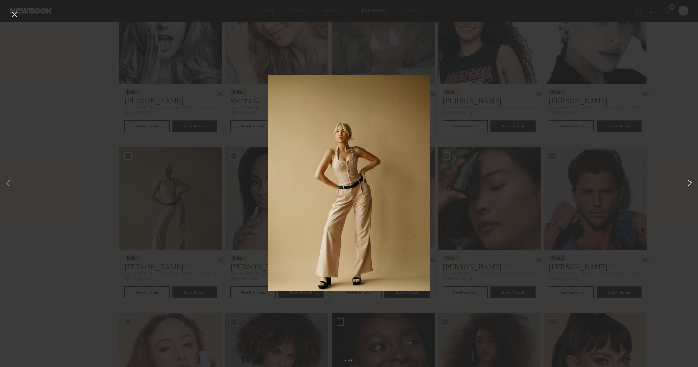
click at [692, 181] on button at bounding box center [689, 183] width 7 height 293
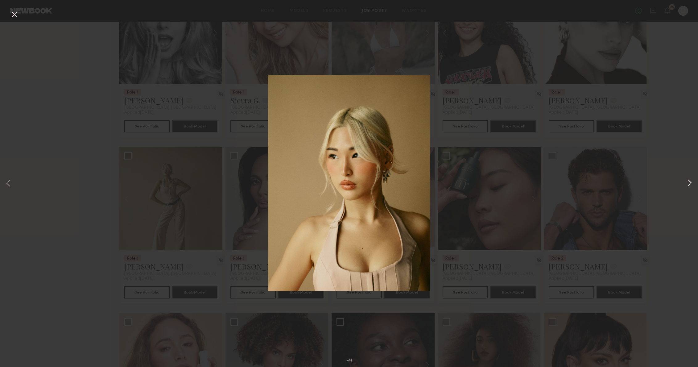
click at [692, 181] on button at bounding box center [689, 183] width 7 height 293
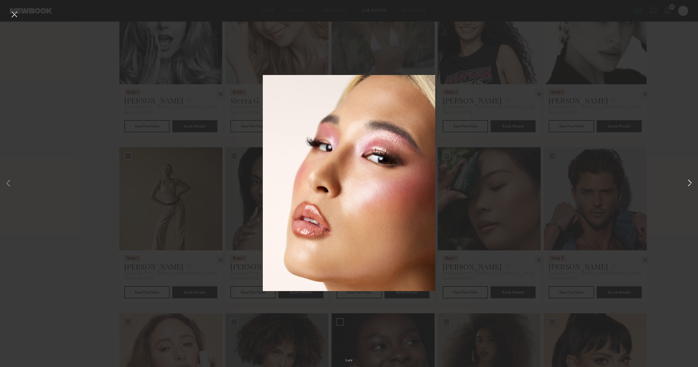
click at [692, 181] on button at bounding box center [689, 183] width 7 height 293
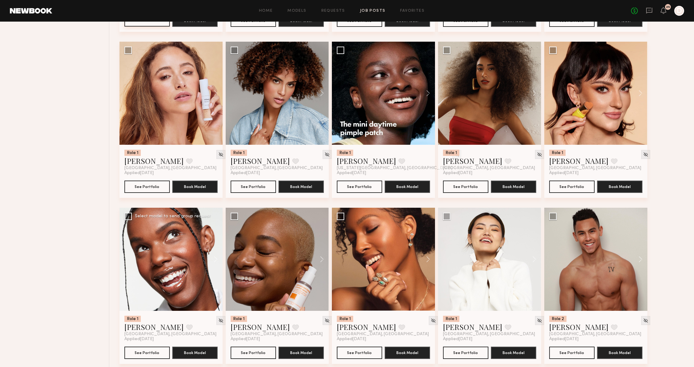
scroll to position [4226, 0]
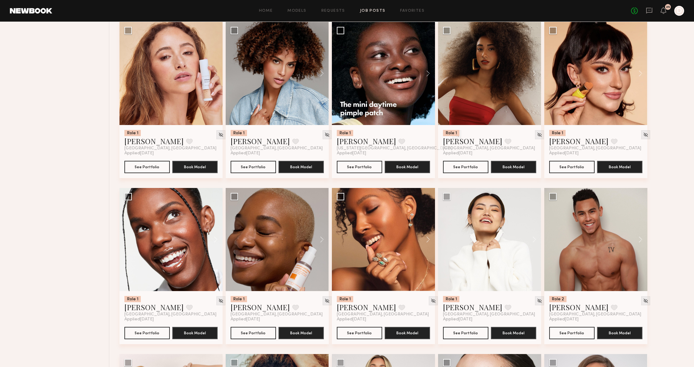
click at [208, 242] on button at bounding box center [213, 239] width 20 height 103
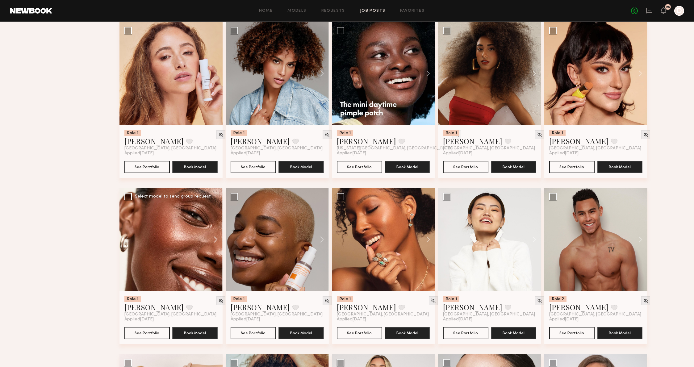
click at [213, 242] on button at bounding box center [213, 239] width 20 height 103
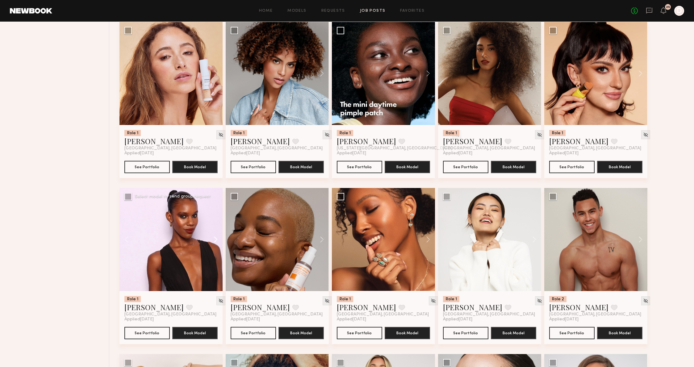
click at [213, 242] on button at bounding box center [213, 239] width 20 height 103
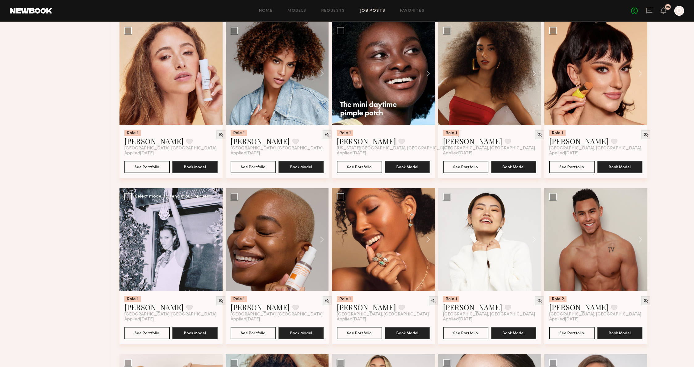
click at [213, 242] on button at bounding box center [213, 239] width 20 height 103
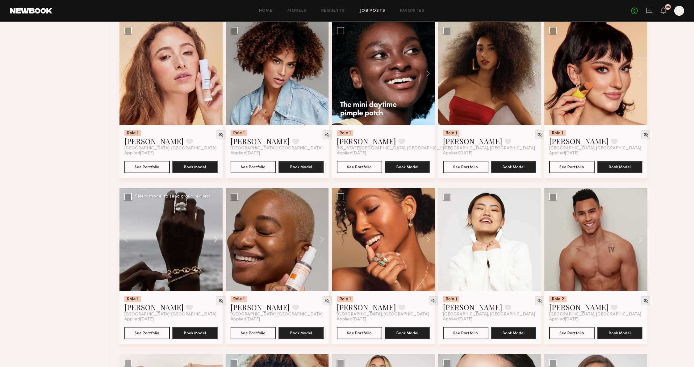
click at [213, 242] on button at bounding box center [213, 239] width 20 height 103
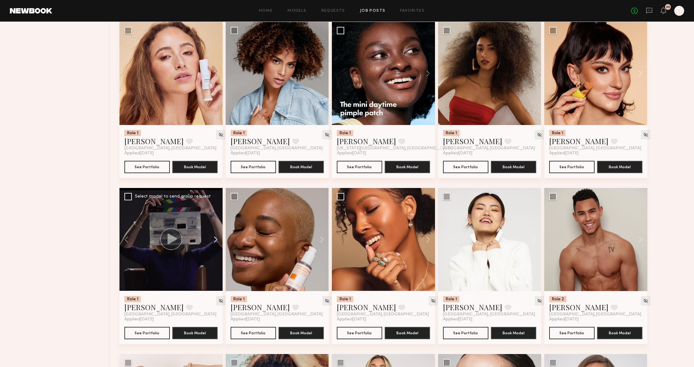
click at [213, 242] on button at bounding box center [213, 239] width 20 height 103
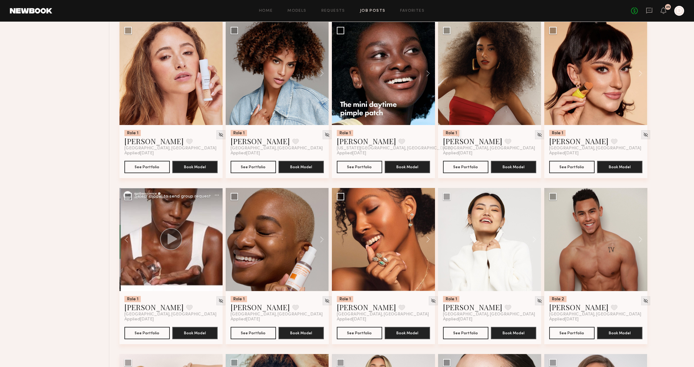
click at [213, 242] on div at bounding box center [170, 239] width 103 height 103
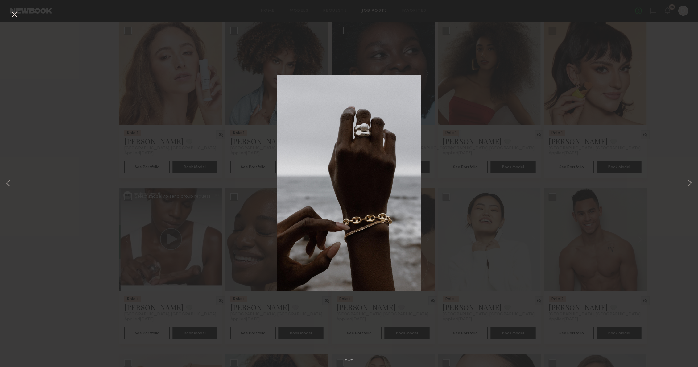
click at [685, 180] on div "7 of 7" at bounding box center [349, 183] width 698 height 367
drag, startPoint x: 687, startPoint y: 179, endPoint x: 690, endPoint y: 177, distance: 4.0
click at [689, 178] on button at bounding box center [689, 183] width 7 height 293
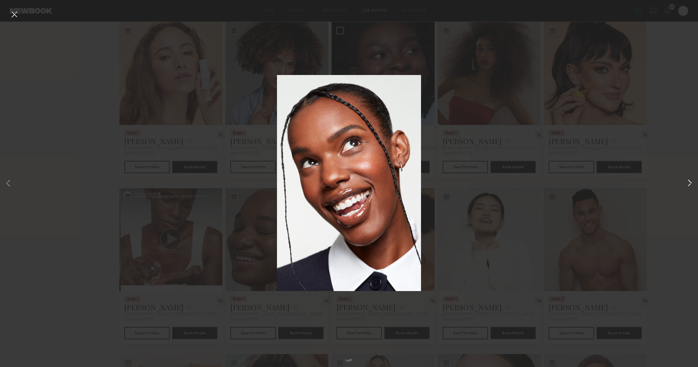
click at [687, 183] on button at bounding box center [689, 183] width 7 height 293
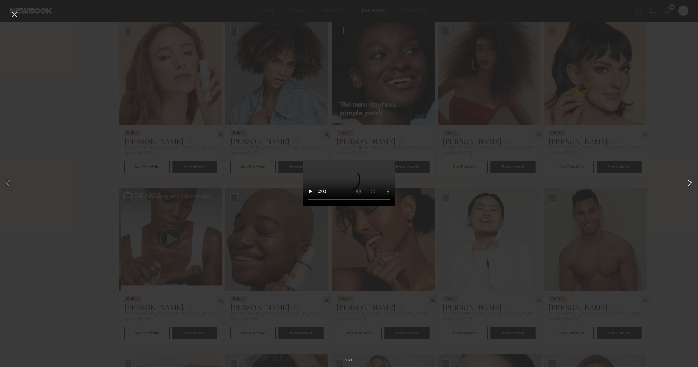
click at [687, 183] on button at bounding box center [689, 183] width 7 height 293
click at [666, 173] on div "3 of 7" at bounding box center [349, 183] width 698 height 367
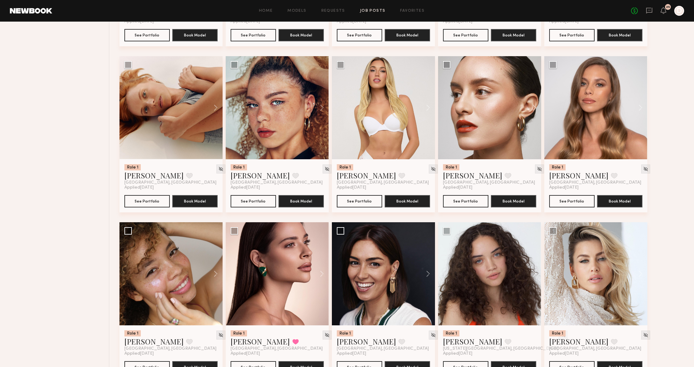
scroll to position [4580, 0]
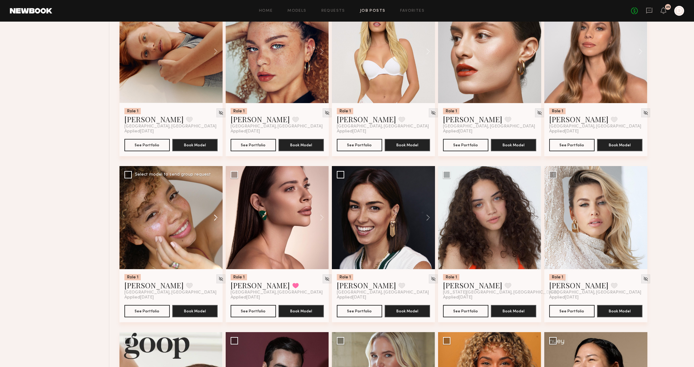
click at [221, 226] on button at bounding box center [213, 217] width 20 height 103
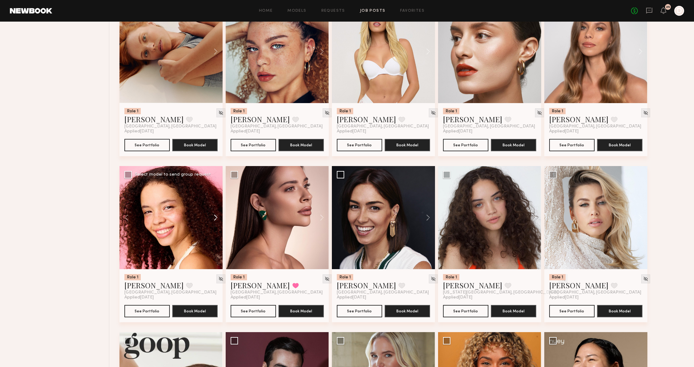
click at [216, 224] on button at bounding box center [213, 217] width 20 height 103
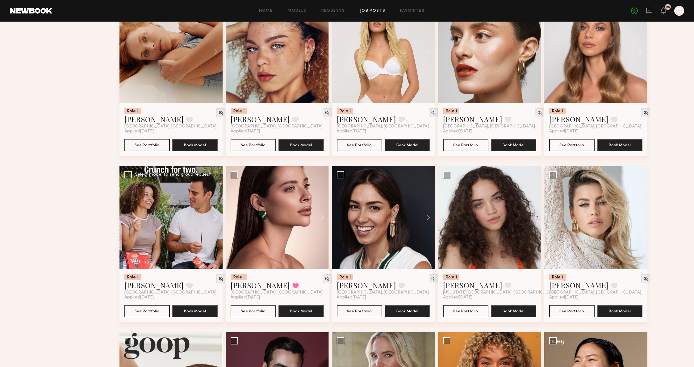
click at [216, 224] on button at bounding box center [213, 217] width 20 height 103
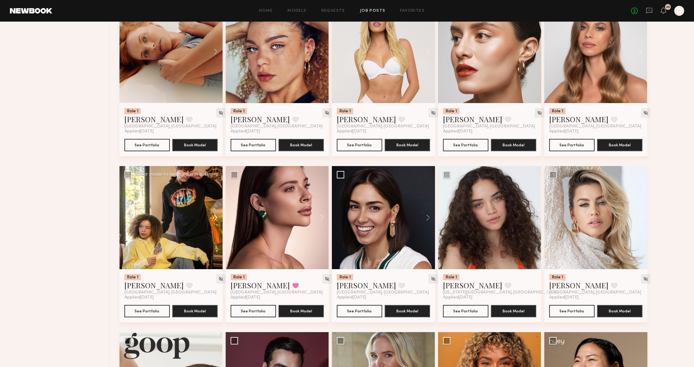
click at [216, 224] on button at bounding box center [213, 217] width 20 height 103
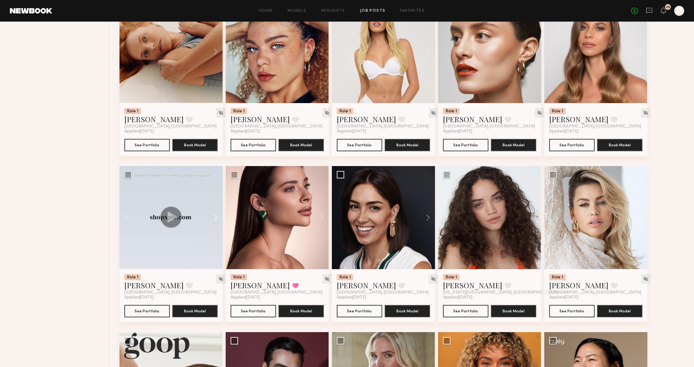
click at [216, 224] on button at bounding box center [213, 217] width 20 height 103
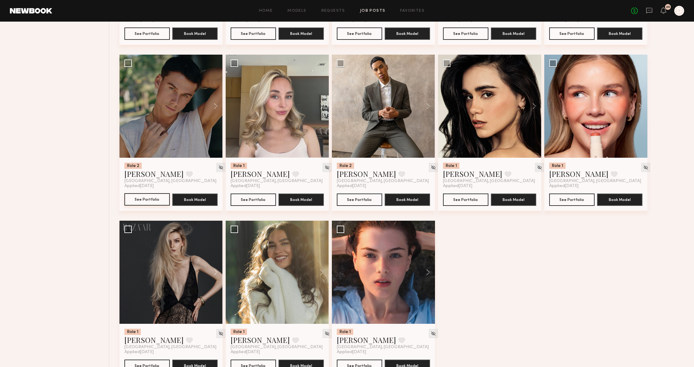
scroll to position [5048, 0]
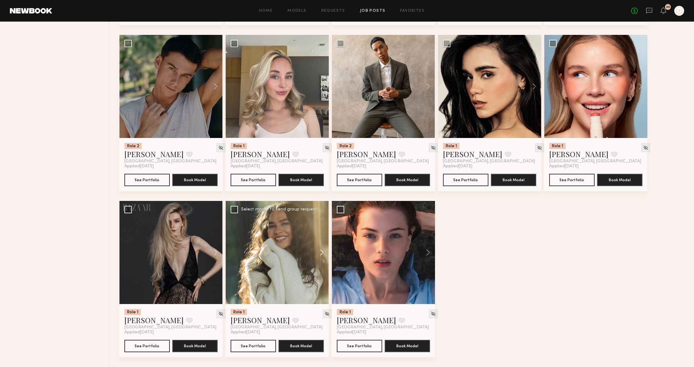
click at [325, 251] on button at bounding box center [319, 252] width 20 height 103
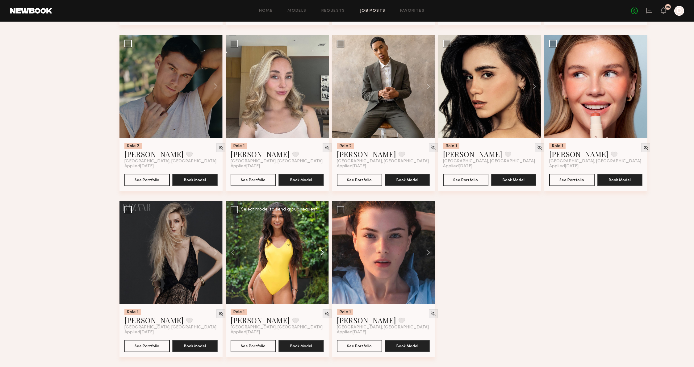
click at [325, 251] on button at bounding box center [319, 252] width 20 height 103
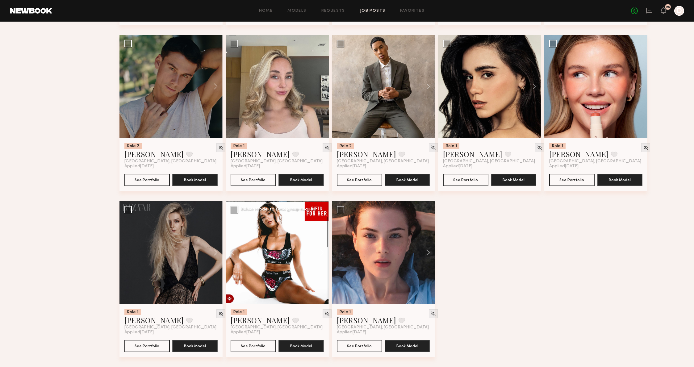
click at [325, 251] on button at bounding box center [319, 252] width 20 height 103
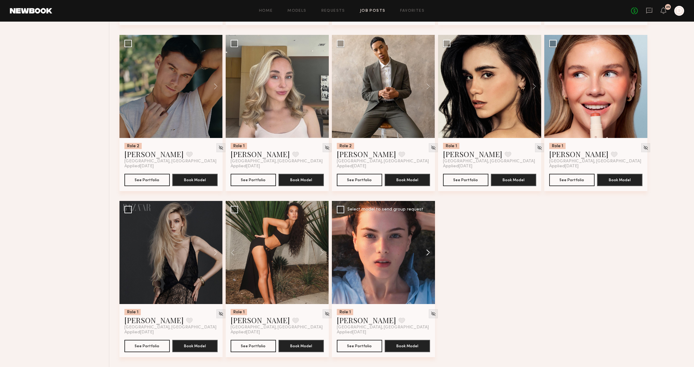
click at [425, 250] on button at bounding box center [425, 252] width 20 height 103
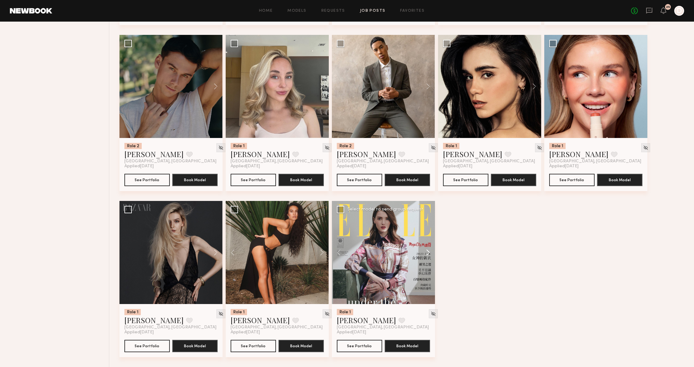
click at [425, 250] on button at bounding box center [425, 252] width 20 height 103
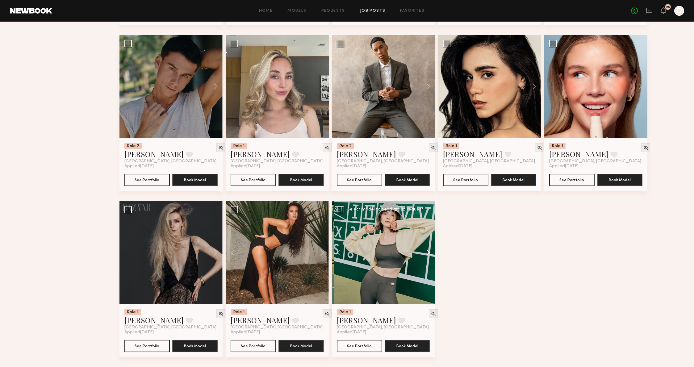
click at [425, 250] on button at bounding box center [425, 252] width 20 height 103
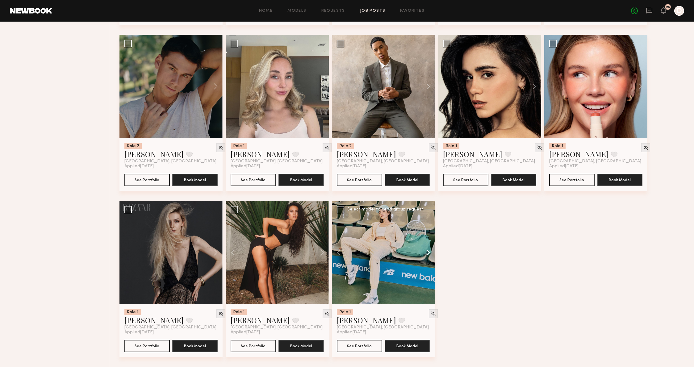
click at [425, 250] on button at bounding box center [425, 252] width 20 height 103
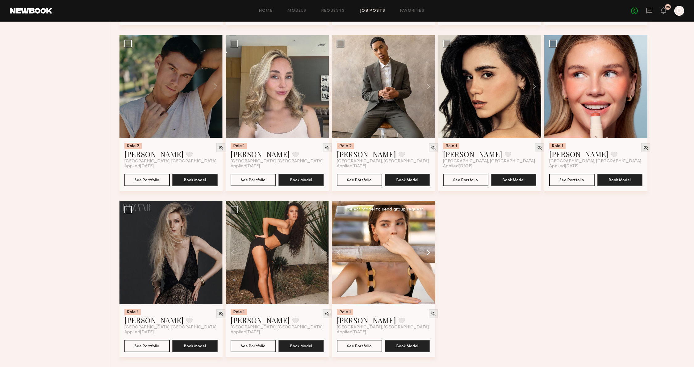
click at [425, 250] on button at bounding box center [425, 252] width 20 height 103
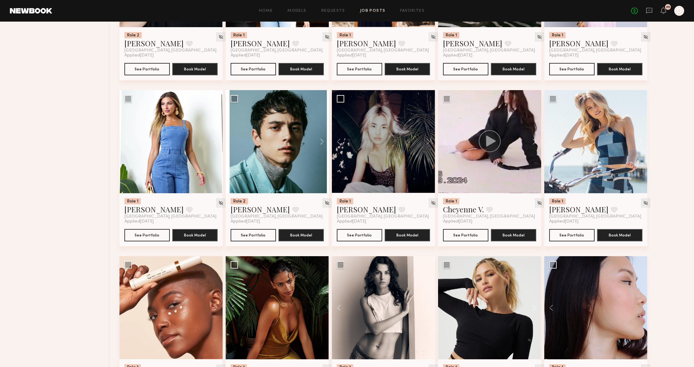
scroll to position [0, 0]
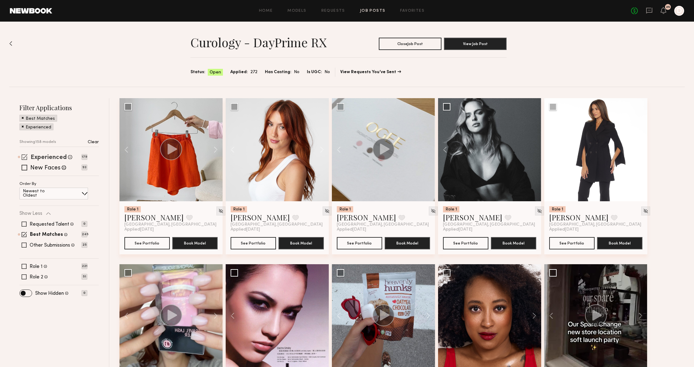
click at [56, 160] on label "Experienced" at bounding box center [49, 158] width 36 height 6
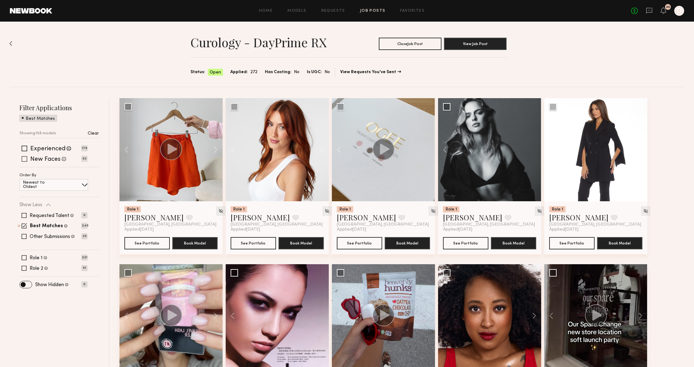
click at [52, 160] on label "New Faces" at bounding box center [45, 159] width 30 height 6
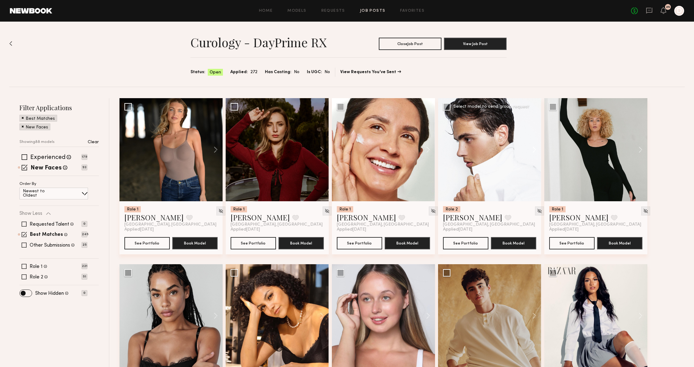
click at [530, 150] on button at bounding box center [531, 149] width 20 height 103
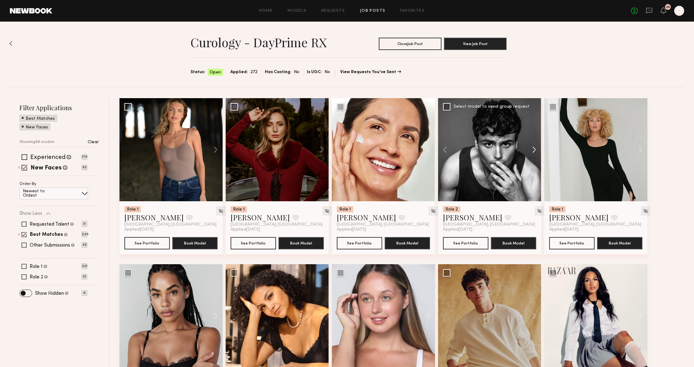
click at [530, 150] on button at bounding box center [531, 149] width 20 height 103
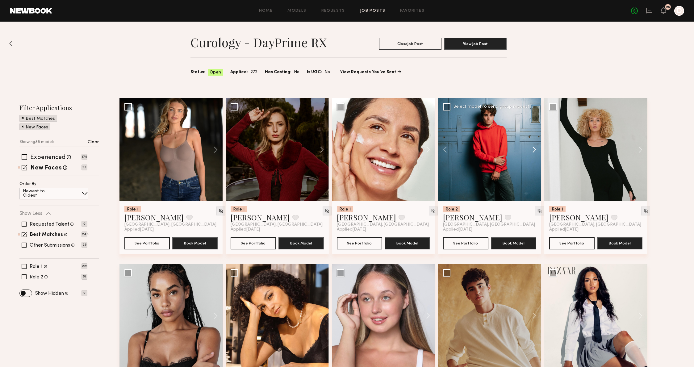
click at [530, 150] on button at bounding box center [531, 149] width 20 height 103
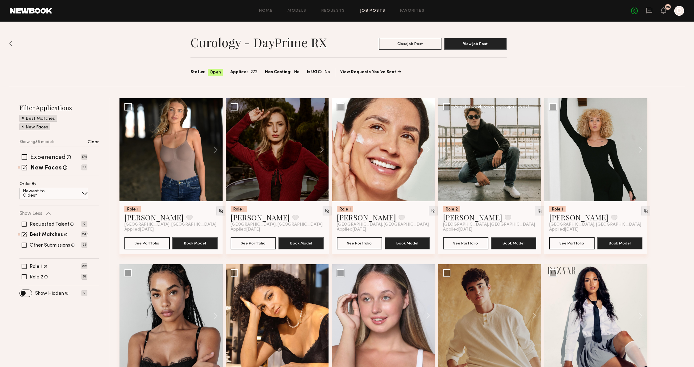
click at [530, 150] on div at bounding box center [489, 149] width 103 height 103
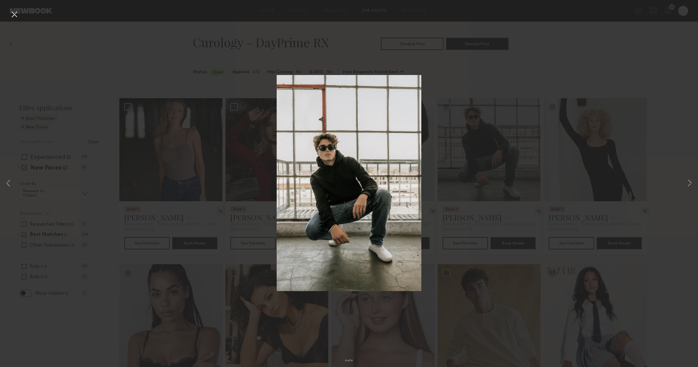
click at [524, 195] on div "4 of 4" at bounding box center [349, 183] width 698 height 367
click at [687, 184] on button at bounding box center [689, 183] width 7 height 293
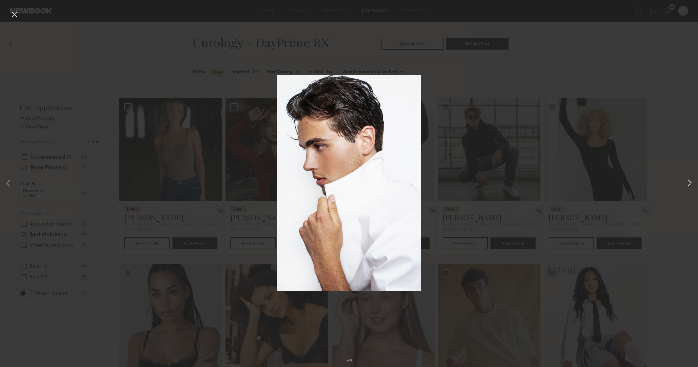
click at [687, 184] on button at bounding box center [689, 183] width 7 height 293
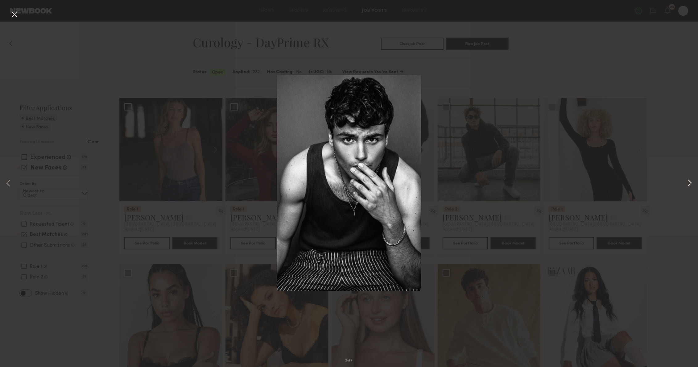
click at [687, 184] on button at bounding box center [689, 183] width 7 height 293
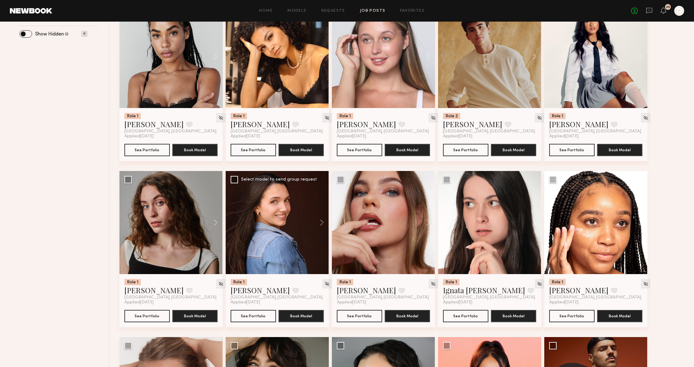
scroll to position [267, 0]
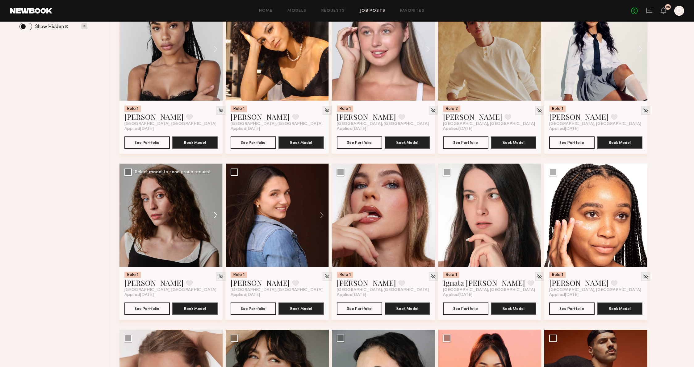
click at [213, 213] on button at bounding box center [213, 215] width 20 height 103
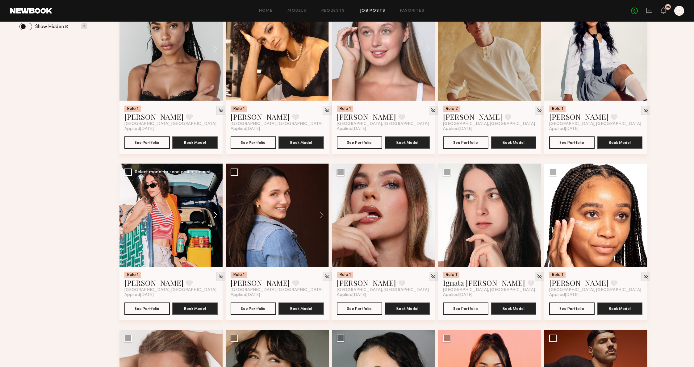
click at [213, 213] on button at bounding box center [213, 215] width 20 height 103
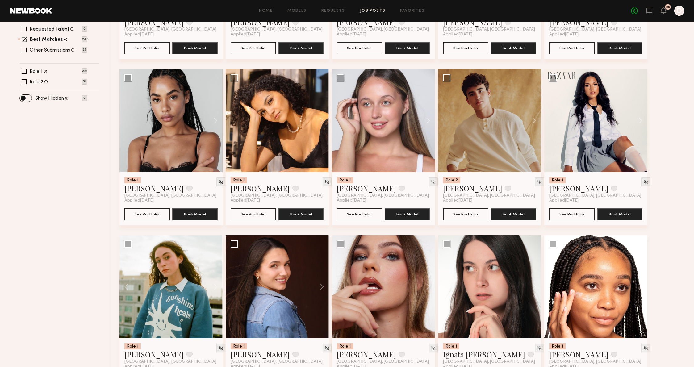
scroll to position [190, 0]
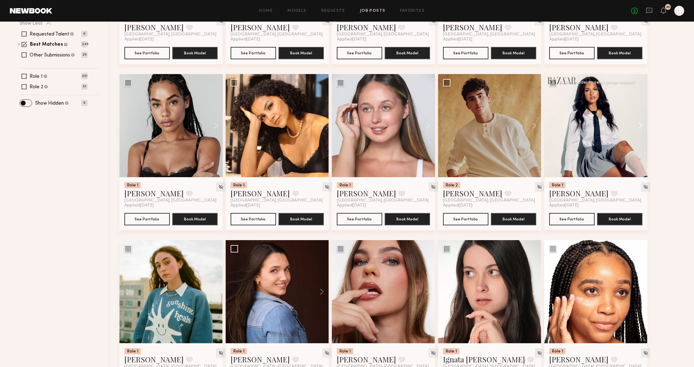
click at [638, 118] on button at bounding box center [637, 125] width 20 height 103
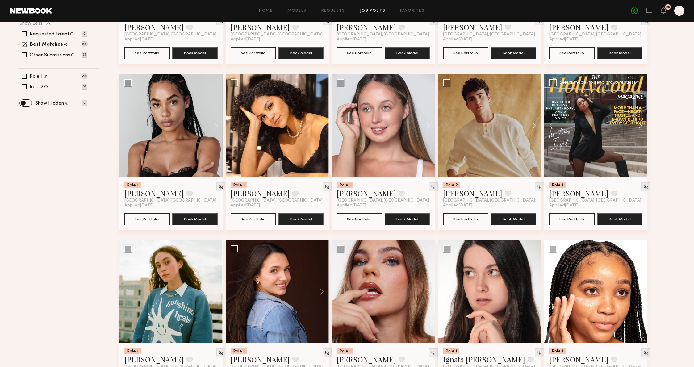
click at [638, 118] on button at bounding box center [637, 125] width 20 height 103
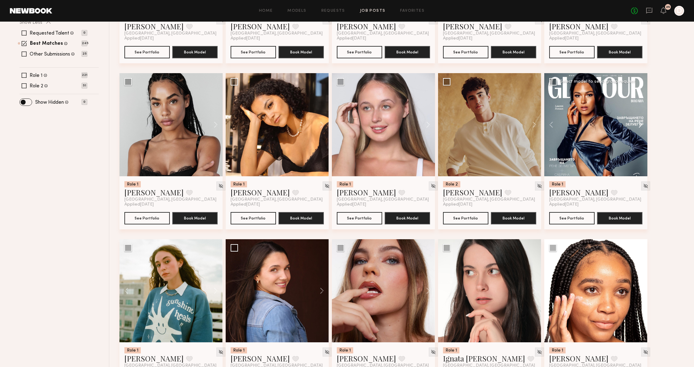
scroll to position [200, 0]
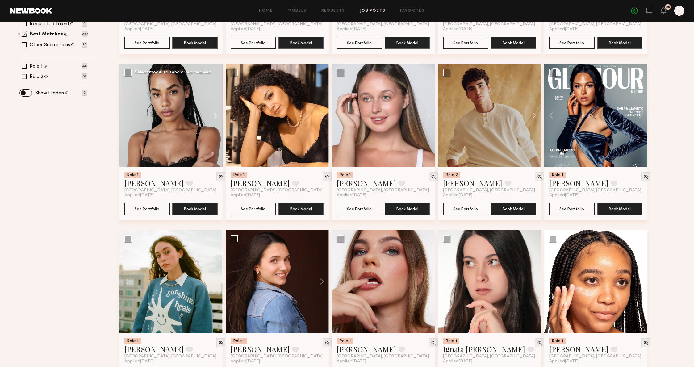
click at [212, 115] on button at bounding box center [213, 115] width 20 height 103
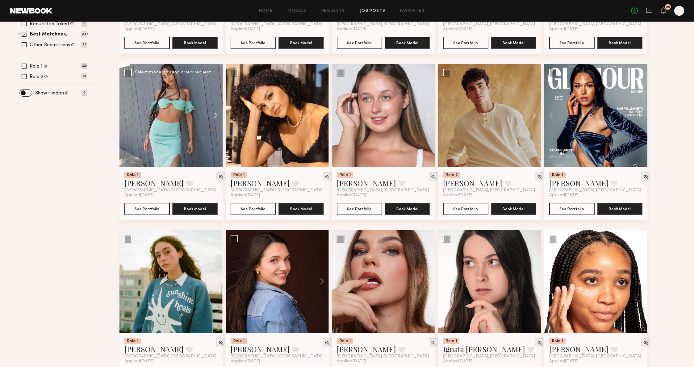
click at [212, 115] on button at bounding box center [213, 115] width 20 height 103
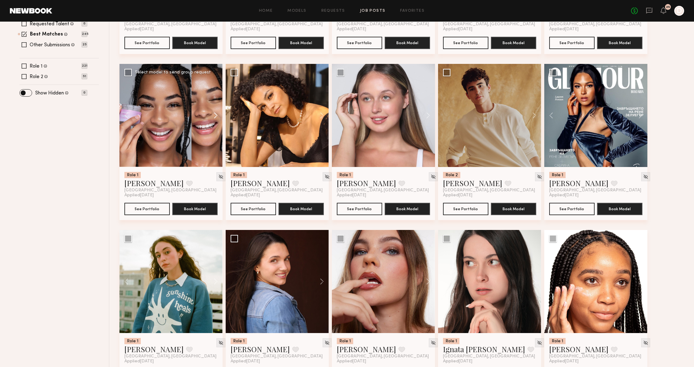
click at [212, 115] on button at bounding box center [213, 115] width 20 height 103
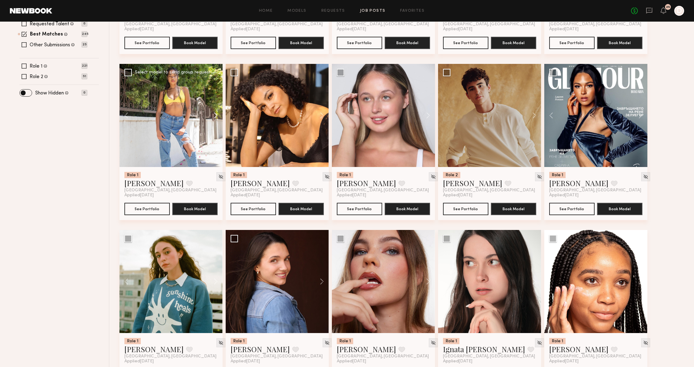
click at [216, 116] on button at bounding box center [213, 115] width 20 height 103
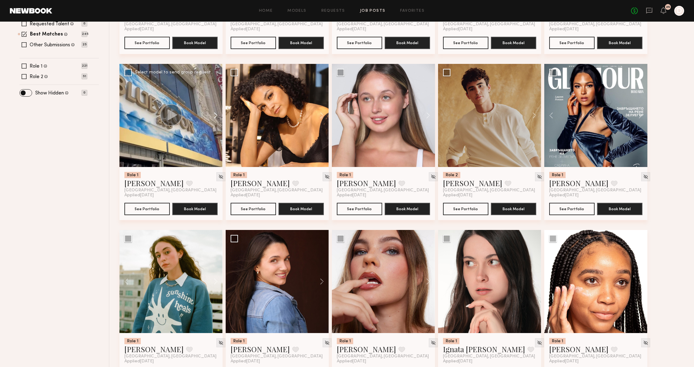
click at [216, 116] on button at bounding box center [213, 115] width 20 height 103
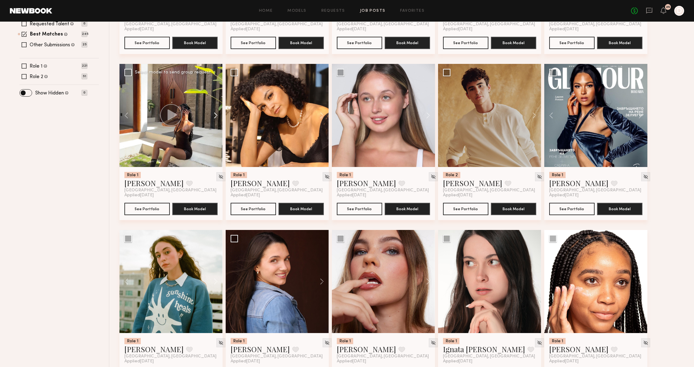
click at [216, 116] on button at bounding box center [213, 115] width 20 height 103
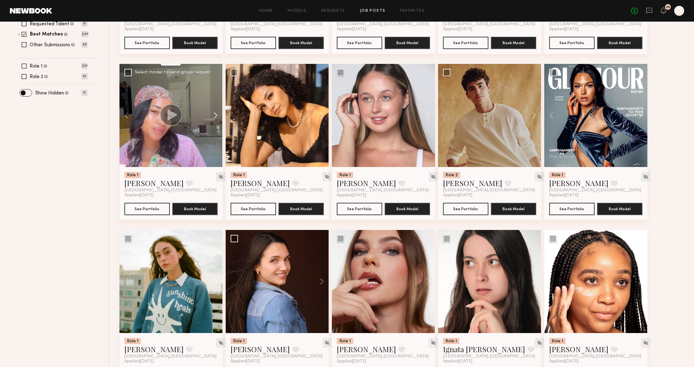
click at [216, 116] on button at bounding box center [213, 115] width 20 height 103
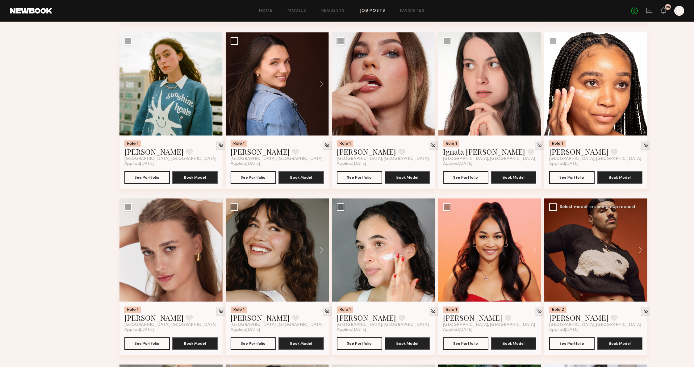
scroll to position [398, 0]
click at [635, 245] on button at bounding box center [637, 249] width 20 height 103
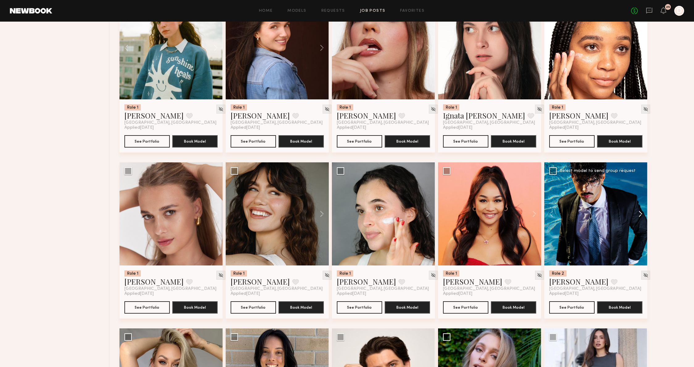
scroll to position [473, 0]
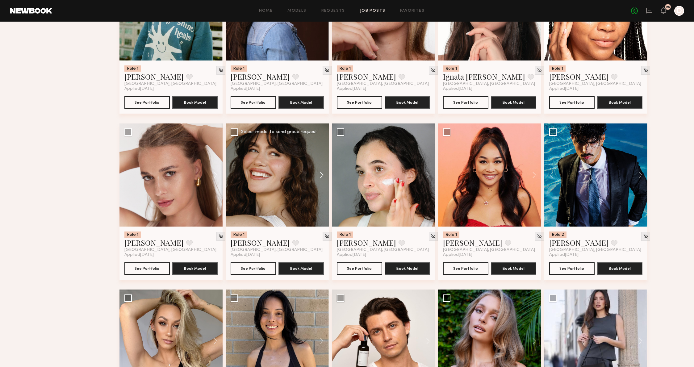
click at [314, 174] on button at bounding box center [319, 174] width 20 height 103
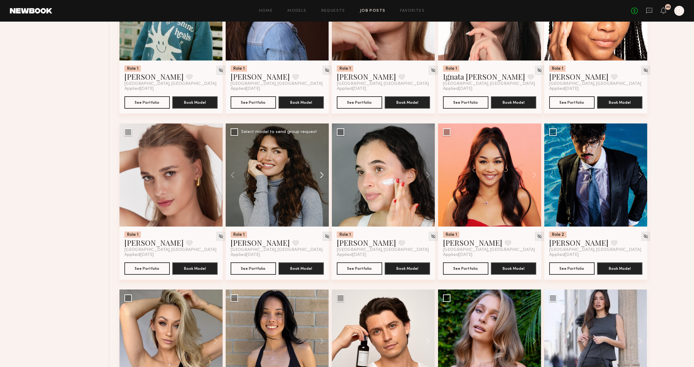
click at [314, 173] on button at bounding box center [319, 174] width 20 height 103
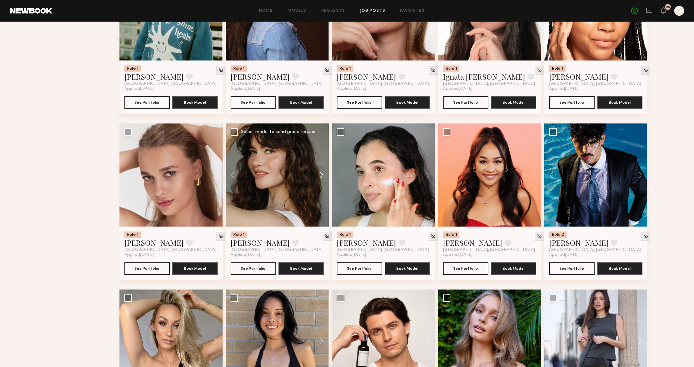
click at [314, 174] on button at bounding box center [319, 174] width 20 height 103
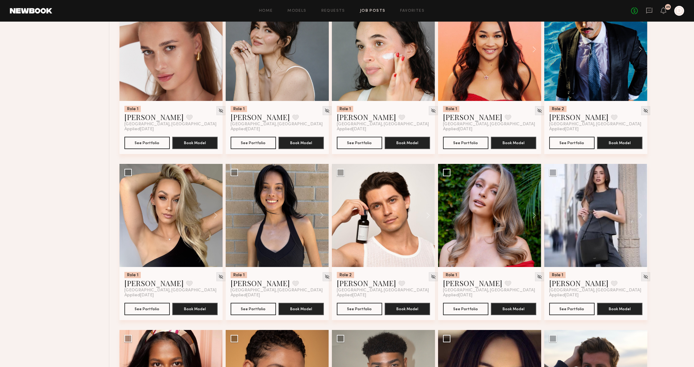
scroll to position [604, 0]
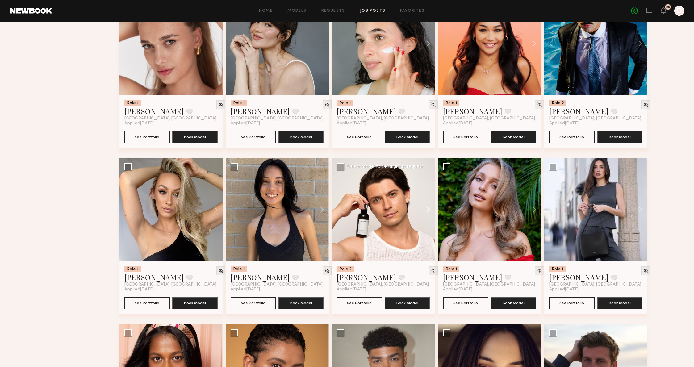
click at [429, 207] on button at bounding box center [425, 209] width 20 height 103
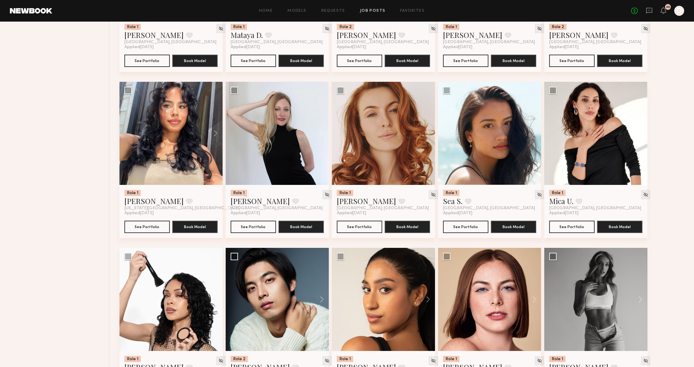
scroll to position [1032, 0]
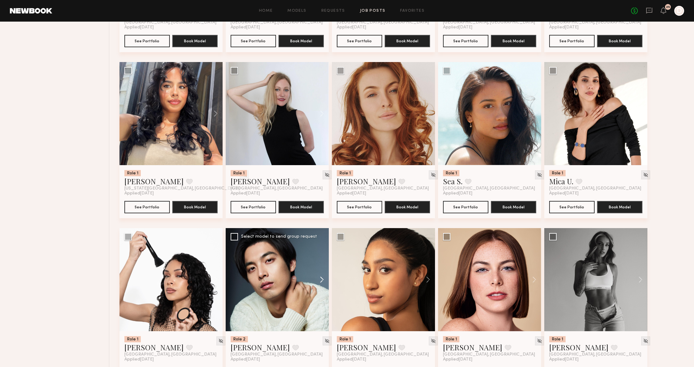
click at [318, 281] on button at bounding box center [319, 279] width 20 height 103
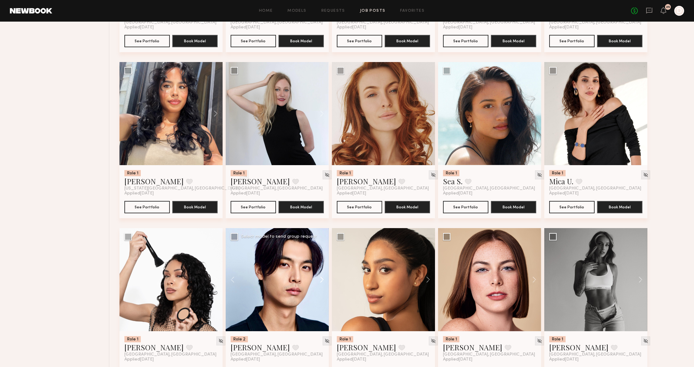
click at [318, 281] on button at bounding box center [319, 279] width 20 height 103
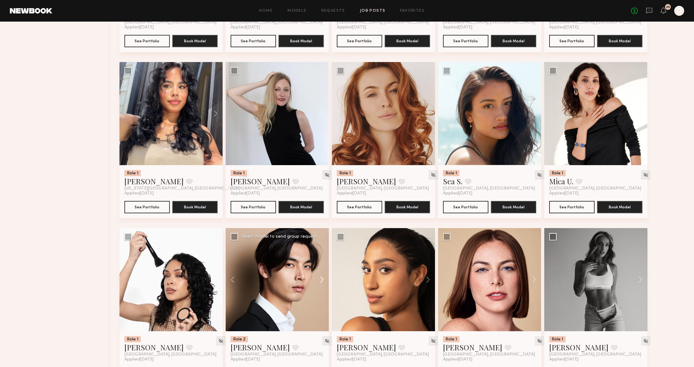
click at [318, 281] on button at bounding box center [319, 279] width 20 height 103
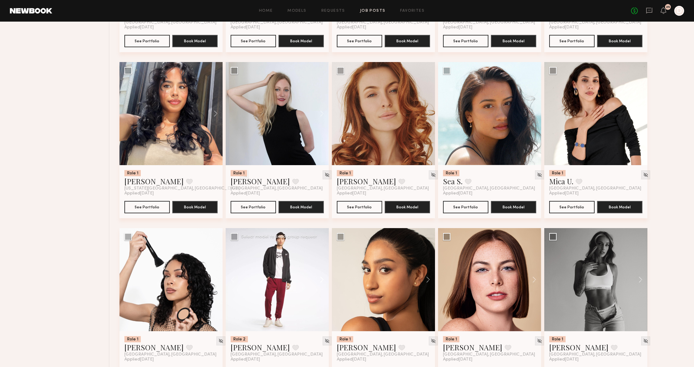
click at [318, 281] on button at bounding box center [319, 279] width 20 height 103
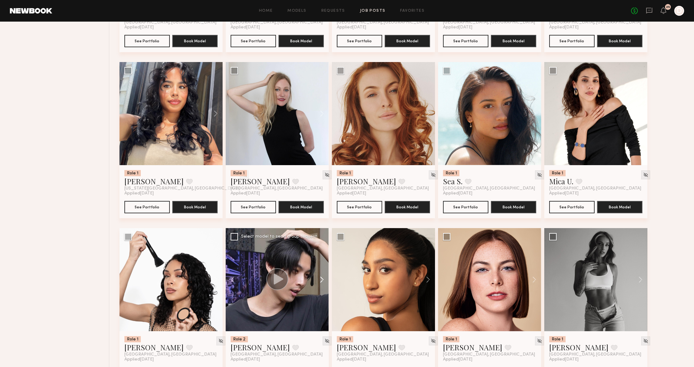
click at [318, 281] on button at bounding box center [319, 279] width 20 height 103
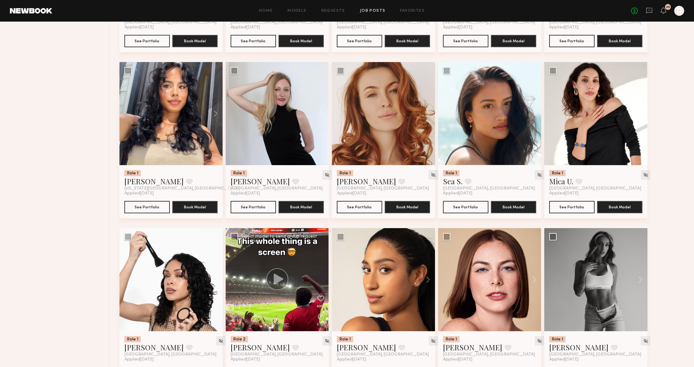
click at [318, 281] on div at bounding box center [277, 279] width 103 height 103
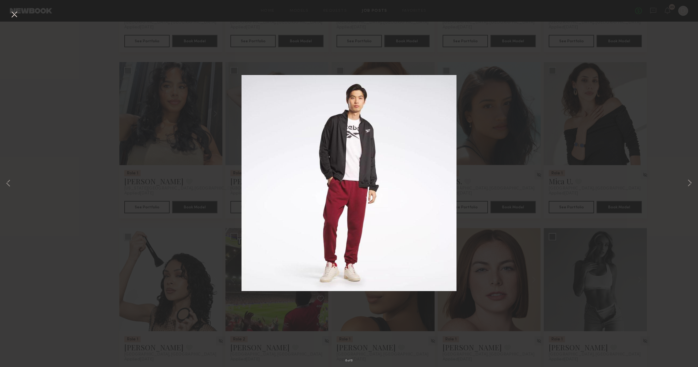
click at [509, 171] on div "6 of 6" at bounding box center [349, 183] width 698 height 367
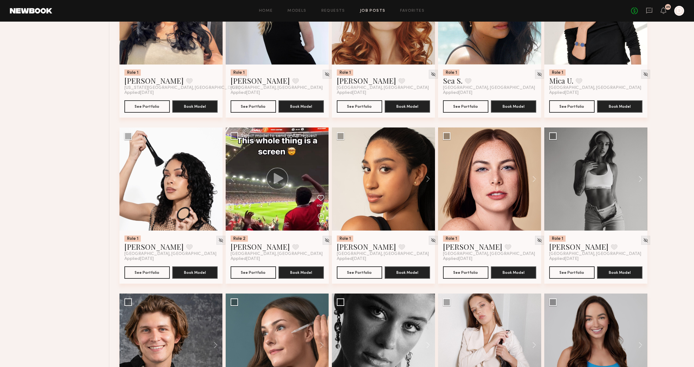
scroll to position [1162, 0]
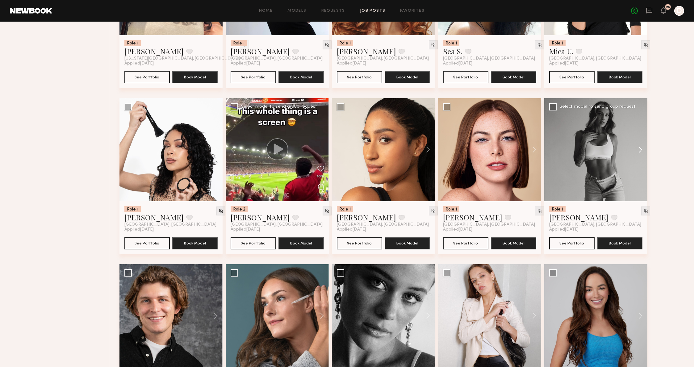
click at [635, 141] on button at bounding box center [637, 149] width 20 height 103
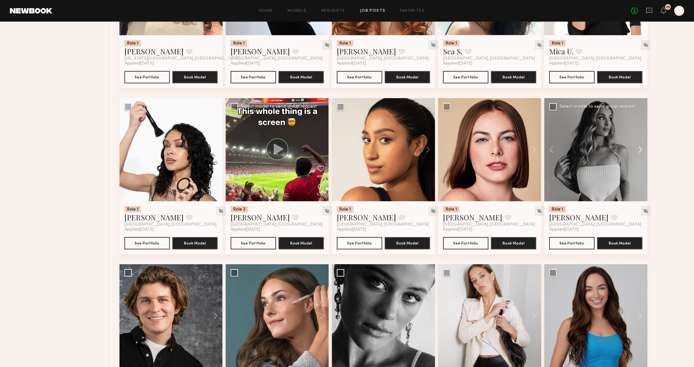
click at [636, 141] on button at bounding box center [637, 149] width 20 height 103
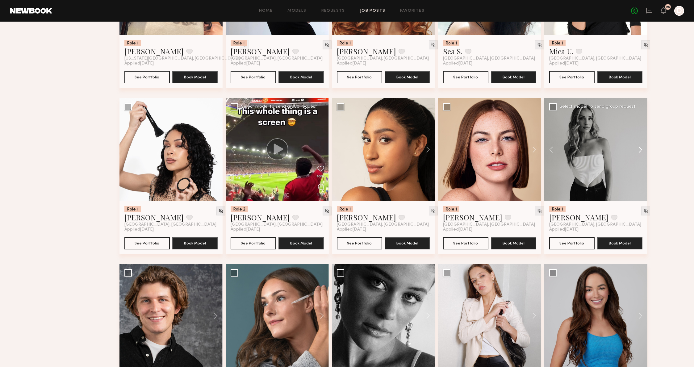
click at [636, 141] on button at bounding box center [637, 149] width 20 height 103
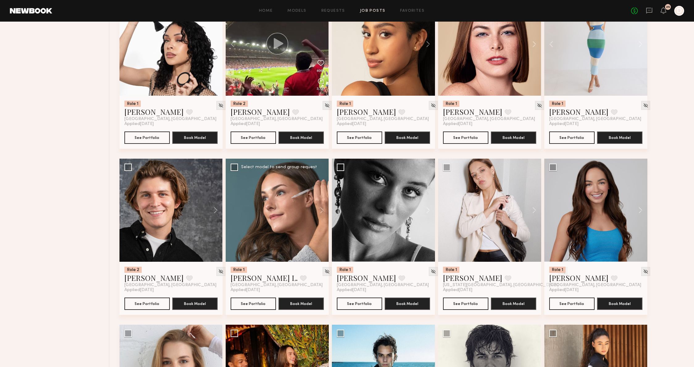
scroll to position [1287, 0]
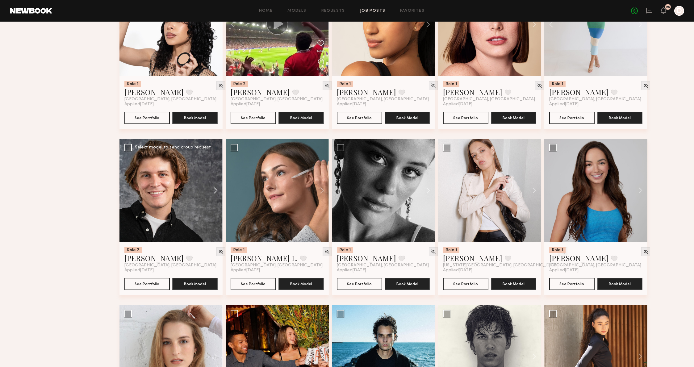
click at [211, 199] on button at bounding box center [213, 190] width 20 height 103
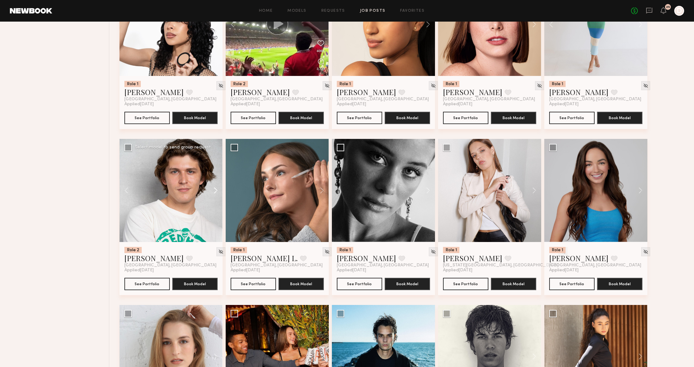
click at [211, 199] on button at bounding box center [213, 190] width 20 height 103
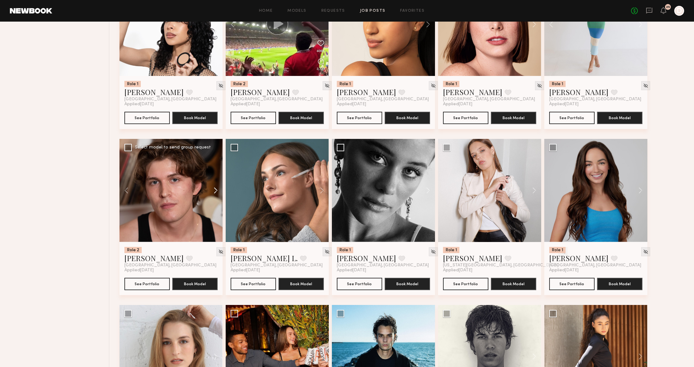
click at [211, 199] on button at bounding box center [213, 190] width 20 height 103
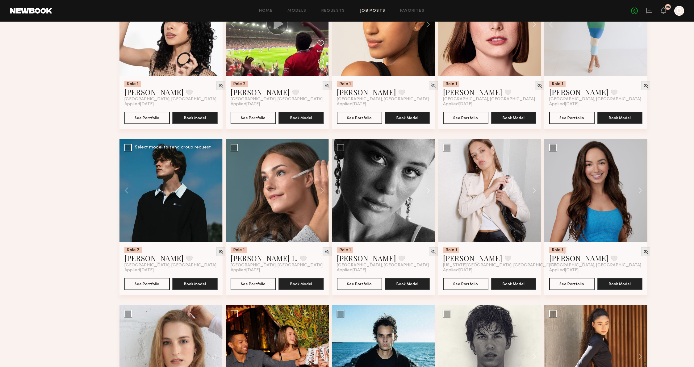
click at [211, 199] on div at bounding box center [170, 190] width 103 height 103
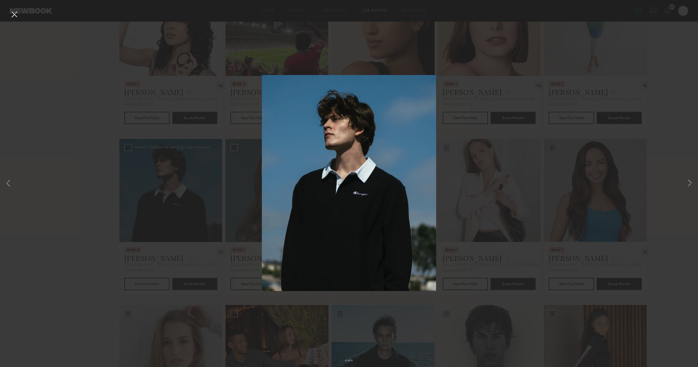
click at [462, 147] on div "4 of 4" at bounding box center [349, 183] width 698 height 367
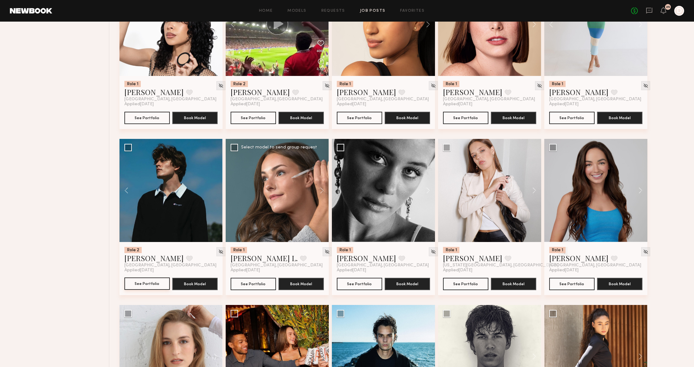
scroll to position [1360, 0]
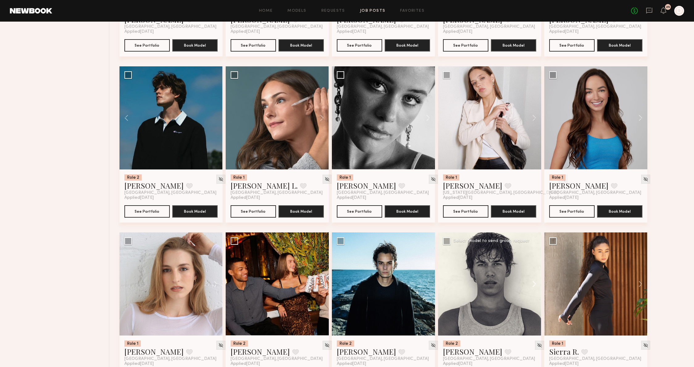
click at [531, 284] on button at bounding box center [531, 283] width 20 height 103
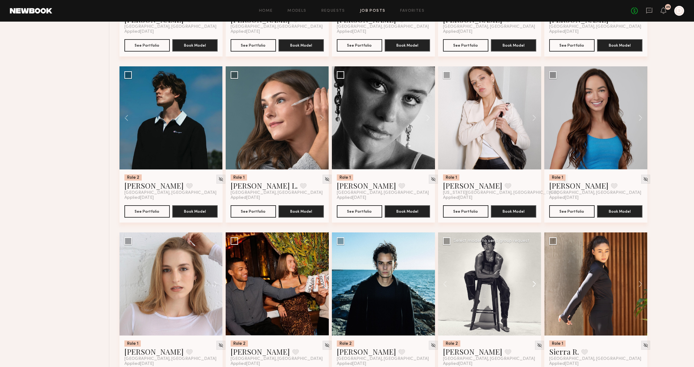
click at [531, 284] on button at bounding box center [531, 283] width 20 height 103
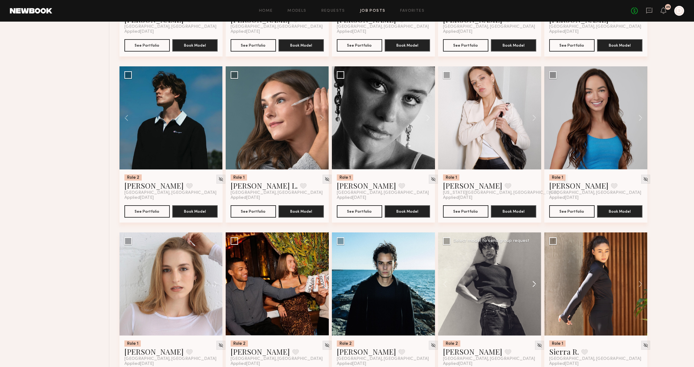
click at [531, 284] on button at bounding box center [531, 283] width 20 height 103
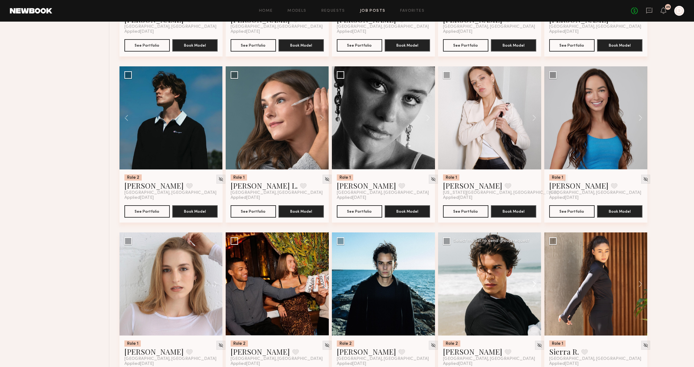
click at [531, 284] on button at bounding box center [531, 283] width 20 height 103
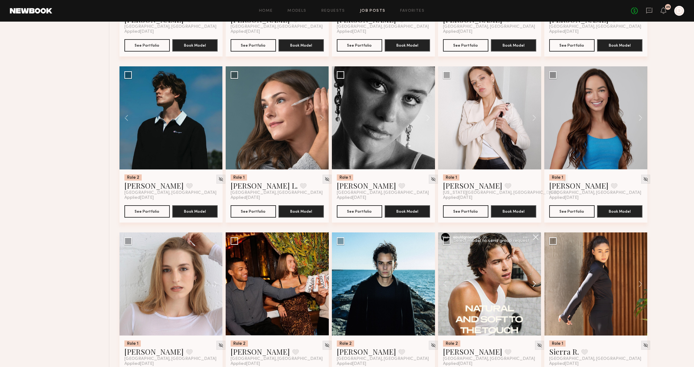
click at [531, 284] on button at bounding box center [531, 283] width 20 height 103
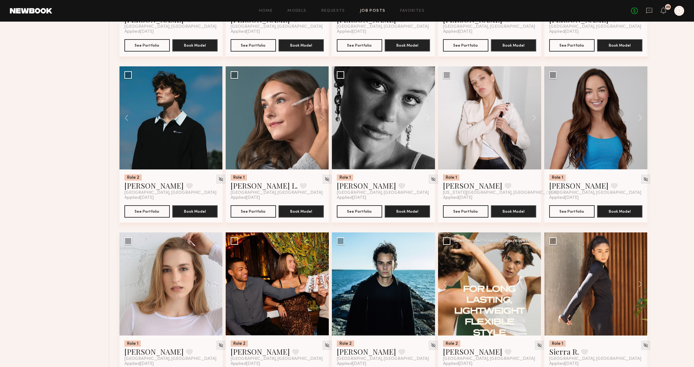
click at [531, 284] on div at bounding box center [489, 283] width 103 height 103
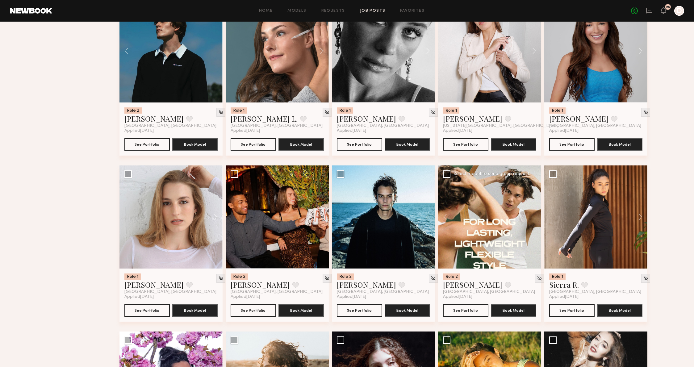
scroll to position [1427, 0]
click at [319, 214] on button at bounding box center [319, 216] width 20 height 103
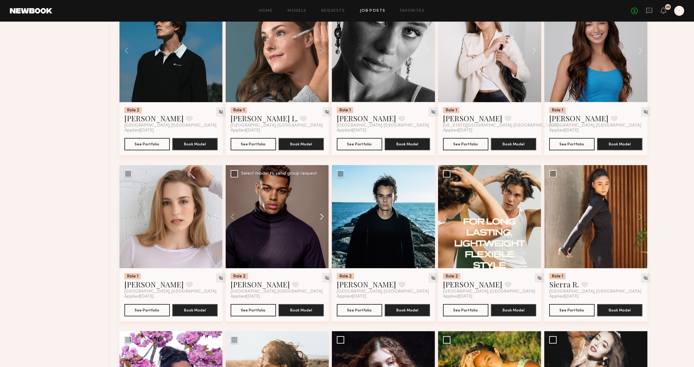
click at [319, 215] on button at bounding box center [319, 216] width 20 height 103
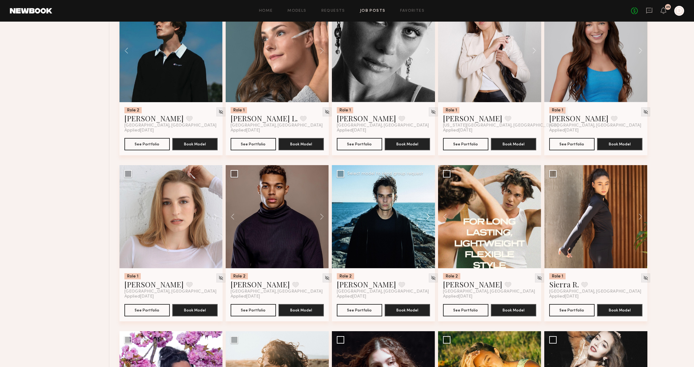
click at [425, 216] on button at bounding box center [425, 216] width 20 height 103
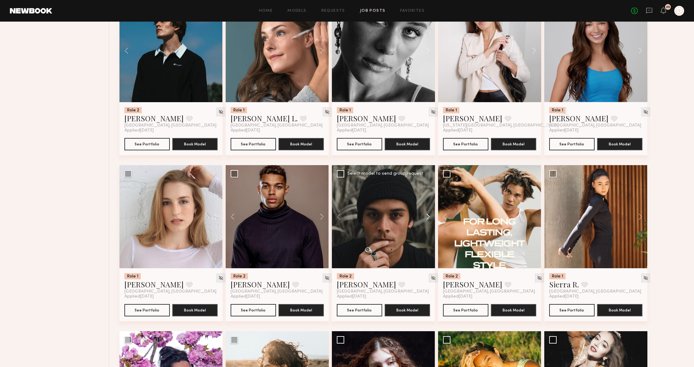
click at [425, 216] on button at bounding box center [425, 216] width 20 height 103
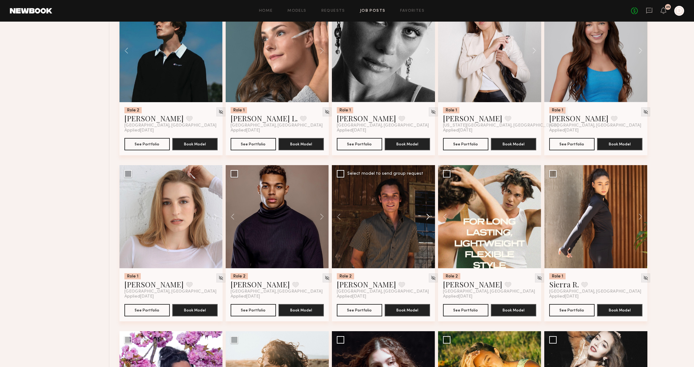
click at [425, 216] on button at bounding box center [425, 216] width 20 height 103
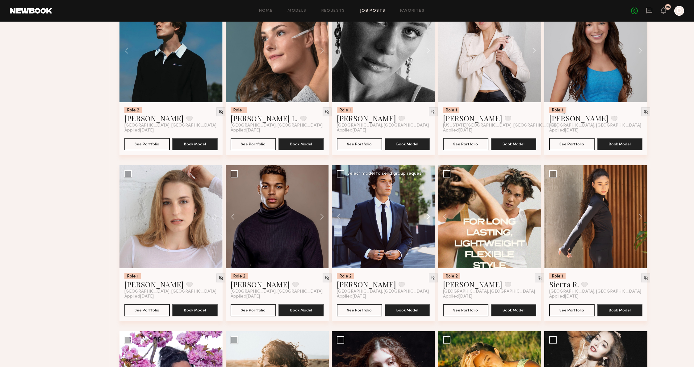
click at [425, 216] on button at bounding box center [425, 216] width 20 height 103
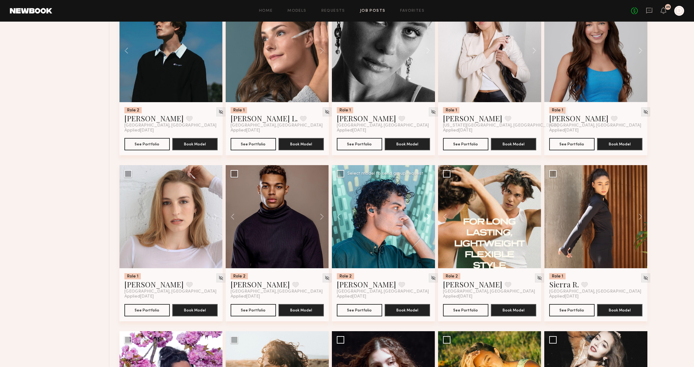
click at [425, 216] on button at bounding box center [425, 216] width 20 height 103
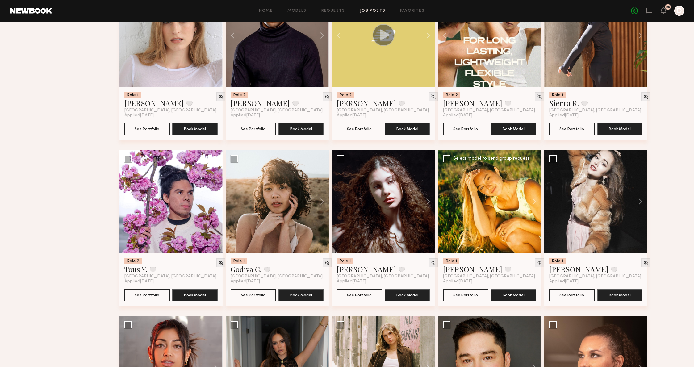
scroll to position [1519, 0]
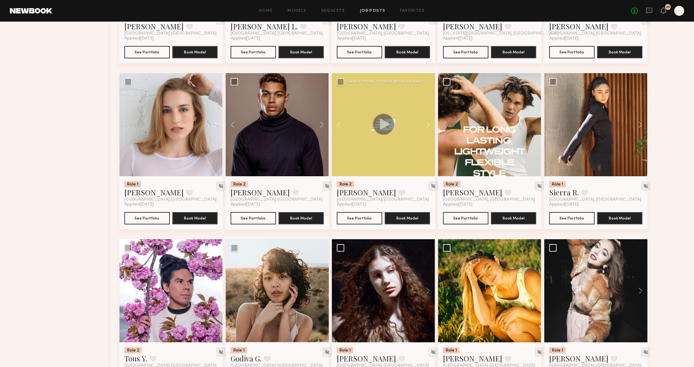
click at [392, 129] on circle at bounding box center [383, 124] width 22 height 22
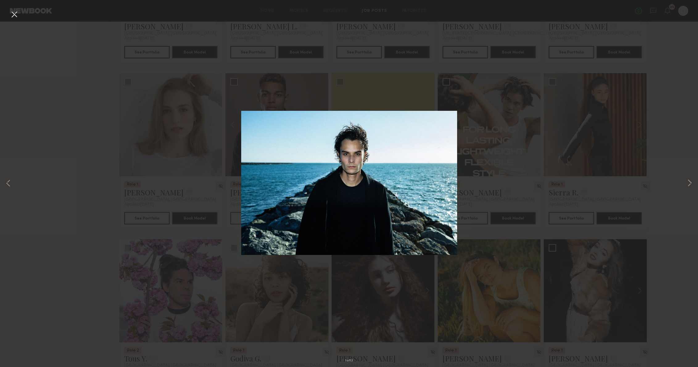
click at [685, 176] on div "1 of 13" at bounding box center [349, 183] width 698 height 367
click at [686, 180] on button at bounding box center [689, 183] width 7 height 293
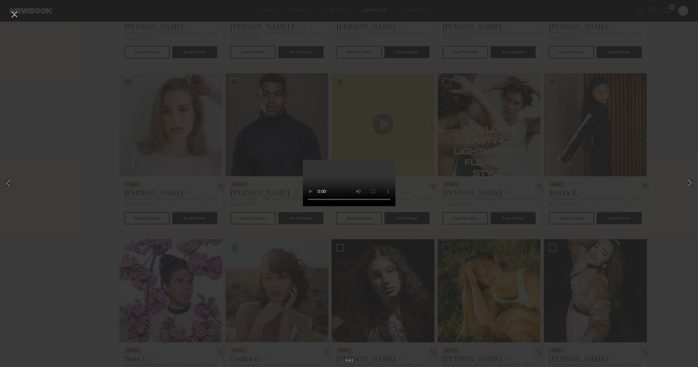
click at [396, 206] on video at bounding box center [349, 183] width 93 height 46
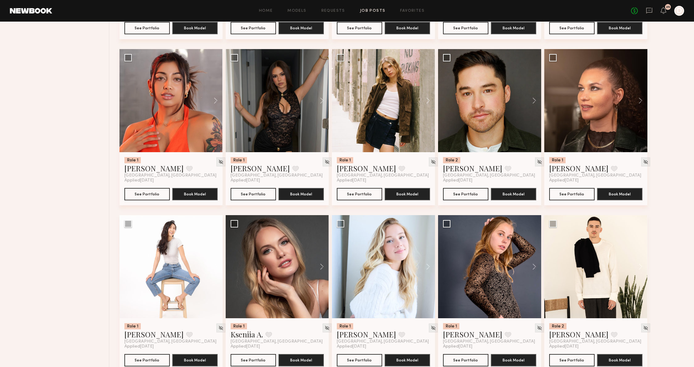
scroll to position [1909, 0]
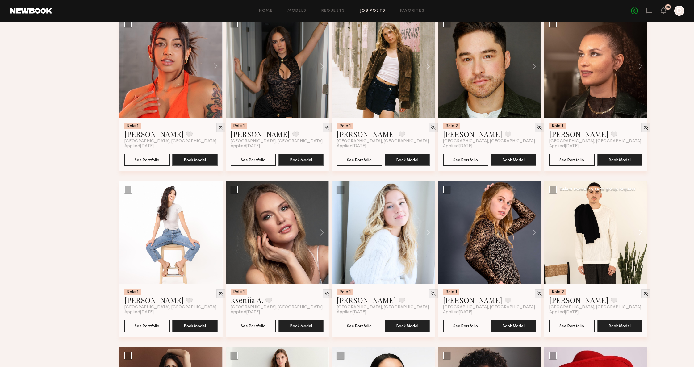
click at [641, 234] on button at bounding box center [637, 232] width 20 height 103
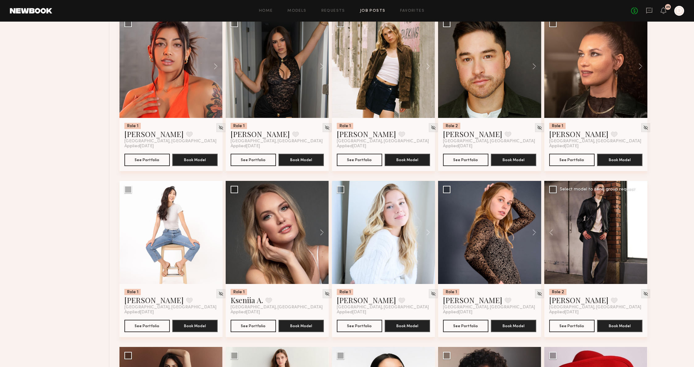
click at [641, 234] on button at bounding box center [637, 232] width 20 height 103
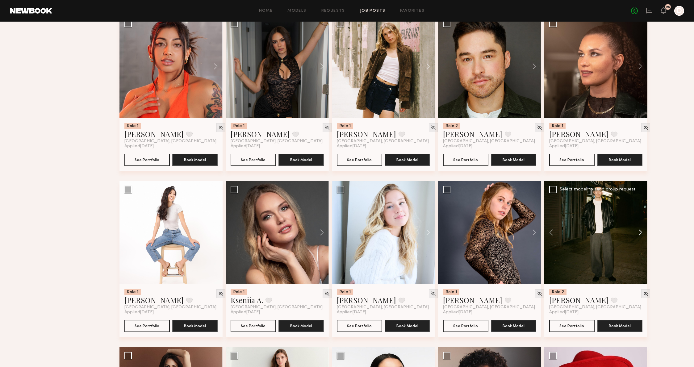
click at [641, 234] on button at bounding box center [637, 232] width 20 height 103
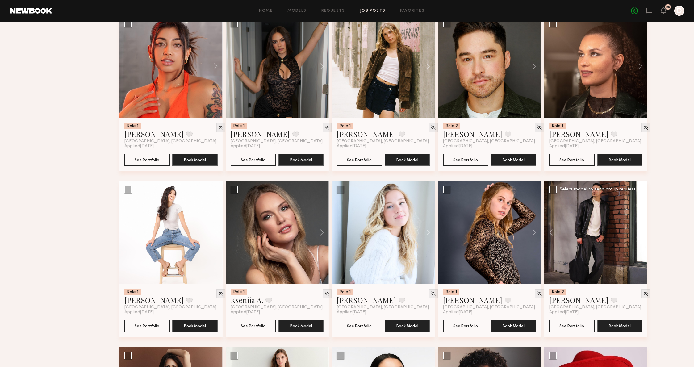
click at [641, 234] on button at bounding box center [637, 232] width 20 height 103
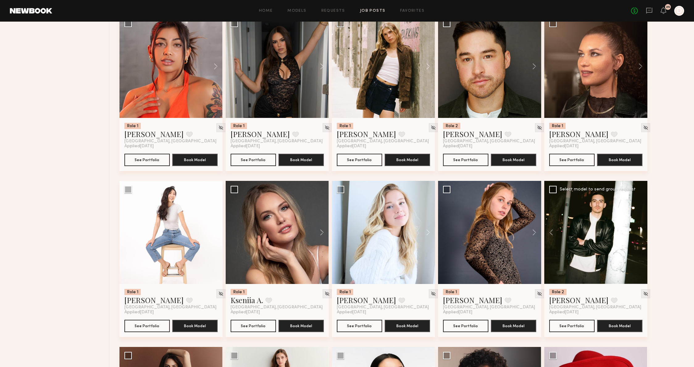
click at [210, 233] on button at bounding box center [213, 232] width 20 height 103
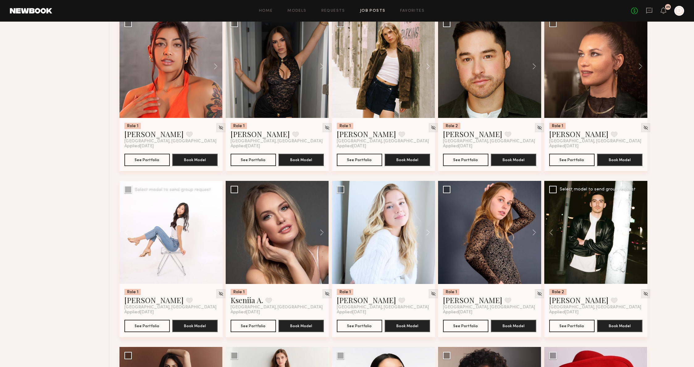
click at [217, 236] on button at bounding box center [213, 232] width 20 height 103
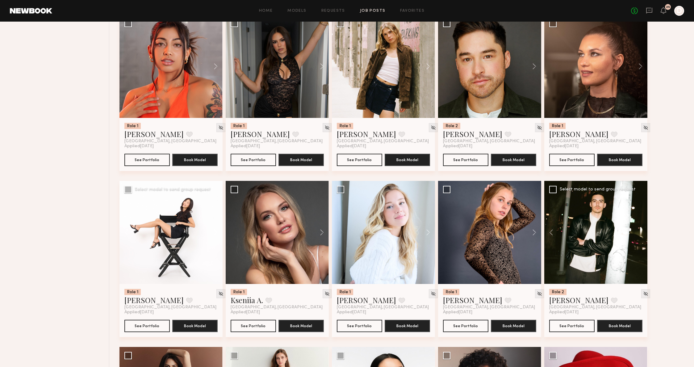
click at [217, 236] on button at bounding box center [213, 232] width 20 height 103
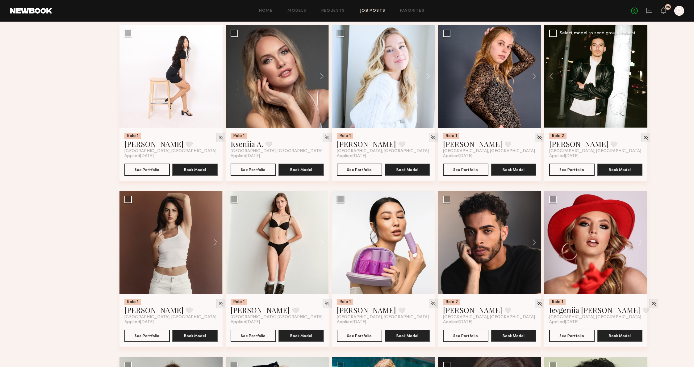
scroll to position [2080, 0]
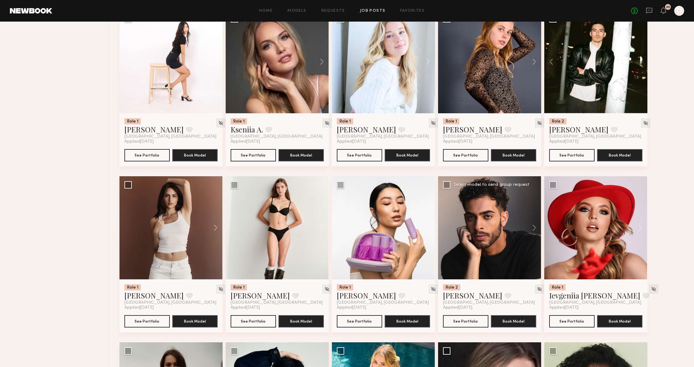
click at [521, 226] on div at bounding box center [489, 227] width 103 height 103
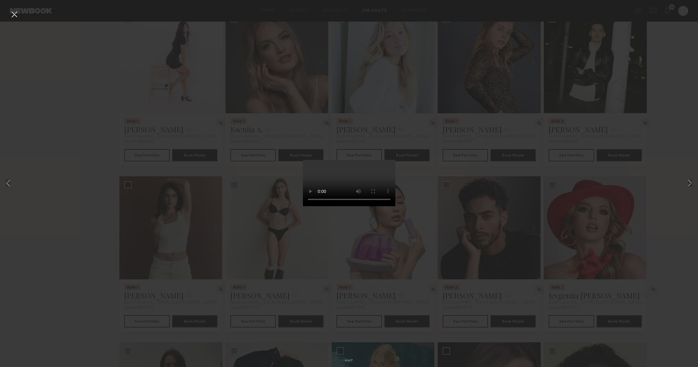
click at [603, 209] on div "4 of 7" at bounding box center [349, 183] width 698 height 367
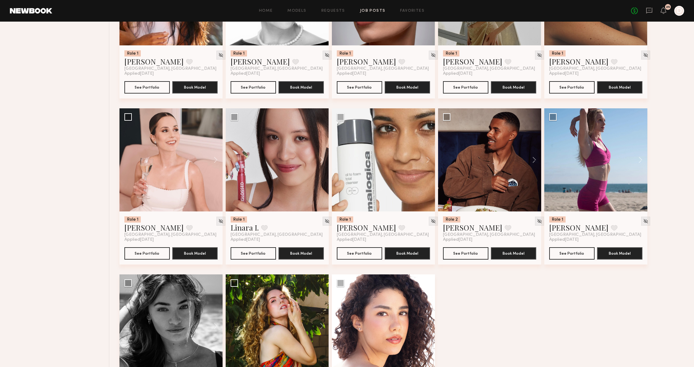
scroll to position [2722, 0]
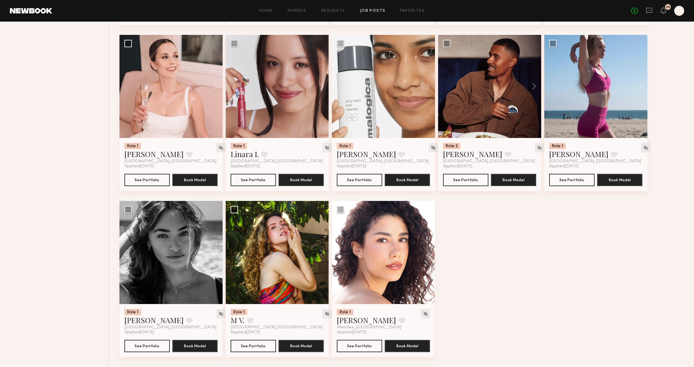
drag, startPoint x: 445, startPoint y: 345, endPoint x: 462, endPoint y: 338, distance: 18.1
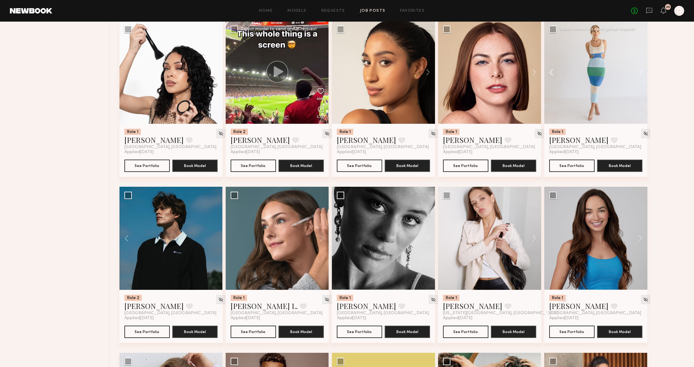
scroll to position [1083, 0]
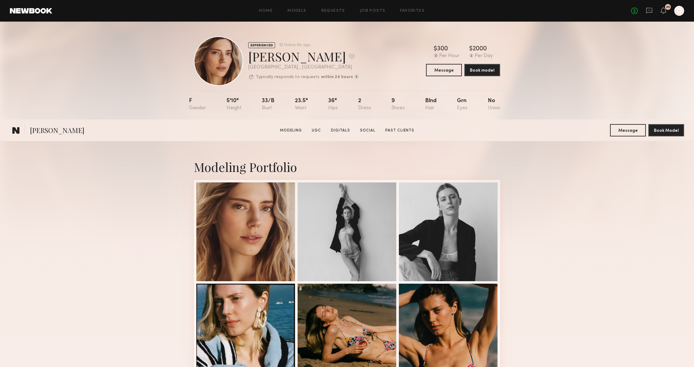
scroll to position [162, 0]
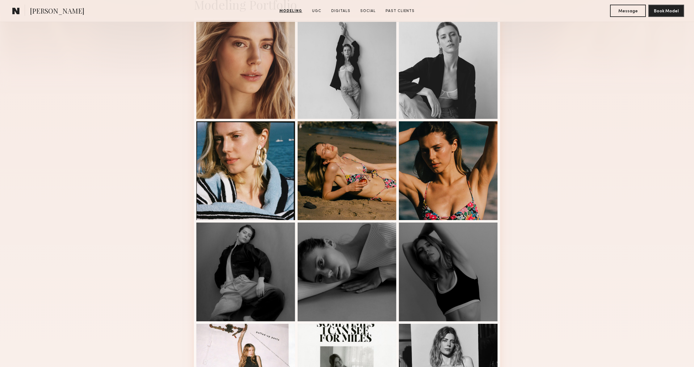
click at [591, 143] on div "Modeling Portfolio View More" at bounding box center [347, 219] width 694 height 480
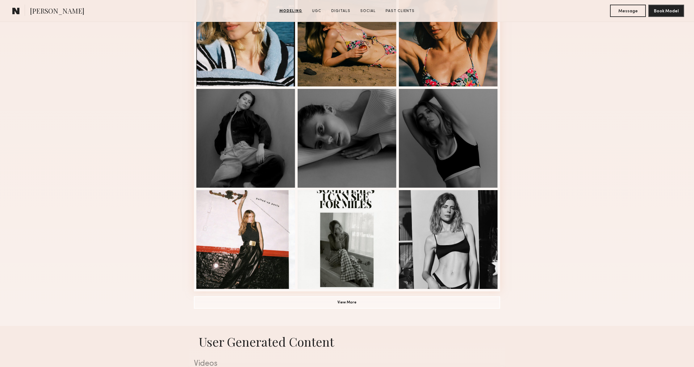
click at [596, 114] on div "Modeling Portfolio View More" at bounding box center [347, 85] width 694 height 480
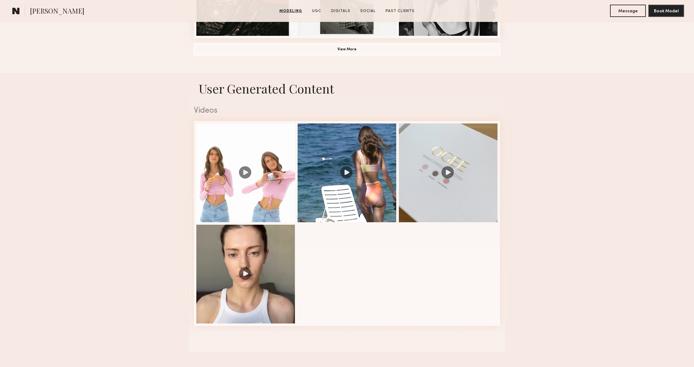
click at [578, 131] on nb-model-profile-ugc-container "User Generated Content Videos 1 of 4" at bounding box center [347, 212] width 694 height 279
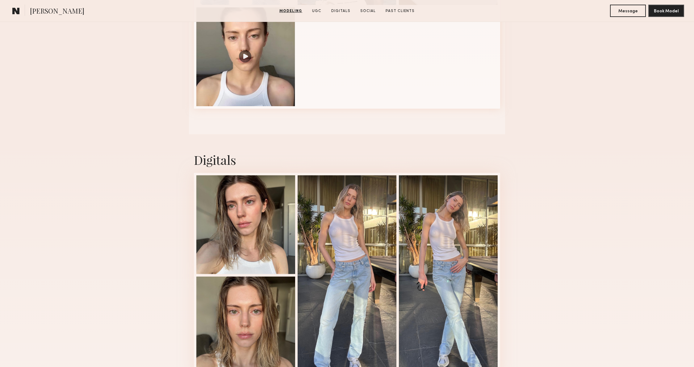
scroll to position [795, 0]
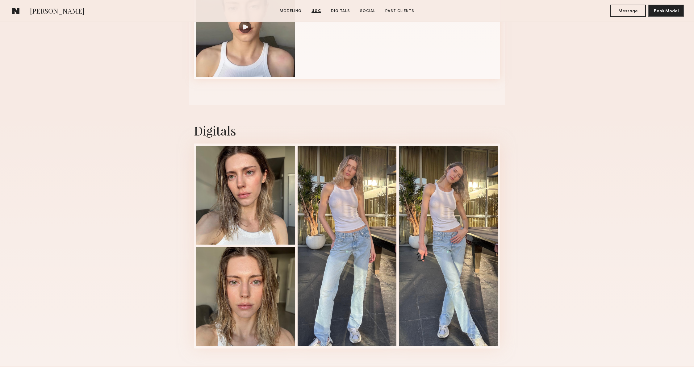
click at [578, 131] on div "Digitals 1 of 4" at bounding box center [347, 235] width 694 height 261
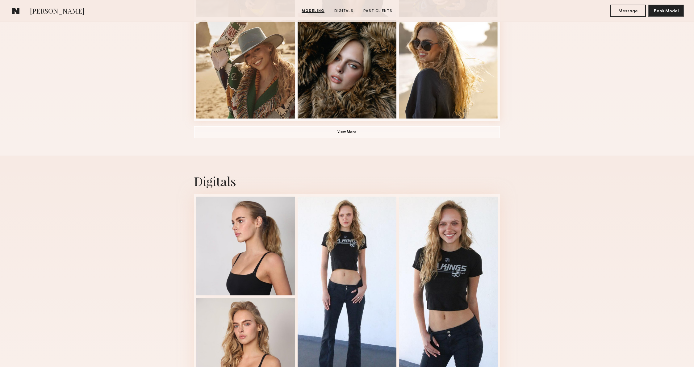
scroll to position [547, 0]
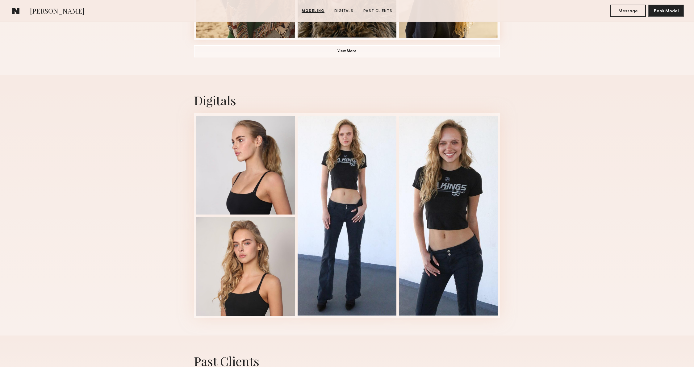
click at [567, 195] on div "Digitals 1 of 4" at bounding box center [347, 205] width 694 height 261
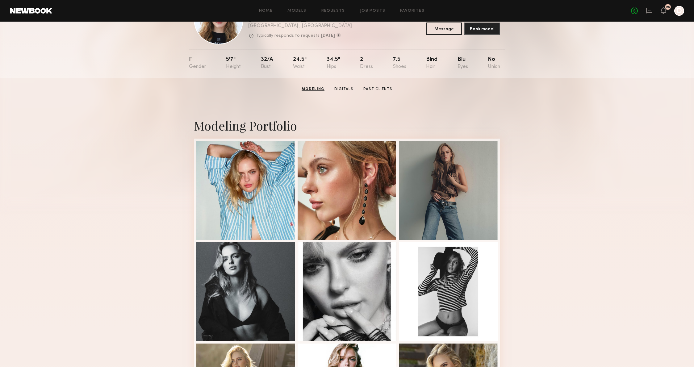
scroll to position [15, 0]
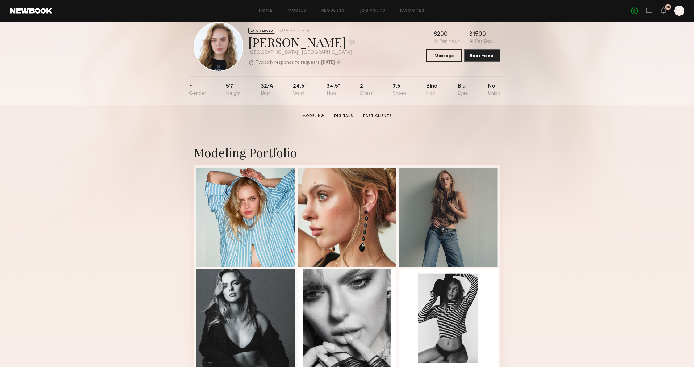
click at [136, 157] on div "Modeling Portfolio View More" at bounding box center [347, 367] width 694 height 480
click at [247, 190] on div at bounding box center [245, 216] width 99 height 99
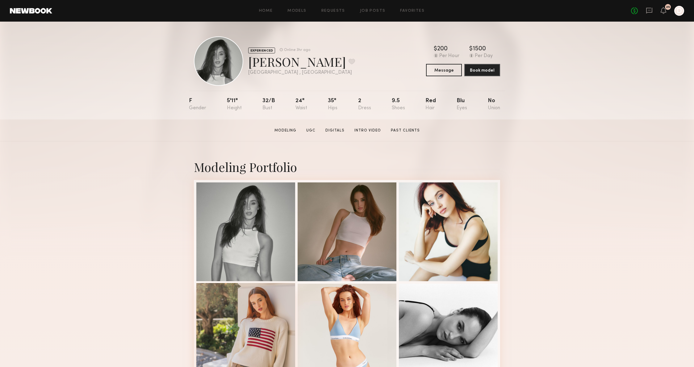
click at [235, 317] on div at bounding box center [245, 332] width 99 height 99
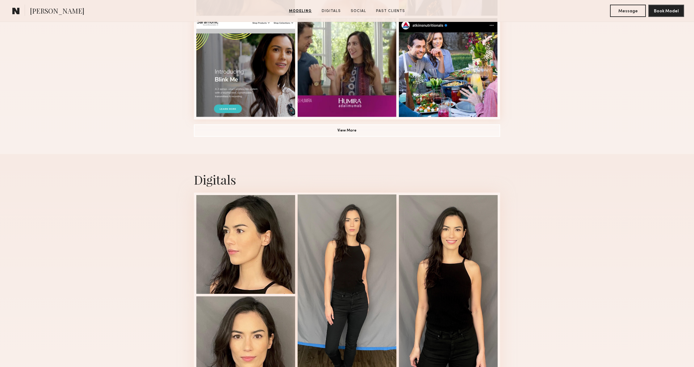
scroll to position [467, 0]
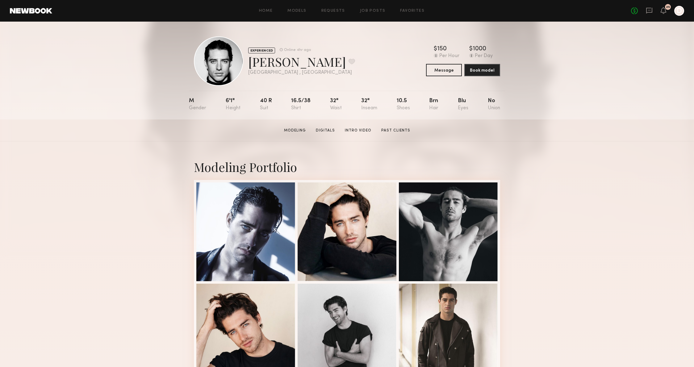
click at [474, 133] on section "[PERSON_NAME] Modeling Digitals Intro Video Past Clients Message Book Model" at bounding box center [347, 130] width 694 height 22
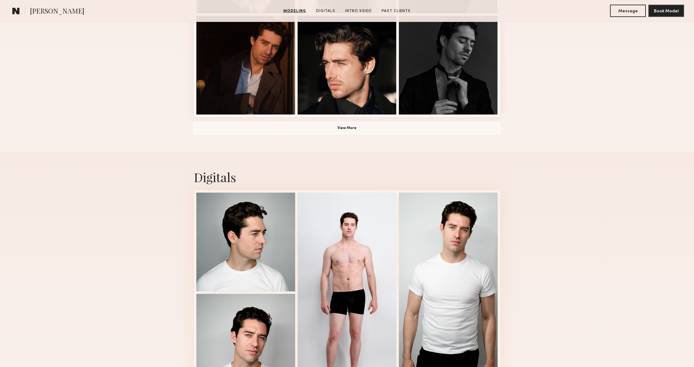
scroll to position [466, 0]
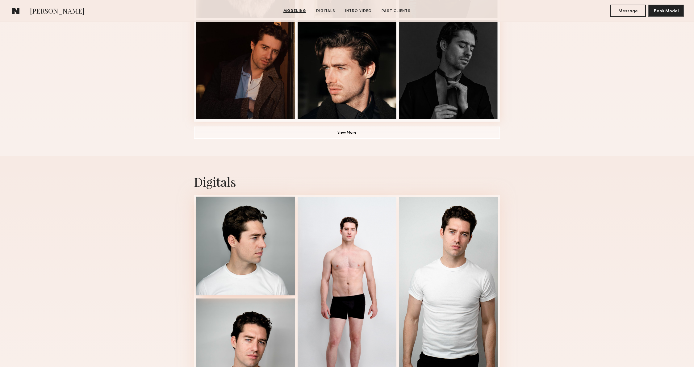
click at [261, 243] on div at bounding box center [245, 246] width 99 height 99
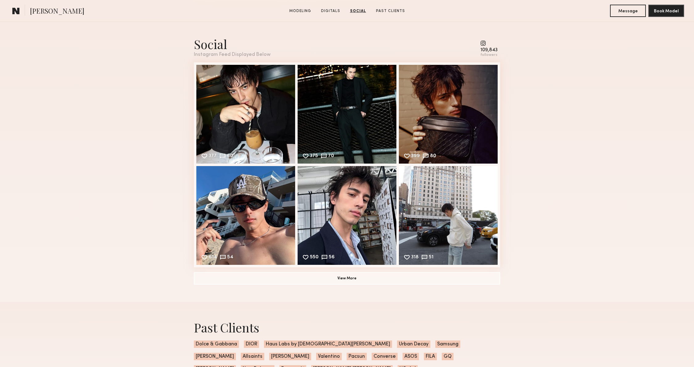
scroll to position [614, 0]
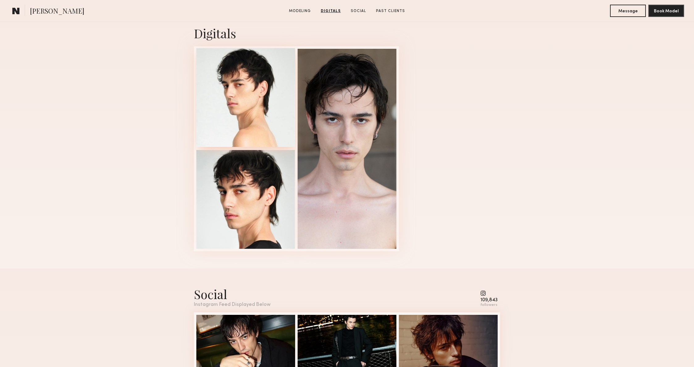
click at [258, 114] on div at bounding box center [245, 97] width 99 height 99
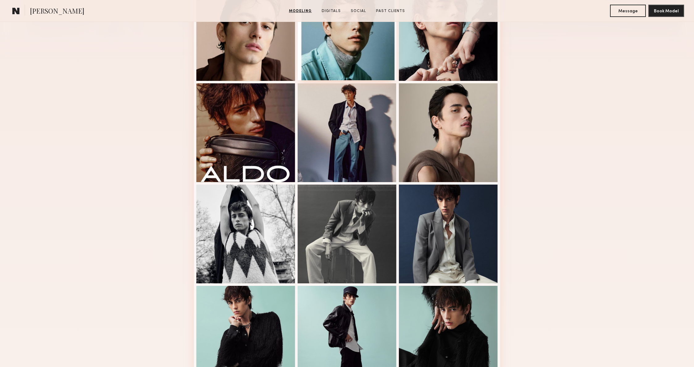
scroll to position [88, 0]
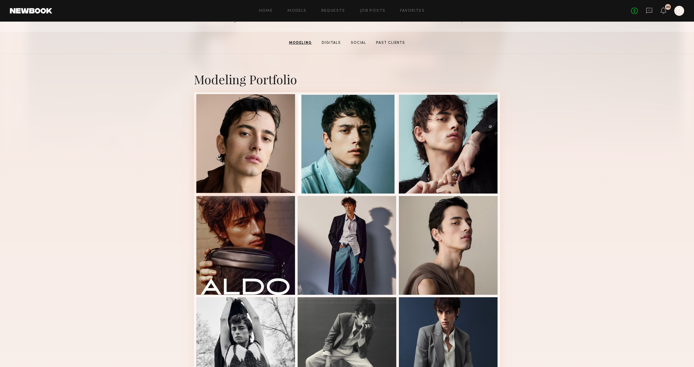
click at [266, 146] on div at bounding box center [245, 143] width 99 height 99
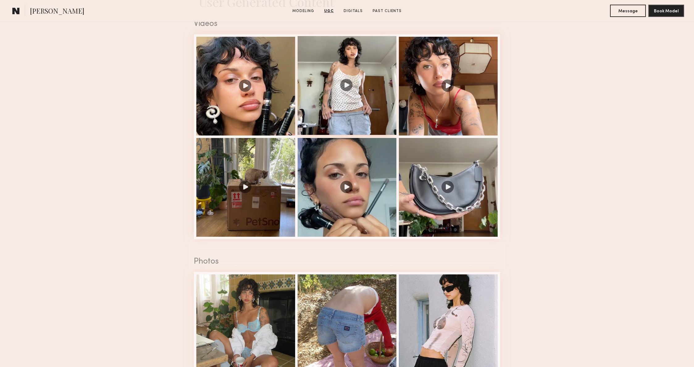
scroll to position [634, 0]
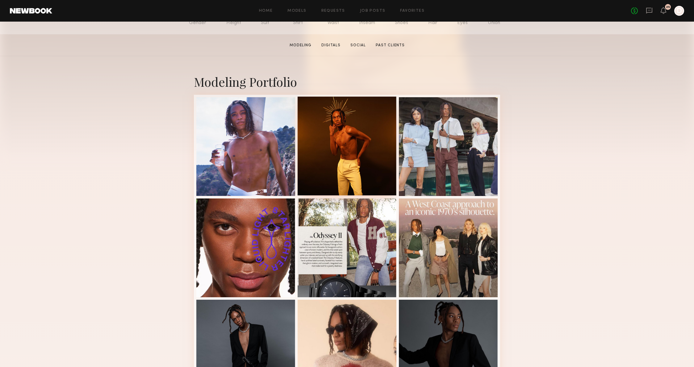
scroll to position [95, 0]
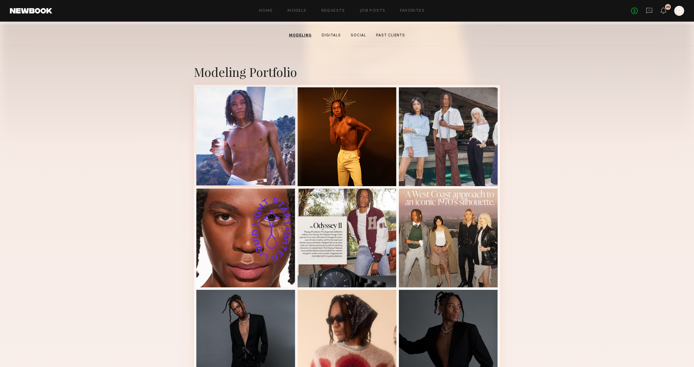
click at [258, 135] on div at bounding box center [245, 136] width 99 height 99
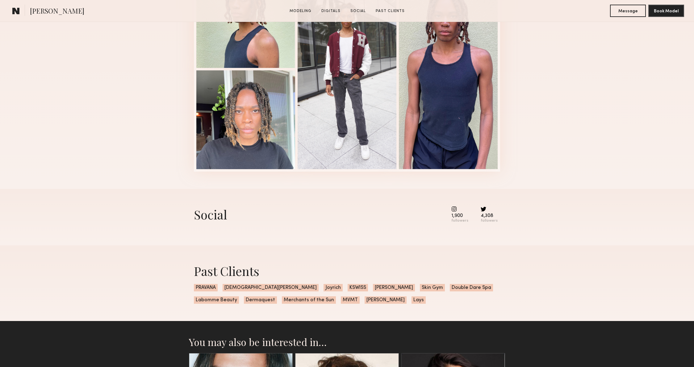
scroll to position [564, 0]
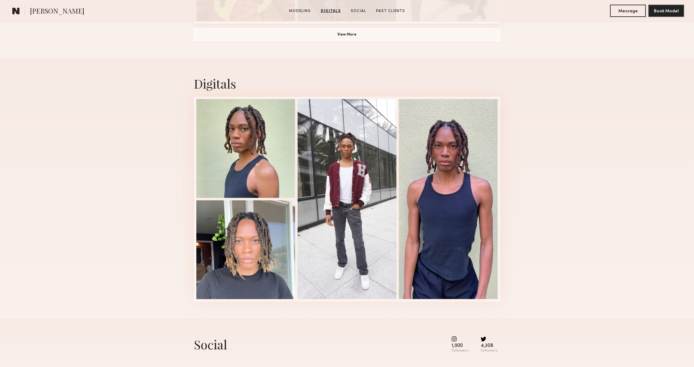
click at [104, 196] on div "Digitals 1 of 4" at bounding box center [347, 188] width 694 height 261
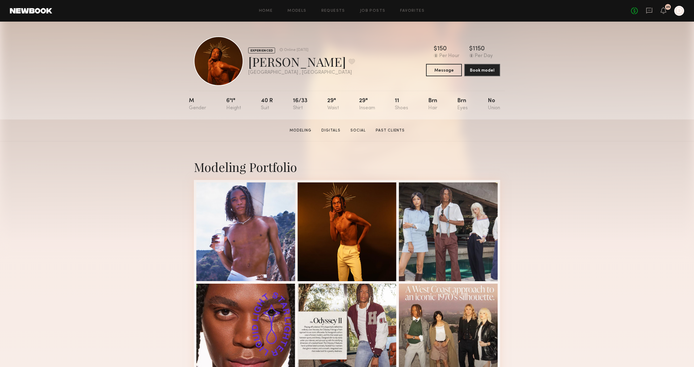
click at [198, 160] on div "Modeling Portfolio" at bounding box center [347, 167] width 306 height 16
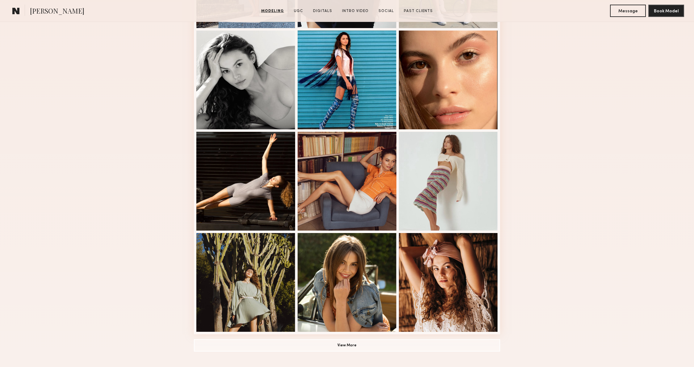
scroll to position [300, 0]
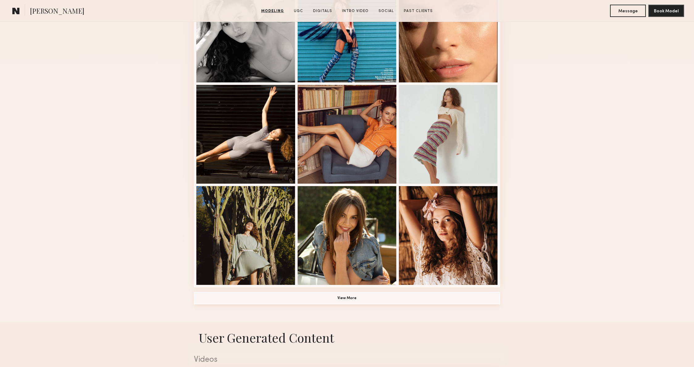
click at [364, 301] on button "View More" at bounding box center [347, 298] width 306 height 12
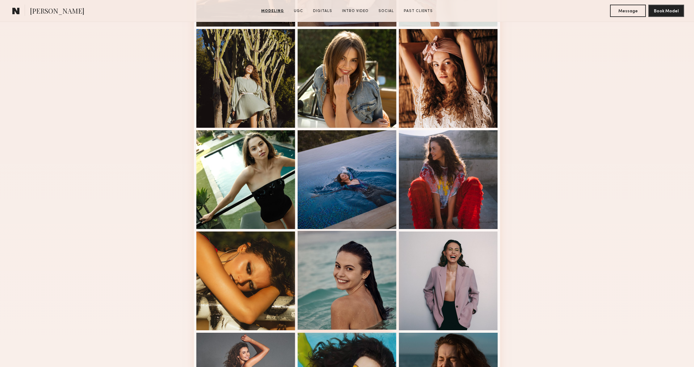
scroll to position [552, 0]
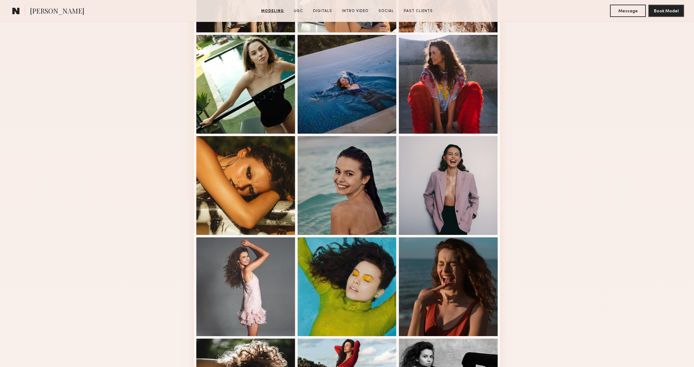
click at [582, 168] on div "Modeling Portfolio" at bounding box center [347, 23] width 694 height 868
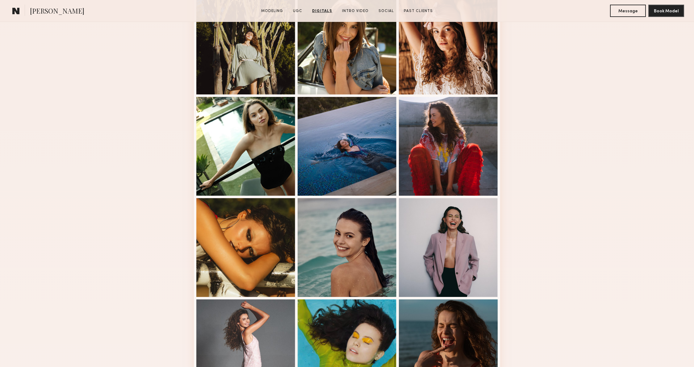
scroll to position [0, 0]
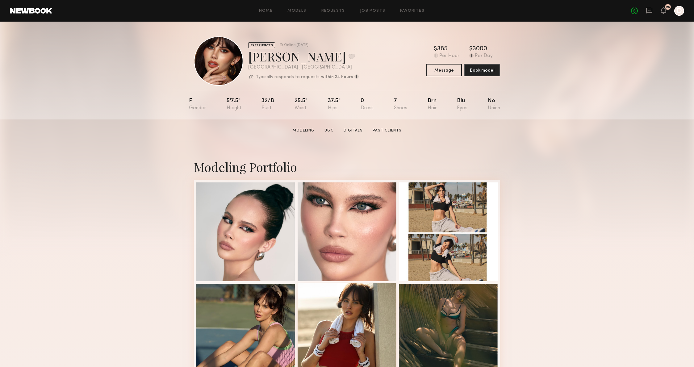
click at [374, 298] on div at bounding box center [346, 332] width 99 height 99
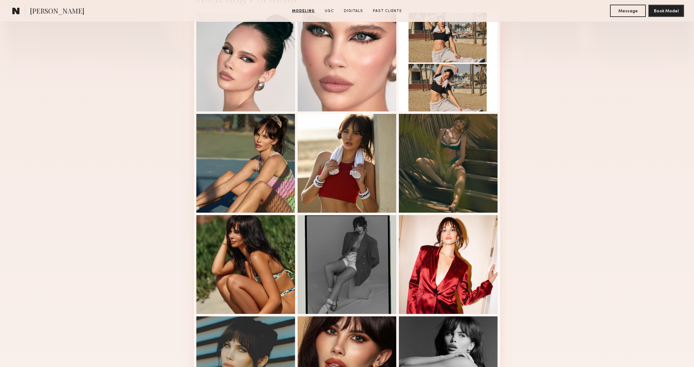
click at [586, 262] on div "Modeling Portfolio View More" at bounding box center [347, 212] width 694 height 480
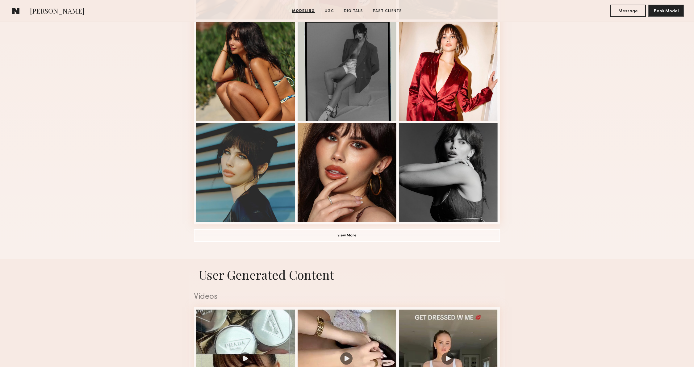
scroll to position [377, 0]
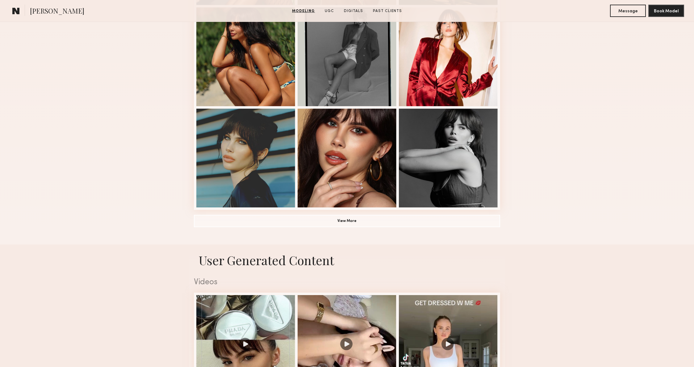
click at [589, 223] on div "Modeling Portfolio View More" at bounding box center [347, 4] width 694 height 480
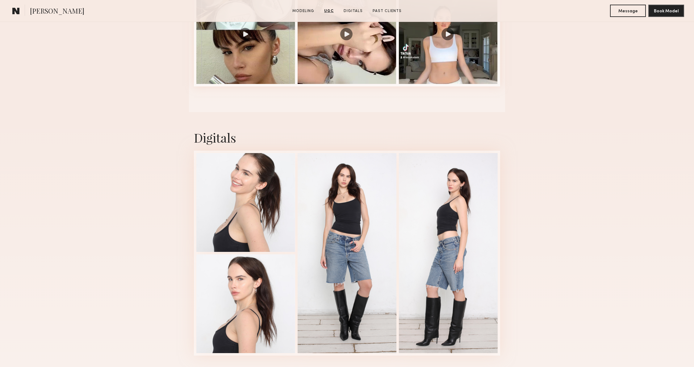
scroll to position [697, 0]
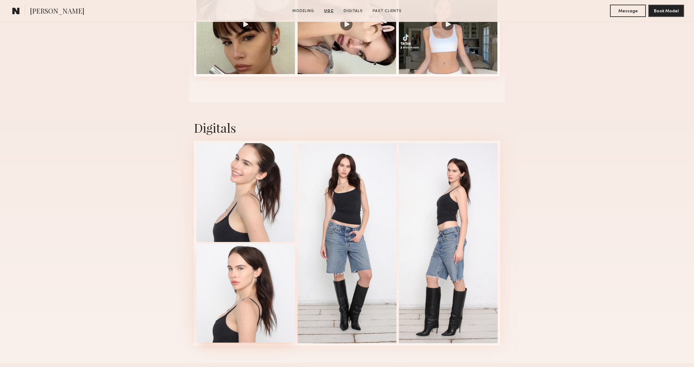
click at [256, 255] on div at bounding box center [245, 293] width 99 height 99
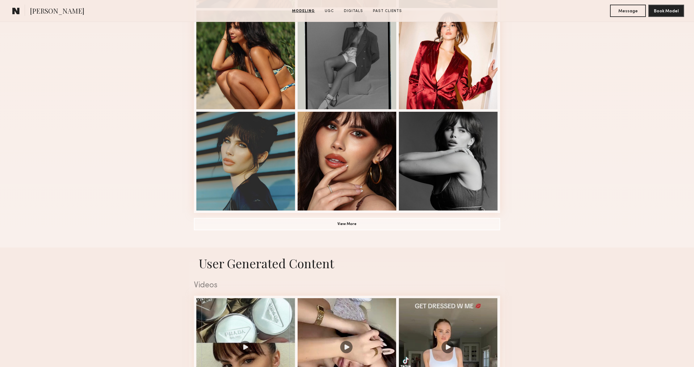
scroll to position [180, 0]
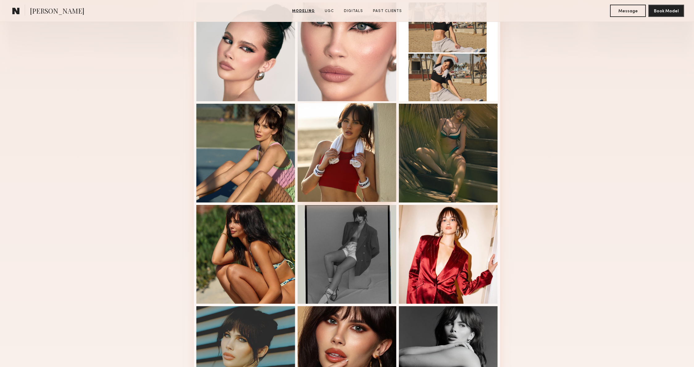
click at [393, 161] on div at bounding box center [346, 152] width 99 height 99
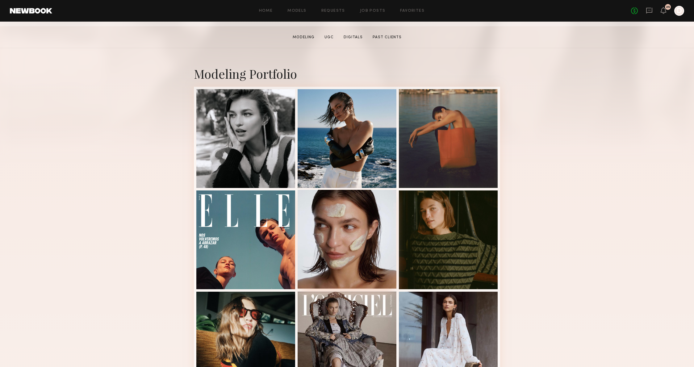
scroll to position [120, 0]
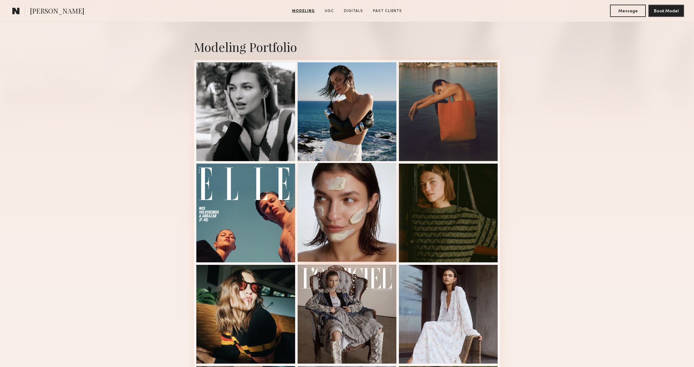
click at [350, 207] on div at bounding box center [346, 212] width 99 height 99
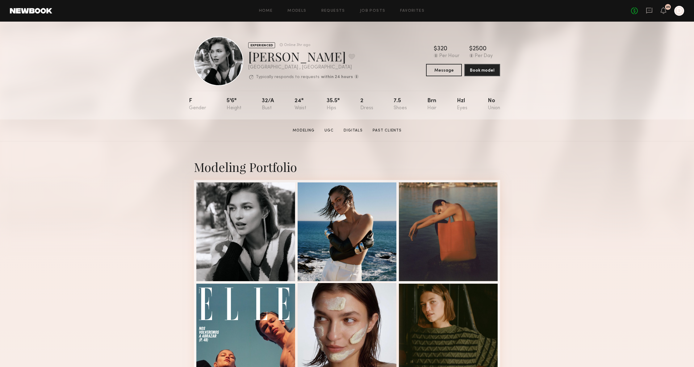
scroll to position [90, 0]
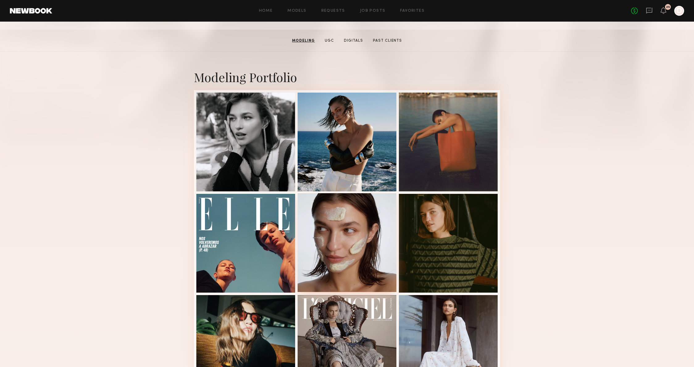
click at [347, 250] on div at bounding box center [346, 242] width 99 height 99
click at [336, 221] on div at bounding box center [346, 242] width 99 height 99
click at [252, 102] on div at bounding box center [245, 141] width 99 height 99
click at [197, 129] on div at bounding box center [245, 141] width 99 height 99
click at [545, 181] on div "Modeling Portfolio View More" at bounding box center [347, 292] width 694 height 480
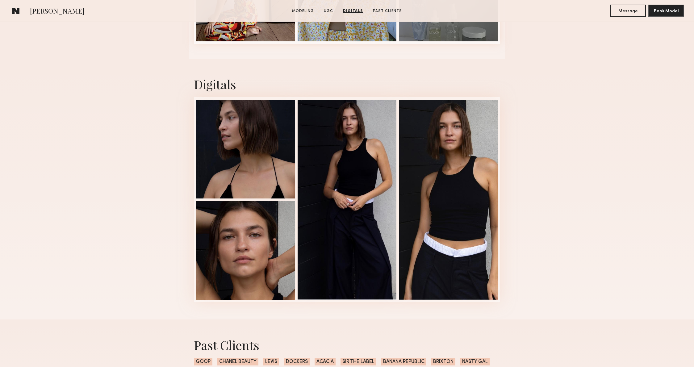
scroll to position [1157, 0]
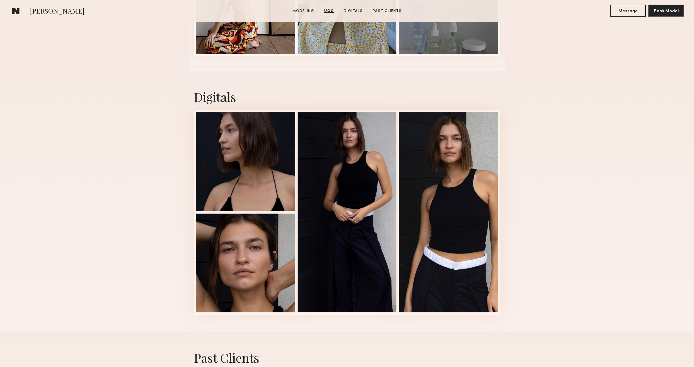
click at [598, 139] on div "Digitals 3 of 4" at bounding box center [347, 201] width 694 height 261
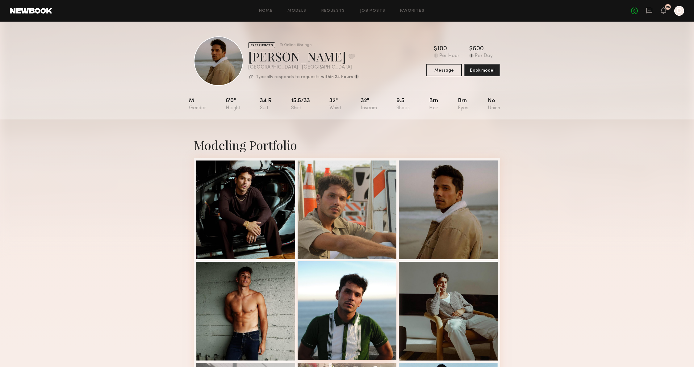
scroll to position [16, 0]
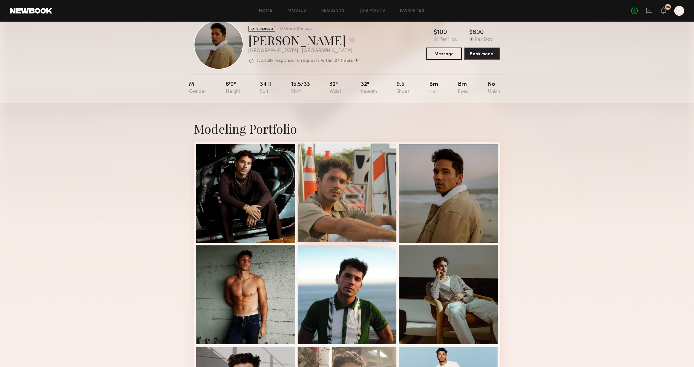
click at [328, 174] on div at bounding box center [346, 192] width 99 height 99
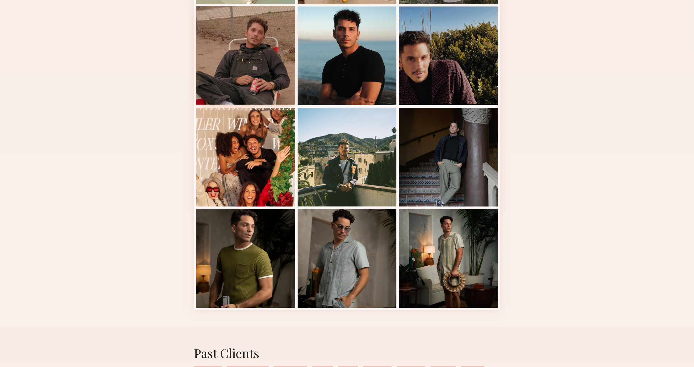
scroll to position [667, 0]
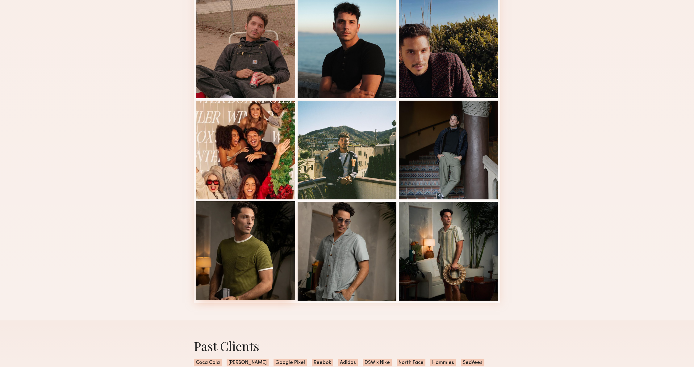
click at [228, 277] on div at bounding box center [245, 250] width 99 height 99
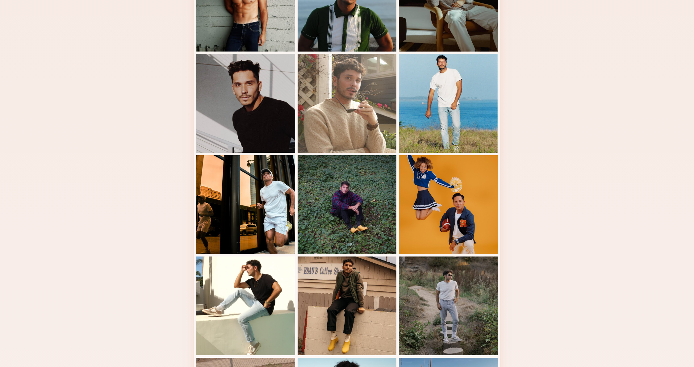
scroll to position [299, 0]
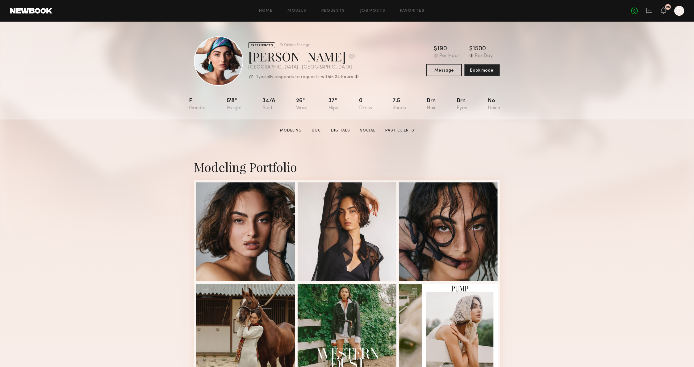
drag, startPoint x: 81, startPoint y: 181, endPoint x: 95, endPoint y: 161, distance: 23.6
click at [260, 226] on div at bounding box center [245, 230] width 99 height 99
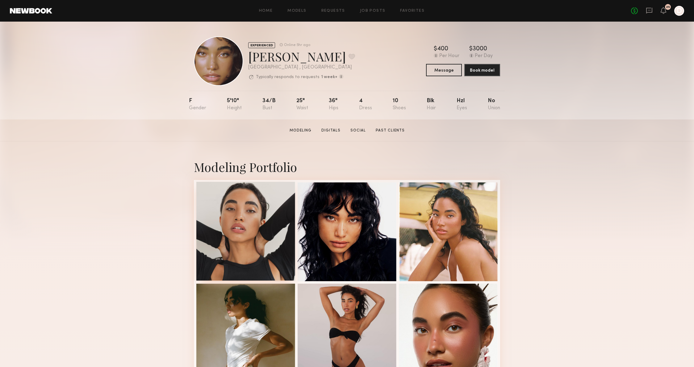
click at [248, 218] on div at bounding box center [245, 231] width 99 height 99
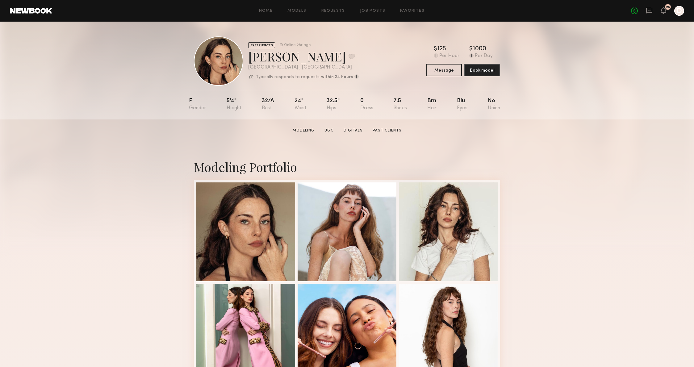
scroll to position [3, 0]
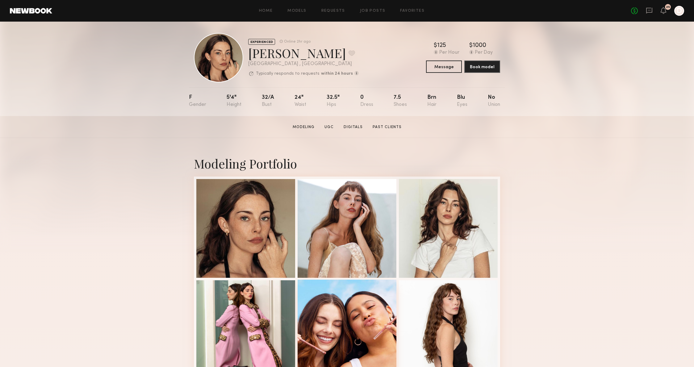
click at [323, 298] on div at bounding box center [346, 329] width 99 height 99
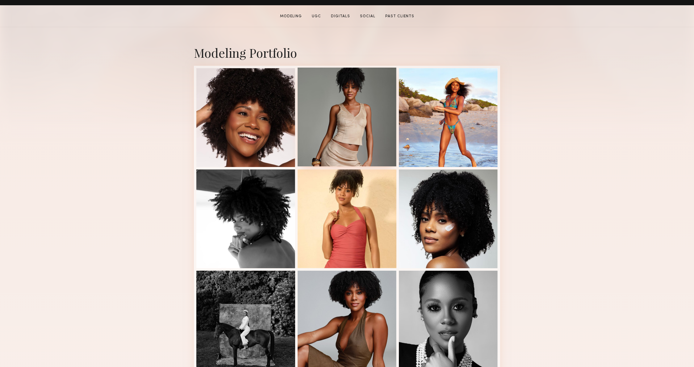
scroll to position [131, 0]
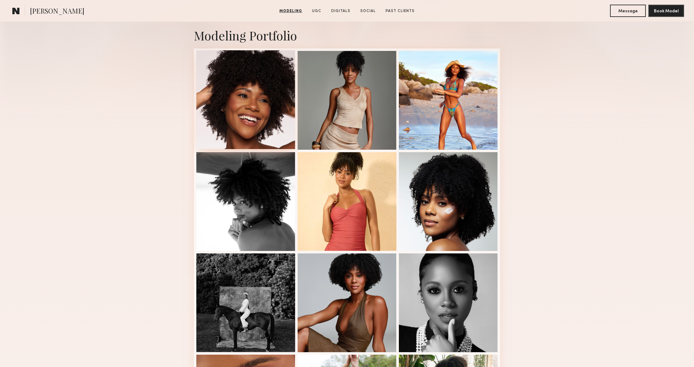
click at [240, 89] on div at bounding box center [245, 99] width 99 height 99
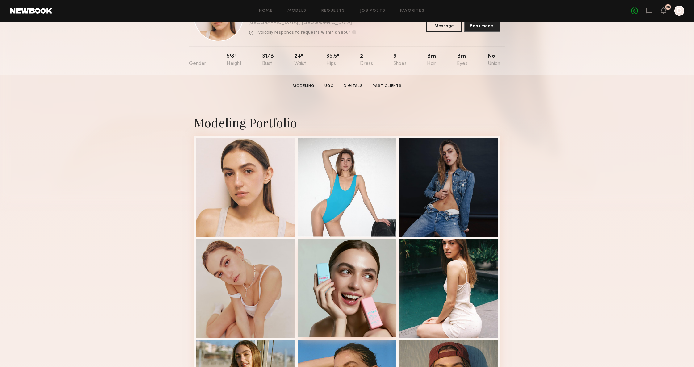
scroll to position [91, 0]
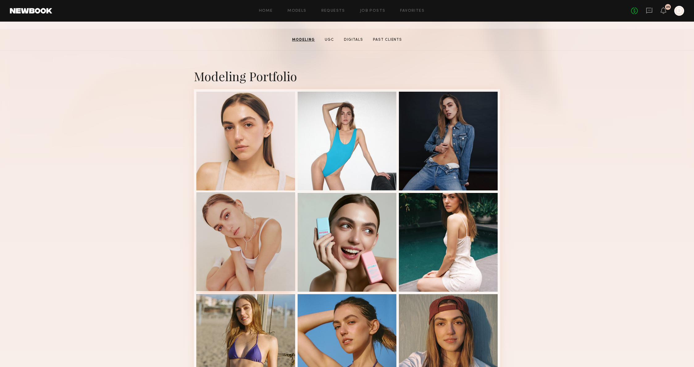
click at [261, 241] on div at bounding box center [245, 241] width 99 height 99
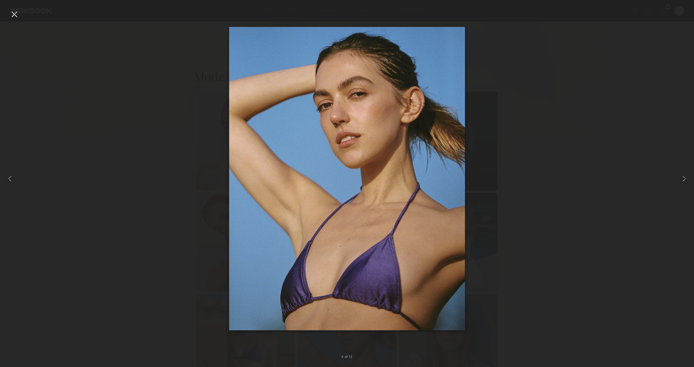
click at [135, 257] on div at bounding box center [347, 178] width 694 height 337
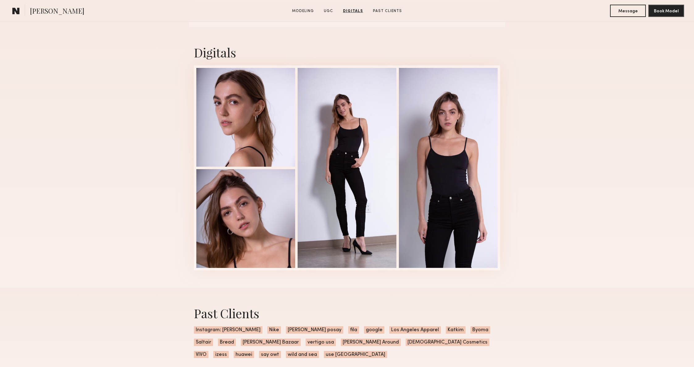
scroll to position [1261, 0]
click at [231, 105] on div at bounding box center [245, 117] width 99 height 99
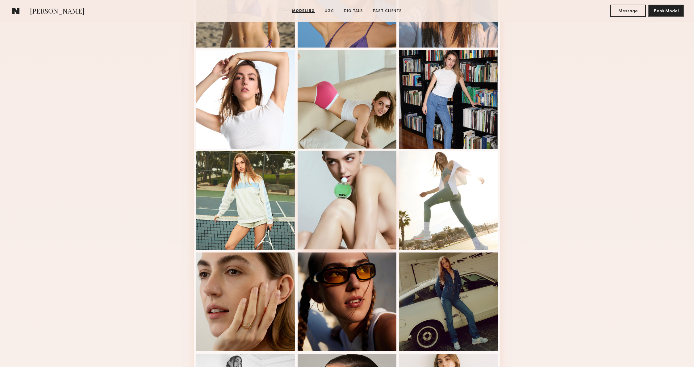
scroll to position [389, 0]
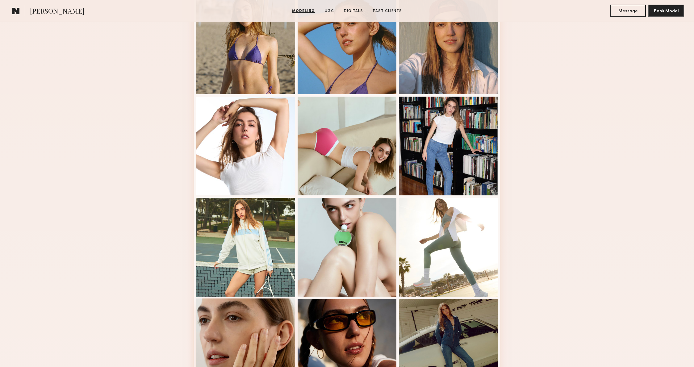
click at [242, 327] on div at bounding box center [245, 347] width 99 height 99
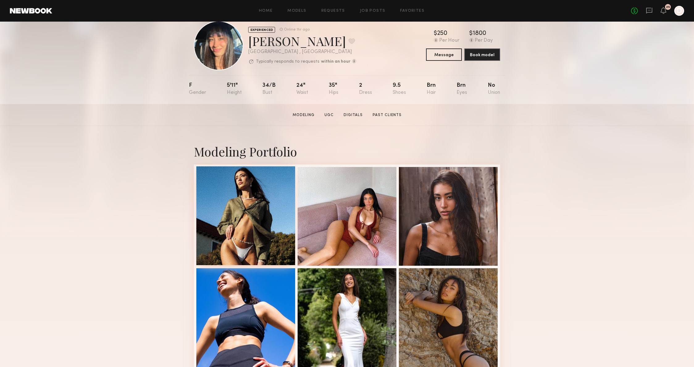
scroll to position [43, 0]
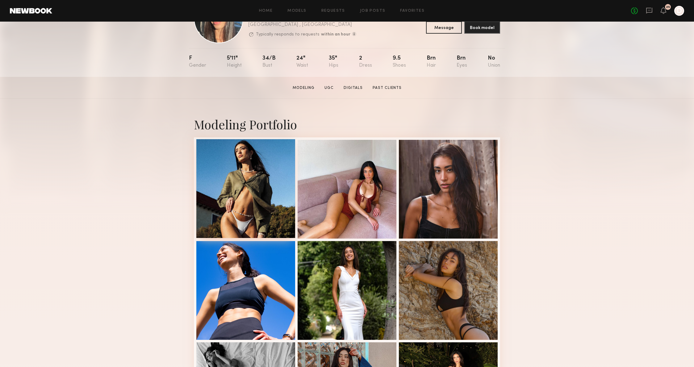
click at [235, 187] on div at bounding box center [245, 188] width 99 height 99
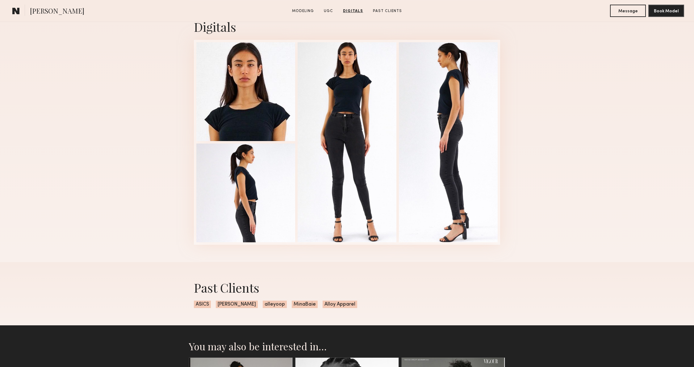
scroll to position [1117, 0]
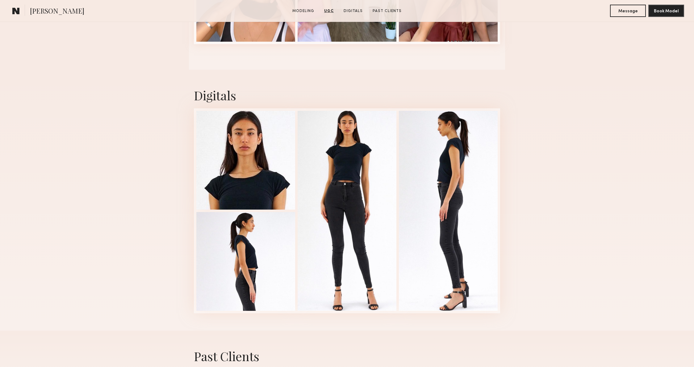
click at [578, 152] on div "Digitals 3 of 4" at bounding box center [347, 200] width 694 height 261
click at [275, 167] on div at bounding box center [245, 159] width 99 height 99
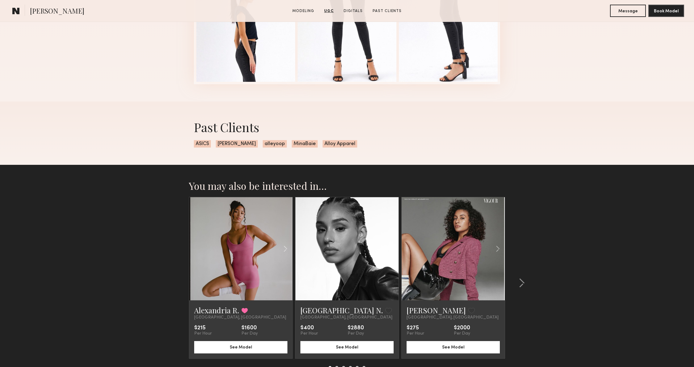
scroll to position [1394, 0]
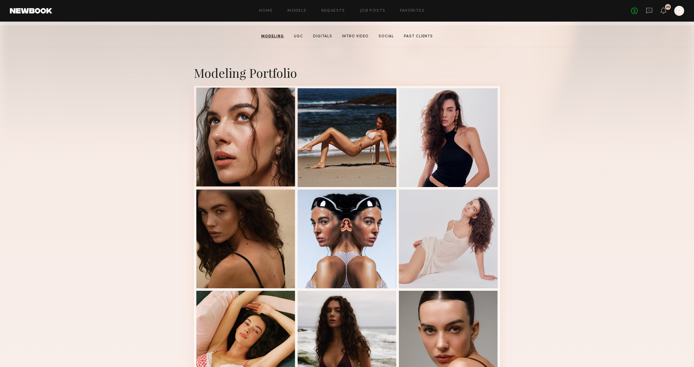
scroll to position [106, 0]
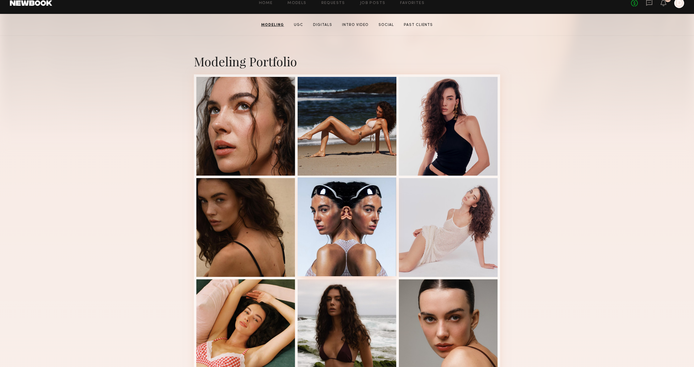
click at [329, 206] on div at bounding box center [346, 226] width 99 height 99
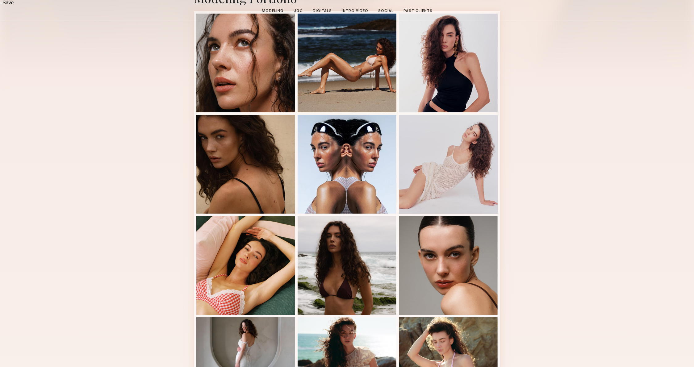
scroll to position [181, 0]
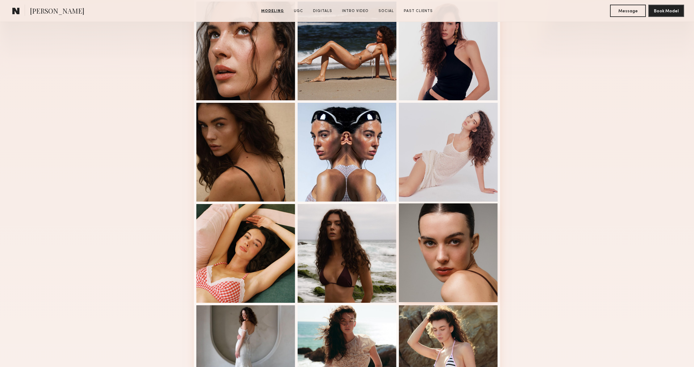
click at [452, 272] on div at bounding box center [448, 252] width 99 height 99
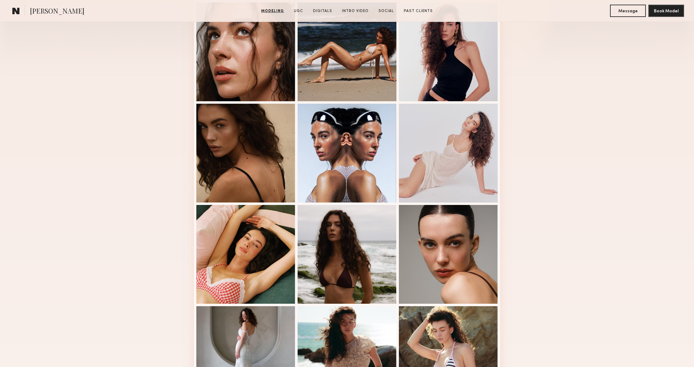
scroll to position [0, 0]
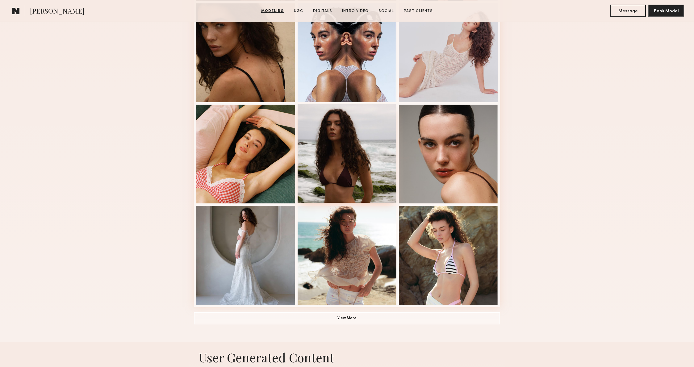
scroll to position [228, 0]
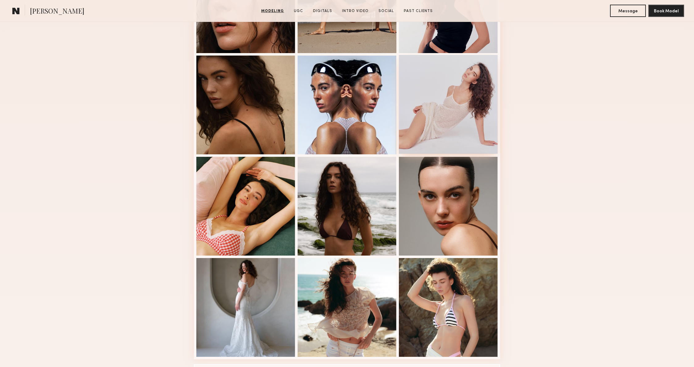
click at [478, 69] on div at bounding box center [448, 104] width 99 height 99
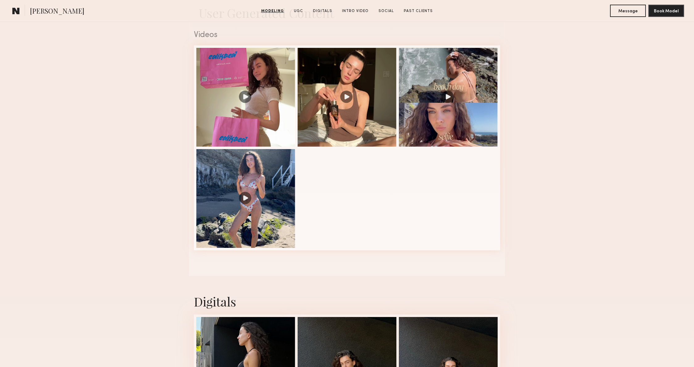
scroll to position [671, 0]
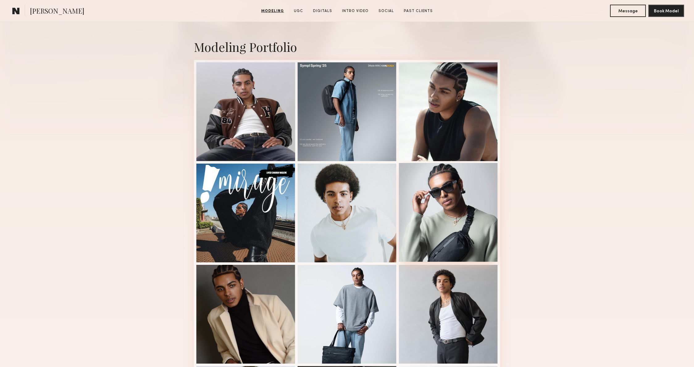
scroll to position [296, 0]
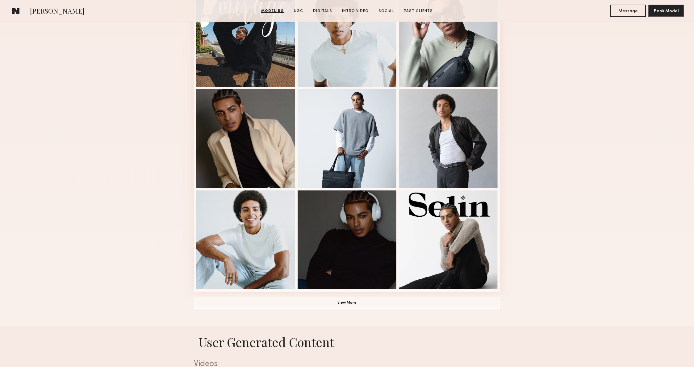
click at [535, 152] on div "Modeling Portfolio View More" at bounding box center [347, 86] width 694 height 480
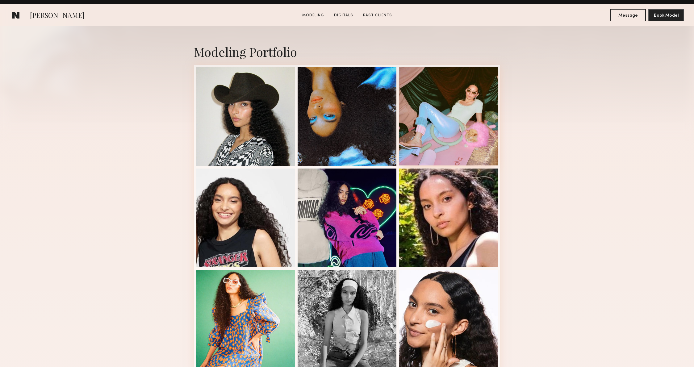
scroll to position [132, 0]
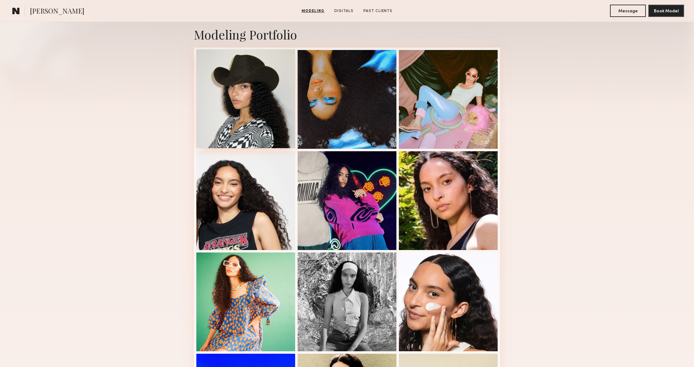
click at [278, 133] on div at bounding box center [245, 98] width 99 height 99
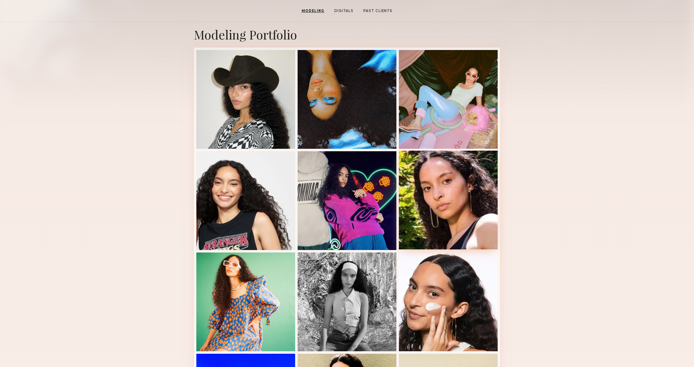
scroll to position [23, 0]
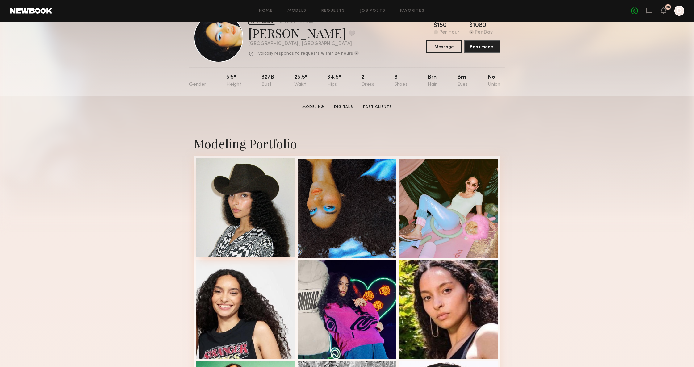
click at [231, 200] on div at bounding box center [245, 207] width 99 height 99
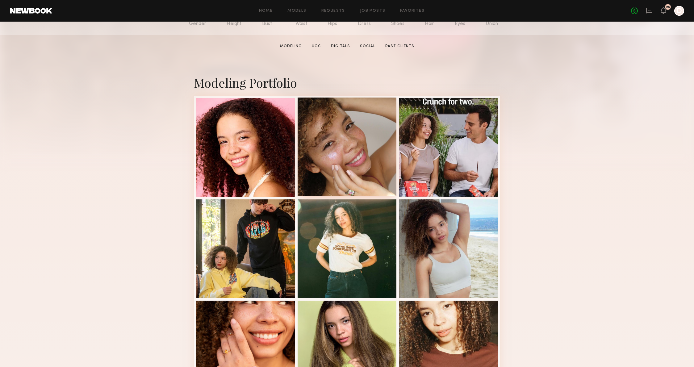
scroll to position [89, 0]
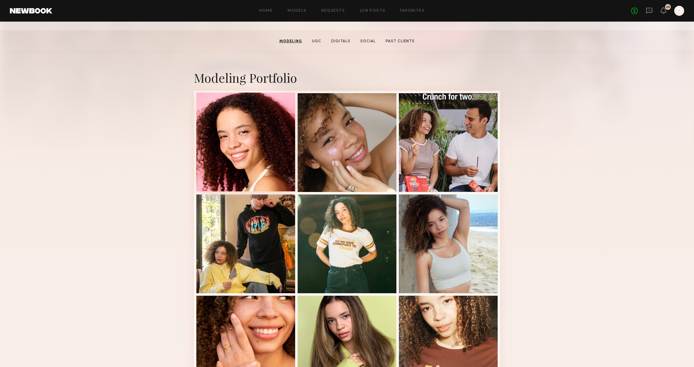
click at [238, 121] on div at bounding box center [245, 142] width 99 height 99
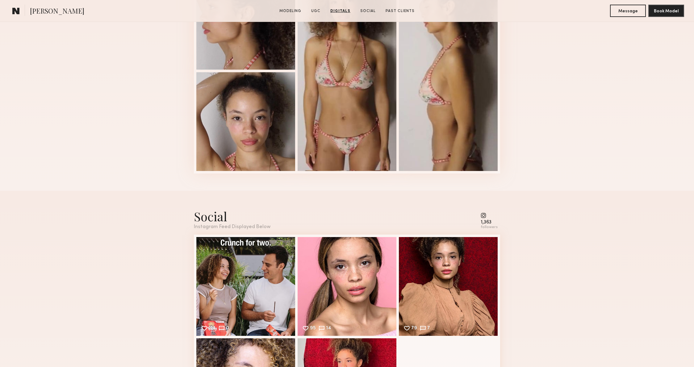
scroll to position [1488, 0]
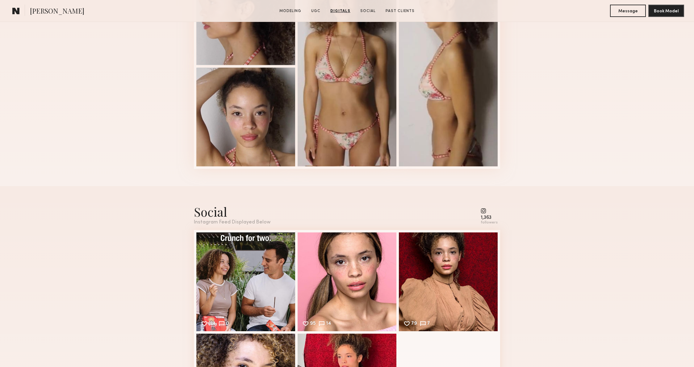
click at [542, 135] on div "Digitals 1 of 4" at bounding box center [347, 55] width 694 height 261
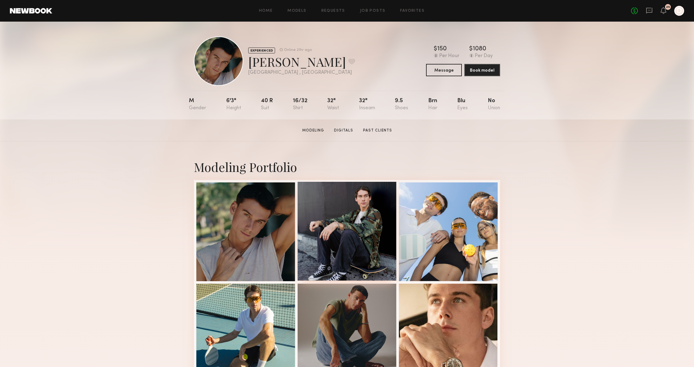
scroll to position [51, 0]
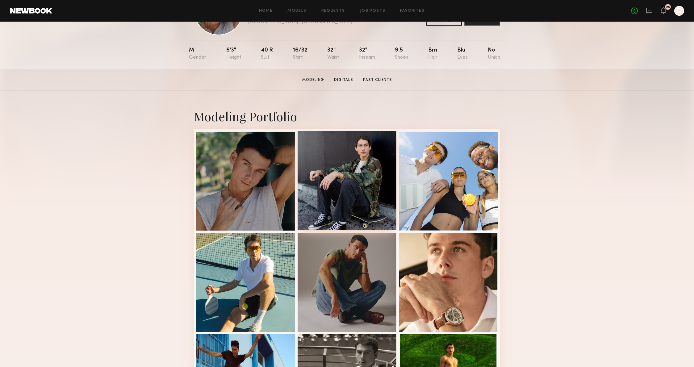
click at [321, 192] on div at bounding box center [346, 180] width 99 height 99
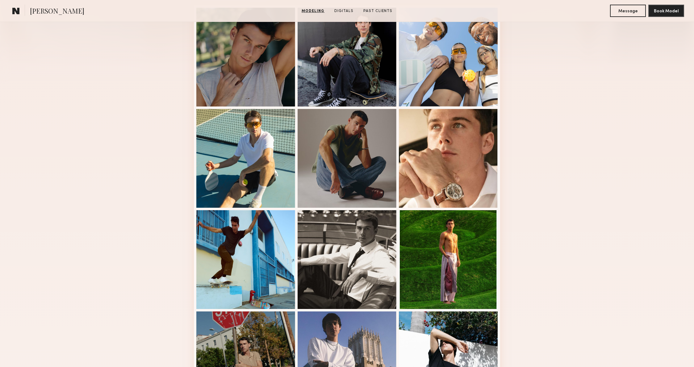
click at [146, 187] on div "Modeling Portfolio View More" at bounding box center [347, 207] width 694 height 480
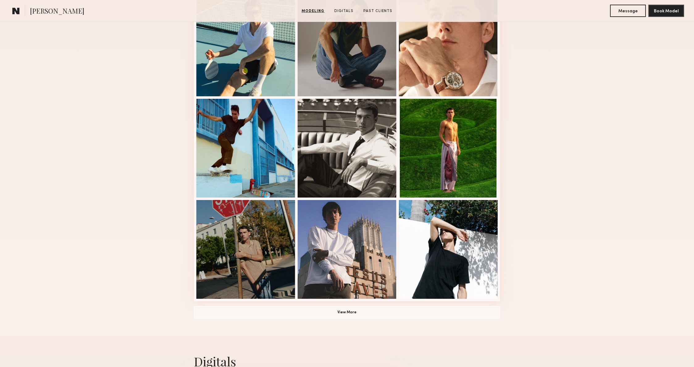
scroll to position [301, 0]
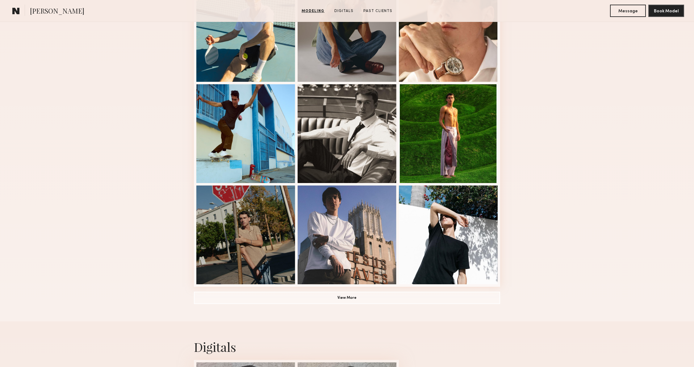
click at [138, 198] on div "Modeling Portfolio View More" at bounding box center [347, 81] width 694 height 480
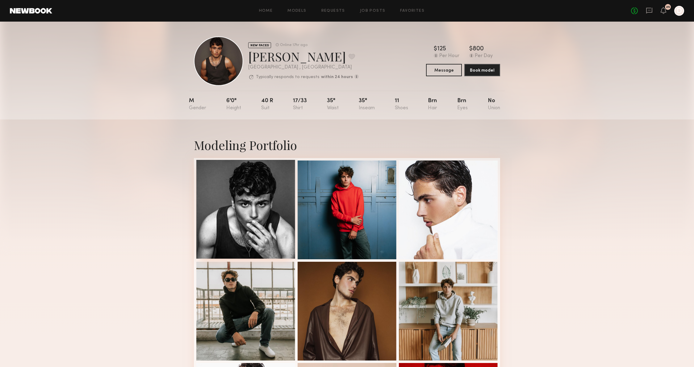
click at [235, 201] on div at bounding box center [245, 209] width 99 height 99
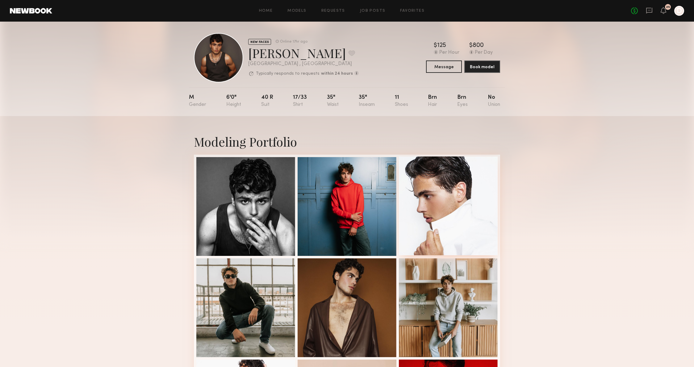
scroll to position [15, 0]
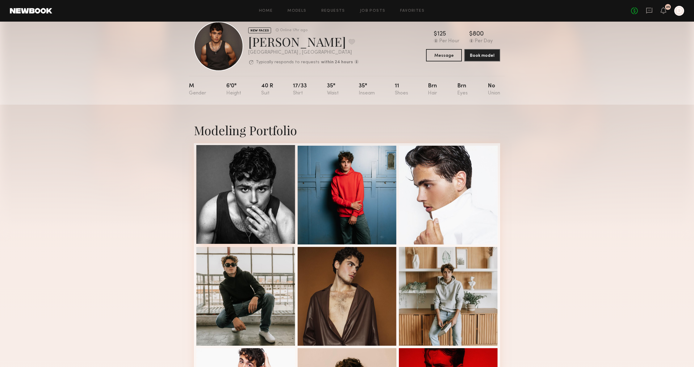
click at [269, 183] on div at bounding box center [245, 194] width 99 height 99
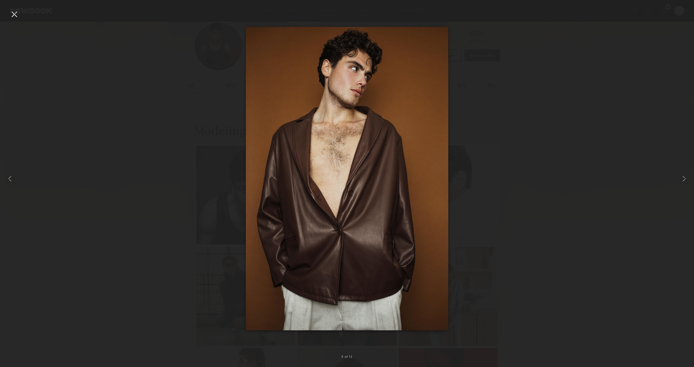
click at [178, 64] on div at bounding box center [347, 178] width 694 height 337
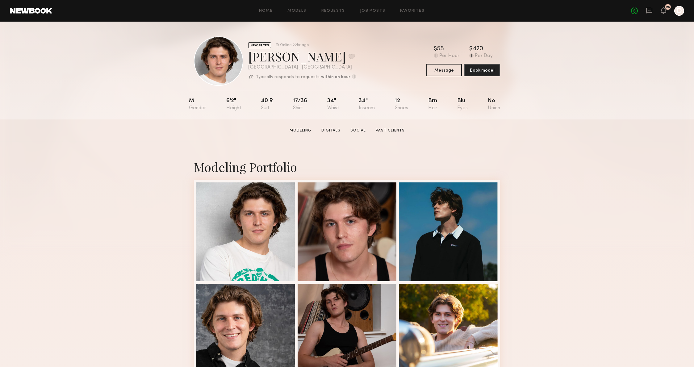
scroll to position [90, 0]
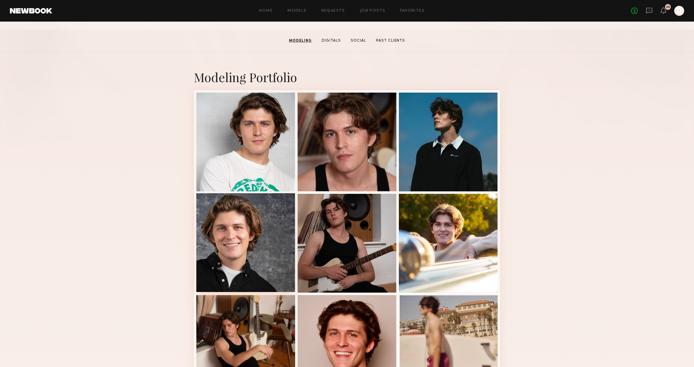
click at [248, 238] on div at bounding box center [245, 242] width 99 height 99
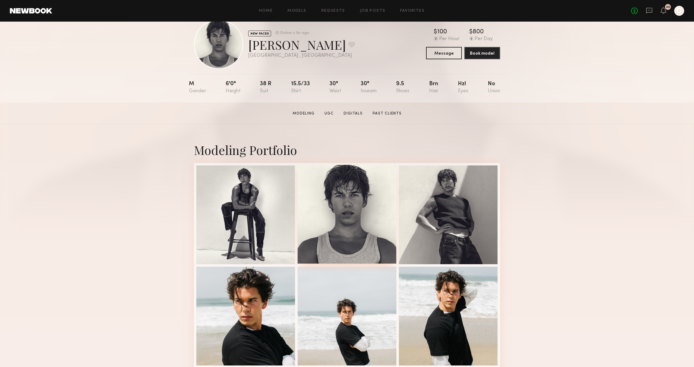
scroll to position [16, 0]
click at [350, 182] on div at bounding box center [346, 214] width 99 height 99
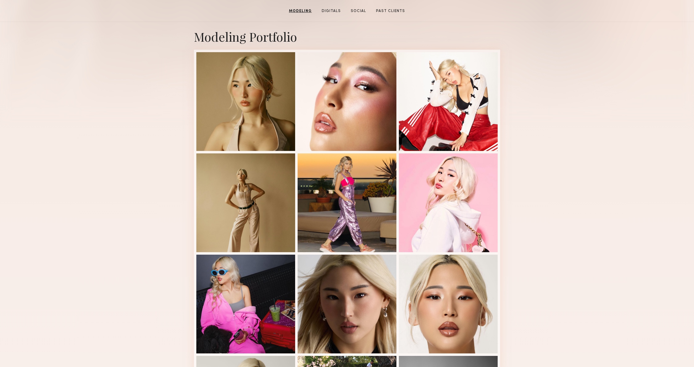
scroll to position [106, 0]
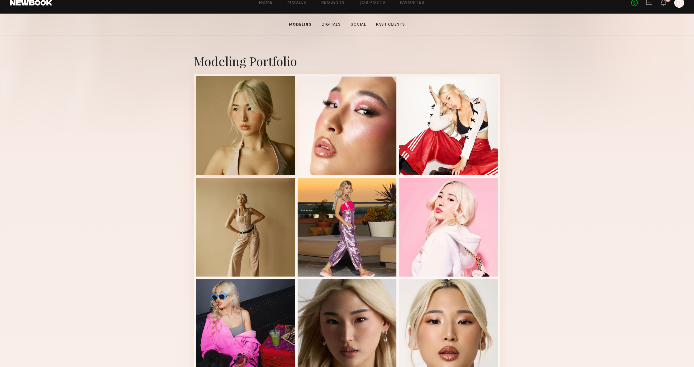
click at [282, 110] on div at bounding box center [245, 125] width 99 height 99
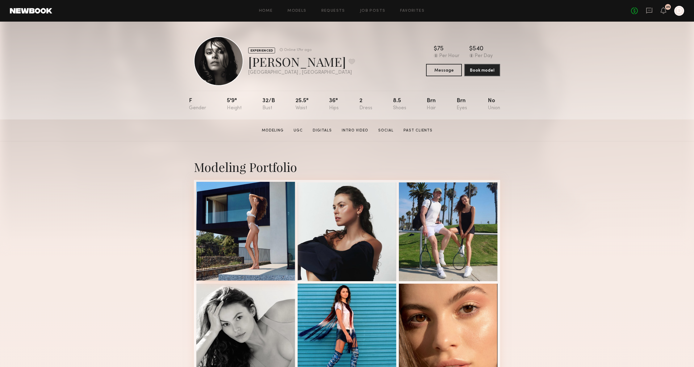
click at [243, 223] on div at bounding box center [245, 231] width 99 height 99
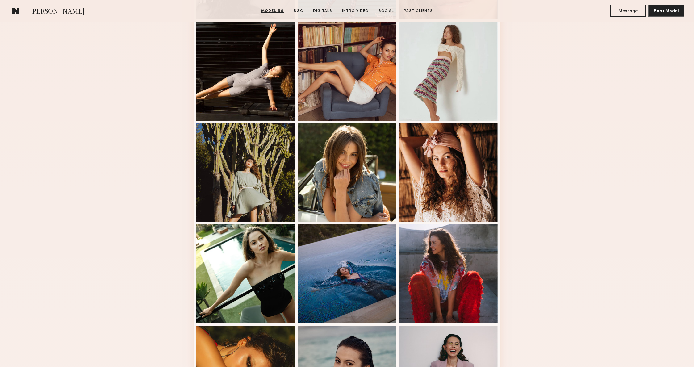
scroll to position [446, 0]
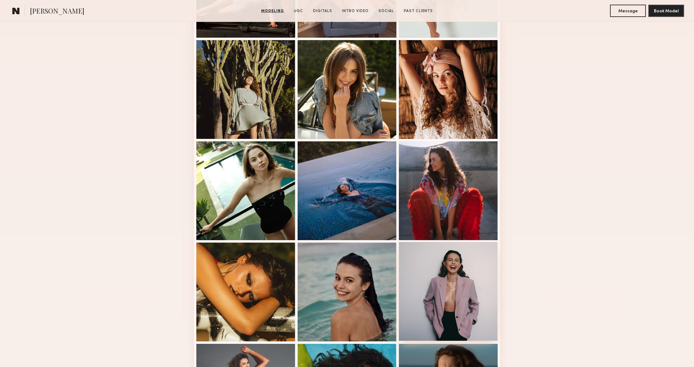
click at [467, 281] on div at bounding box center [448, 291] width 99 height 99
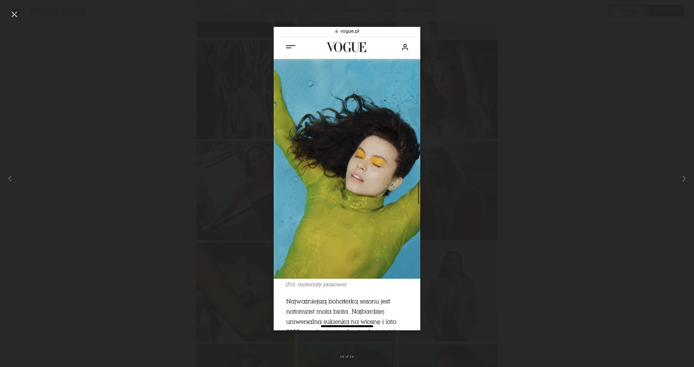
click at [405, 106] on img at bounding box center [346, 179] width 147 height 304
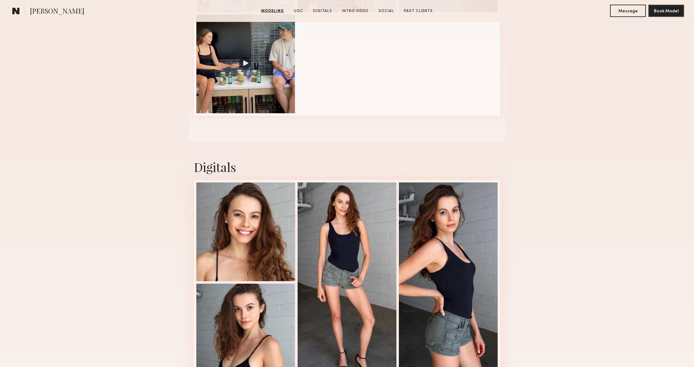
scroll to position [1259, 0]
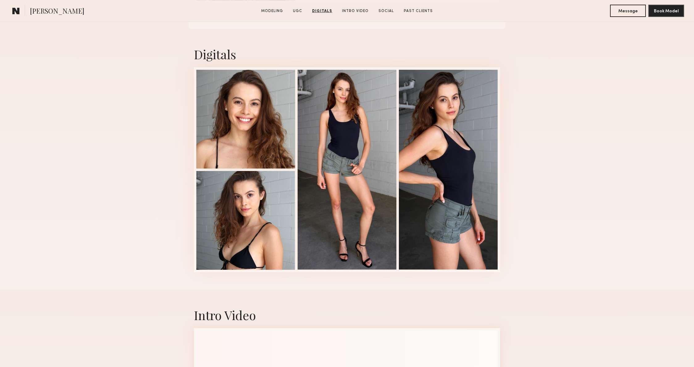
click at [587, 115] on div "Digitals 1 of 4" at bounding box center [347, 159] width 694 height 261
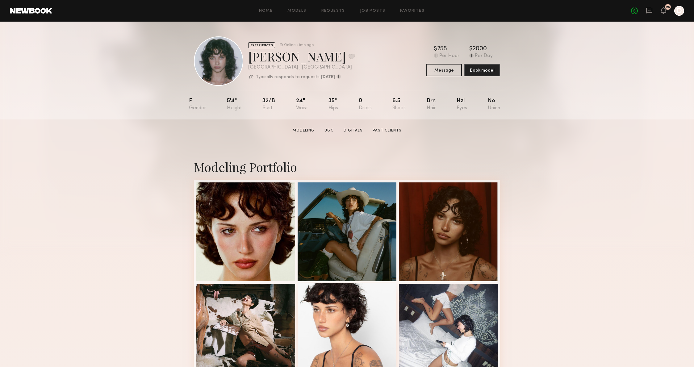
click at [363, 328] on div at bounding box center [346, 332] width 99 height 99
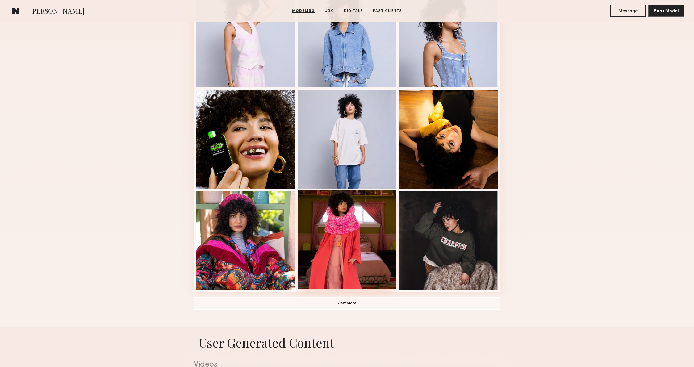
scroll to position [302, 0]
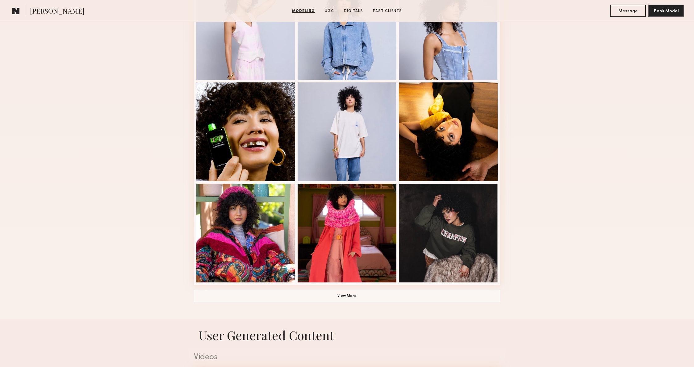
click at [152, 261] on div "Modeling Portfolio View More" at bounding box center [347, 79] width 694 height 480
click at [235, 250] on div at bounding box center [245, 232] width 99 height 99
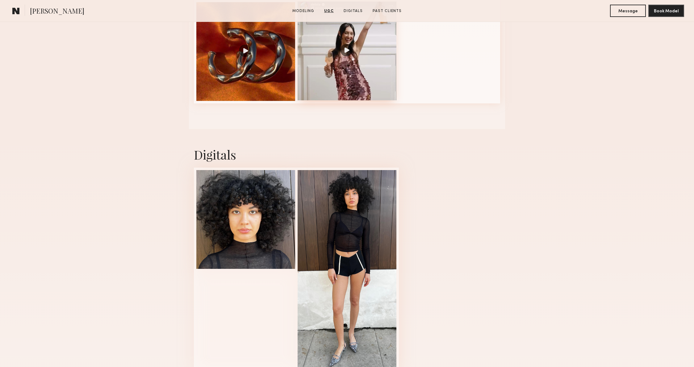
scroll to position [890, 0]
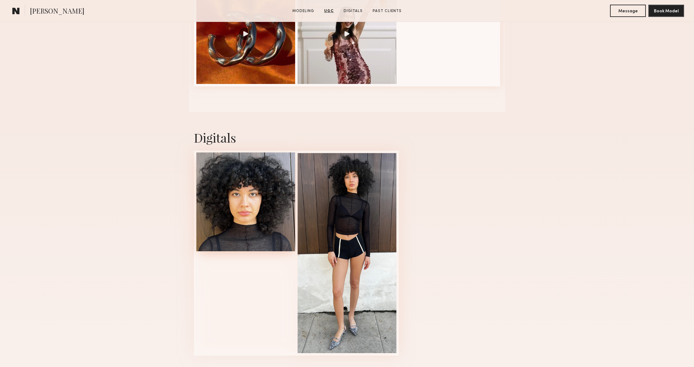
click at [260, 205] on div at bounding box center [245, 201] width 99 height 99
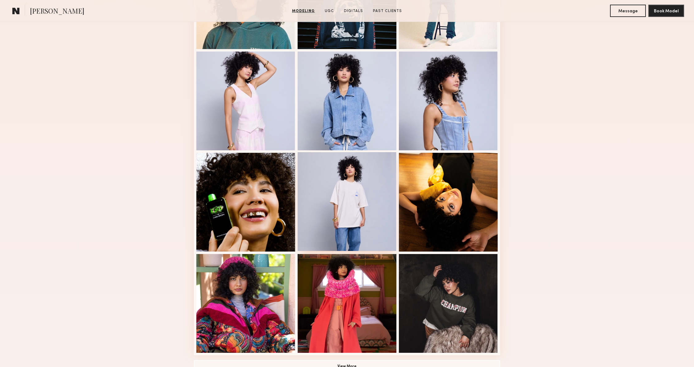
scroll to position [120, 0]
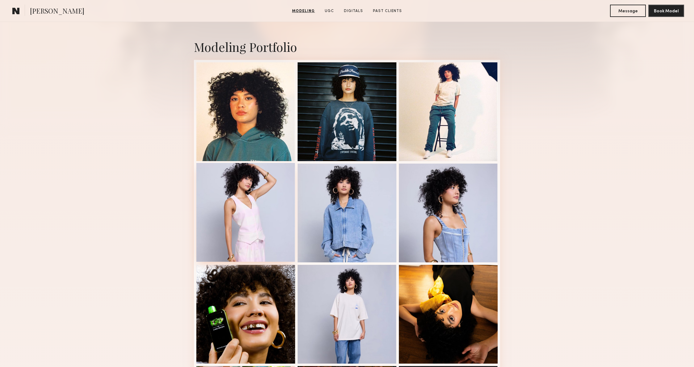
click at [244, 193] on div at bounding box center [245, 212] width 99 height 99
click at [461, 243] on div at bounding box center [448, 212] width 99 height 99
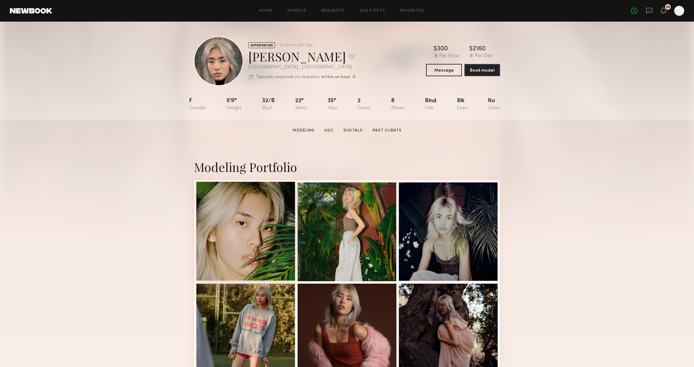
scroll to position [131, 0]
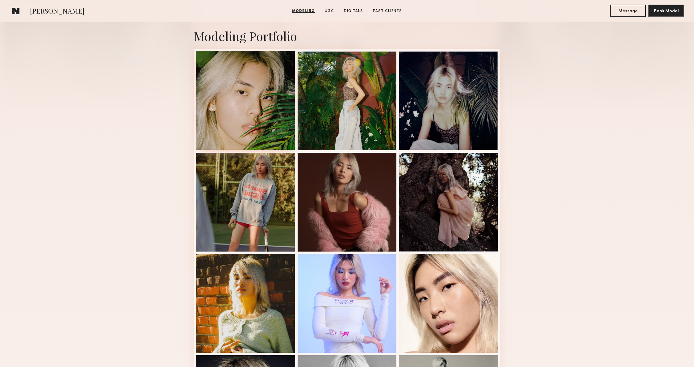
click at [282, 121] on div at bounding box center [245, 100] width 99 height 99
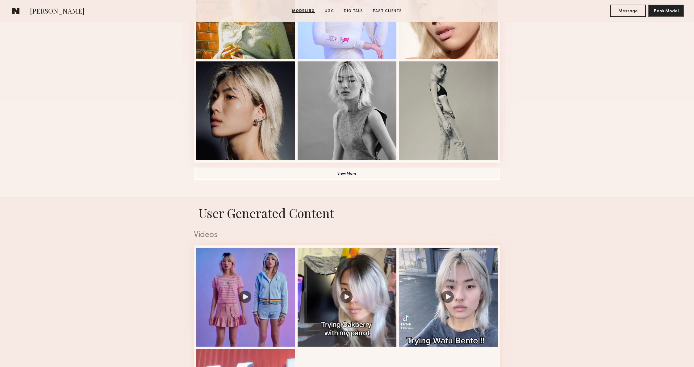
drag, startPoint x: 117, startPoint y: 214, endPoint x: 116, endPoint y: 217, distance: 3.4
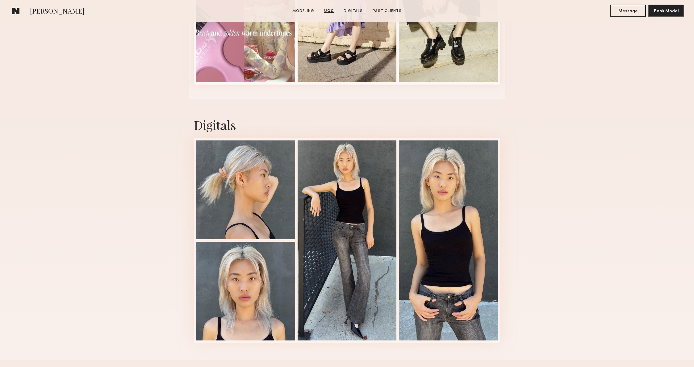
scroll to position [1264, 0]
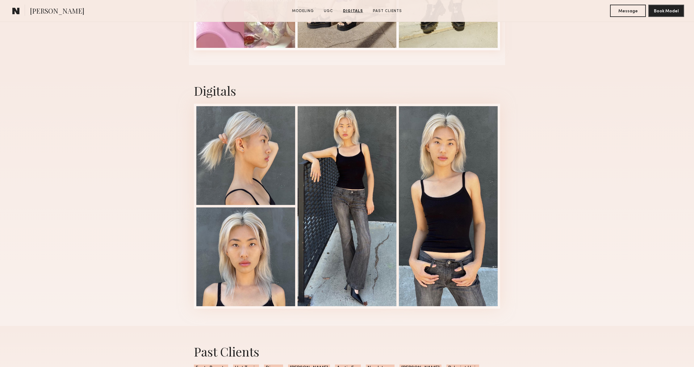
click at [137, 139] on div "Digitals 1 of 4" at bounding box center [347, 195] width 694 height 261
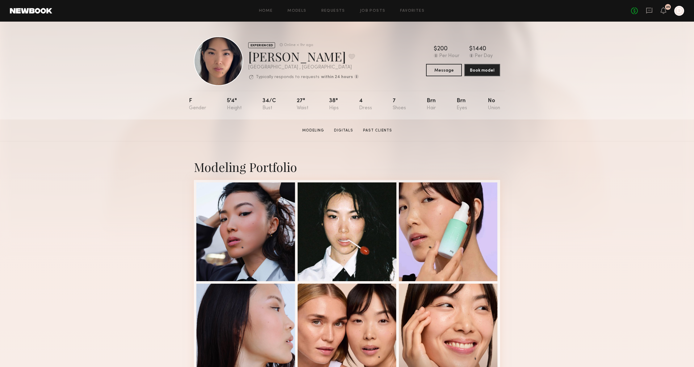
click at [130, 136] on section "[PERSON_NAME] Modeling Digitals Past Clients Message Book Model" at bounding box center [347, 130] width 694 height 22
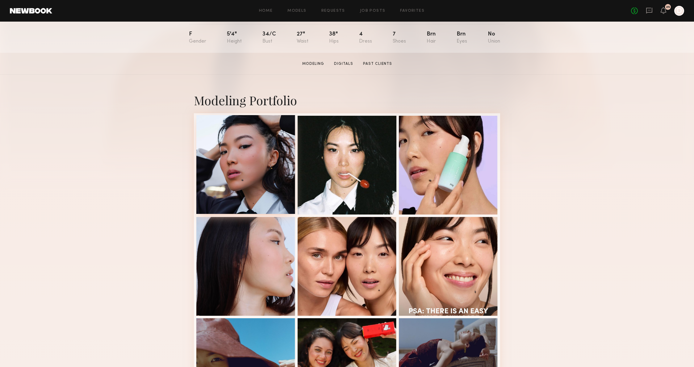
scroll to position [64, 0]
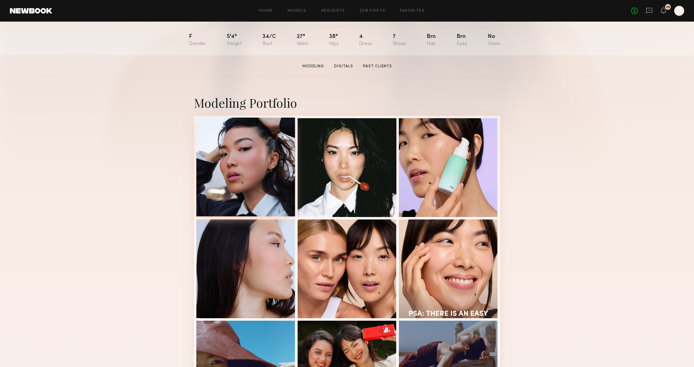
click at [265, 169] on div at bounding box center [245, 167] width 99 height 99
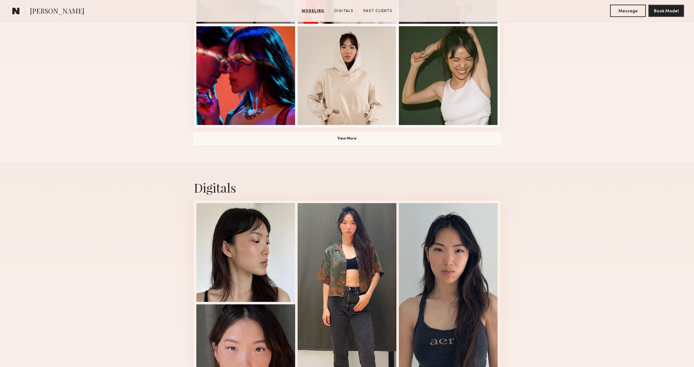
click at [535, 236] on div "Digitals 1 of 4" at bounding box center [347, 292] width 694 height 261
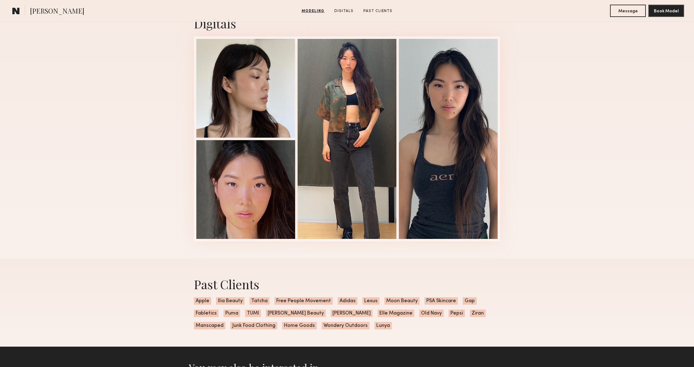
scroll to position [670, 0]
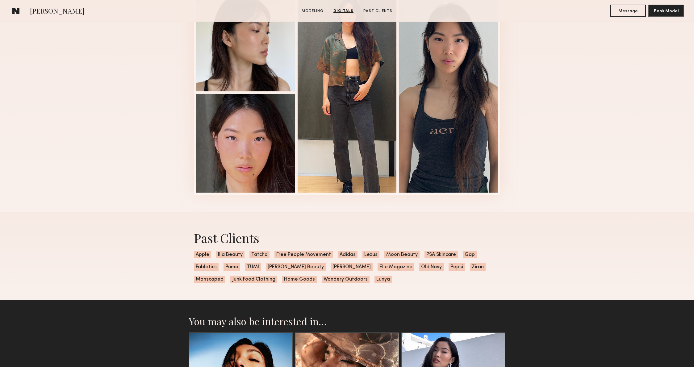
click at [535, 236] on div "Past Clients Apple Ilia Beauty Tatcha Free People Movement Adidas Lexus Moon Be…" at bounding box center [347, 256] width 694 height 88
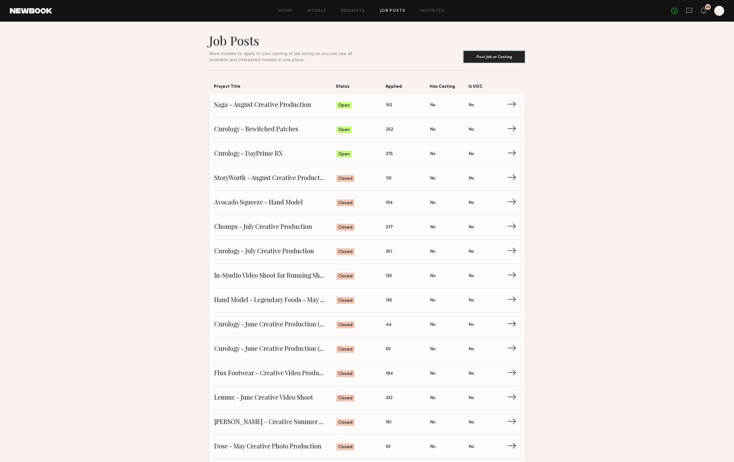
click at [145, 88] on section "Job Posts Allow models to apply to your casting or job listing so you can see a…" at bounding box center [367, 429] width 734 height 792
click at [260, 104] on span "Saga - August Creative Production" at bounding box center [275, 105] width 122 height 9
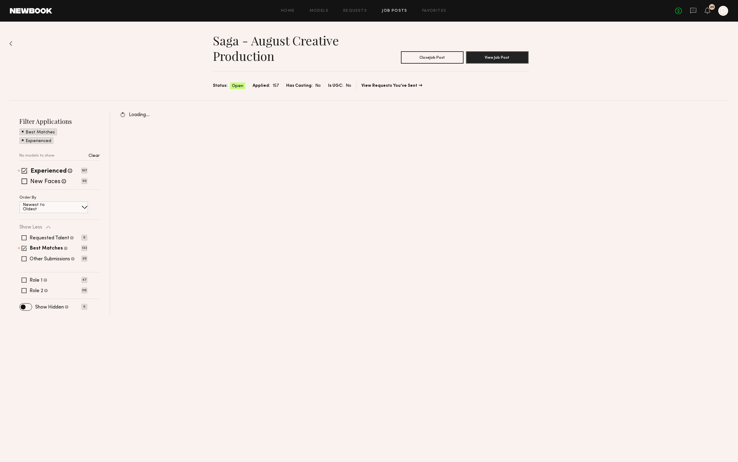
click at [316, 18] on header "Home Models Requests Job Posts Favorites Sign Out No fees up to $5,000 25 D" at bounding box center [369, 11] width 738 height 22
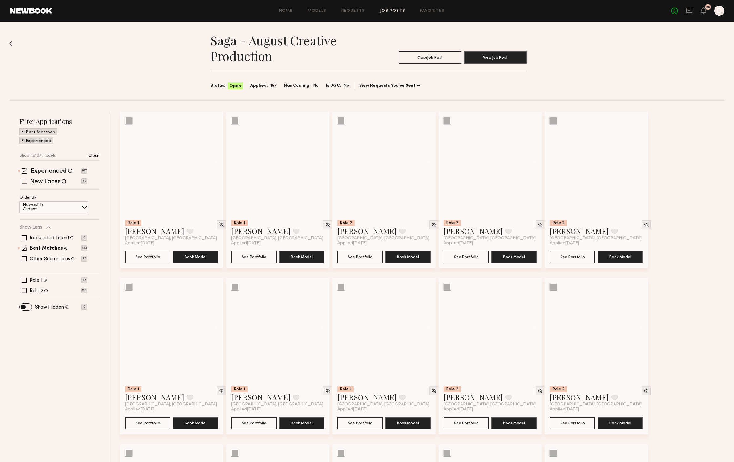
click at [317, 14] on div "Home Models Requests Job Posts Favorites Sign Out No fees up to $5,000 25 D" at bounding box center [388, 11] width 672 height 10
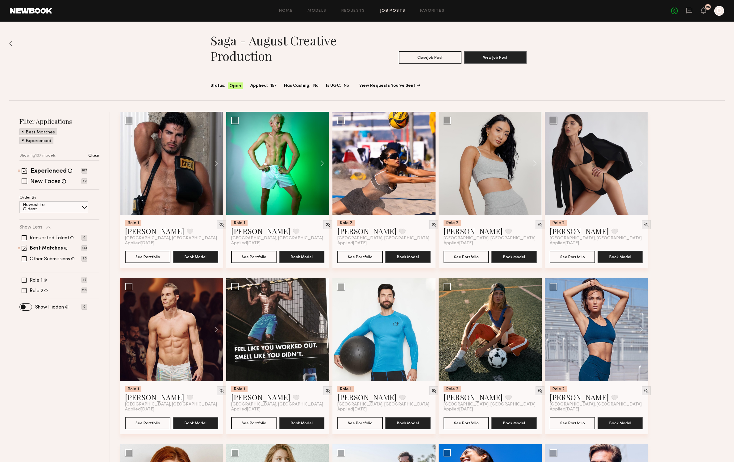
click at [318, 13] on div "Home Models Requests Job Posts Favorites Sign Out No fees up to $5,000 25 D" at bounding box center [388, 11] width 672 height 10
click at [210, 164] on button at bounding box center [213, 163] width 20 height 103
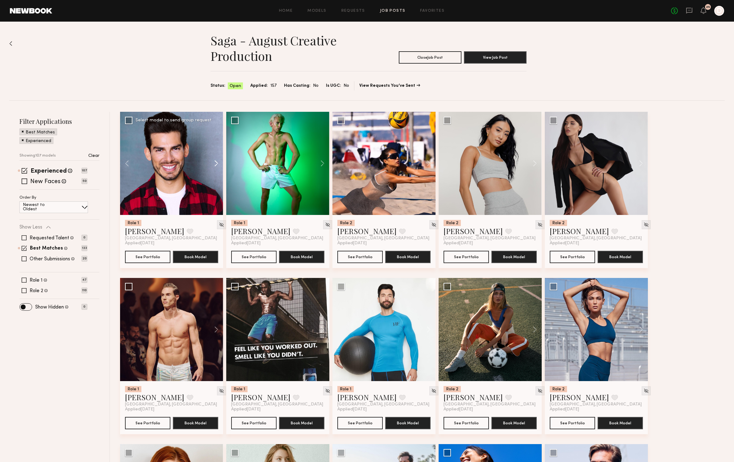
click at [210, 164] on button at bounding box center [213, 163] width 20 height 103
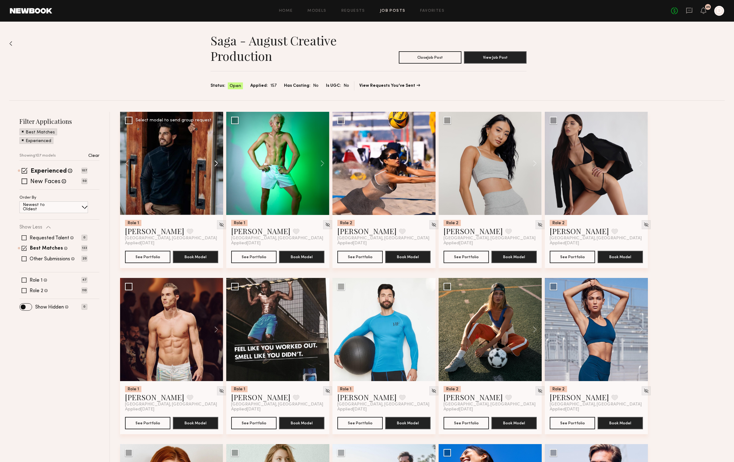
click at [210, 164] on button at bounding box center [213, 163] width 20 height 103
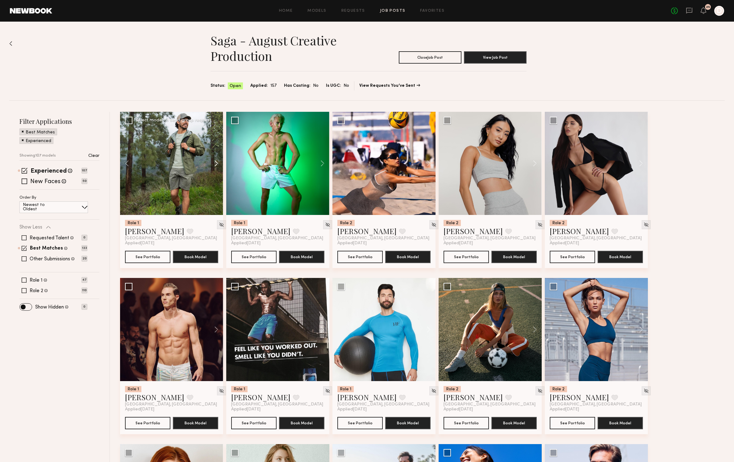
click at [210, 164] on button at bounding box center [213, 163] width 20 height 103
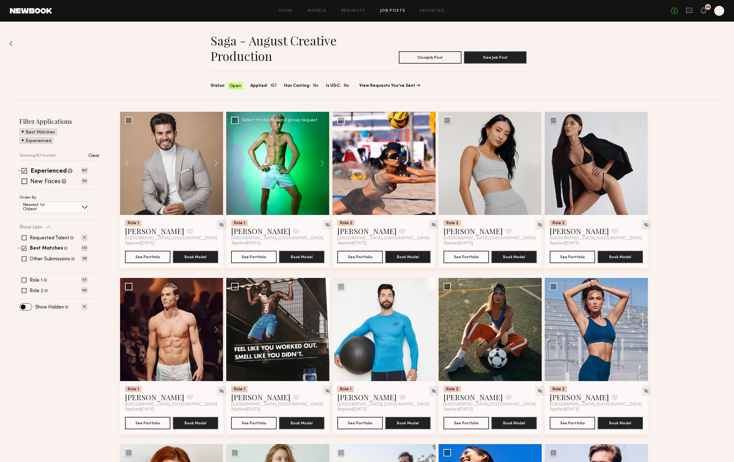
click at [306, 156] on div at bounding box center [277, 163] width 103 height 103
click at [258, 255] on button "See Portfolio" at bounding box center [253, 256] width 45 height 12
click at [321, 329] on button at bounding box center [319, 329] width 20 height 103
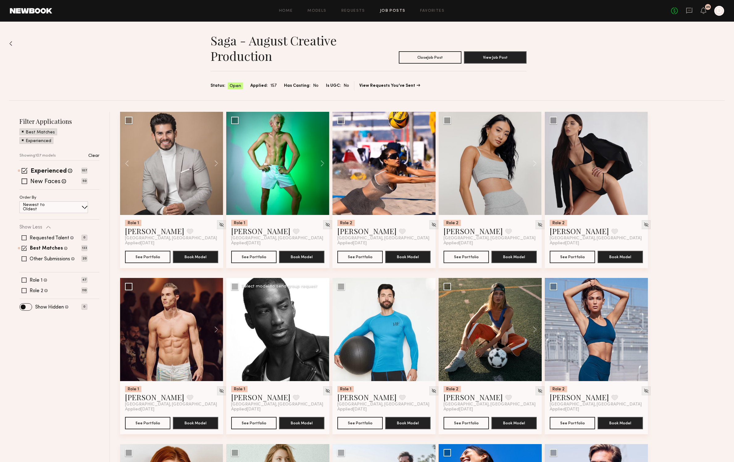
click at [321, 329] on button at bounding box center [319, 329] width 20 height 103
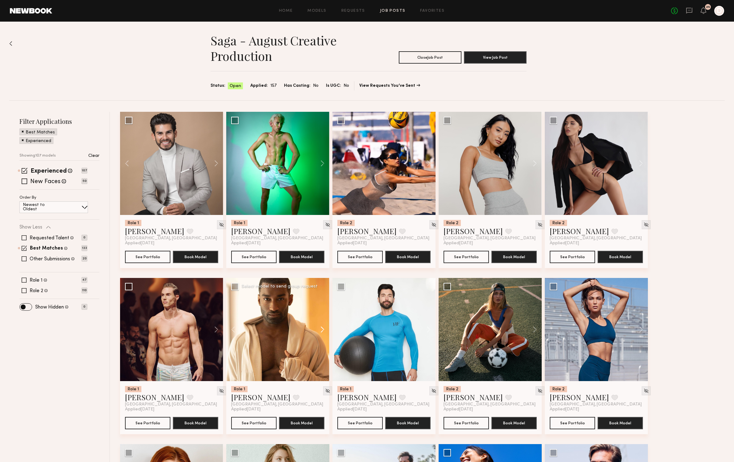
click at [321, 329] on button at bounding box center [319, 329] width 20 height 103
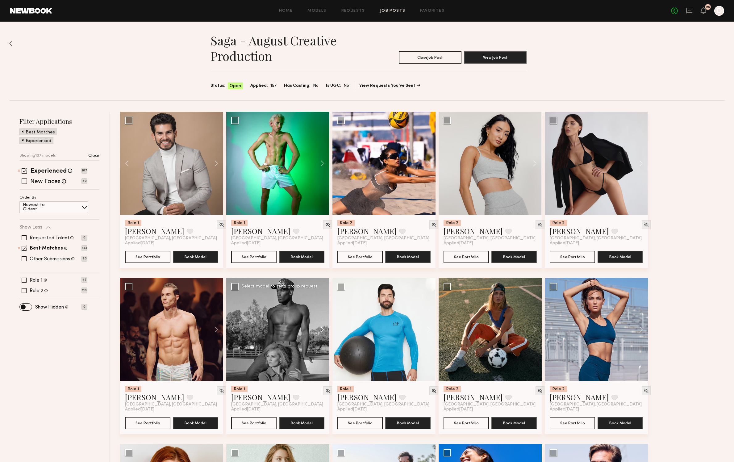
click at [321, 329] on button at bounding box center [319, 329] width 20 height 103
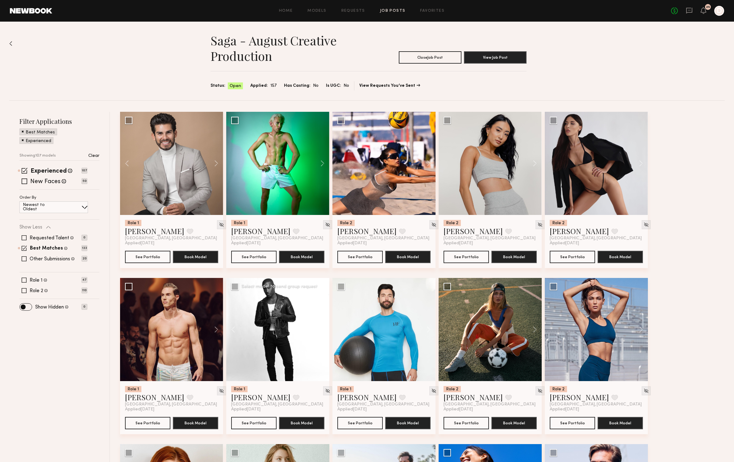
click at [321, 329] on div at bounding box center [277, 329] width 103 height 103
click at [277, 341] on div at bounding box center [277, 329] width 103 height 103
click at [247, 367] on button "See Portfolio" at bounding box center [253, 422] width 45 height 12
click at [223, 330] on button at bounding box center [213, 329] width 20 height 103
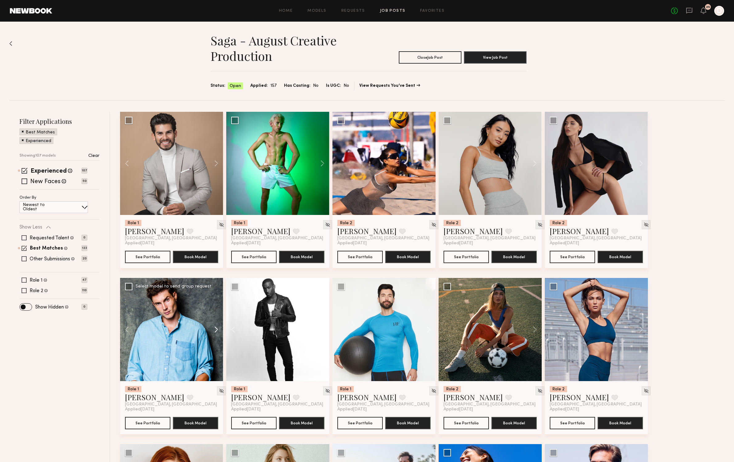
click at [223, 330] on button at bounding box center [213, 329] width 20 height 103
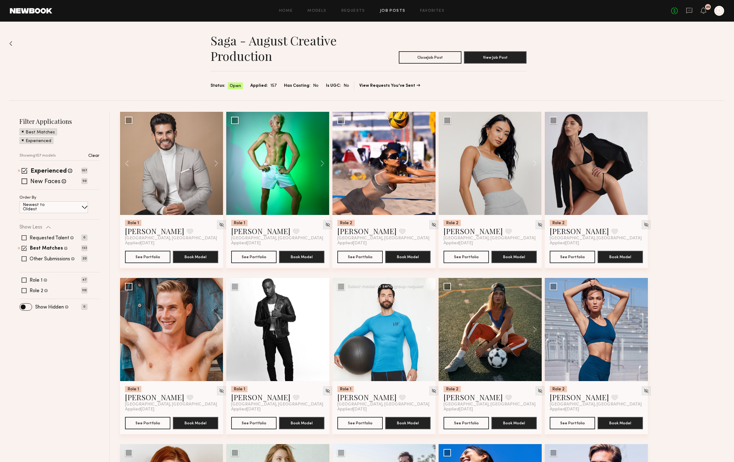
click at [416, 326] on button at bounding box center [426, 329] width 20 height 103
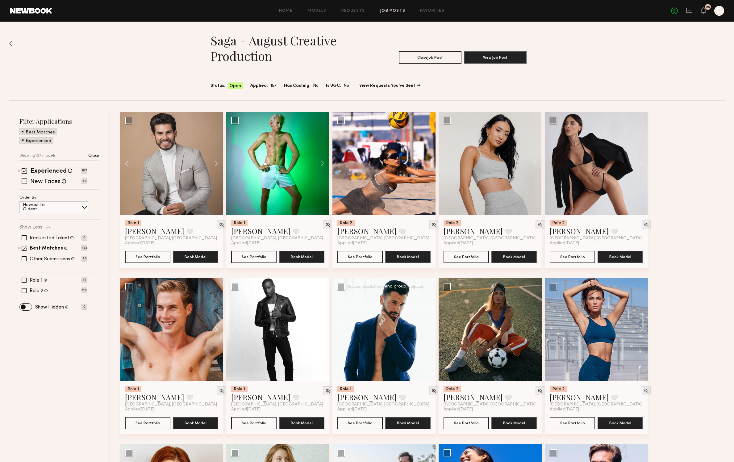
click at [419, 326] on button at bounding box center [426, 329] width 20 height 103
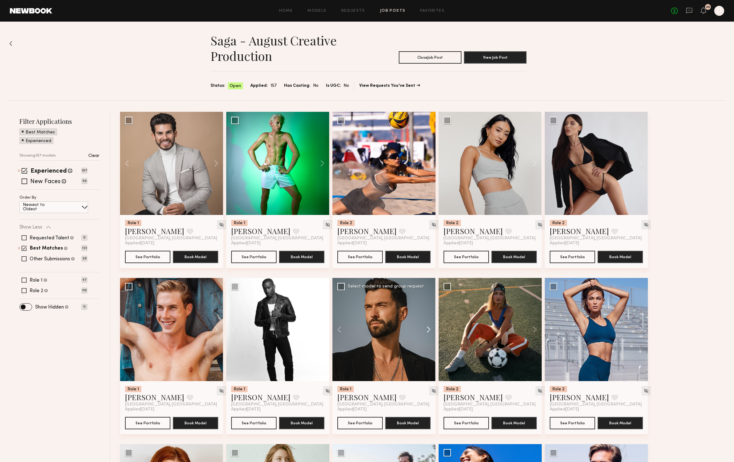
click at [419, 326] on button at bounding box center [426, 329] width 20 height 103
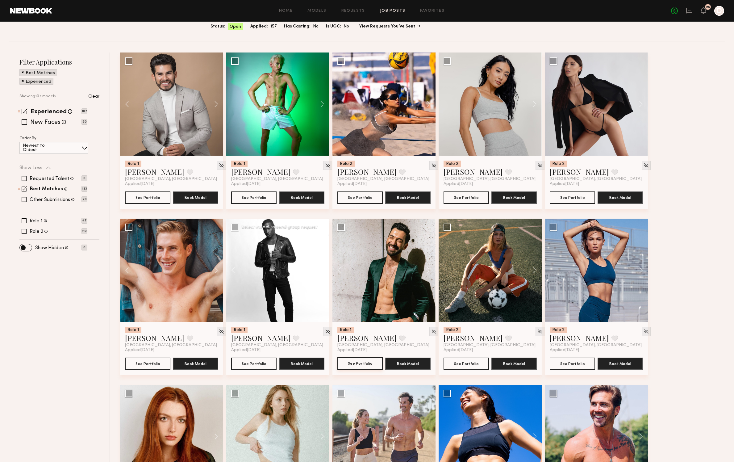
scroll to position [135, 0]
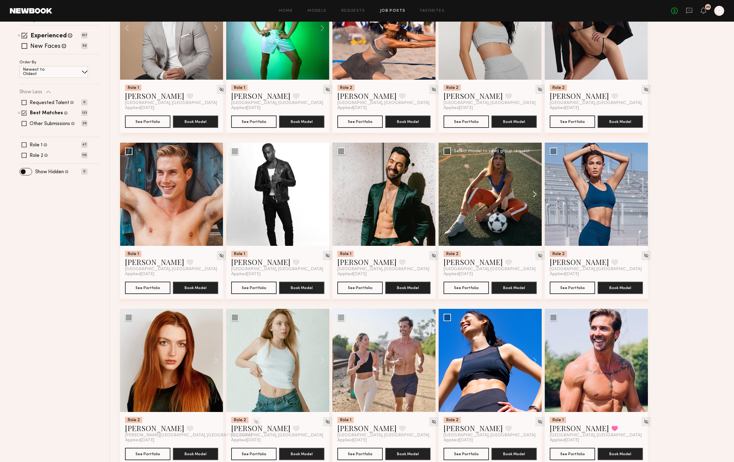
click at [534, 200] on button at bounding box center [532, 194] width 20 height 103
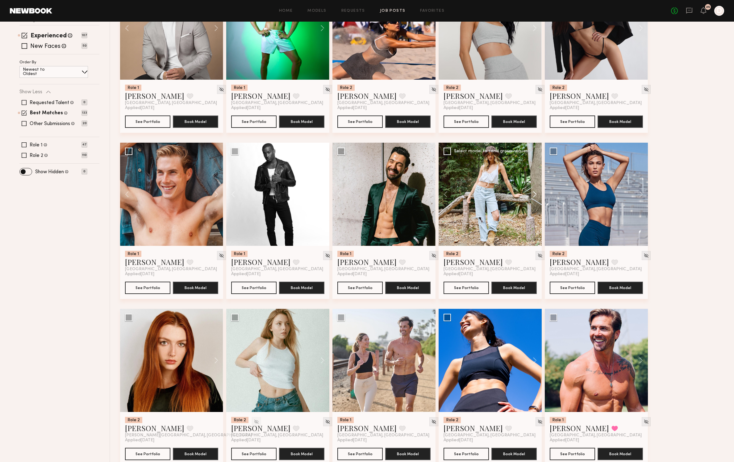
click at [534, 200] on button at bounding box center [532, 194] width 20 height 103
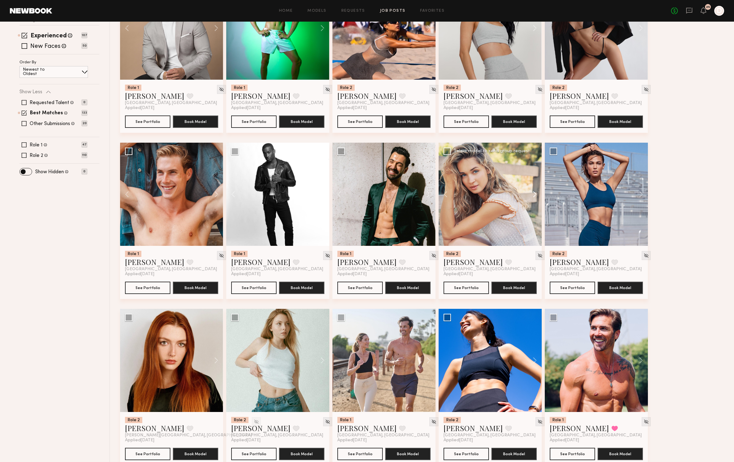
click at [534, 200] on button at bounding box center [532, 194] width 20 height 103
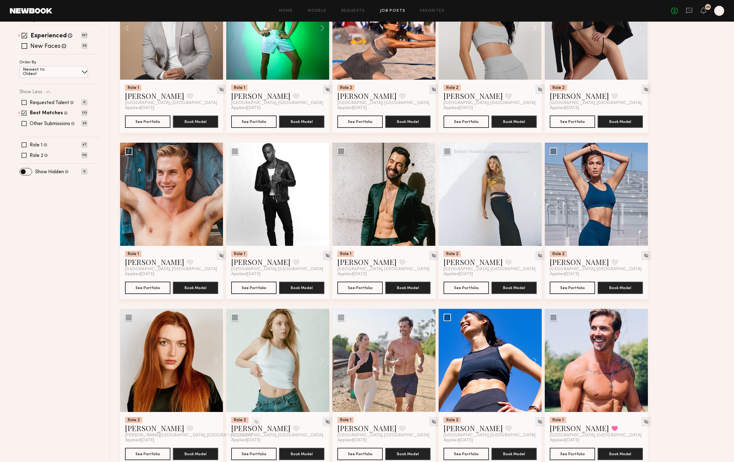
click at [534, 200] on button at bounding box center [532, 194] width 20 height 103
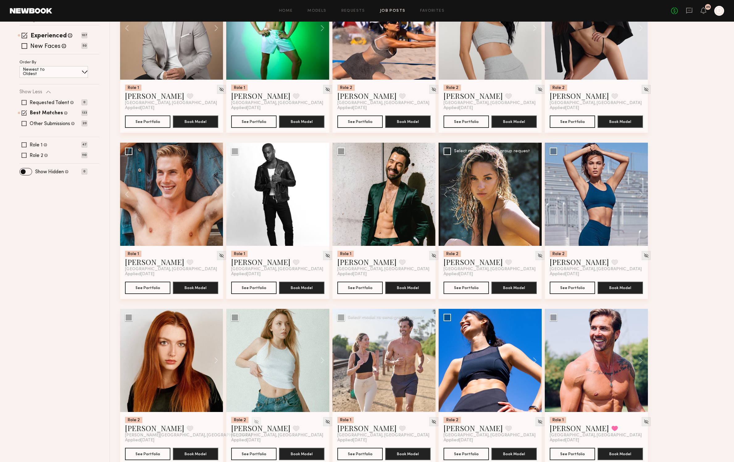
click at [420, 366] on button at bounding box center [426, 360] width 20 height 103
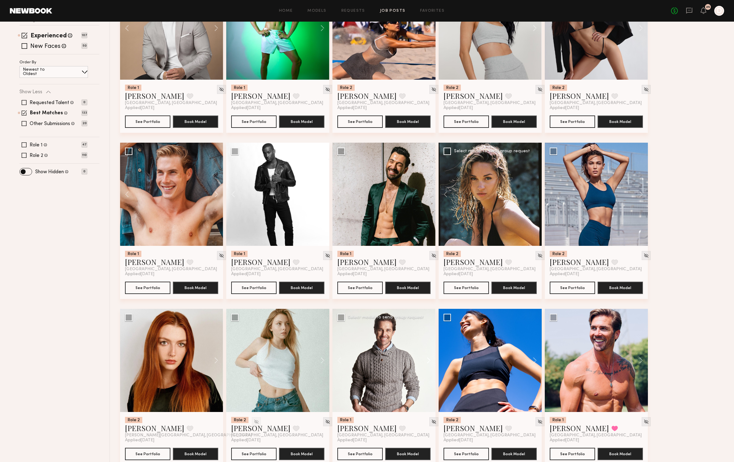
click at [420, 366] on button at bounding box center [426, 360] width 20 height 103
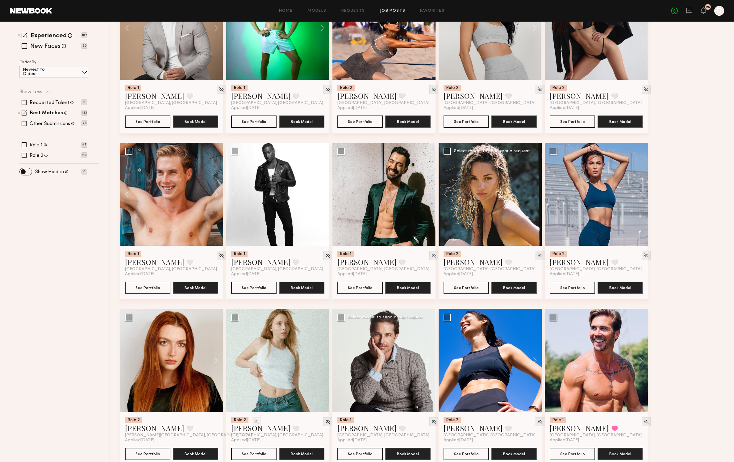
click at [420, 366] on button at bounding box center [426, 360] width 20 height 103
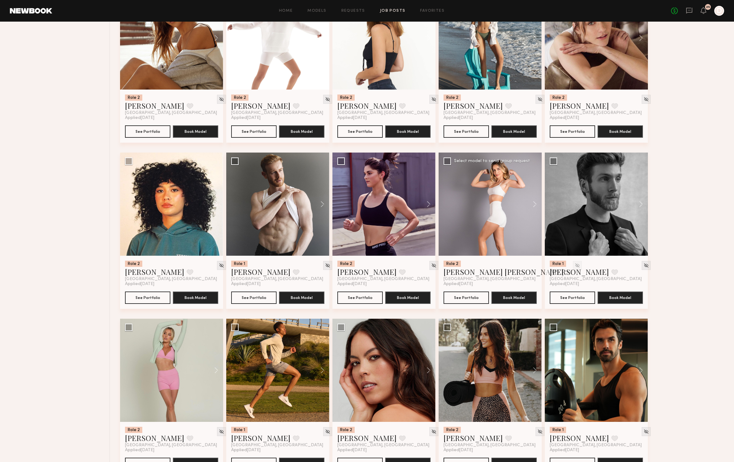
scroll to position [587, 0]
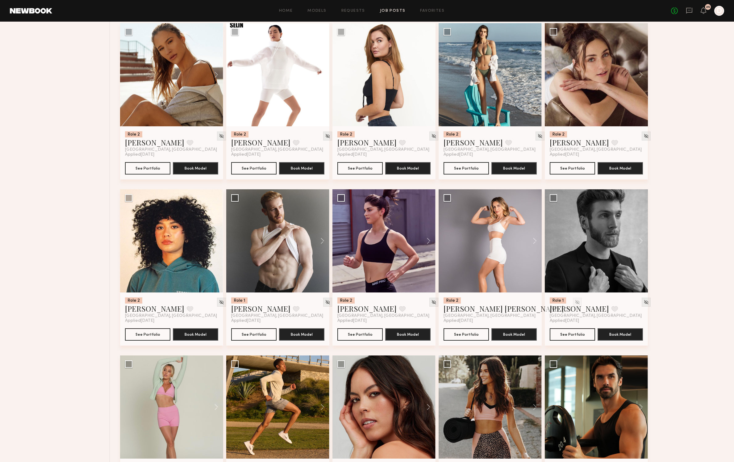
click at [320, 8] on div "Home Models Requests Job Posts Favorites Sign Out No fees up to $5,000 25 D" at bounding box center [388, 11] width 672 height 10
click at [320, 9] on link "Models" at bounding box center [316, 11] width 19 height 4
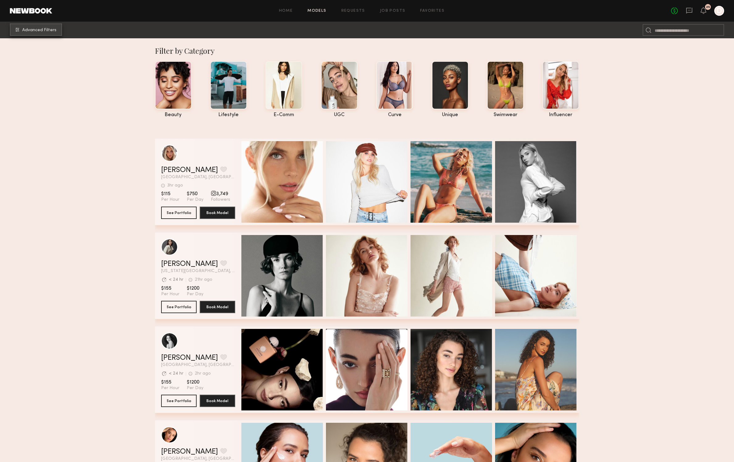
click at [22, 26] on button "Advanced Filters" at bounding box center [36, 29] width 52 height 12
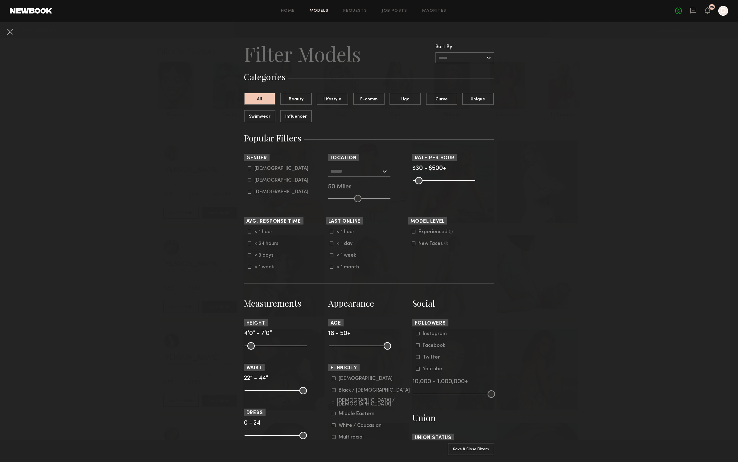
click at [260, 170] on div "Male" at bounding box center [282, 169] width 54 height 4
type input "*"
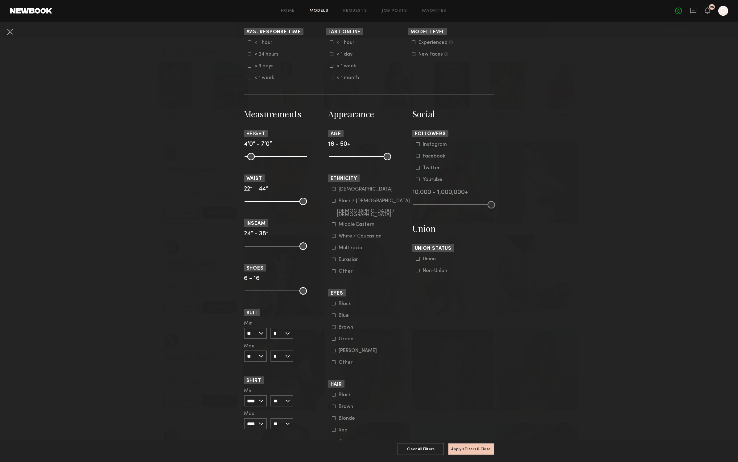
scroll to position [245, 0]
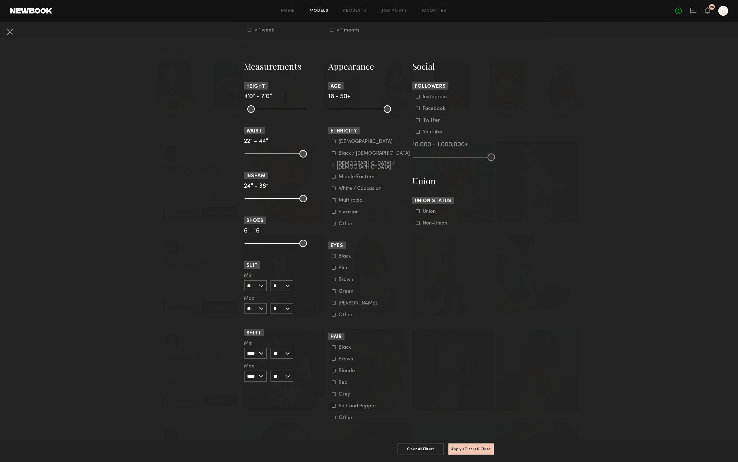
click at [266, 149] on common-range-minmax at bounding box center [275, 152] width 62 height 7
click at [276, 149] on common-range-minmax at bounding box center [275, 152] width 62 height 7
click at [296, 149] on common-range-minmax at bounding box center [275, 152] width 62 height 7
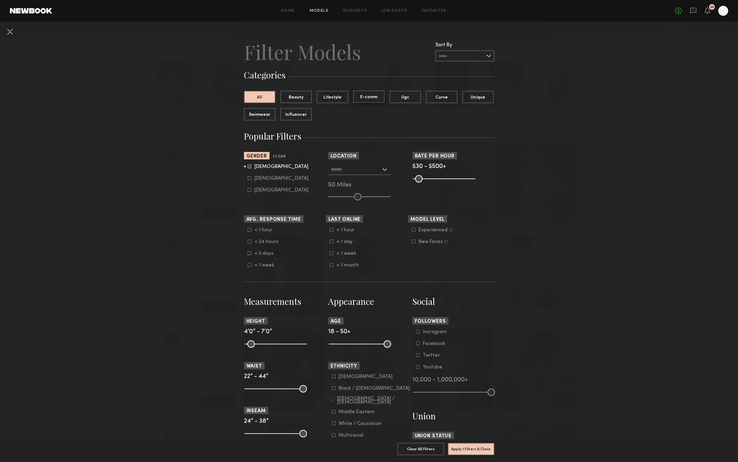
scroll to position [0, 0]
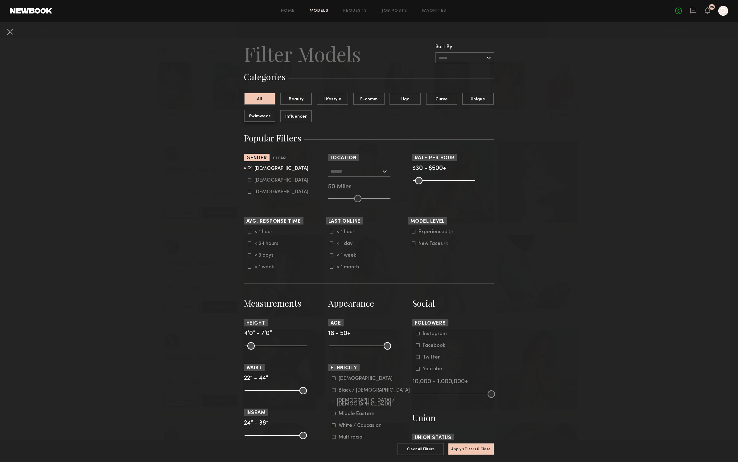
click at [251, 120] on button "Swimwear" at bounding box center [259, 116] width 31 height 12
click at [444, 51] on div "Sort By Clear Rate LOW TO HIGH HIGH TO LOW Experience LOW TO HIGH HIGH TO LOW" at bounding box center [465, 53] width 59 height 19
click at [442, 56] on input "text" at bounding box center [465, 57] width 59 height 11
click at [552, 108] on nb-browse-filters "Clear All Filter Models Filter Models Sort By Clear Rate LOW TO HIGH HIGH TO LO…" at bounding box center [369, 360] width 738 height 677
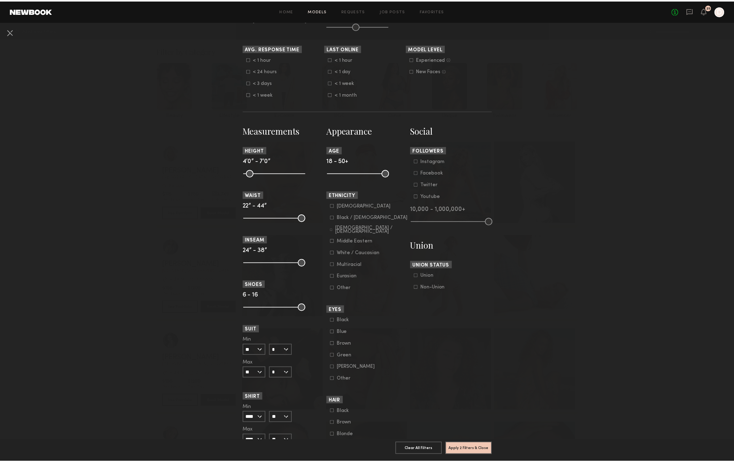
scroll to position [245, 0]
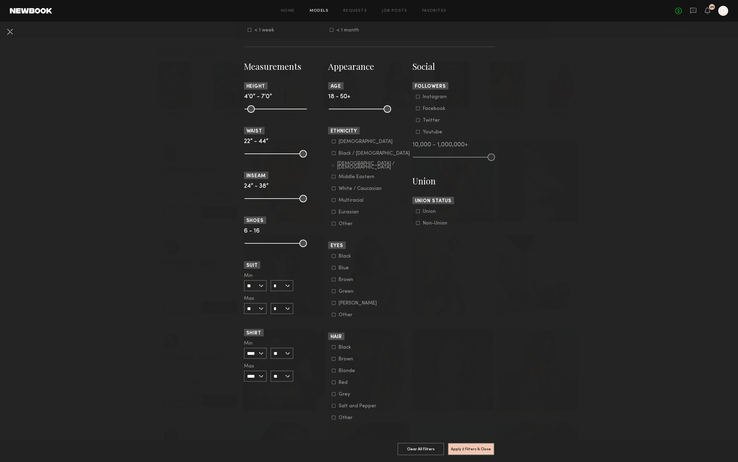
click at [458, 367] on nb-browse-filters "Clear All Filter Models Filter Models Sort By Clear Rate LOW TO HIGH HIGH TO LO…" at bounding box center [369, 123] width 738 height 677
click at [455, 367] on button "Apply 2 Filters & Close" at bounding box center [471, 448] width 47 height 12
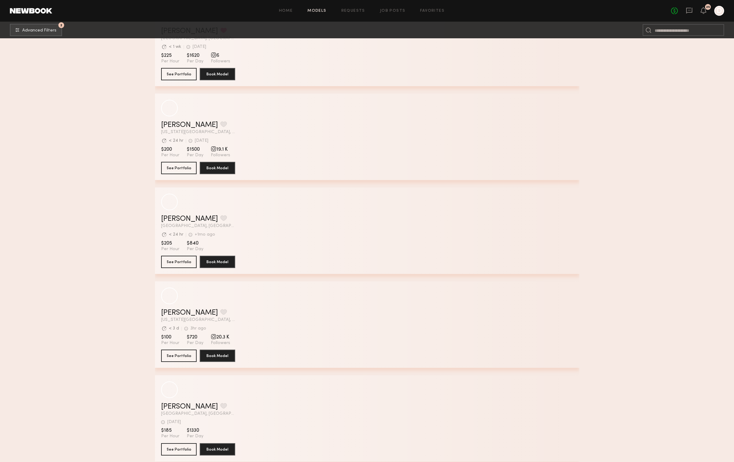
scroll to position [2442, 0]
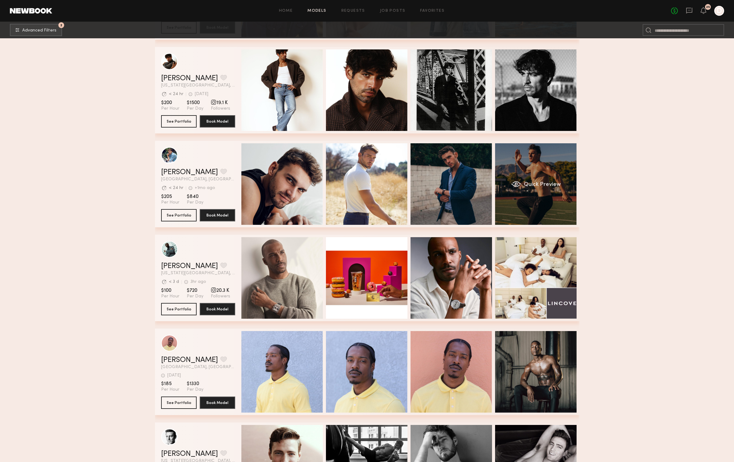
click at [540, 182] on span "Quick Preview" at bounding box center [541, 185] width 37 height 6
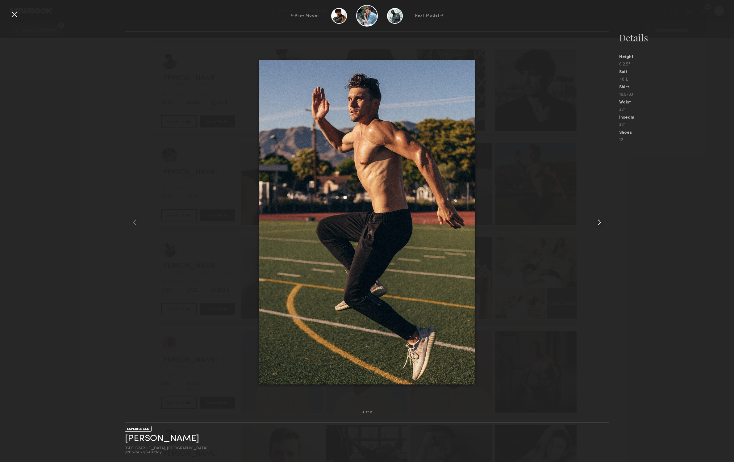
click at [600, 229] on div at bounding box center [599, 222] width 19 height 360
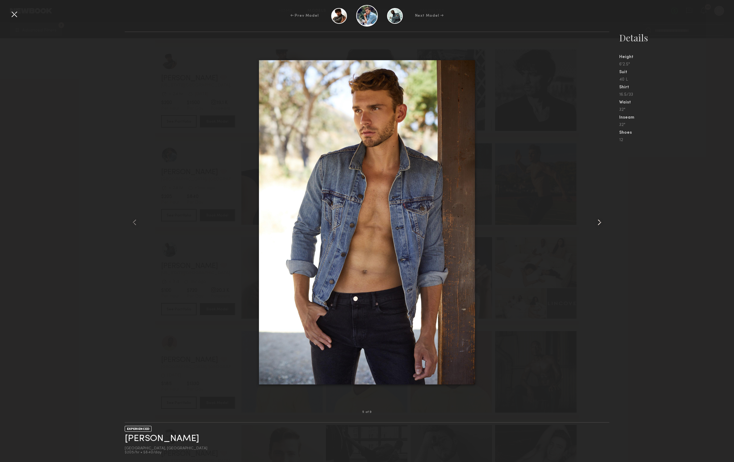
click at [598, 228] on div at bounding box center [599, 222] width 19 height 360
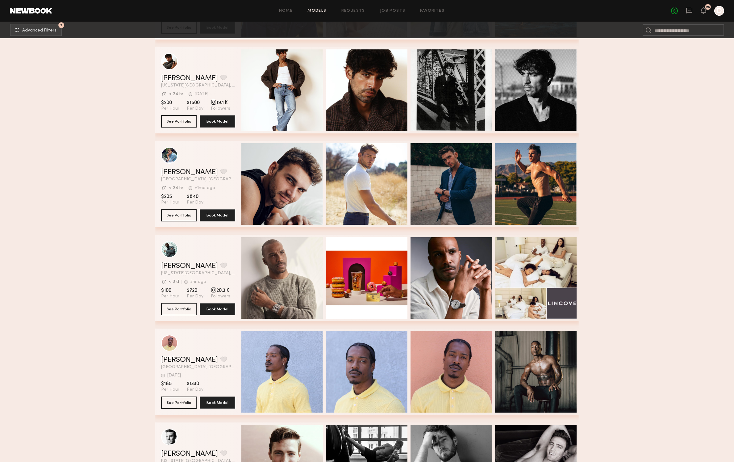
scroll to position [2494, 0]
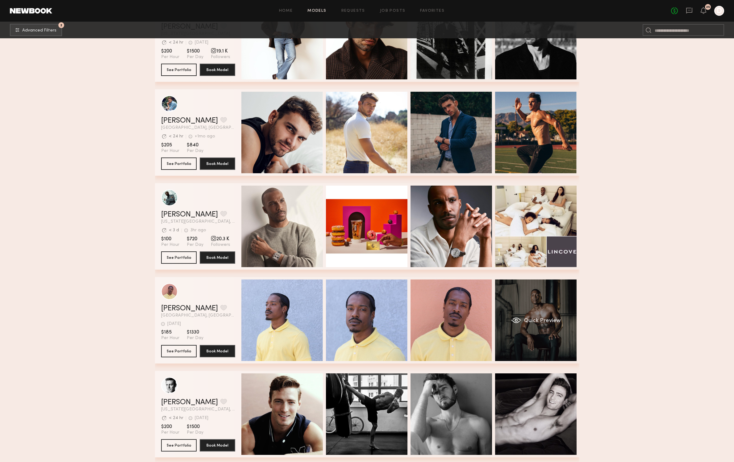
click at [548, 301] on div "Quick Preview" at bounding box center [535, 319] width 81 height 81
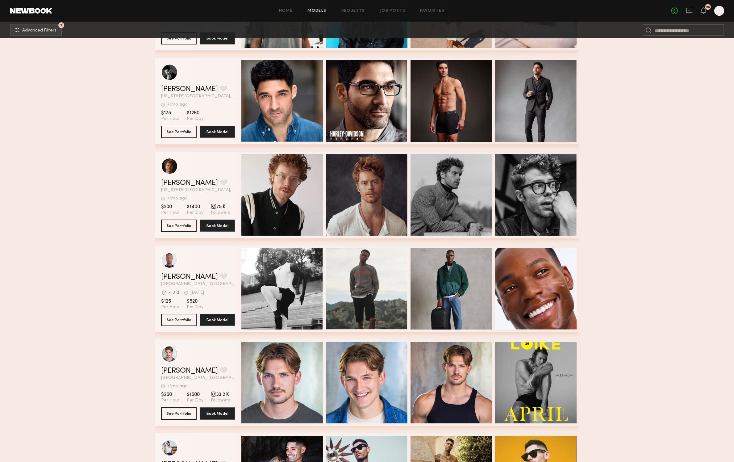
scroll to position [3161, 0]
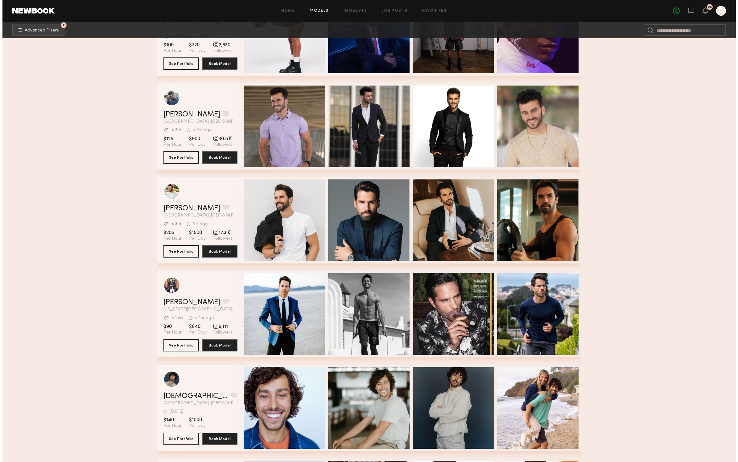
scroll to position [0, 0]
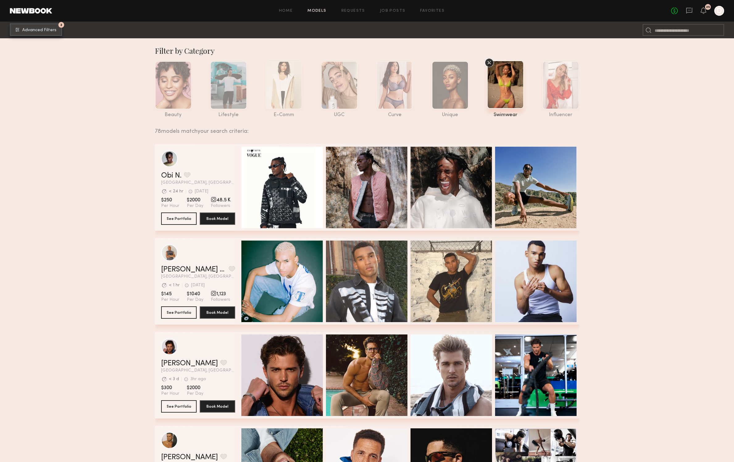
click at [57, 28] on button "2 Advanced Filters" at bounding box center [36, 29] width 52 height 12
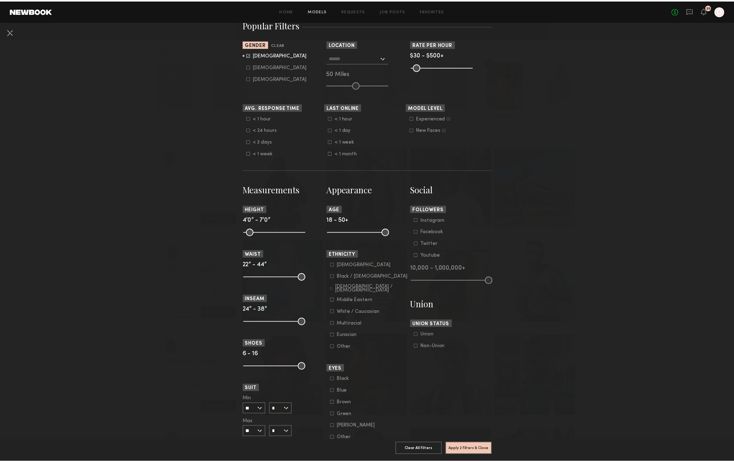
scroll to position [118, 0]
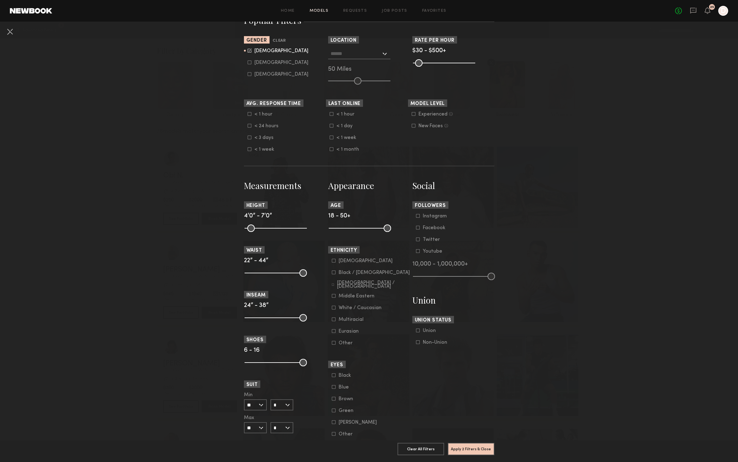
drag, startPoint x: 243, startPoint y: 271, endPoint x: 250, endPoint y: 272, distance: 7.8
click at [250, 271] on common-range-minmax at bounding box center [275, 271] width 62 height 7
drag, startPoint x: 248, startPoint y: 275, endPoint x: 270, endPoint y: 268, distance: 22.8
type input "**"
click at [270, 269] on input "range" at bounding box center [276, 272] width 62 height 7
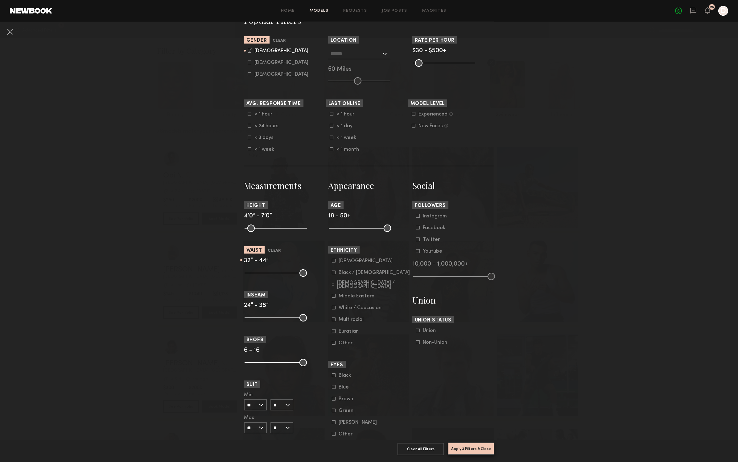
click at [467, 367] on button "Apply 3 Filters & Close" at bounding box center [471, 448] width 47 height 12
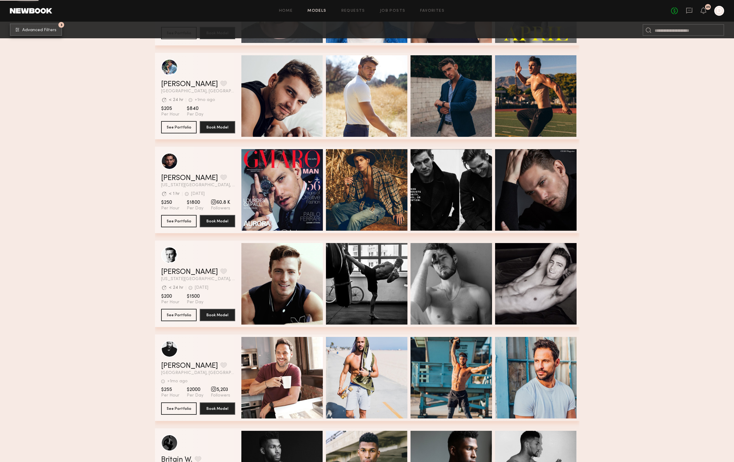
scroll to position [1753, 0]
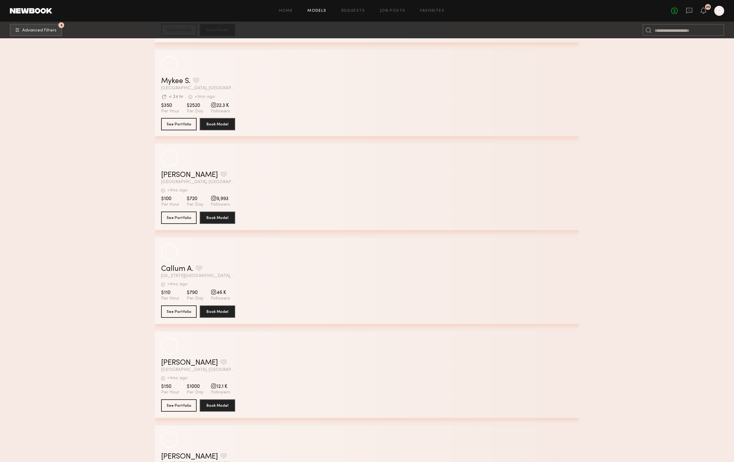
scroll to position [3082, 0]
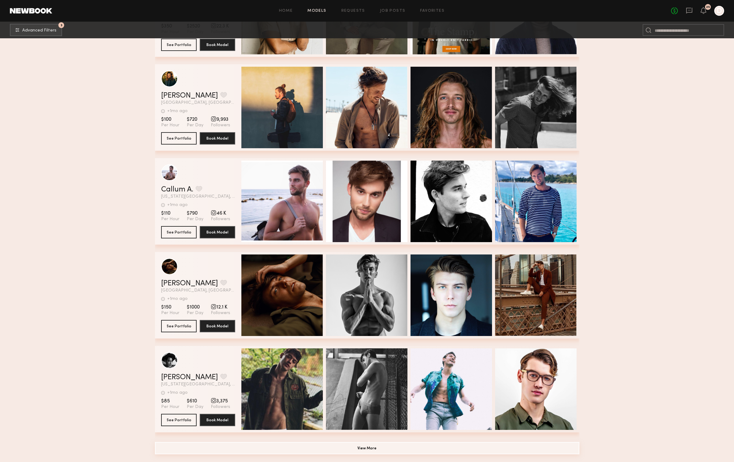
click at [348, 367] on button "View More" at bounding box center [367, 448] width 424 height 12
click at [438, 367] on button "View More" at bounding box center [367, 448] width 424 height 12
click at [256, 367] on button "View More" at bounding box center [367, 448] width 424 height 12
click at [22, 24] on button "3 Advanced Filters" at bounding box center [36, 29] width 52 height 12
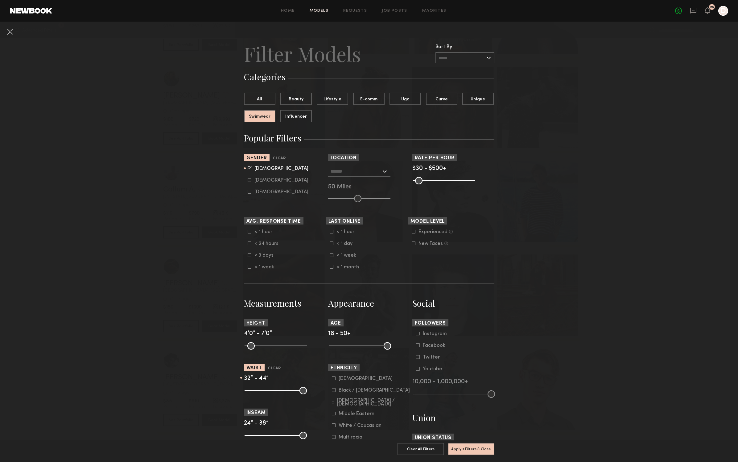
click at [613, 87] on nb-browse-filters "Clear All Filter Models Filter Models Sort By Clear Rate LOW TO HIGH HIGH TO LO…" at bounding box center [369, 360] width 738 height 677
click at [634, 47] on nb-browse-filters "Clear All Filter Models Filter Models Sort By Clear Rate LOW TO HIGH HIGH TO LO…" at bounding box center [369, 360] width 738 height 677
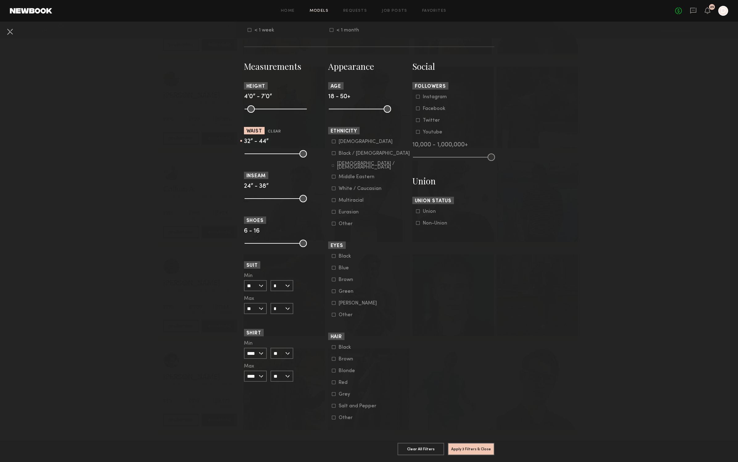
scroll to position [244, 0]
click at [472, 367] on nb-browse-filters "Clear All Filter Models Filter Models Sort By Clear Rate LOW TO HIGH HIGH TO LO…" at bounding box center [369, 123] width 738 height 677
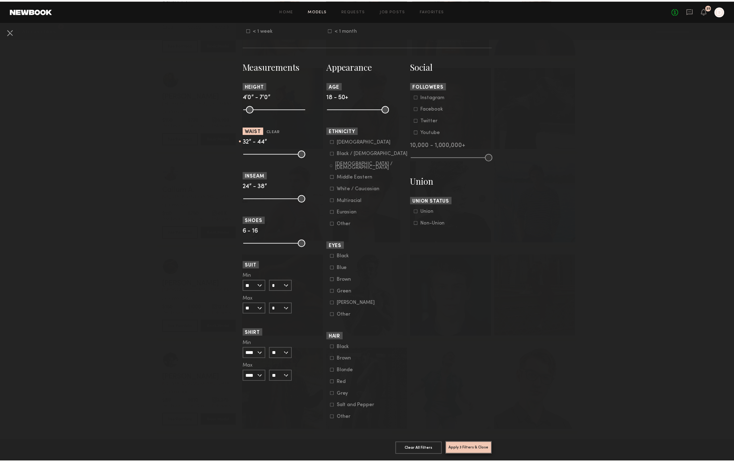
scroll to position [245, 0]
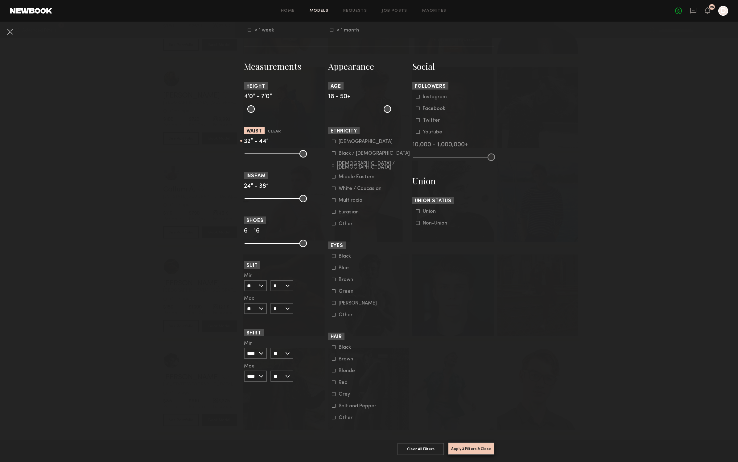
click at [470, 367] on button "Apply 3 Filters & Close" at bounding box center [471, 448] width 47 height 12
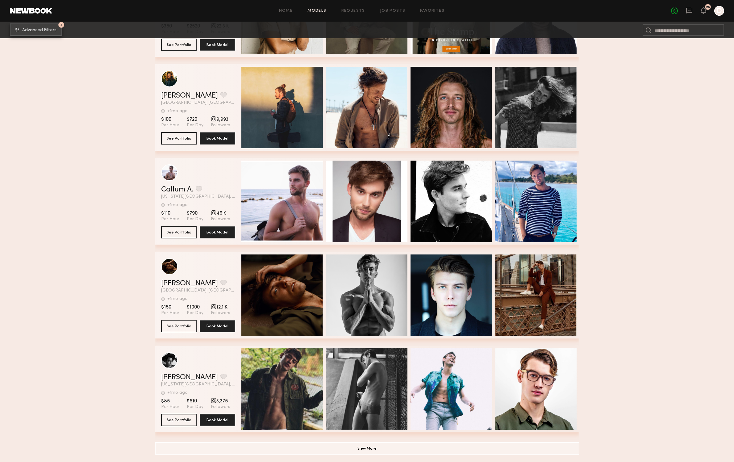
scroll to position [3077, 0]
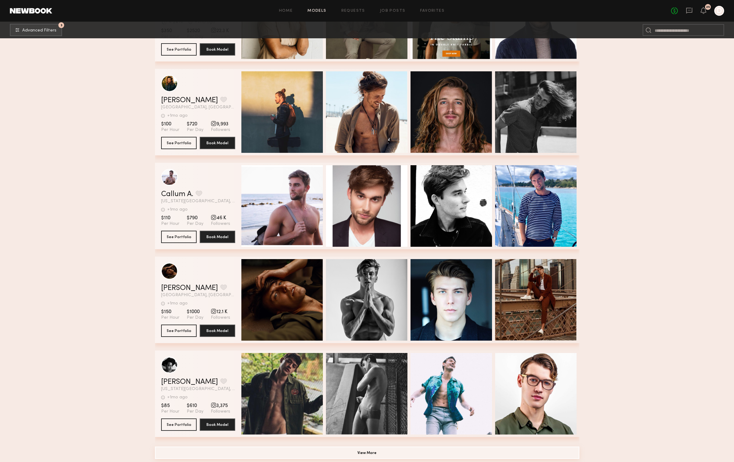
click at [377, 367] on button "View More" at bounding box center [367, 452] width 424 height 12
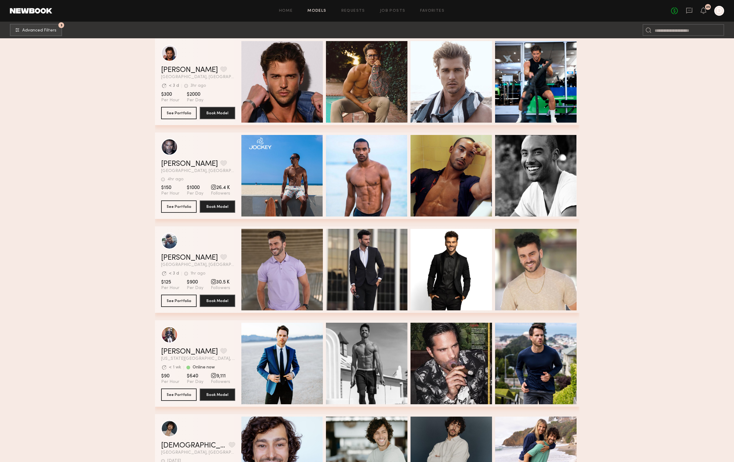
scroll to position [0, 0]
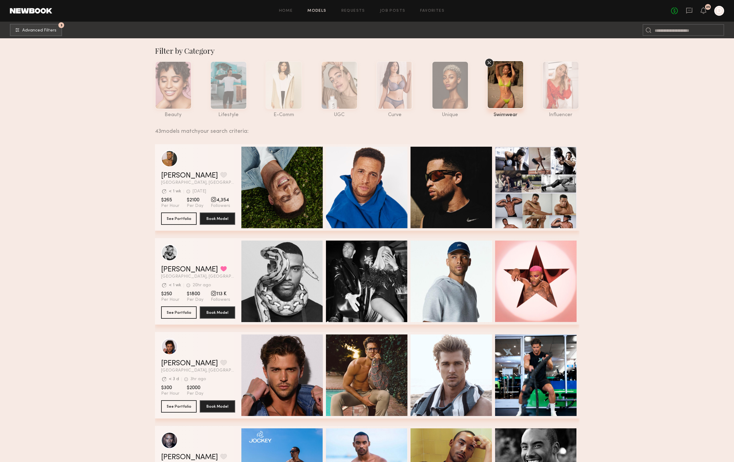
click at [490, 64] on icon at bounding box center [489, 62] width 3 height 3
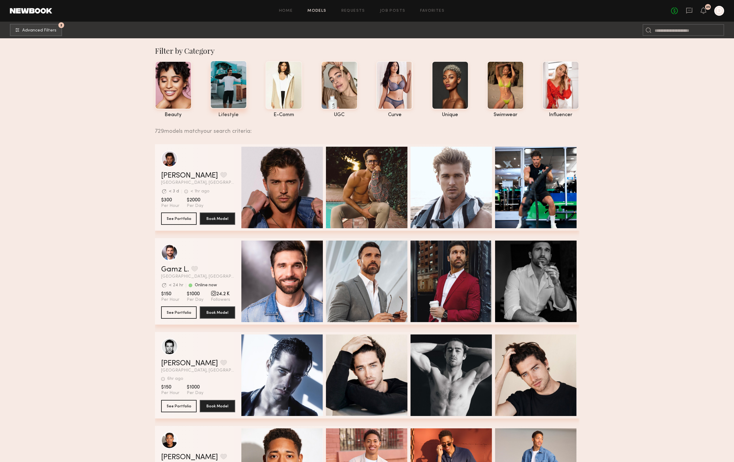
click at [220, 75] on div at bounding box center [228, 84] width 37 height 48
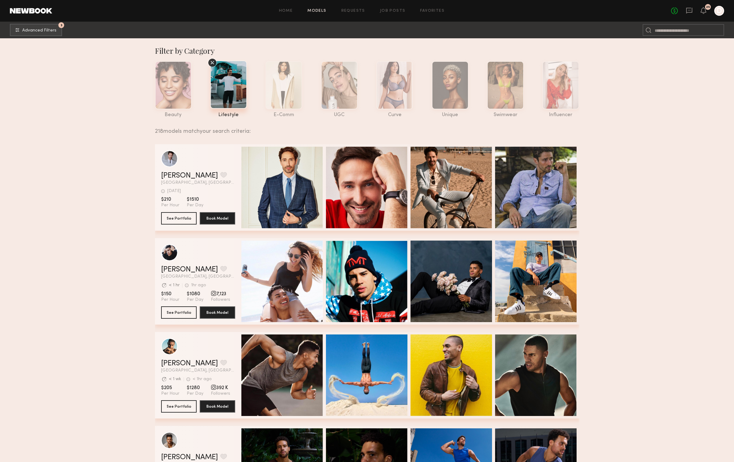
click at [210, 60] on icon at bounding box center [212, 62] width 9 height 9
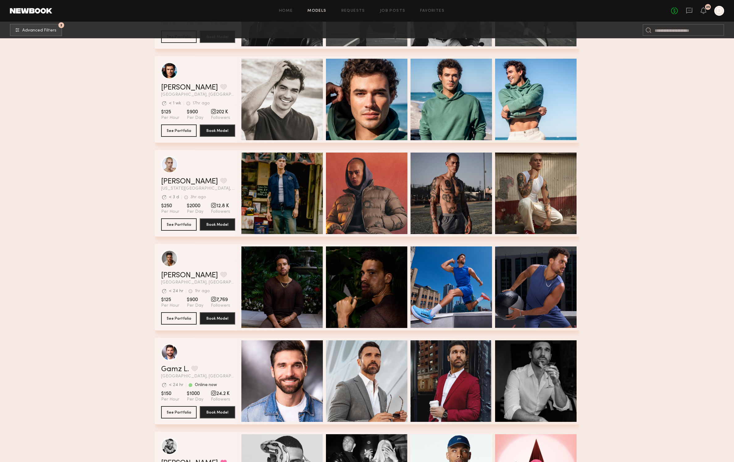
scroll to position [256, 0]
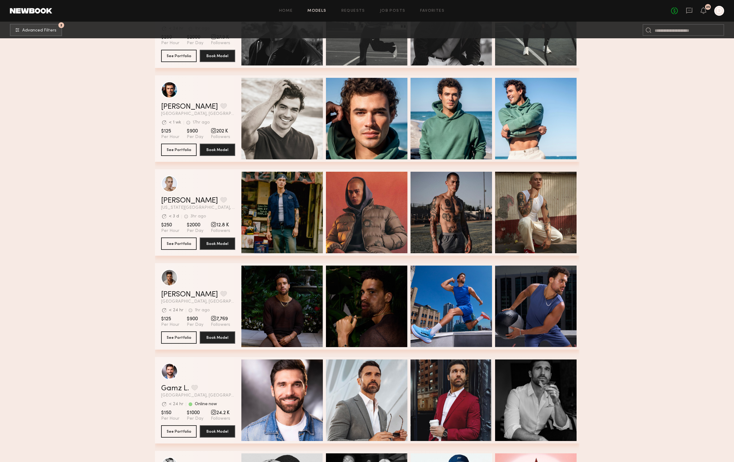
click at [635, 276] on section "Filter by Category beauty lifestyle e-comm UGC curve unique swimwear influencer…" at bounding box center [367, 397] width 734 height 1231
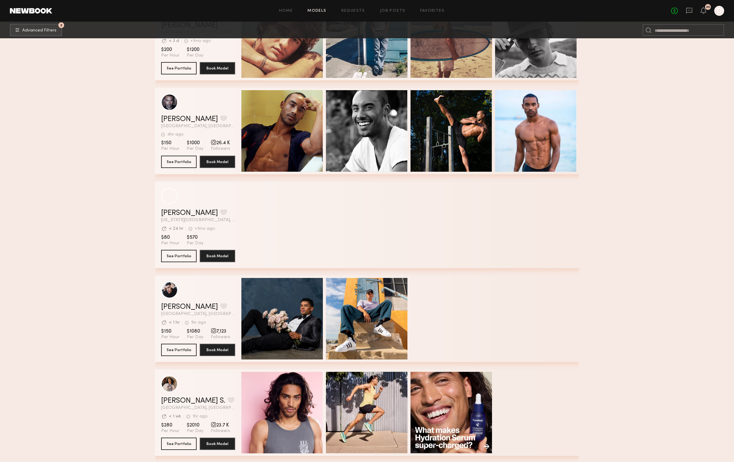
scroll to position [1536, 0]
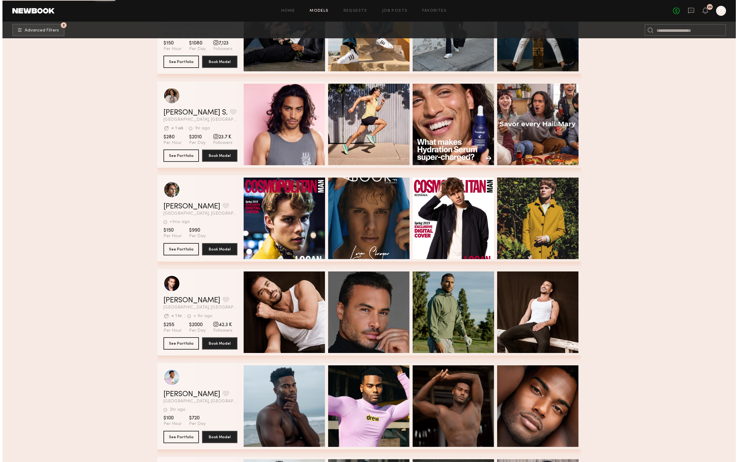
scroll to position [1738, 0]
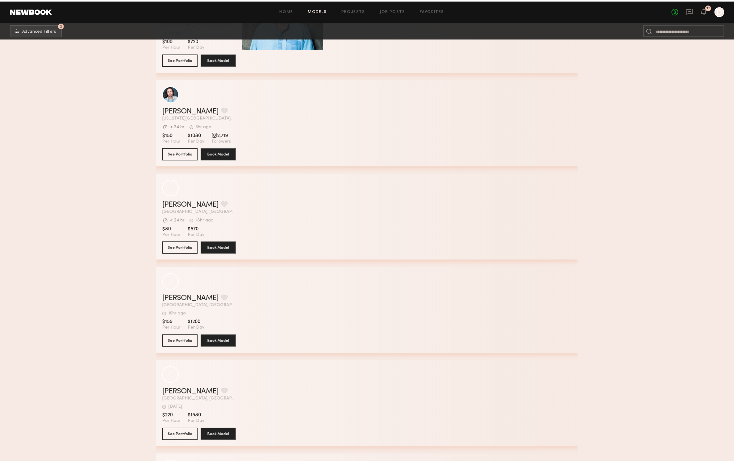
scroll to position [6932, 0]
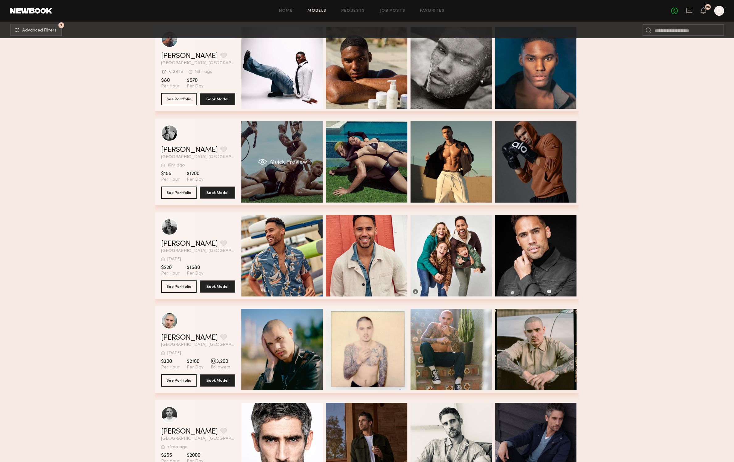
click at [307, 183] on div "Quick Preview" at bounding box center [281, 161] width 81 height 81
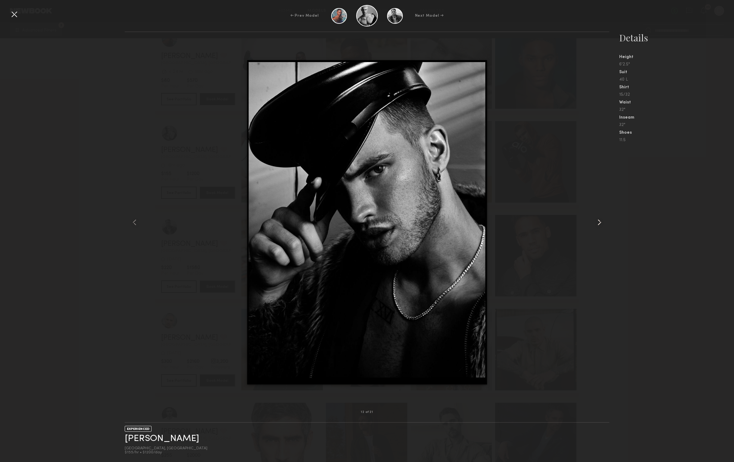
click at [606, 256] on div at bounding box center [599, 222] width 19 height 360
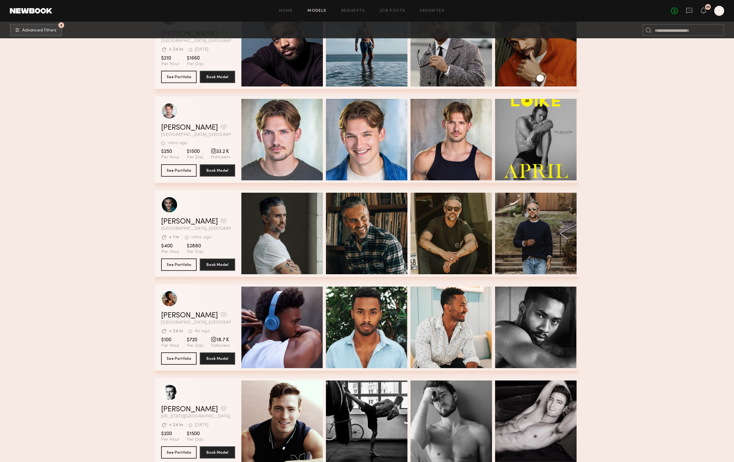
scroll to position [11425, 0]
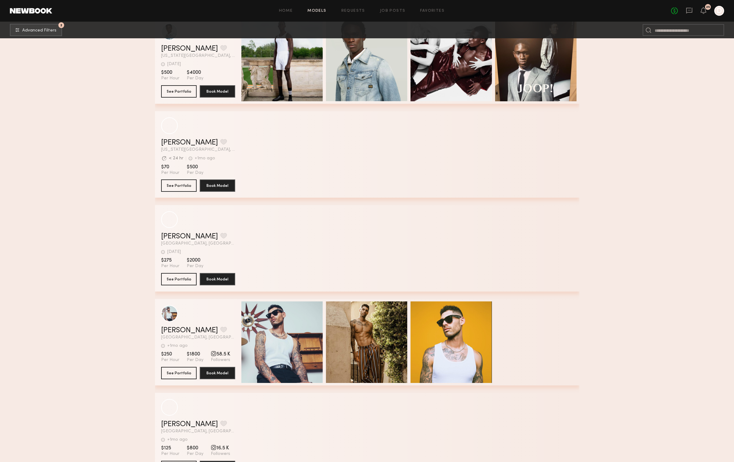
scroll to position [12442, 0]
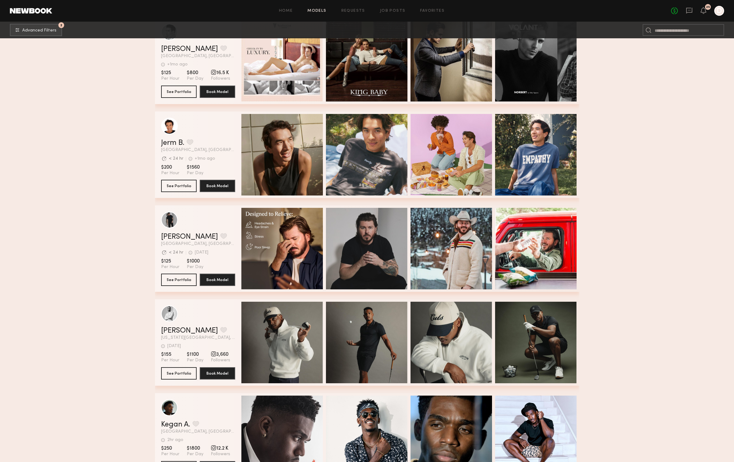
scroll to position [12838, 0]
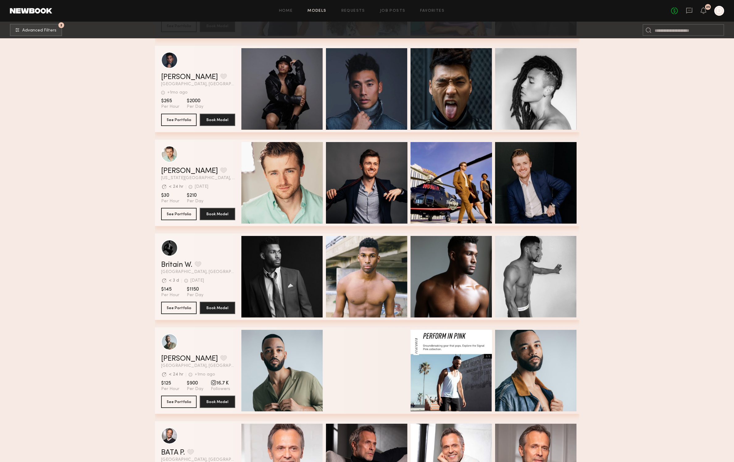
scroll to position [14576, 0]
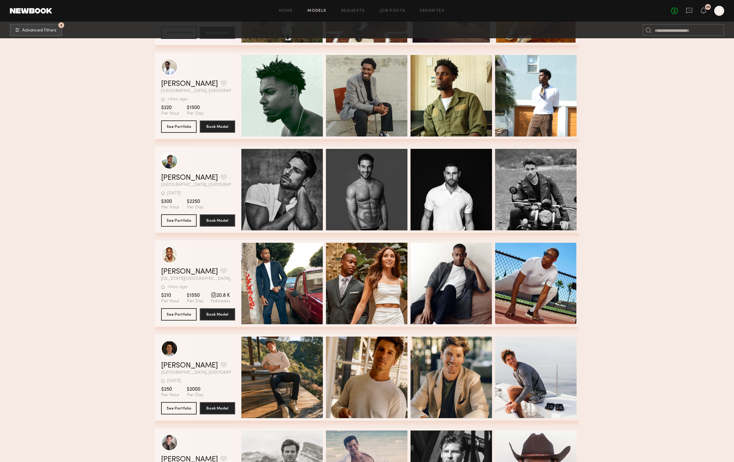
scroll to position [16039, 0]
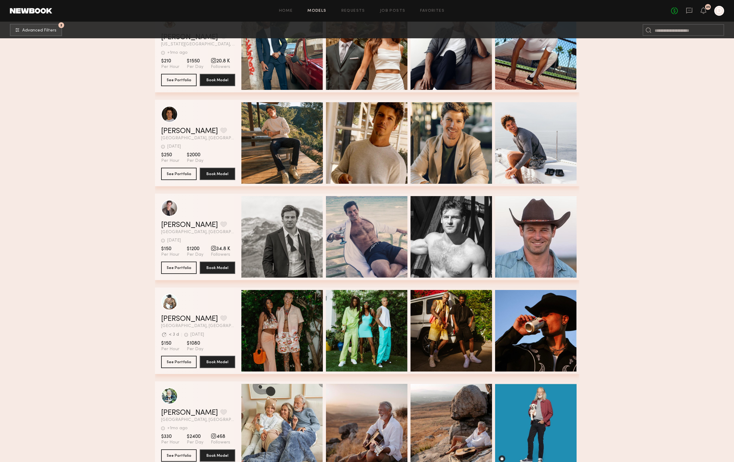
scroll to position [16265, 0]
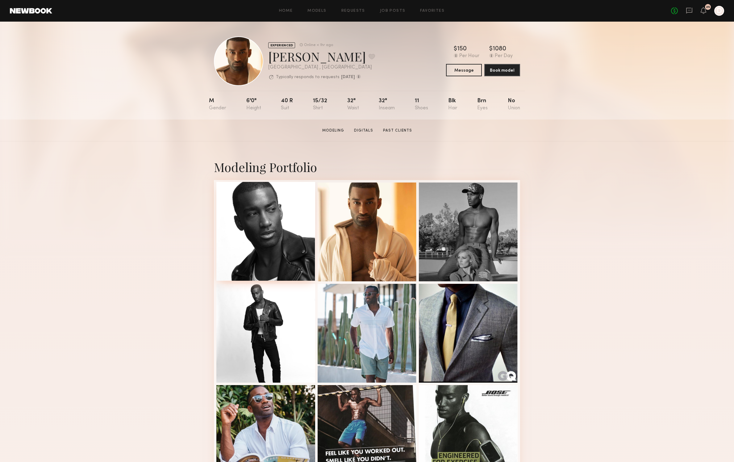
click at [270, 225] on div at bounding box center [265, 231] width 99 height 99
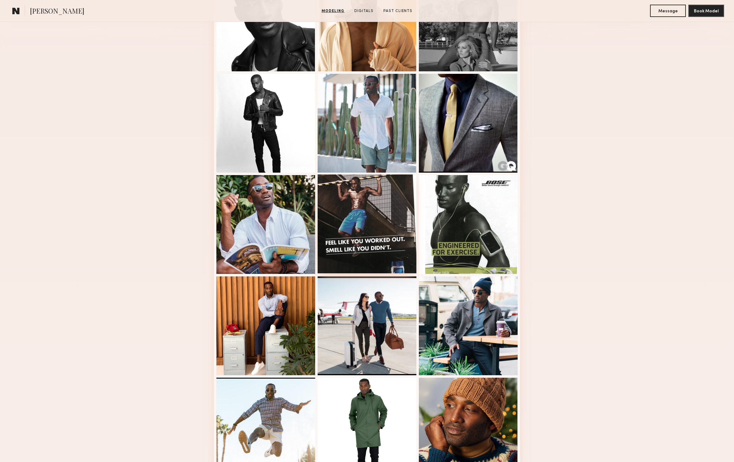
scroll to position [173, 0]
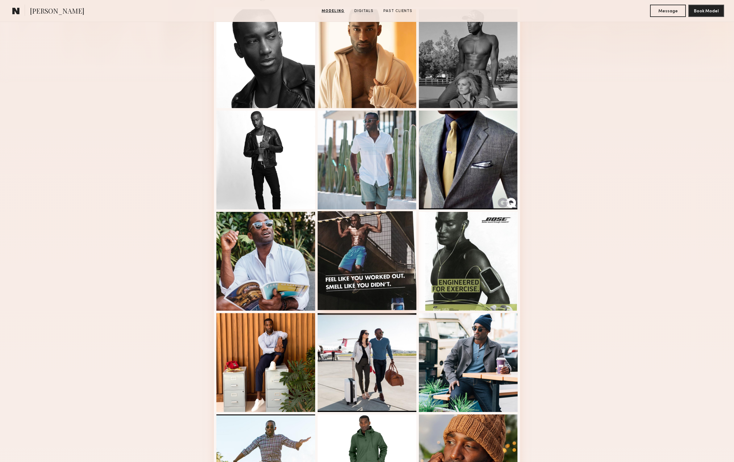
click at [374, 245] on div at bounding box center [367, 260] width 99 height 99
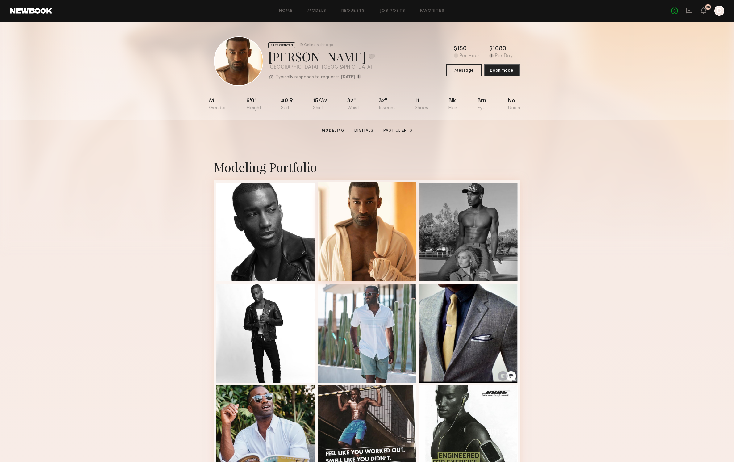
scroll to position [5, 0]
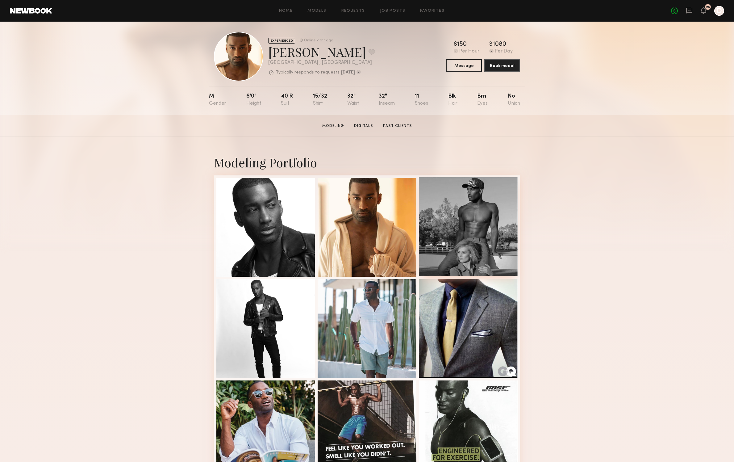
click at [468, 243] on div at bounding box center [468, 226] width 99 height 99
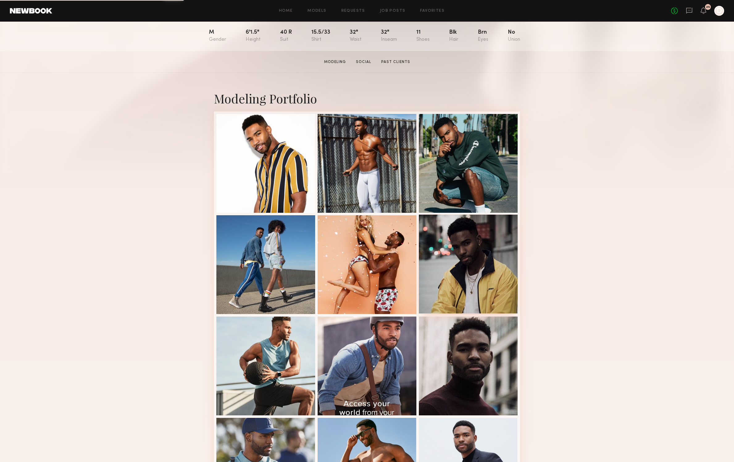
scroll to position [86, 0]
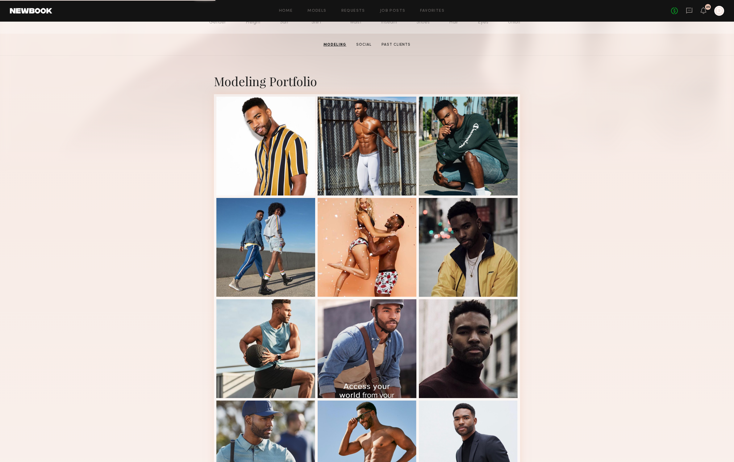
click at [633, 249] on div "Modeling Portfolio" at bounding box center [367, 287] width 734 height 463
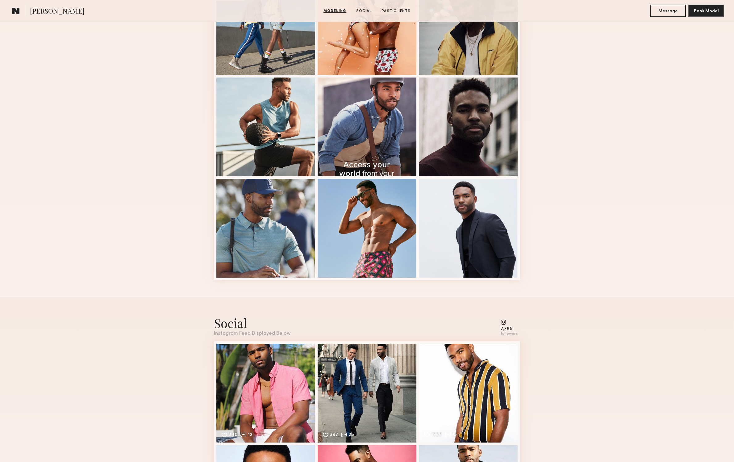
scroll to position [311, 0]
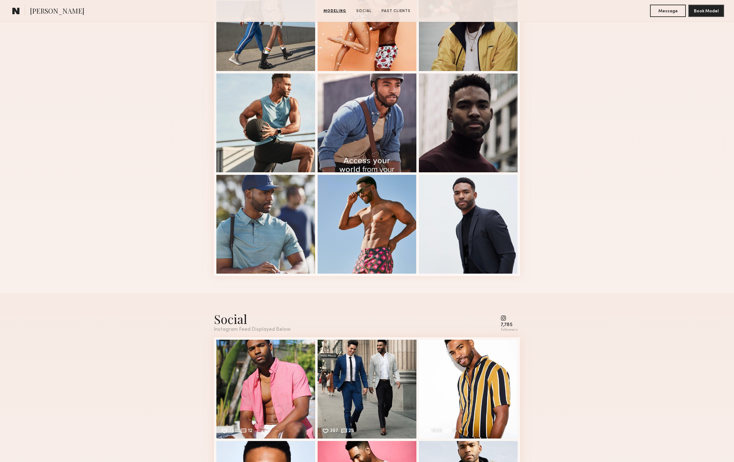
click at [633, 249] on div "Modeling Portfolio" at bounding box center [367, 61] width 734 height 463
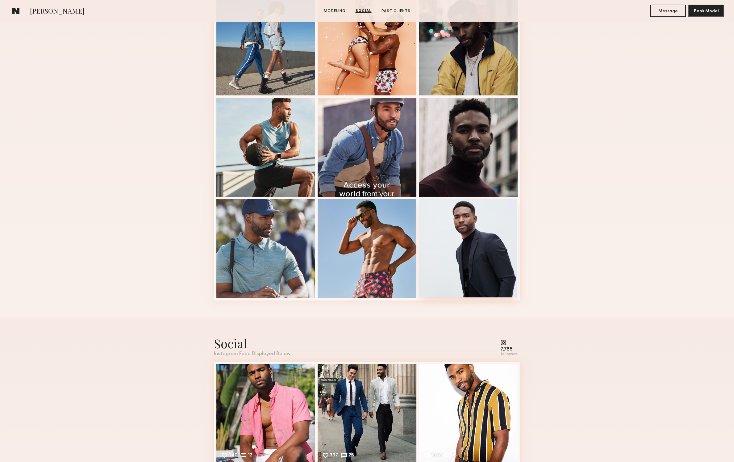
scroll to position [272, 0]
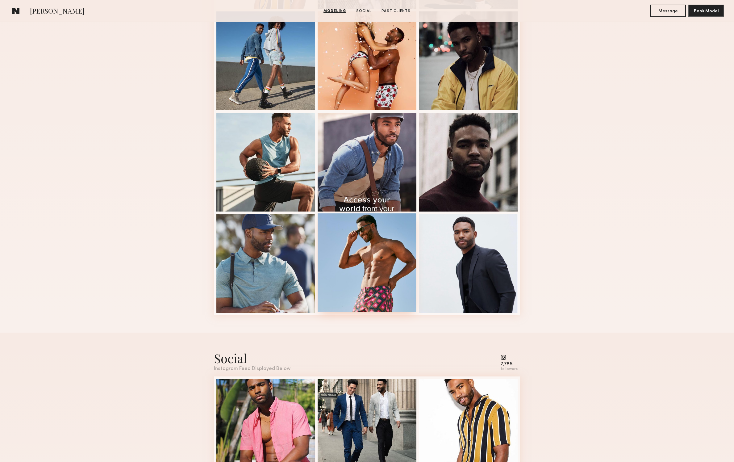
click at [391, 250] on div at bounding box center [367, 262] width 99 height 99
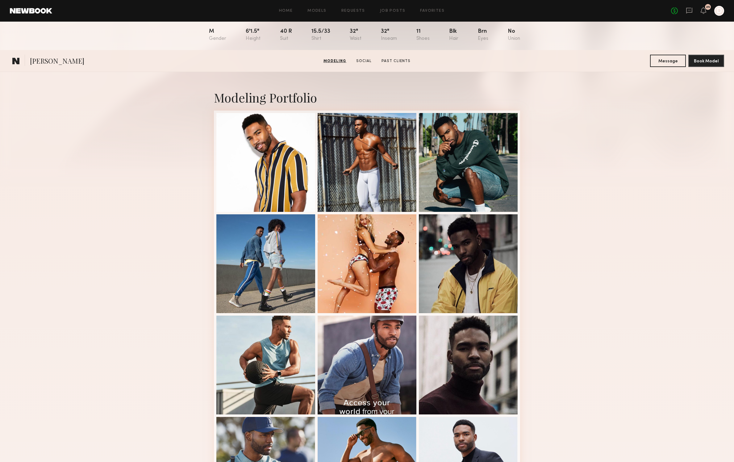
scroll to position [0, 0]
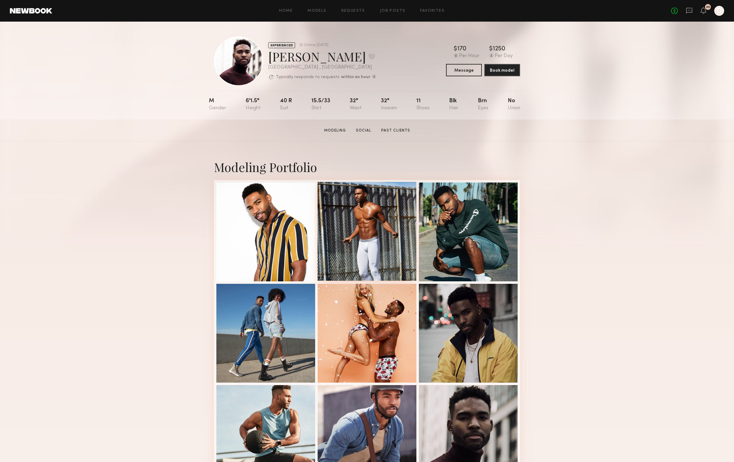
click at [387, 227] on div at bounding box center [367, 231] width 99 height 99
click at [77, 78] on div "EXPERIENCED Online 3d ago Colin A. Favorite Los Angeles , CA Typically responds…" at bounding box center [367, 71] width 734 height 98
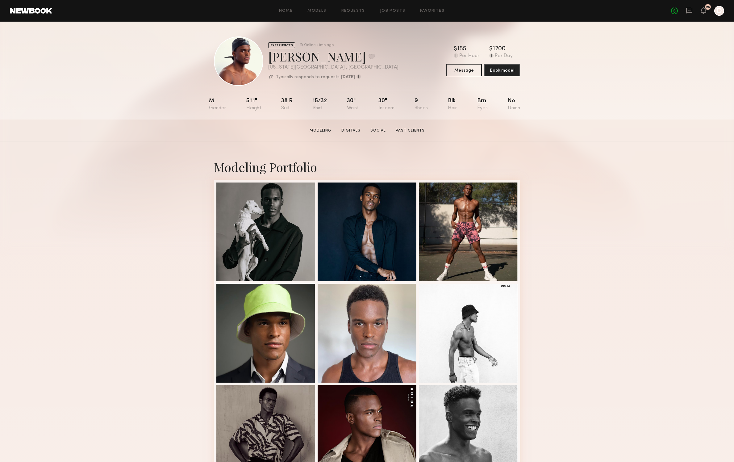
click at [583, 170] on div "Modeling Portfolio View More" at bounding box center [367, 381] width 734 height 480
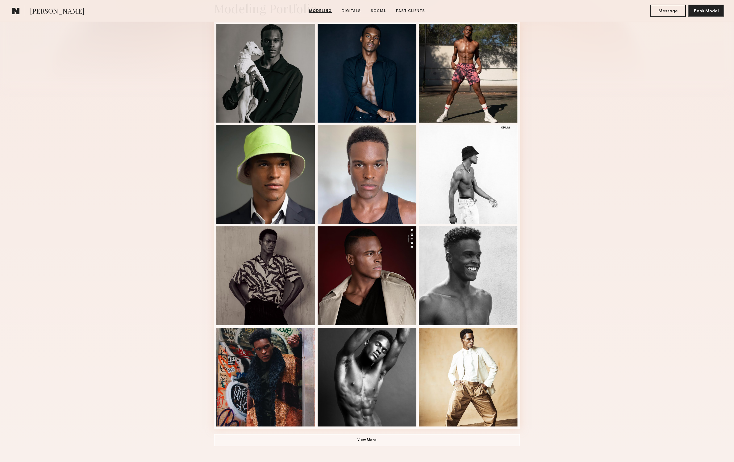
scroll to position [160, 0]
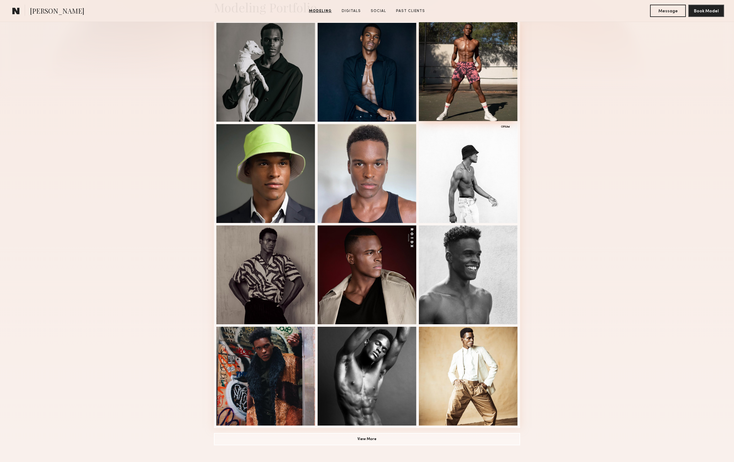
click at [494, 74] on div at bounding box center [468, 71] width 99 height 99
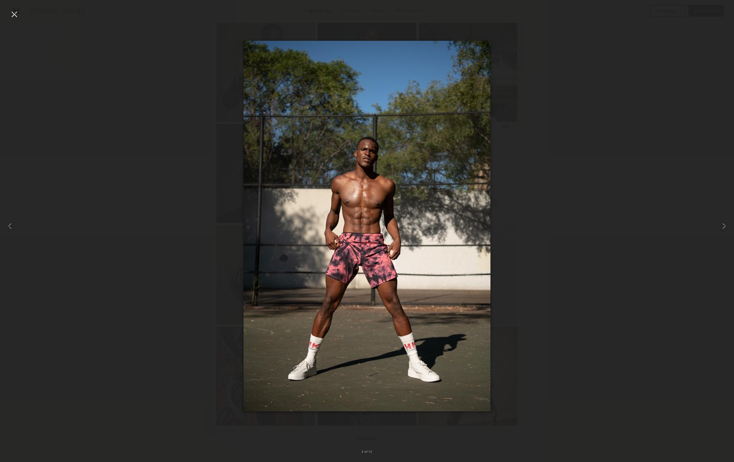
click at [590, 89] on div at bounding box center [367, 226] width 734 height 432
click at [602, 81] on div at bounding box center [367, 226] width 734 height 432
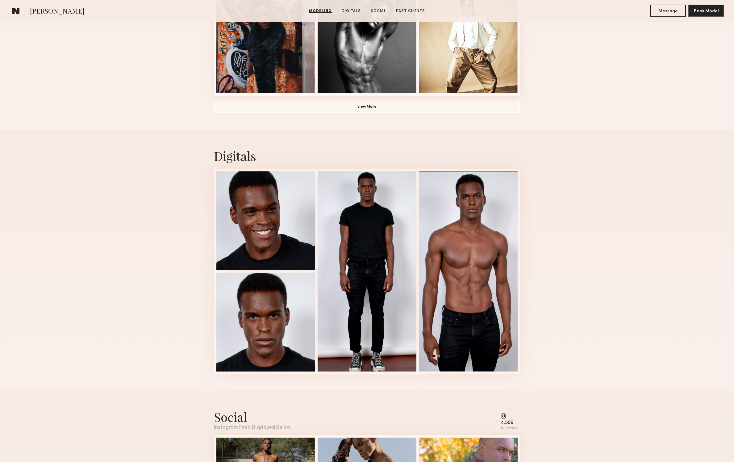
scroll to position [509, 0]
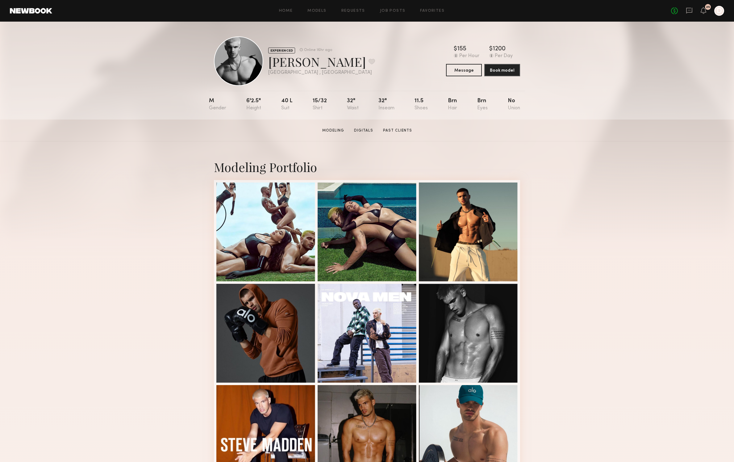
click at [635, 151] on div "Modeling Portfolio View More" at bounding box center [367, 381] width 734 height 480
